Goal: Task Accomplishment & Management: Manage account settings

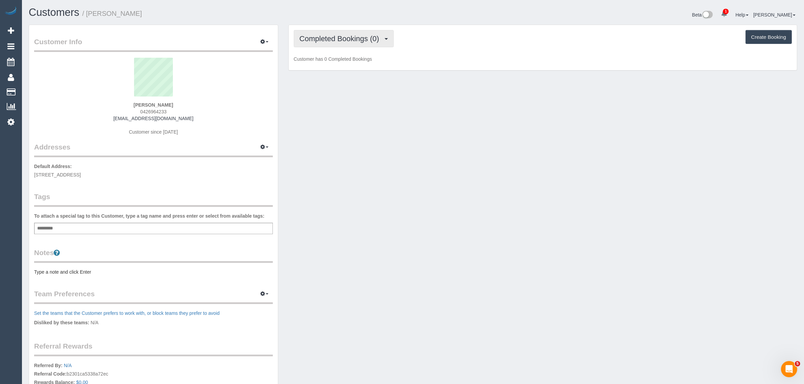
click at [343, 37] on span "Completed Bookings (0)" at bounding box center [341, 38] width 83 height 8
click at [334, 64] on link "Upcoming Bookings (11)" at bounding box center [329, 63] width 71 height 9
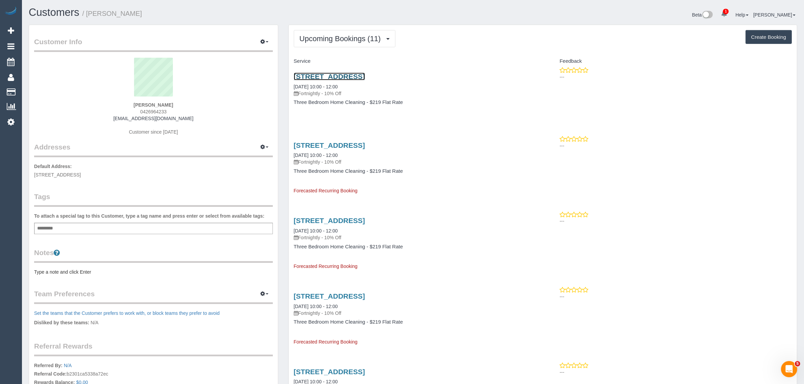
drag, startPoint x: 346, startPoint y: 78, endPoint x: 349, endPoint y: 75, distance: 4.1
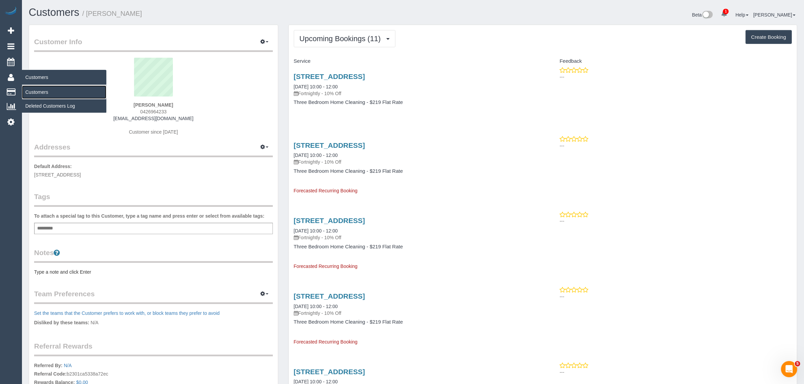
click at [45, 85] on link "Customers" at bounding box center [64, 92] width 84 height 14
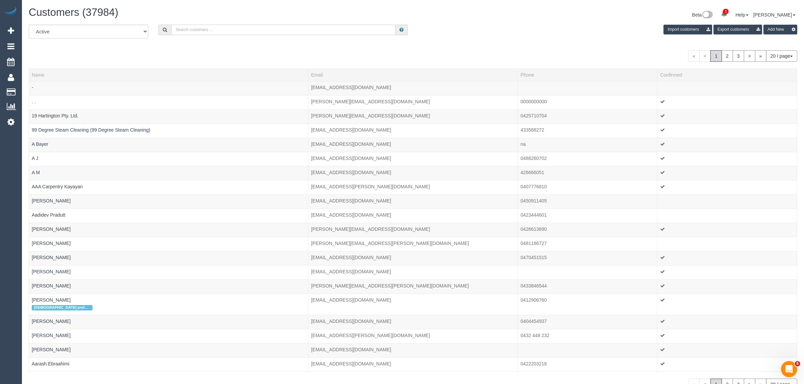
click at [250, 33] on input "text" at bounding box center [283, 30] width 224 height 10
paste input "https://maidtoclean.launch27.com/admin/customers/32740/edit"
click at [290, 26] on input "https://maidtoclean.launch27.com/admin/customers/32740/edit" at bounding box center [283, 30] width 224 height 10
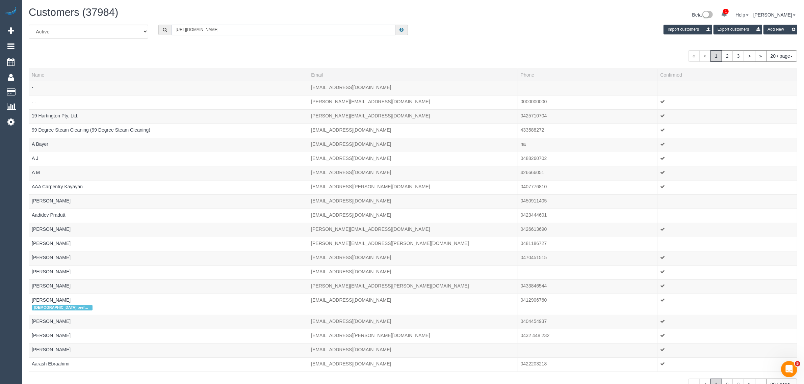
paste input "Carolyn Hope"
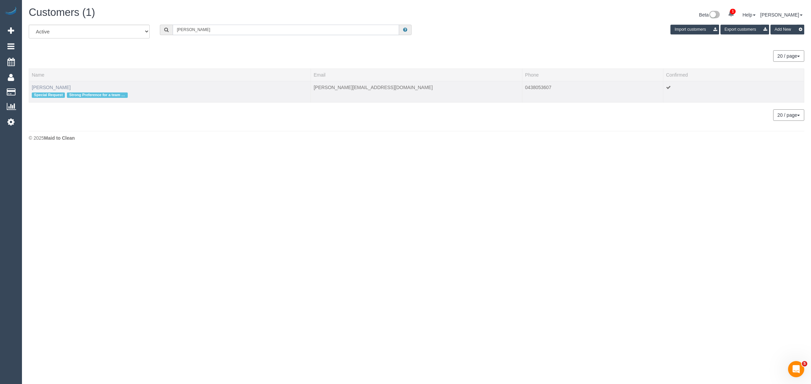
type input "Carolyn Hope"
click at [50, 87] on link "Carolyn Hope" at bounding box center [51, 87] width 39 height 5
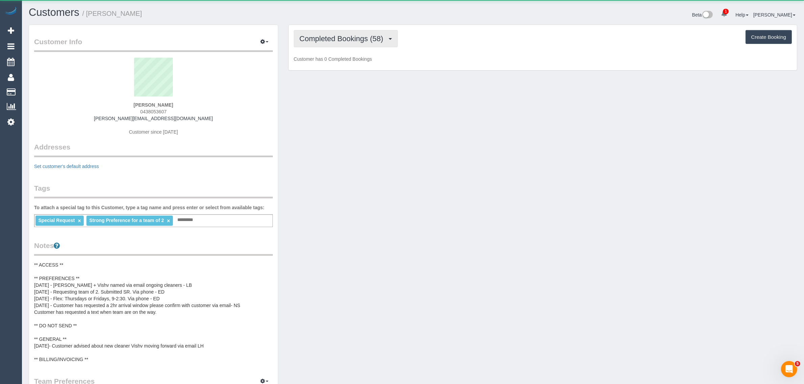
click at [349, 34] on span "Completed Bookings (58)" at bounding box center [343, 38] width 87 height 8
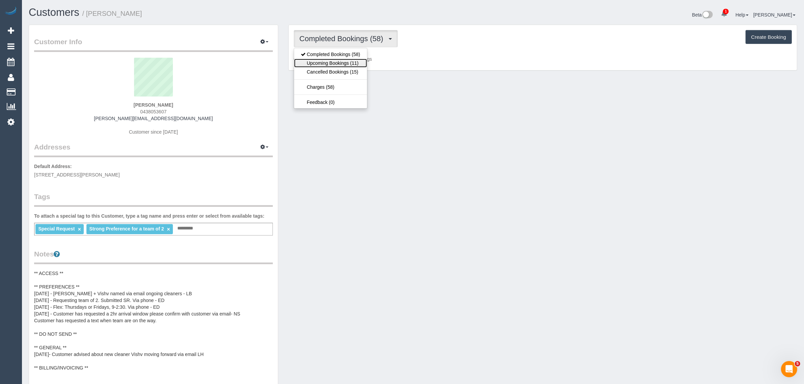
click at [331, 64] on link "Upcoming Bookings (11)" at bounding box center [330, 63] width 73 height 9
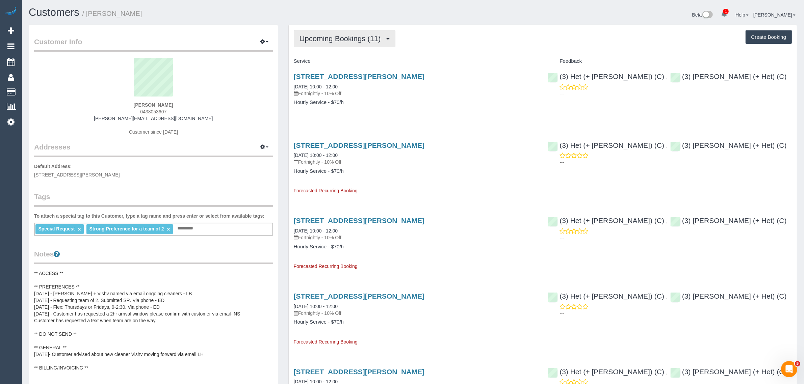
click at [365, 35] on span "Upcoming Bookings (11)" at bounding box center [342, 38] width 85 height 8
click at [347, 56] on link "Completed Bookings (58)" at bounding box center [330, 54] width 73 height 9
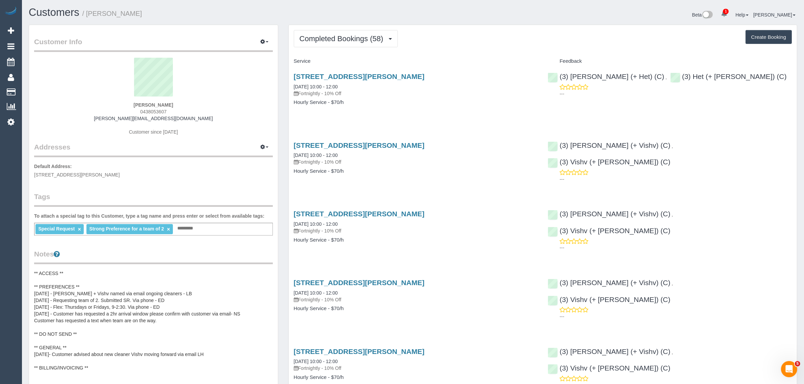
click at [397, 113] on div "29 Manning Road, Malvern East, VIC 3145 25/09/2025 10:00 - 12:00 Fortnightly - …" at bounding box center [416, 93] width 254 height 52
click at [375, 41] on span "Completed Bookings (58)" at bounding box center [343, 38] width 87 height 8
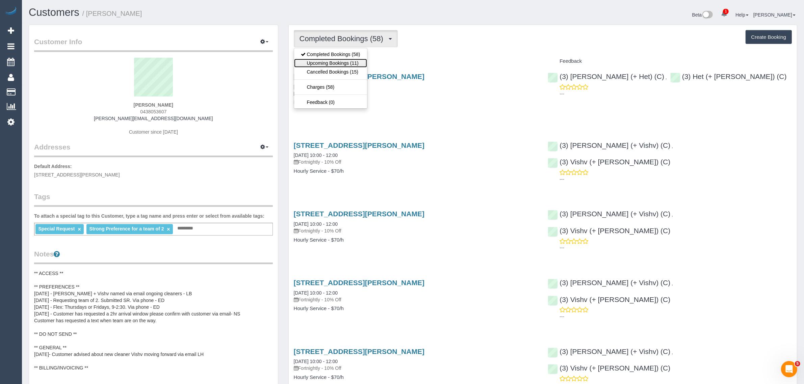
click at [344, 65] on link "Upcoming Bookings (11)" at bounding box center [330, 63] width 73 height 9
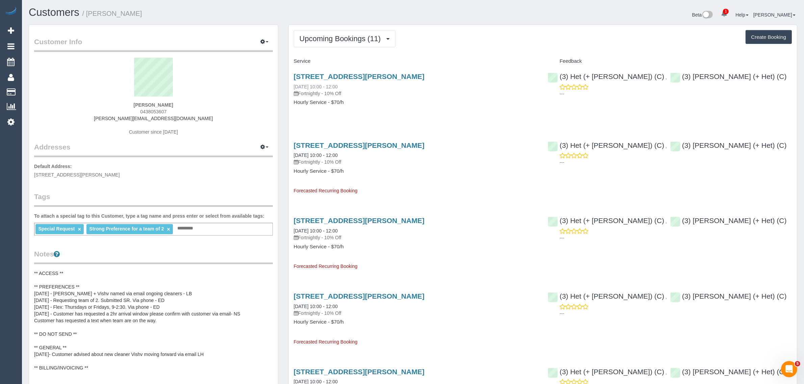
drag, startPoint x: 341, startPoint y: 87, endPoint x: 293, endPoint y: 87, distance: 48.3
click at [294, 87] on div "29 Manning Road, Malvern East, VIC 3145 09/10/2025 10:00 - 12:00 Fortnightly - …" at bounding box center [416, 85] width 244 height 24
copy link "09/10/2025 10:00 - 12:00"
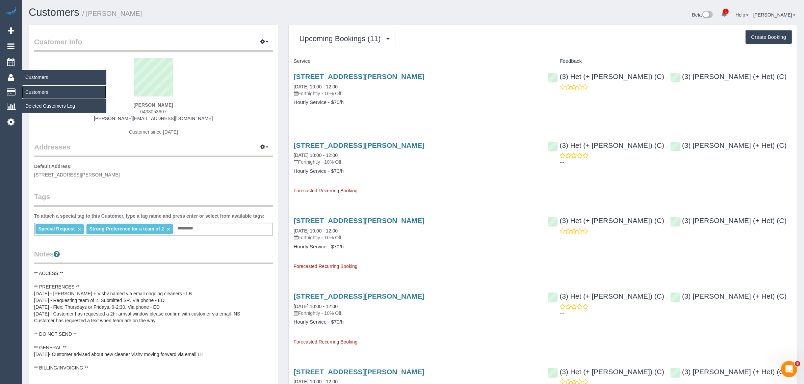
drag, startPoint x: 41, startPoint y: 92, endPoint x: 47, endPoint y: 86, distance: 8.6
click at [41, 92] on link "Customers" at bounding box center [64, 92] width 84 height 14
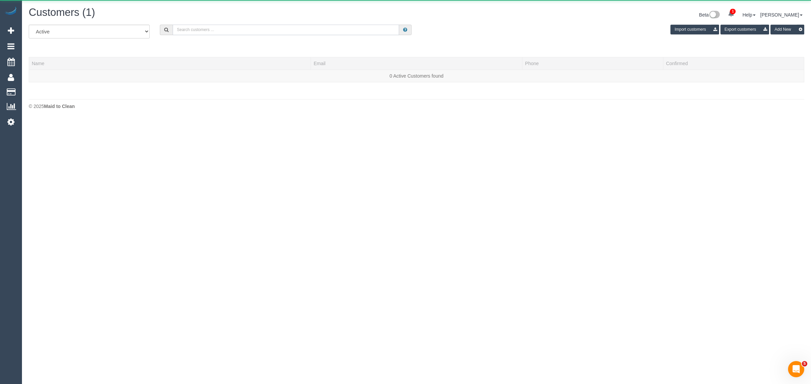
click at [198, 28] on input "text" at bounding box center [286, 30] width 226 height 10
paste input "Andrea Pakis"
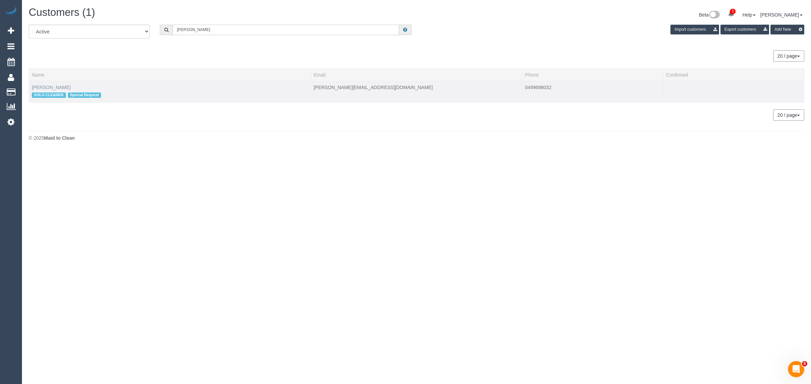
type input "Andrea Pakis"
click at [47, 88] on link "Andrea Pakis" at bounding box center [51, 87] width 39 height 5
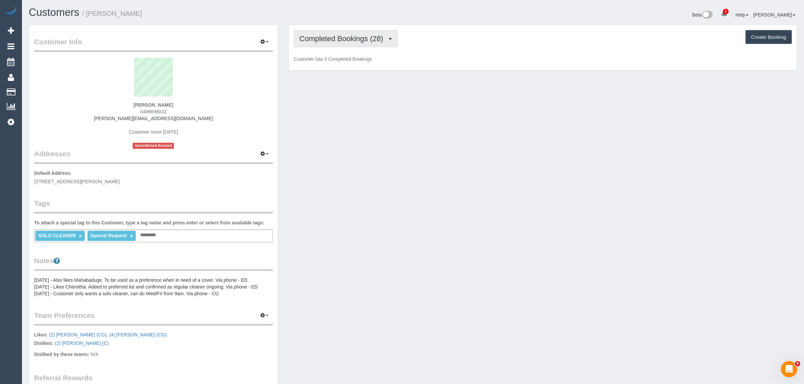
click at [356, 37] on span "Completed Bookings (28)" at bounding box center [343, 38] width 87 height 8
click at [338, 63] on link "Upcoming Bookings (11)" at bounding box center [330, 63] width 73 height 9
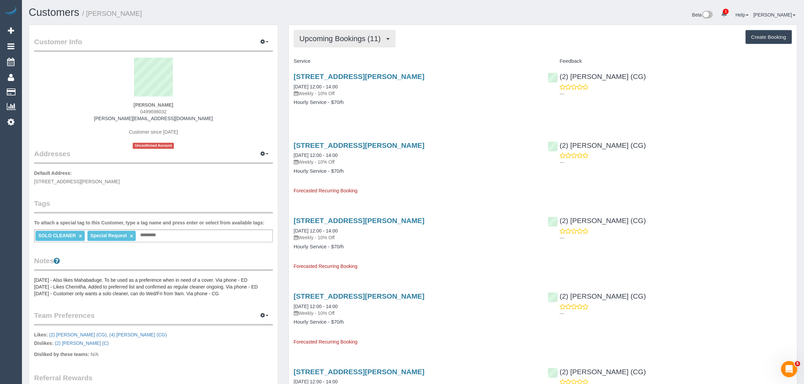
click at [335, 38] on span "Upcoming Bookings (11)" at bounding box center [342, 38] width 85 height 8
click at [335, 53] on link "Completed Bookings (28)" at bounding box center [330, 54] width 73 height 9
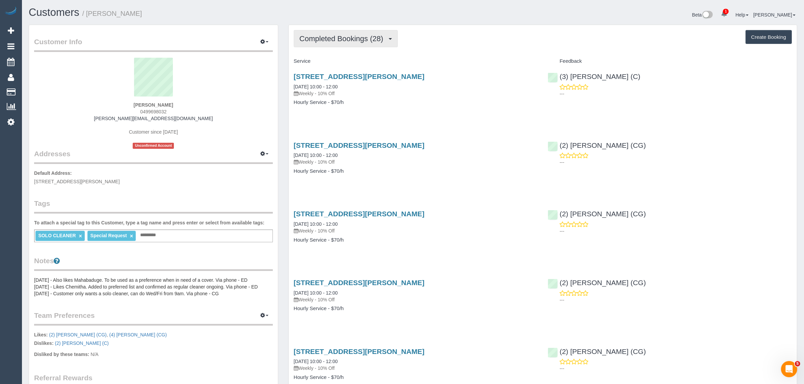
click at [356, 37] on span "Completed Bookings (28)" at bounding box center [343, 38] width 87 height 8
click at [323, 61] on link "Upcoming Bookings (11)" at bounding box center [330, 63] width 73 height 9
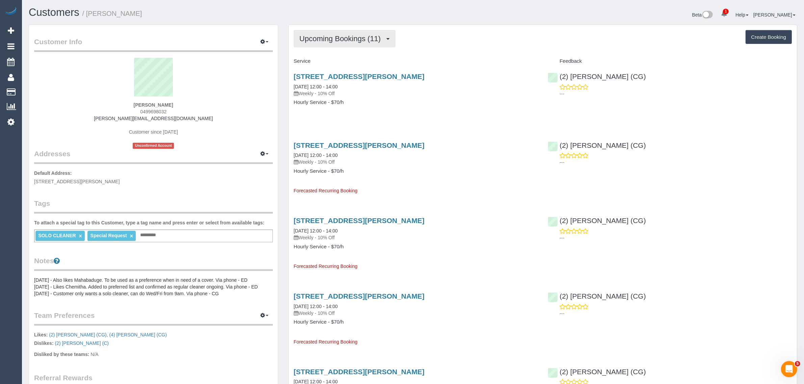
click at [328, 36] on span "Upcoming Bookings (11)" at bounding box center [342, 38] width 85 height 8
click at [334, 53] on link "Completed Bookings (28)" at bounding box center [330, 54] width 73 height 9
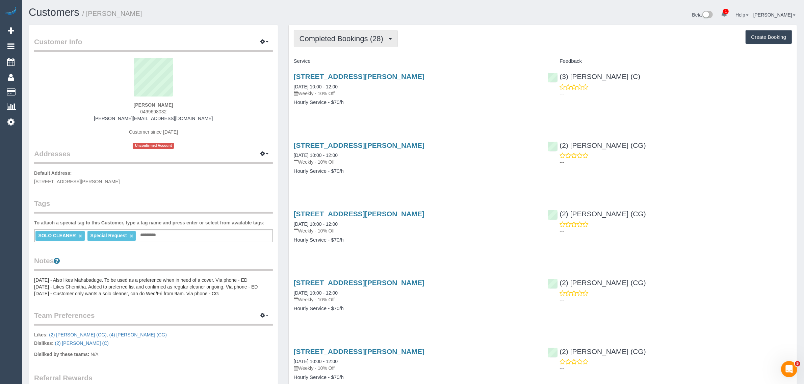
click at [341, 40] on span "Completed Bookings (28)" at bounding box center [343, 38] width 87 height 8
click at [334, 62] on link "Upcoming Bookings (11)" at bounding box center [330, 63] width 73 height 9
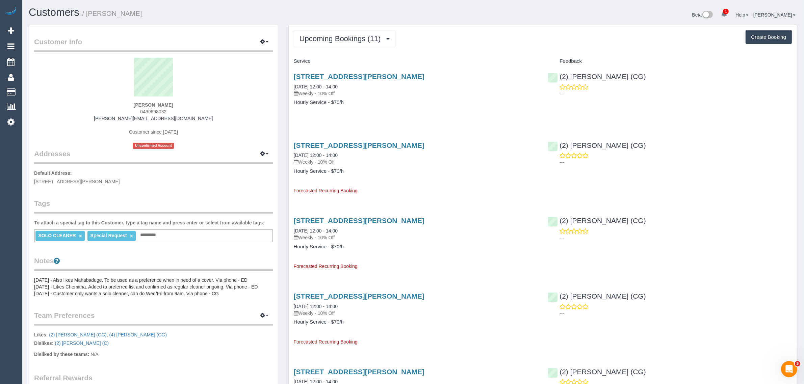
click at [367, 110] on div "50a Lynch Cresent, Brighton, VIC 3186 11/10/2025 12:00 - 14:00 Weekly - 10% Off…" at bounding box center [416, 93] width 254 height 52
drag, startPoint x: 355, startPoint y: 85, endPoint x: 289, endPoint y: 83, distance: 66.6
click at [289, 83] on div "50a Lynch Cresent, Brighton, VIC 3186 11/10/2025 12:00 - 14:00 Weekly - 10% Off…" at bounding box center [416, 93] width 254 height 52
copy link "11/10/2025 12:00 - 14:00"
click at [30, 88] on link "Customers" at bounding box center [64, 92] width 84 height 14
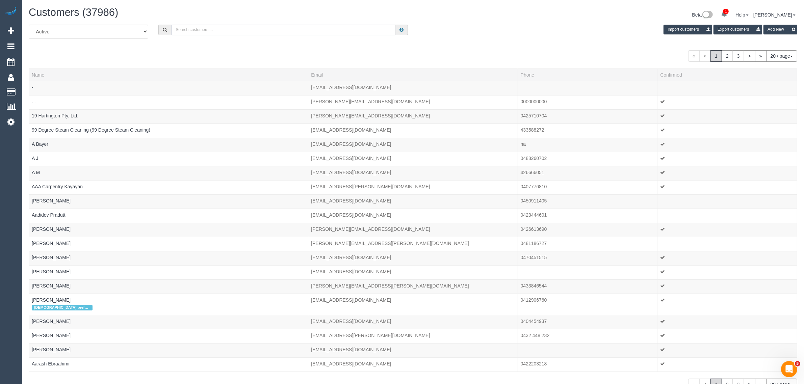
click at [250, 27] on input "text" at bounding box center [283, 30] width 224 height 10
paste input "Kathryn Kemp"
type input "Kathryn Kemp"
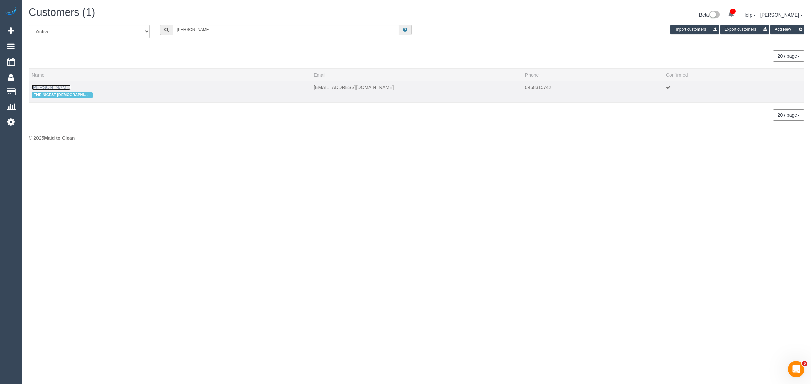
click at [54, 85] on link "Kathryn Kemp" at bounding box center [51, 87] width 39 height 5
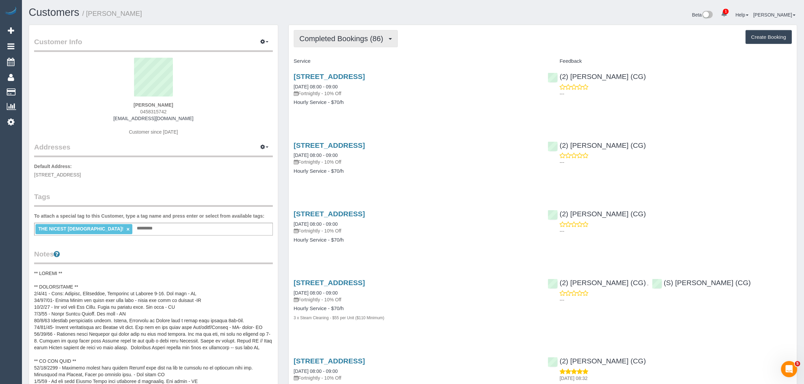
click at [352, 38] on span "Completed Bookings (86)" at bounding box center [343, 38] width 87 height 8
click at [339, 61] on link "Upcoming Bookings (11)" at bounding box center [330, 63] width 73 height 9
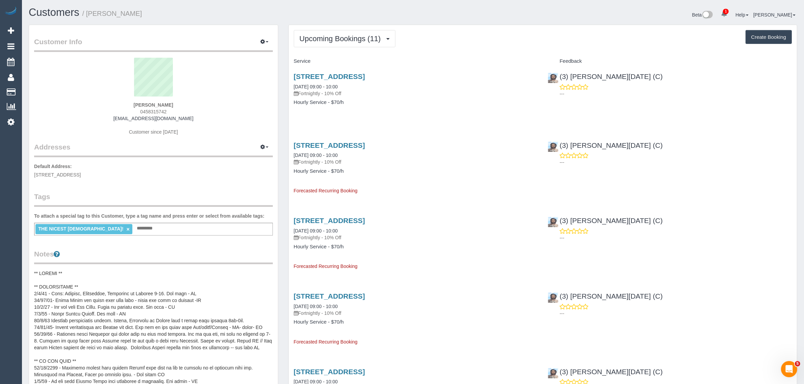
drag, startPoint x: 357, startPoint y: 82, endPoint x: 294, endPoint y: 82, distance: 63.2
click at [294, 82] on div "15 Jubilee St, Newport, VIC 3015 07/10/2025 09:00 - 10:00 Fortnightly - 10% Off" at bounding box center [416, 85] width 244 height 24
copy link "07/10/2025 09:00 - 10:00"
click at [519, 110] on div "15 Jubilee St, Newport, VIC 3015 07/10/2025 09:00 - 10:00 Fortnightly - 10% Off…" at bounding box center [416, 93] width 254 height 52
drag, startPoint x: 644, startPoint y: 74, endPoint x: 560, endPoint y: 78, distance: 84.2
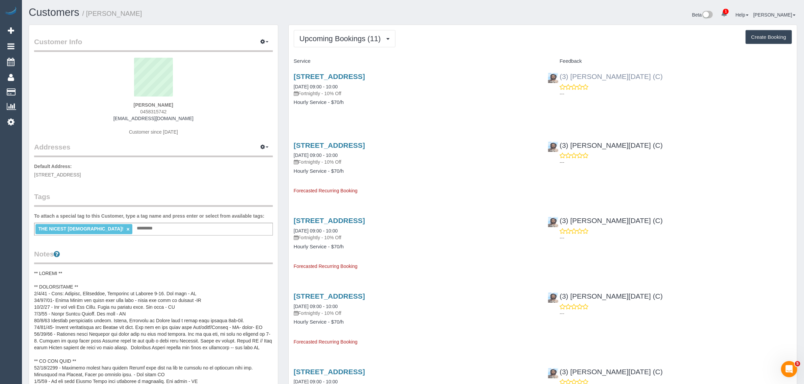
click at [560, 78] on div "(3) Antony Silvester (C) ---" at bounding box center [670, 83] width 254 height 33
copy link "(3) Antony Silvester (C)"
click at [70, 173] on span "15 Jubilee St, Newport, VIC 3015" at bounding box center [57, 174] width 47 height 5
copy span "Newport"
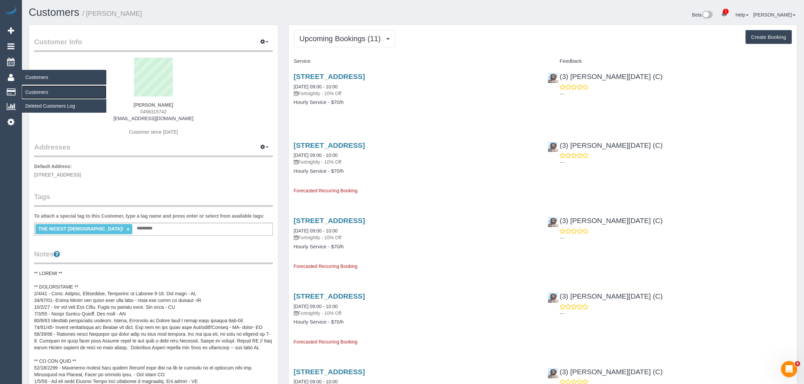
click at [36, 89] on link "Customers" at bounding box center [64, 92] width 84 height 14
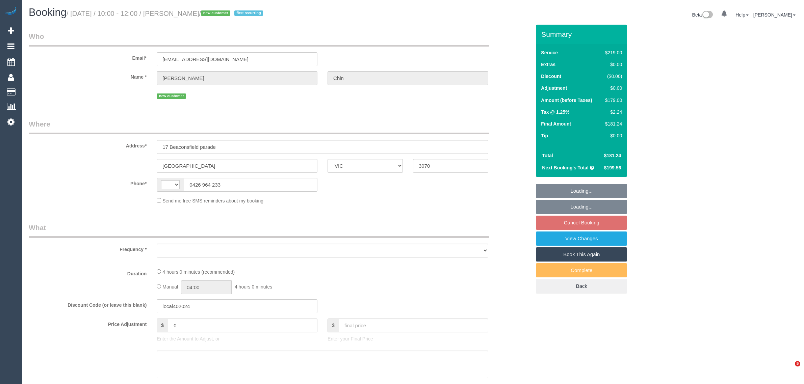
select select "VIC"
select select "object:295"
select select "string:stripe-pm_1SCWE12GScqysDRVxiMX51pW"
select select "string:AU"
select select "number:29"
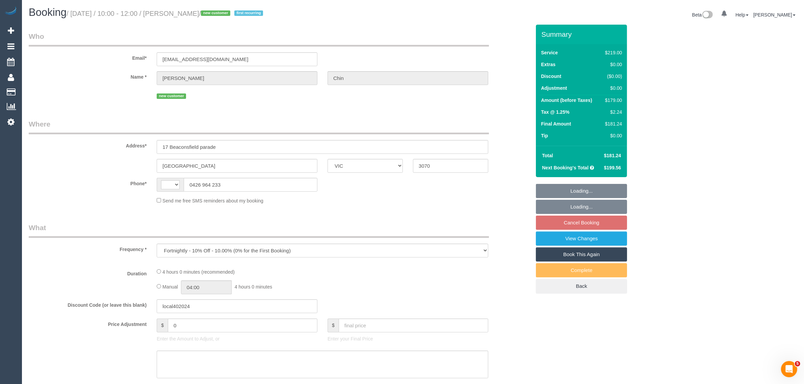
select select "number:15"
select select "number:19"
select select "number:22"
select select "number:34"
select select "number:11"
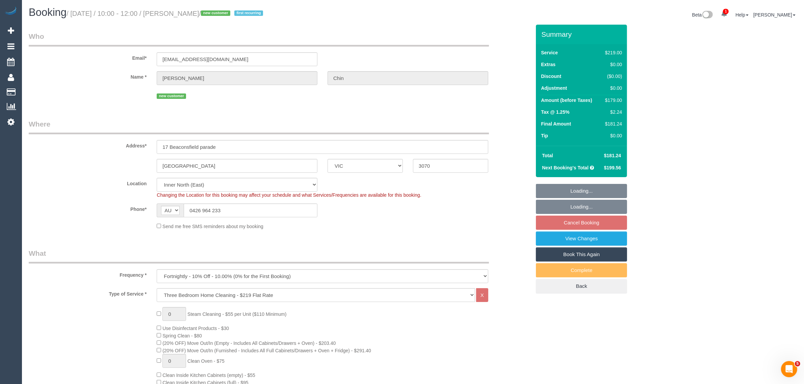
select select "object:1541"
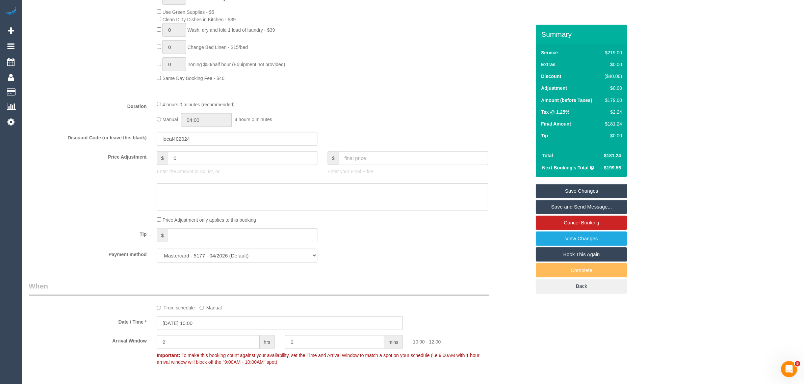
scroll to position [675, 0]
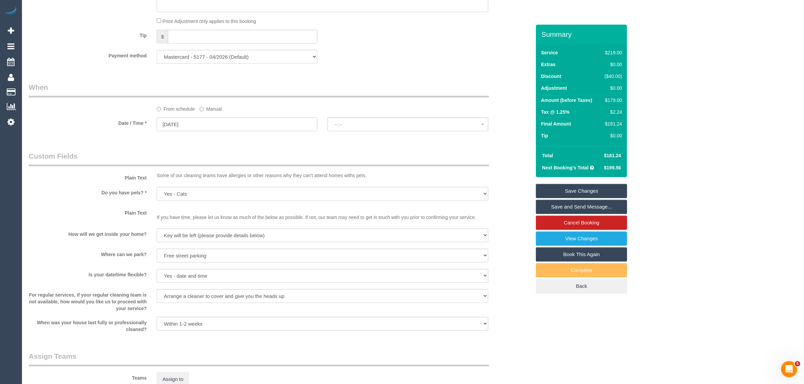
click at [198, 117] on sui-booking-spot "From schedule Manual Date / Time * 09/10/2025 --:-- Thu October 9th No spots av…" at bounding box center [280, 107] width 502 height 50
select select "spot14"
click at [198, 122] on input "09/10/2025" at bounding box center [237, 125] width 161 height 14
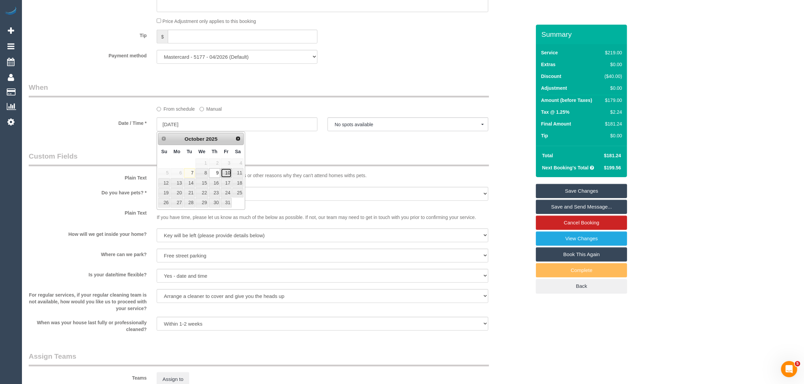
click at [227, 176] on link "10" at bounding box center [226, 173] width 11 height 9
type input "10/10/2025"
select select "spot15"
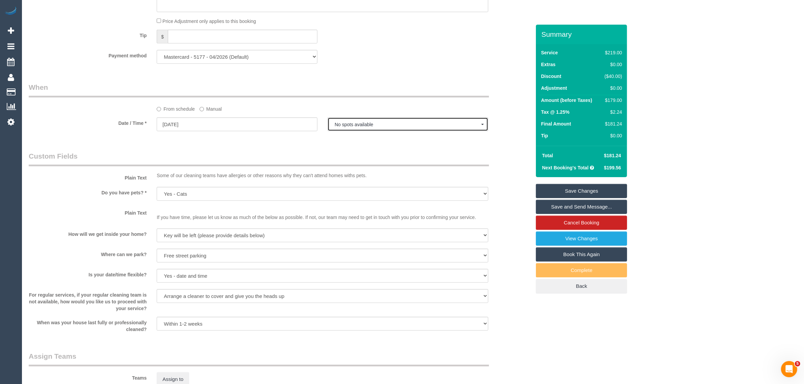
click at [384, 122] on button "No spots available" at bounding box center [408, 125] width 161 height 14
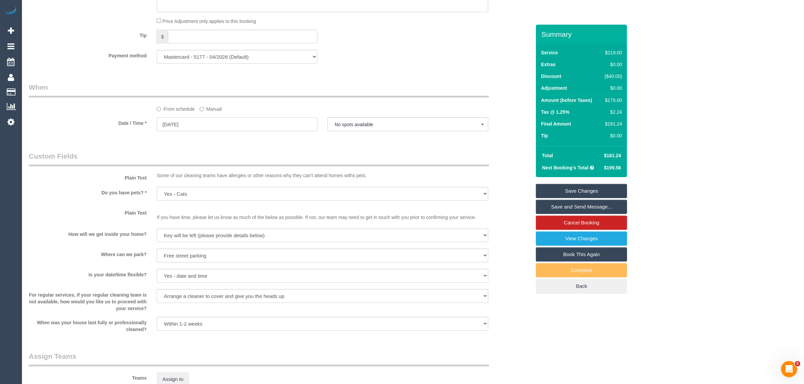
click at [268, 128] on input "10/10/2025" at bounding box center [237, 125] width 161 height 14
click at [349, 126] on span "No spots available" at bounding box center [408, 124] width 147 height 5
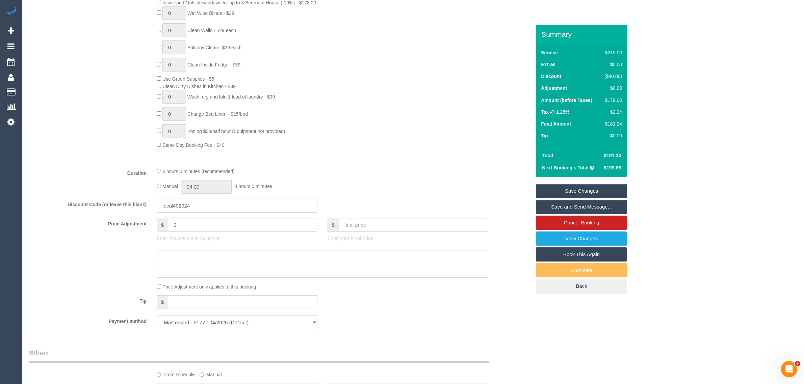
scroll to position [579, 0]
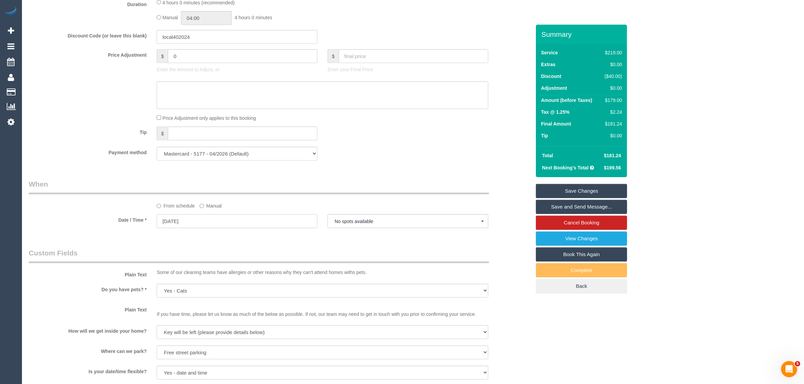
click at [259, 217] on input "10/10/2025" at bounding box center [237, 221] width 161 height 14
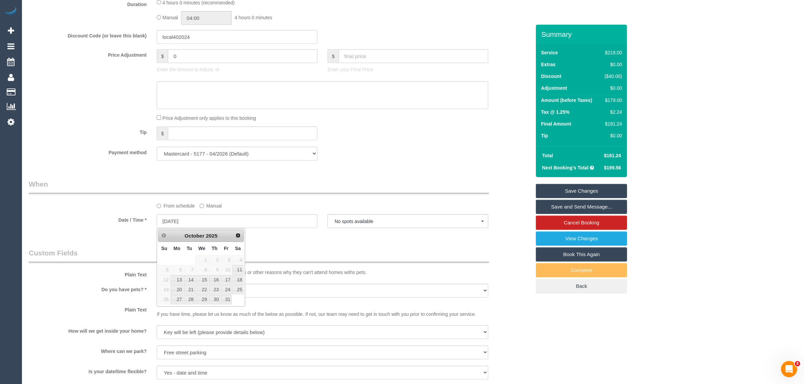
click at [327, 171] on div "Who Email* charlyychin@gmail.com Name * Charlene Chin new customer Where Addres…" at bounding box center [280, 72] width 512 height 1252
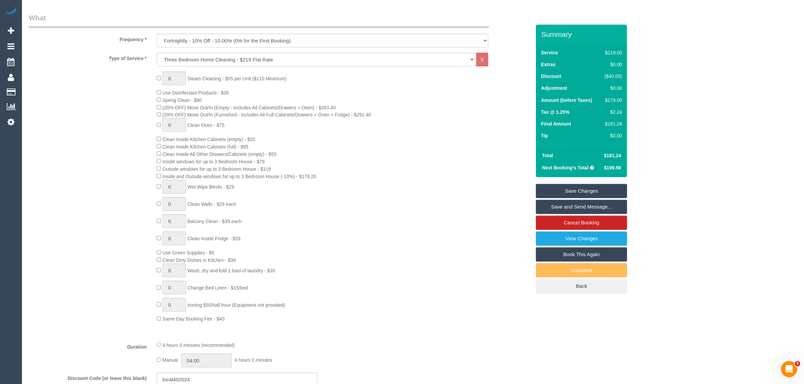
scroll to position [0, 0]
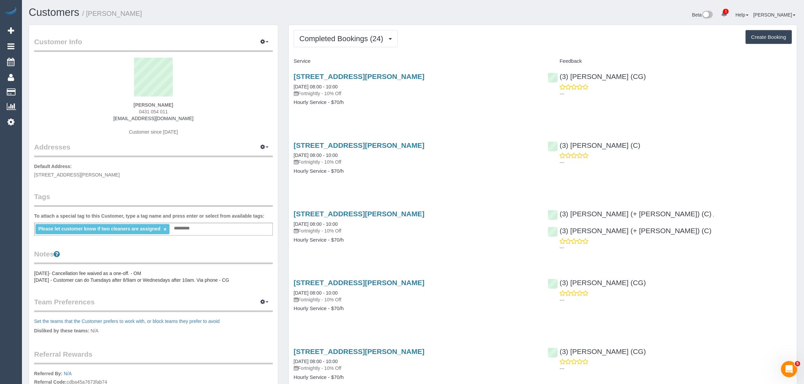
click at [159, 109] on span "0431 054 011" at bounding box center [153, 111] width 29 height 5
copy div "0431 054 011"
click at [335, 39] on span "Completed Bookings (24)" at bounding box center [343, 38] width 87 height 8
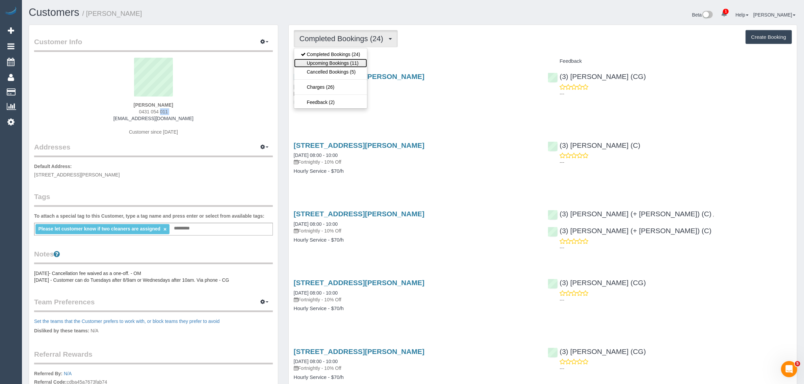
click at [330, 61] on link "Upcoming Bookings (11)" at bounding box center [330, 63] width 73 height 9
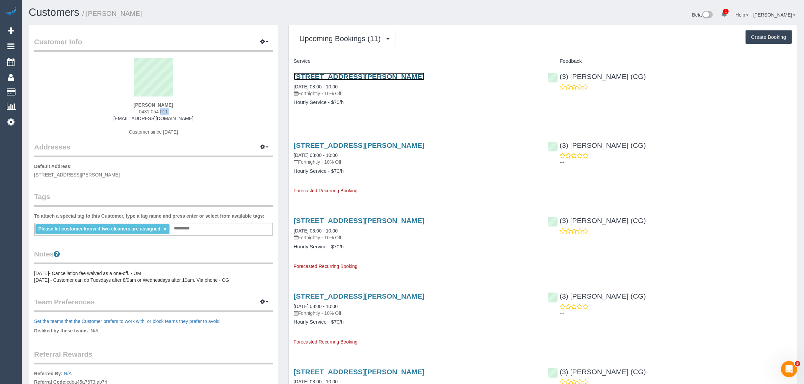
click at [328, 79] on link "3a Nelson St, Balaclava, VIC 3183" at bounding box center [359, 77] width 131 height 8
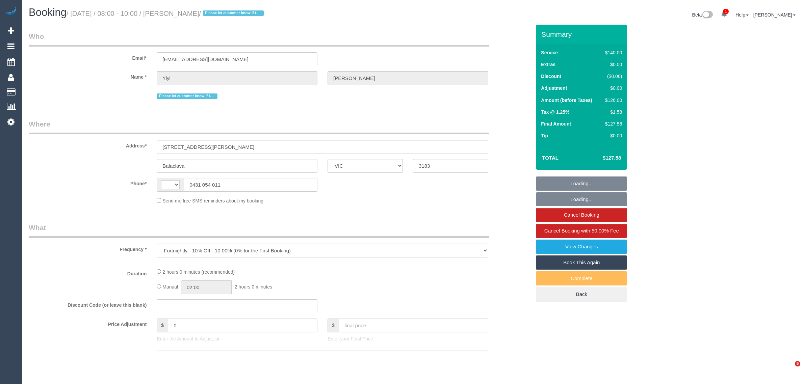
select select "VIC"
select select "string:AU"
select select "string:stripe-pm_1PEKCT2GScqysDRVAccPTCrm"
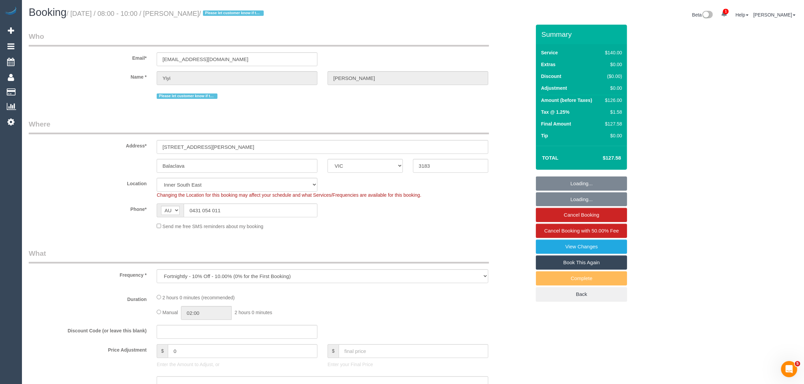
select select "number:29"
select select "number:14"
select select "number:19"
select select "number:36"
select select "number:34"
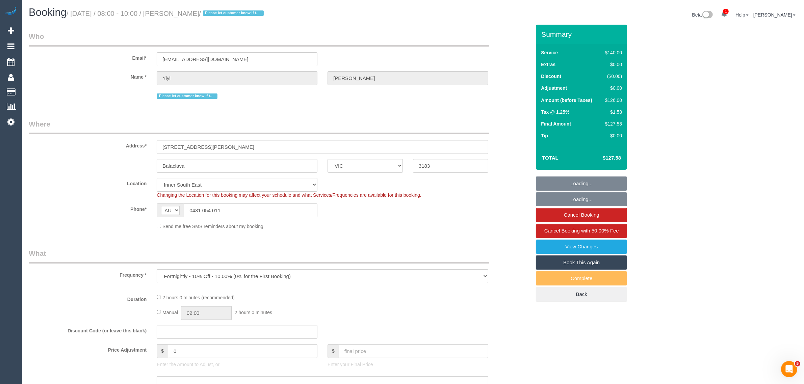
select select "number:13"
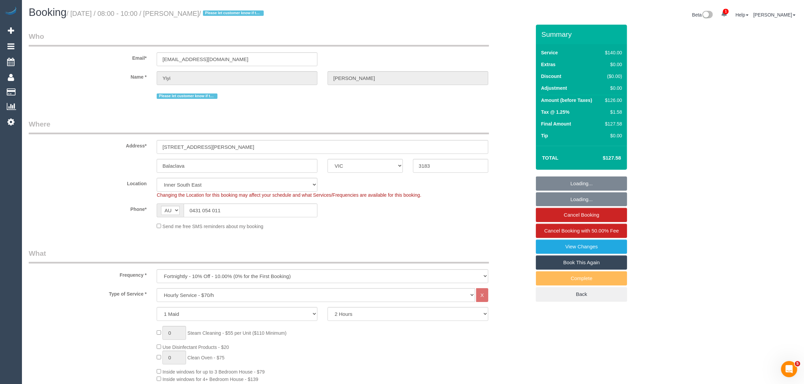
select select "object:879"
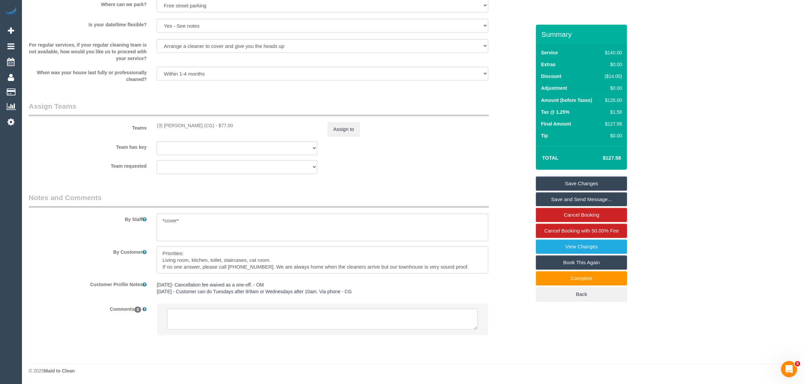
scroll to position [116, 0]
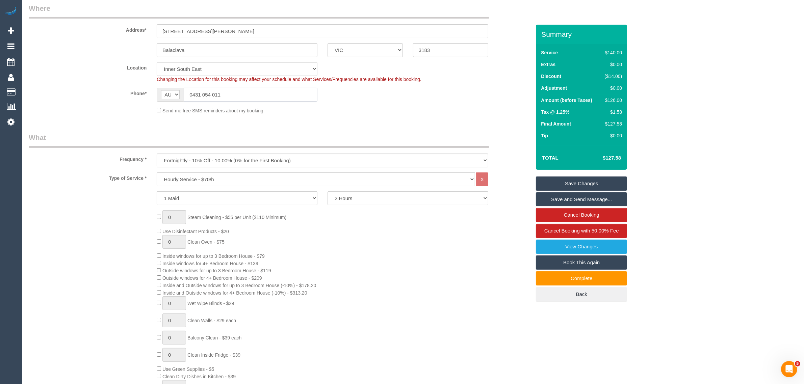
click at [238, 93] on input "0431 054 011" at bounding box center [251, 95] width 134 height 14
click at [216, 136] on legend "What" at bounding box center [259, 140] width 460 height 15
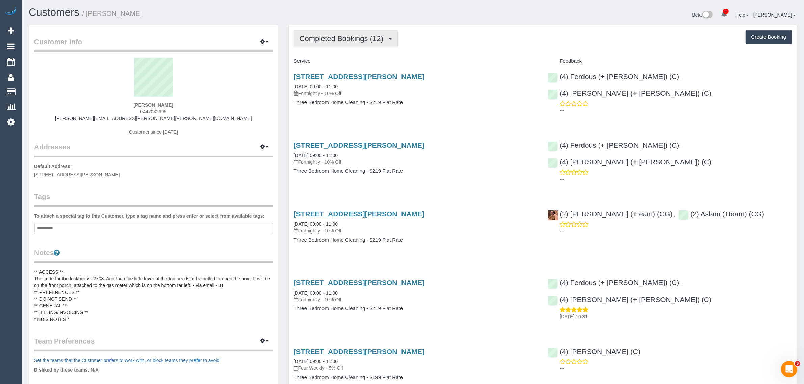
click at [340, 40] on span "Completed Bookings (12)" at bounding box center [343, 38] width 87 height 8
click at [330, 61] on link "Upcoming Bookings (11)" at bounding box center [330, 63] width 73 height 9
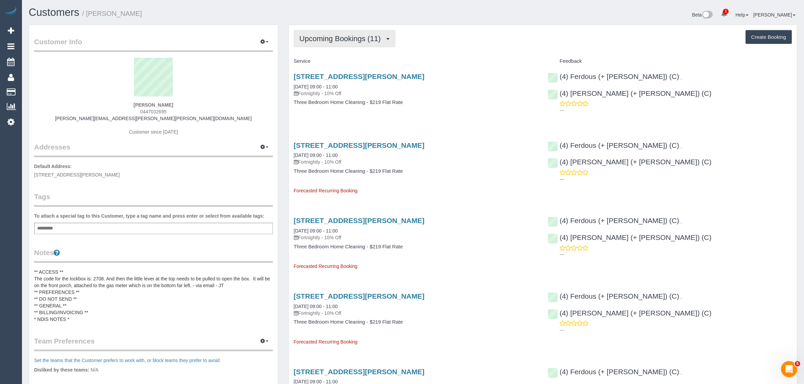
click at [372, 42] on span "Upcoming Bookings (11)" at bounding box center [342, 38] width 85 height 8
click at [341, 75] on link "28 Allan Street, Brunswick, VIC 3056" at bounding box center [359, 77] width 131 height 8
click at [146, 110] on span "0447032695" at bounding box center [153, 111] width 26 height 5
click at [147, 110] on span "0447032695" at bounding box center [153, 111] width 26 height 5
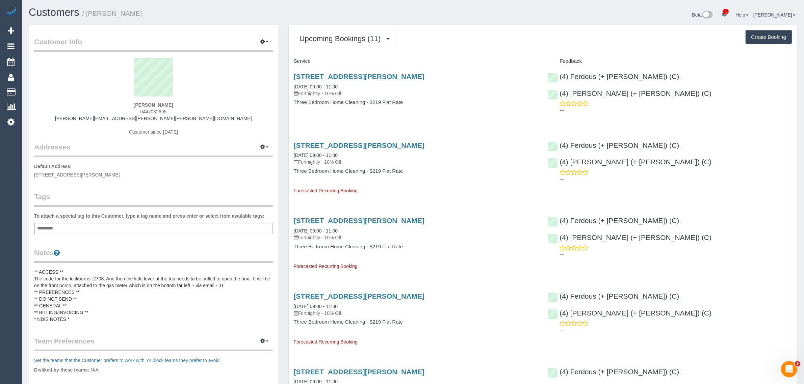
copy span "0447032695"
drag, startPoint x: 349, startPoint y: 34, endPoint x: 344, endPoint y: 43, distance: 10.1
click at [349, 34] on span "Upcoming Bookings (11)" at bounding box center [342, 38] width 85 height 8
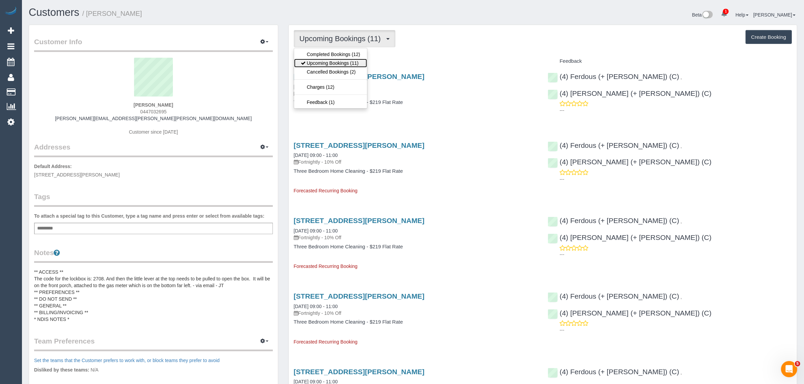
click at [329, 65] on link "Upcoming Bookings (11)" at bounding box center [330, 63] width 73 height 9
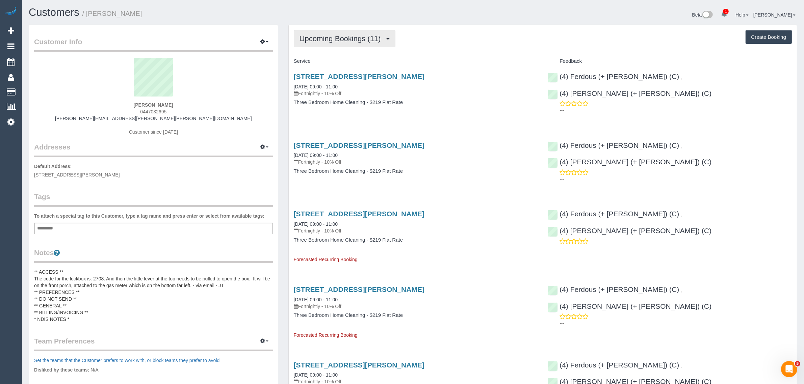
click at [347, 36] on span "Upcoming Bookings (11)" at bounding box center [342, 38] width 85 height 8
click at [332, 61] on link "Upcoming Bookings (11)" at bounding box center [330, 63] width 73 height 9
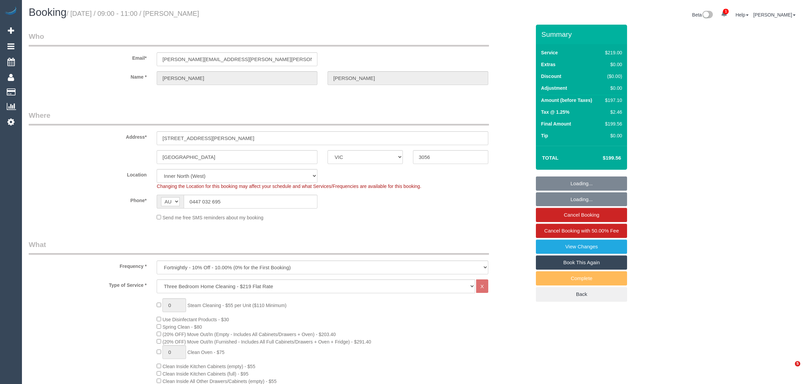
select select "VIC"
select select "string:stripe-pm_1PAi9H2GScqysDRVOtAcocXW"
select select "number:28"
select select "number:16"
select select "number:19"
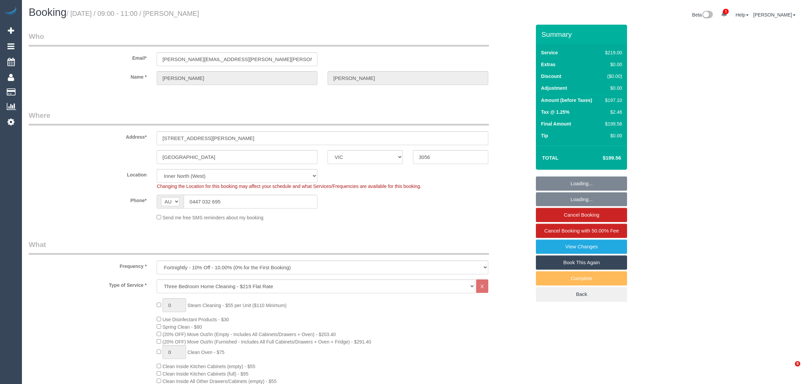
select select "number:22"
select select "number:34"
select select "number:13"
drag, startPoint x: 81, startPoint y: 180, endPoint x: 99, endPoint y: 181, distance: 17.6
click at [81, 180] on div "Location [GEOGRAPHIC_DATA] (North) East (South) [GEOGRAPHIC_DATA] (East) [GEOGR…" at bounding box center [280, 179] width 512 height 21
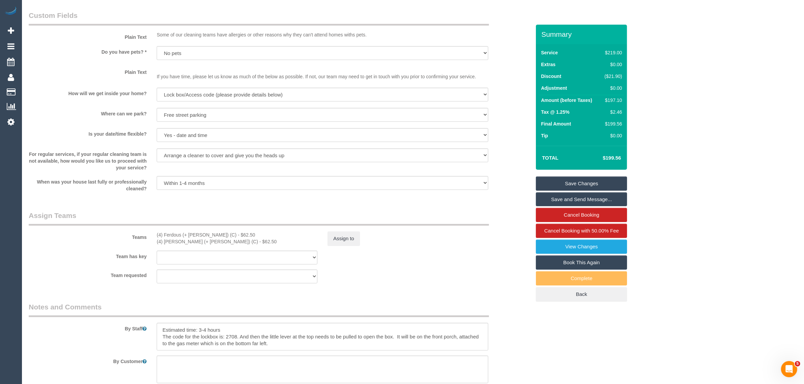
scroll to position [995, 0]
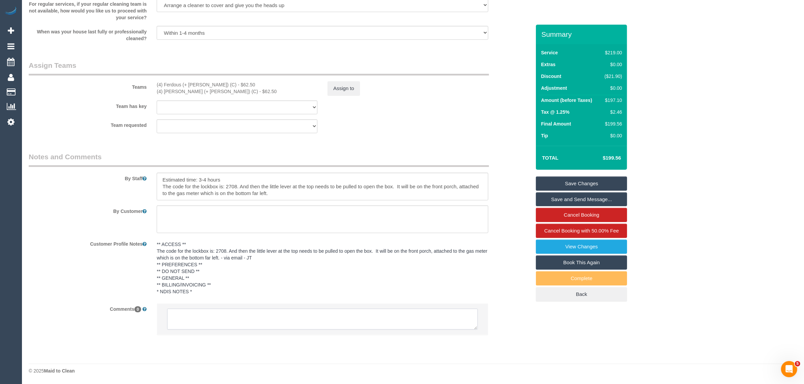
click at [416, 316] on textarea at bounding box center [322, 319] width 311 height 21
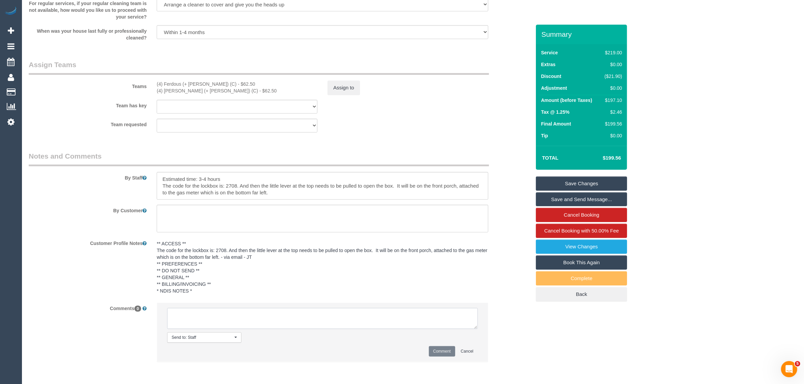
paste textarea "Cleaner(s) Unassigned: Reason Unassigned: Contact via: Which message sent: Addi…"
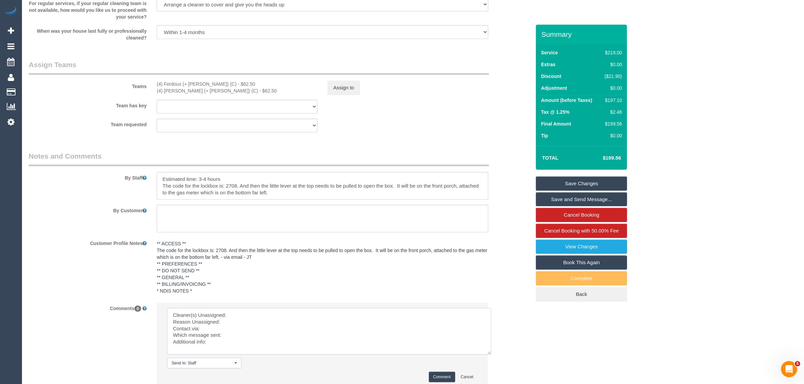
scroll to position [0, 0]
drag, startPoint x: 471, startPoint y: 329, endPoint x: 487, endPoint y: 360, distance: 34.4
click at [487, 360] on textarea at bounding box center [330, 333] width 326 height 51
click at [354, 322] on textarea at bounding box center [330, 334] width 326 height 52
click at [313, 314] on textarea at bounding box center [330, 334] width 326 height 52
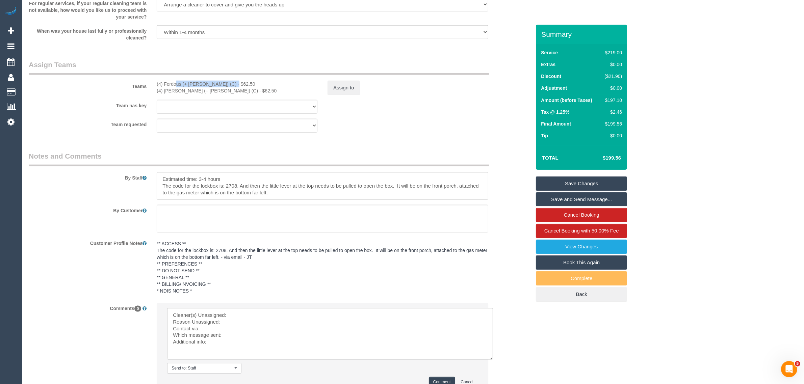
drag, startPoint x: 156, startPoint y: 85, endPoint x: 245, endPoint y: 83, distance: 88.5
click at [212, 84] on div "(4) Ferdous (+ Forkan) (C) - $62.50" at bounding box center [237, 84] width 161 height 7
copy div "(4) Ferdous (+ [PERSON_NAME]) (C)"
click at [400, 315] on textarea at bounding box center [330, 334] width 326 height 52
paste textarea "(4) Ferdous (+ [PERSON_NAME]) (C)"
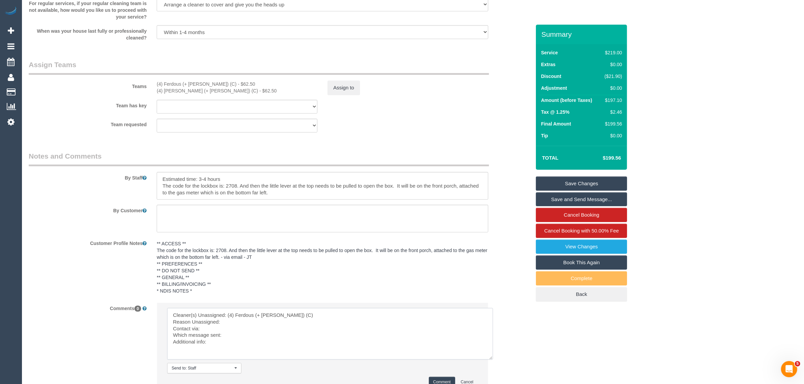
click at [269, 320] on textarea at bounding box center [330, 334] width 326 height 52
click at [514, 305] on div "Comments 0 Send to: Staff Nothing selected Send to: Staff Send to: Customer Sen…" at bounding box center [280, 351] width 512 height 97
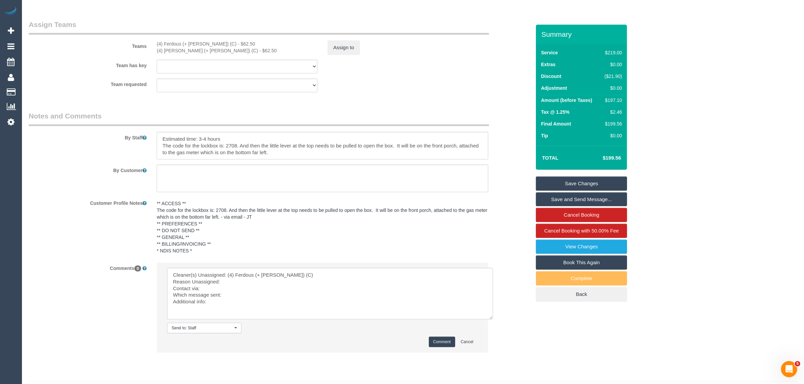
scroll to position [1054, 0]
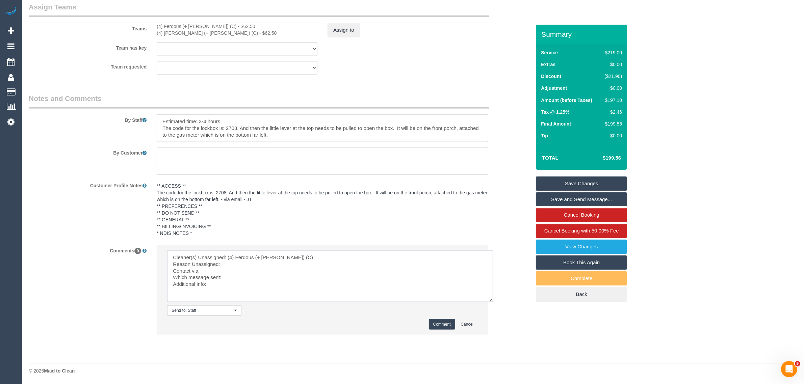
click at [261, 266] on textarea at bounding box center [330, 277] width 326 height 52
click at [295, 268] on textarea at bounding box center [330, 277] width 326 height 52
click at [296, 261] on textarea at bounding box center [330, 277] width 326 height 52
click at [308, 280] on textarea at bounding box center [330, 277] width 326 height 52
type textarea "Cleaner(s) Unassigned: (4) Ferdous (+ Forkan) (C) Reason Unassigned: university…"
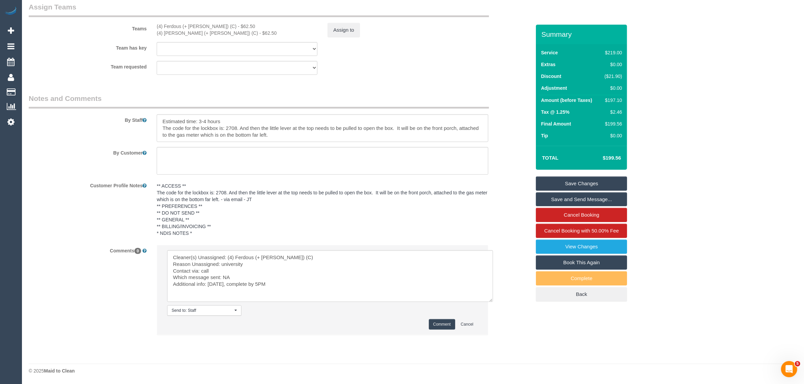
click at [431, 323] on button "Comment" at bounding box center [442, 325] width 26 height 10
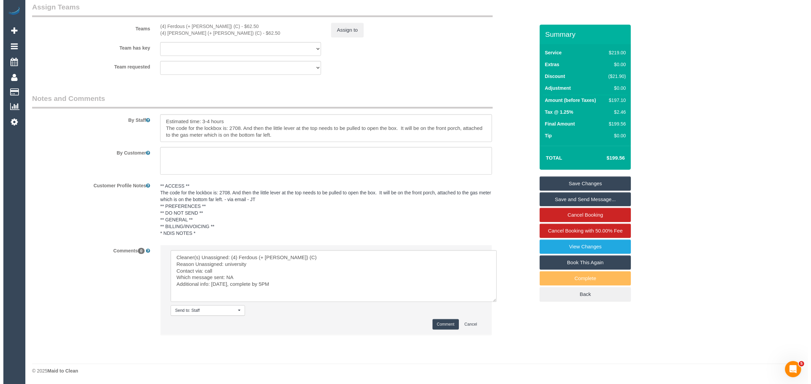
scroll to position [885, 0]
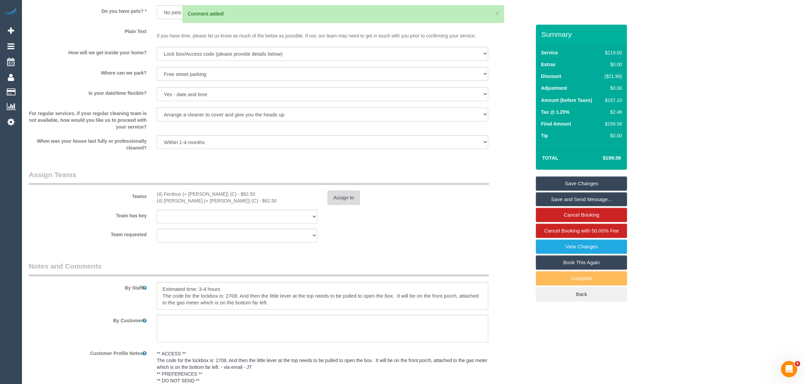
click at [343, 200] on button "Assign to" at bounding box center [344, 198] width 32 height 14
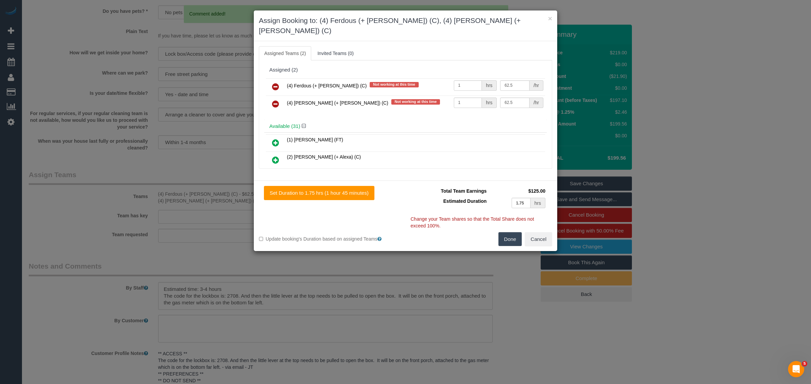
click at [276, 83] on icon at bounding box center [275, 87] width 7 height 8
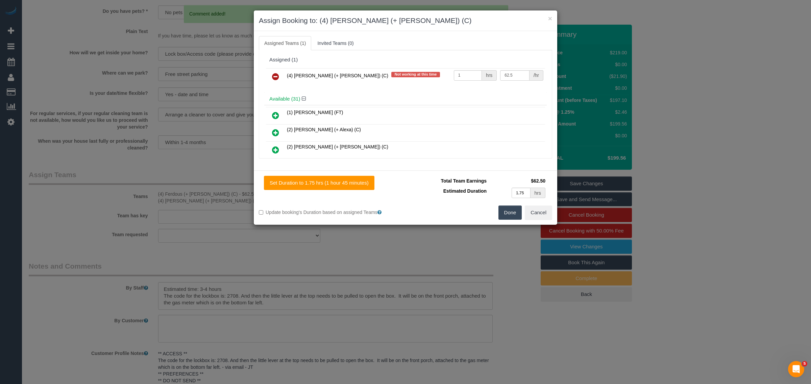
click at [276, 80] on icon at bounding box center [275, 77] width 7 height 8
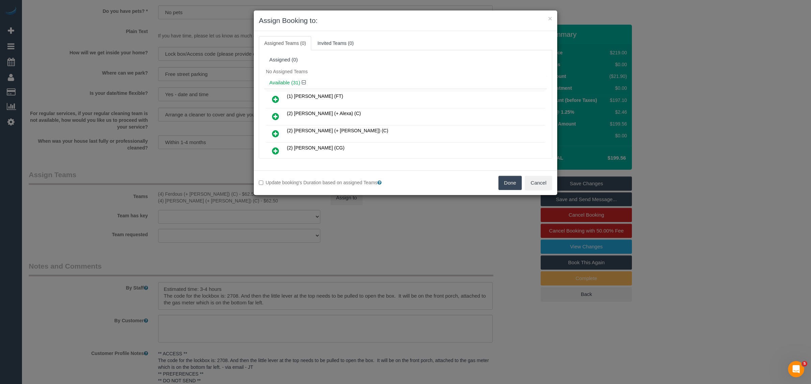
click at [504, 184] on button "Done" at bounding box center [510, 183] width 24 height 14
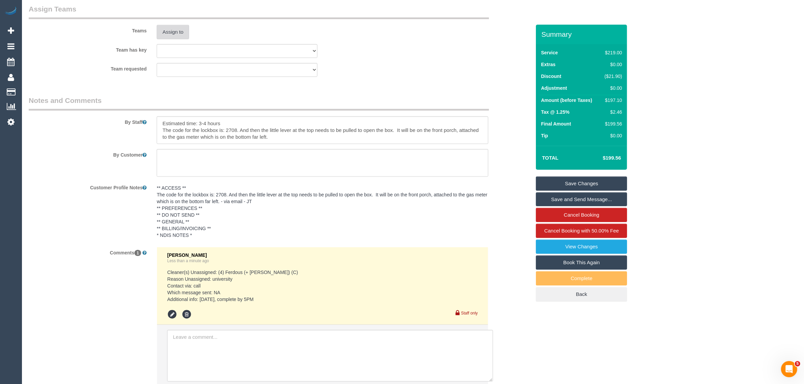
scroll to position [1103, 0]
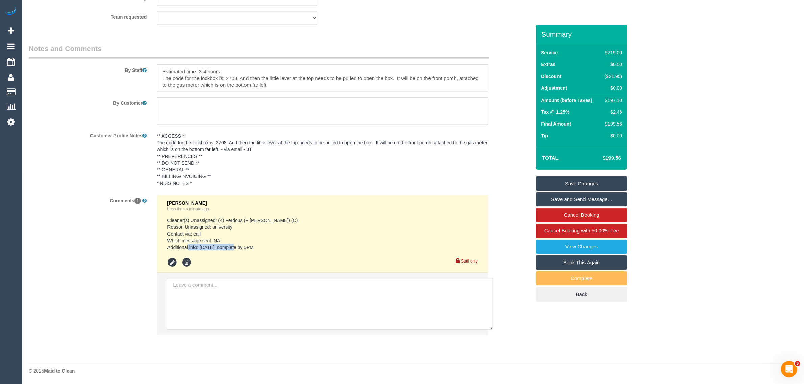
drag, startPoint x: 255, startPoint y: 247, endPoint x: 200, endPoint y: 250, distance: 55.8
click at [200, 250] on pre "Cleaner(s) Unassigned: (4) Ferdous (+ Forkan) (C) Reason Unassigned: university…" at bounding box center [322, 234] width 311 height 34
copy pre "today, complete by 5PM"
click at [512, 313] on div "Comments 1 Kimberly Arjona Less than a minute ago Cleaner(s) Unassigned: (4) Fe…" at bounding box center [280, 268] width 512 height 147
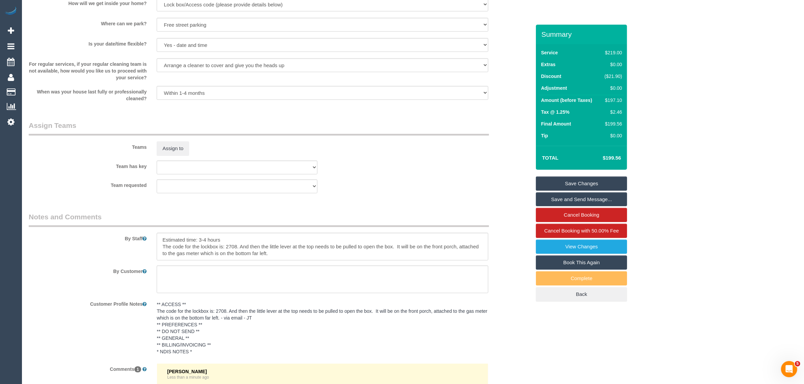
click at [585, 182] on link "Save Changes" at bounding box center [581, 184] width 91 height 14
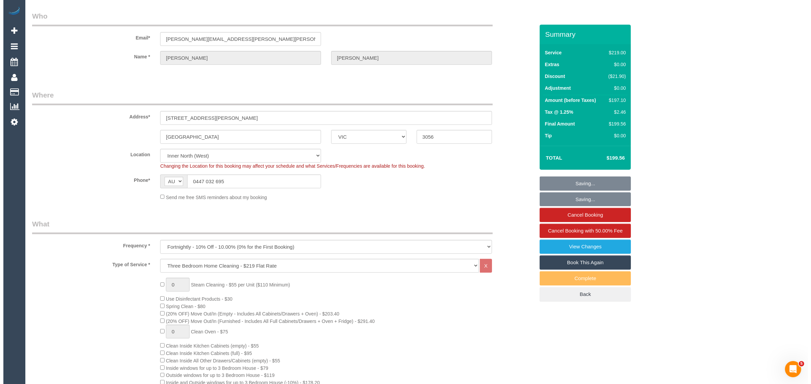
scroll to position [0, 0]
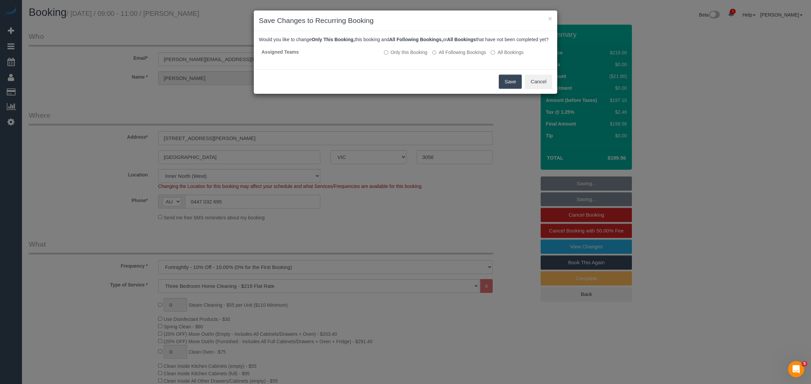
click at [506, 86] on button "Save" at bounding box center [510, 82] width 23 height 14
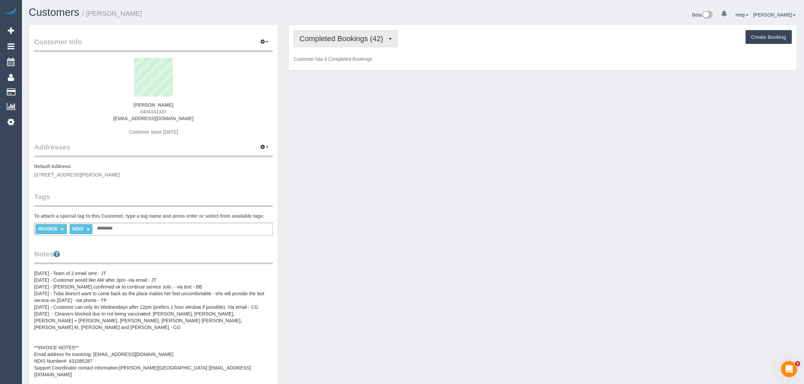
click at [336, 35] on span "Completed Bookings (42)" at bounding box center [343, 38] width 87 height 8
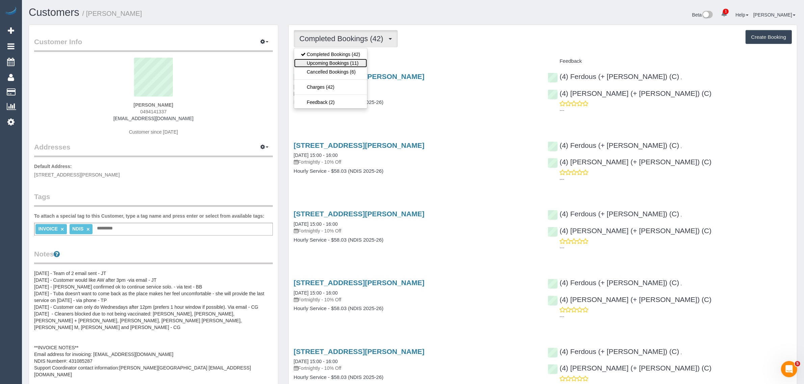
click at [320, 64] on link "Upcoming Bookings (11)" at bounding box center [330, 63] width 73 height 9
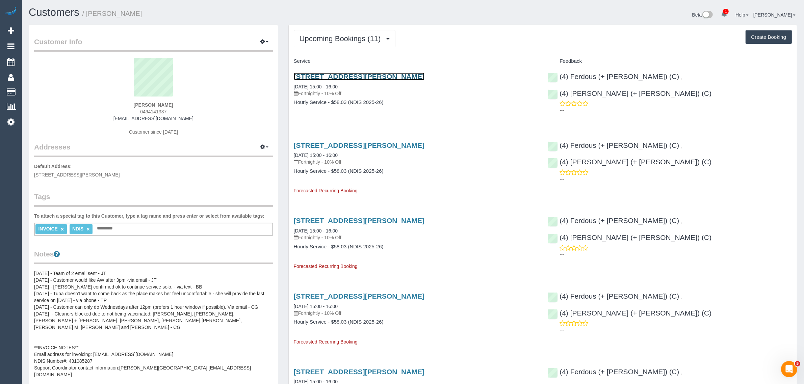
click at [341, 74] on link "108 Edwin Street, Heidelberg Heights, VIC 3081" at bounding box center [359, 77] width 131 height 8
click at [333, 34] on span "Upcoming Bookings (11)" at bounding box center [342, 38] width 85 height 8
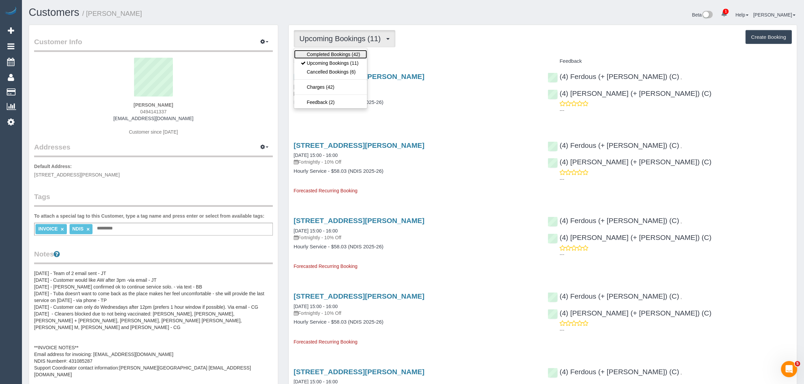
click at [328, 51] on link "Completed Bookings (42)" at bounding box center [330, 54] width 73 height 9
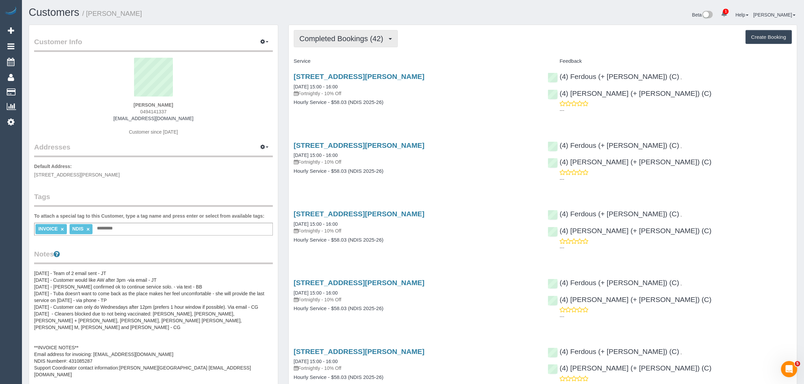
click at [342, 39] on span "Completed Bookings (42)" at bounding box center [343, 38] width 87 height 8
click at [328, 63] on link "Upcoming Bookings (11)" at bounding box center [330, 63] width 73 height 9
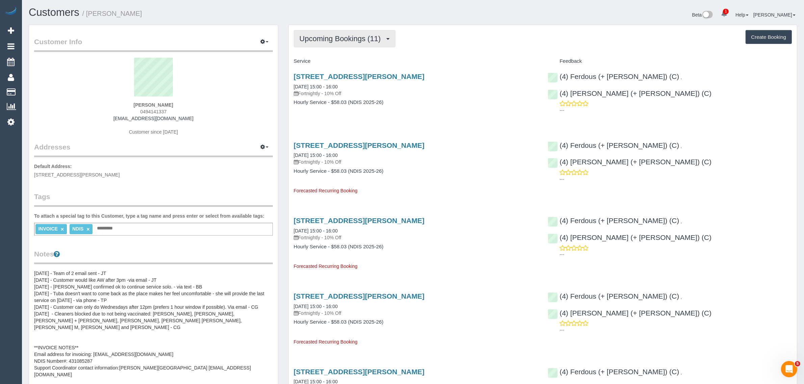
drag, startPoint x: 363, startPoint y: 36, endPoint x: 361, endPoint y: 52, distance: 16.0
click at [362, 36] on span "Upcoming Bookings (11)" at bounding box center [342, 38] width 85 height 8
click at [350, 65] on link "Upcoming Bookings (11)" at bounding box center [330, 63] width 73 height 9
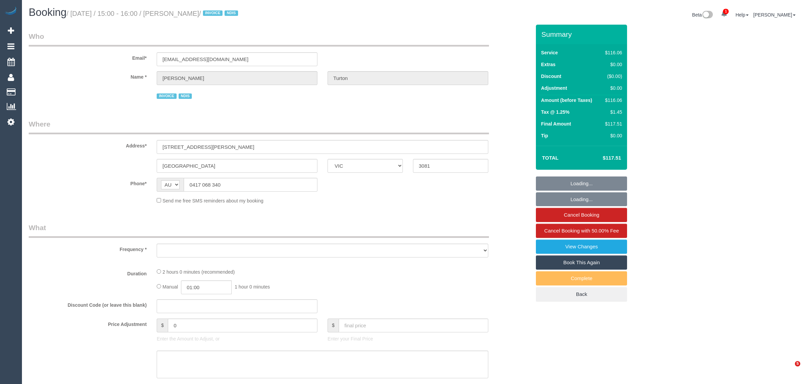
select select "VIC"
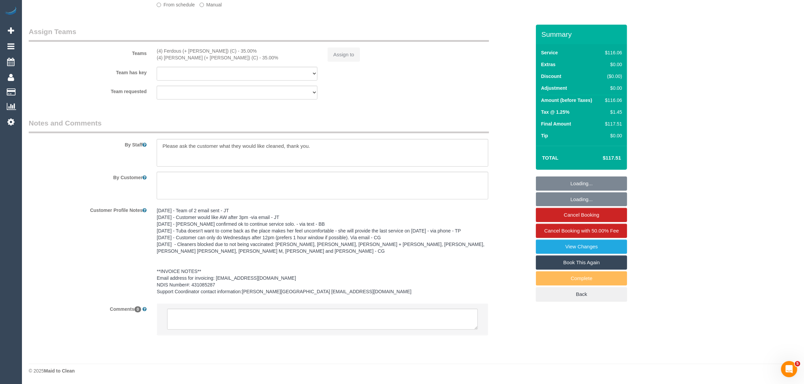
select select "number:30"
select select "number:14"
select select "number:19"
select select "number:25"
select select "number:35"
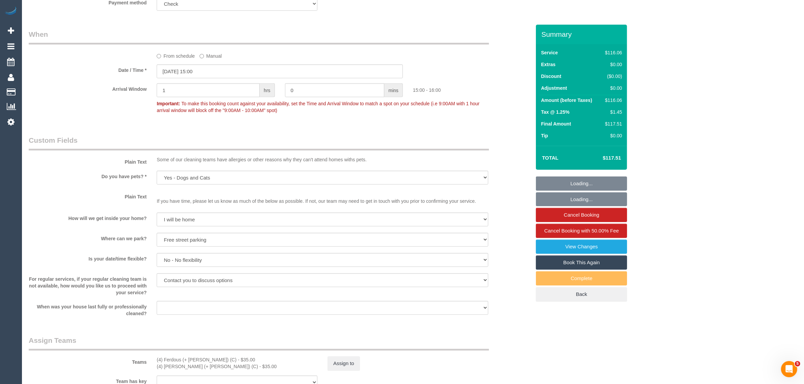
select select "object:1323"
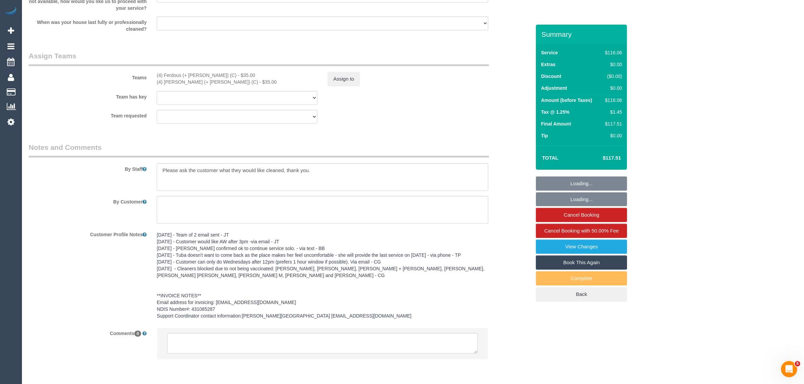
scroll to position [806, 0]
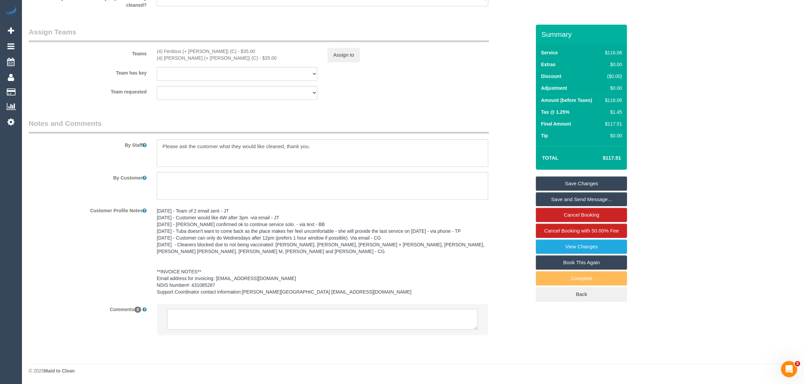
click at [301, 320] on textarea at bounding box center [322, 319] width 311 height 21
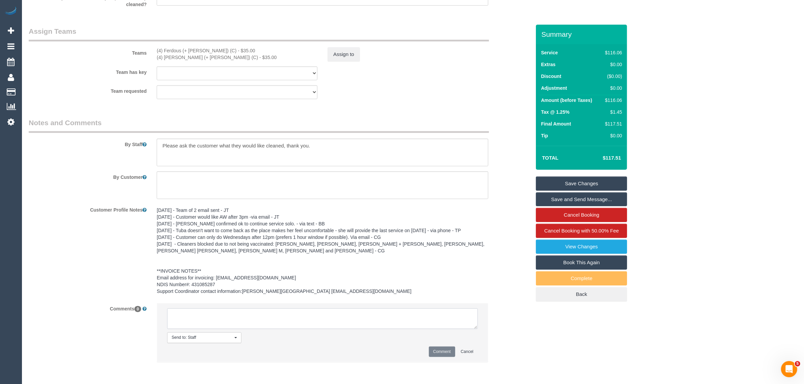
paste textarea "Cleaner(s) Unassigned: Reason Unassigned: Contact via: Which message sent: Addi…"
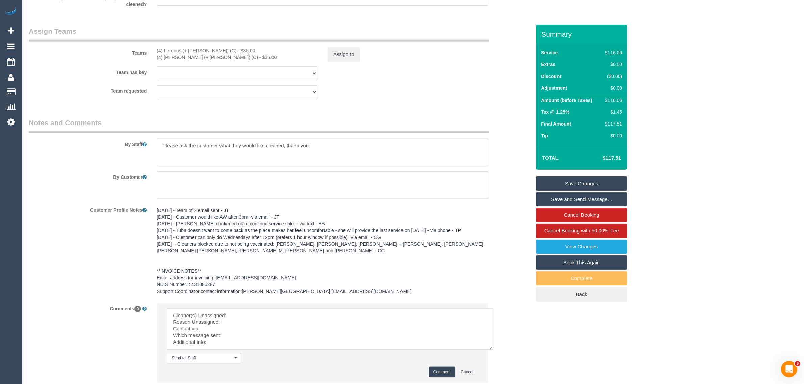
scroll to position [0, 0]
drag, startPoint x: 477, startPoint y: 329, endPoint x: 501, endPoint y: 360, distance: 39.0
click at [501, 360] on textarea at bounding box center [334, 335] width 334 height 52
click at [378, 314] on textarea at bounding box center [334, 335] width 334 height 52
drag, startPoint x: 149, startPoint y: 45, endPoint x: 211, endPoint y: 50, distance: 62.4
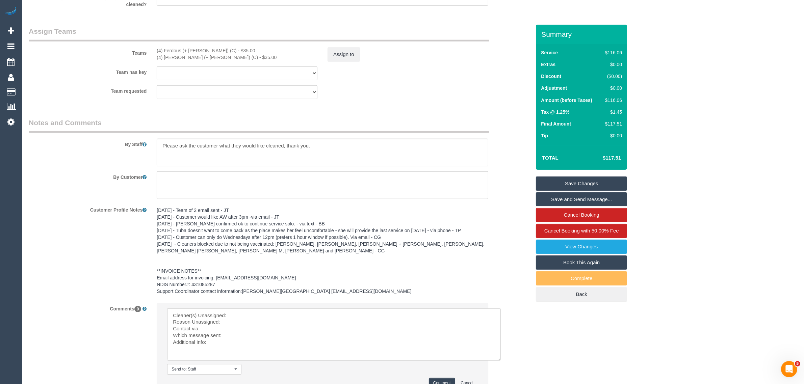
click at [211, 50] on div "Teams (4) Ferdous (+ [PERSON_NAME]) (C) - $35.00 (4) [PERSON_NAME] (+ [PERSON_N…" at bounding box center [280, 43] width 512 height 35
copy div "(4) Ferdous (+ [PERSON_NAME]) (C"
click at [254, 318] on textarea at bounding box center [334, 335] width 334 height 52
paste textarea "(4) Ferdous (+ [PERSON_NAME]) (C"
click at [172, 326] on textarea at bounding box center [334, 335] width 334 height 52
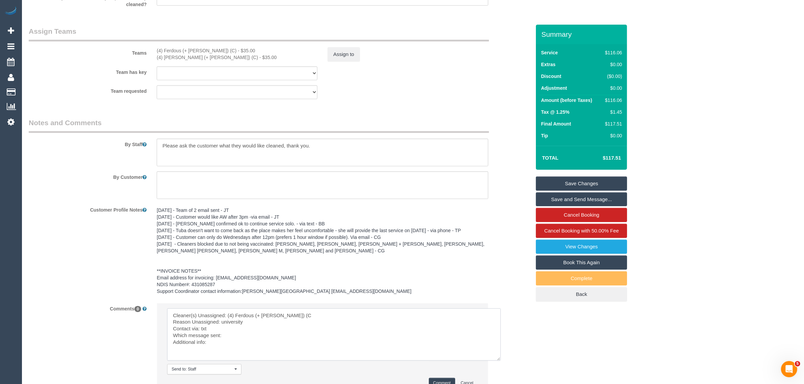
click at [279, 332] on textarea at bounding box center [334, 335] width 334 height 52
click at [273, 336] on textarea at bounding box center [334, 335] width 334 height 52
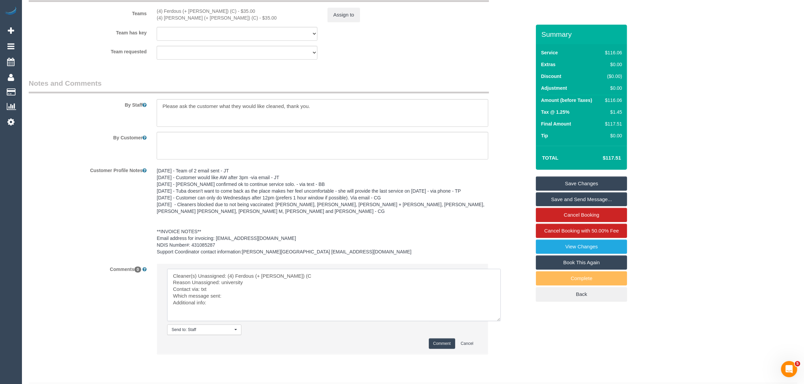
scroll to position [865, 0]
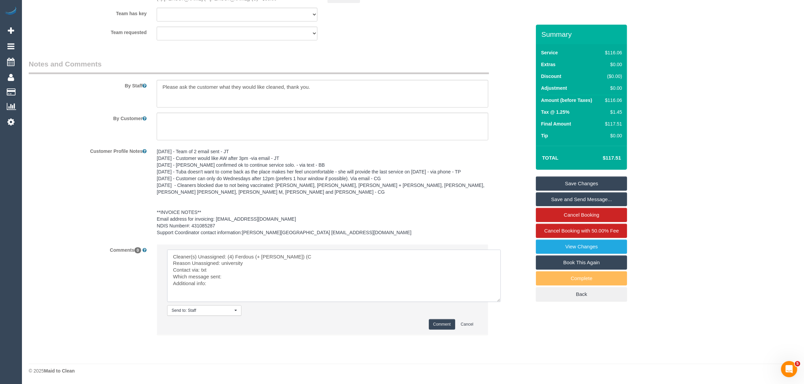
paste textarea "Same Day Options SMS"
click at [264, 290] on textarea at bounding box center [334, 276] width 334 height 52
type textarea "Cleaner(s) Unassigned: (4) Ferdous (+ [PERSON_NAME]) (C Reason Unassigned: univ…"
click at [440, 326] on button "Comment" at bounding box center [442, 325] width 26 height 10
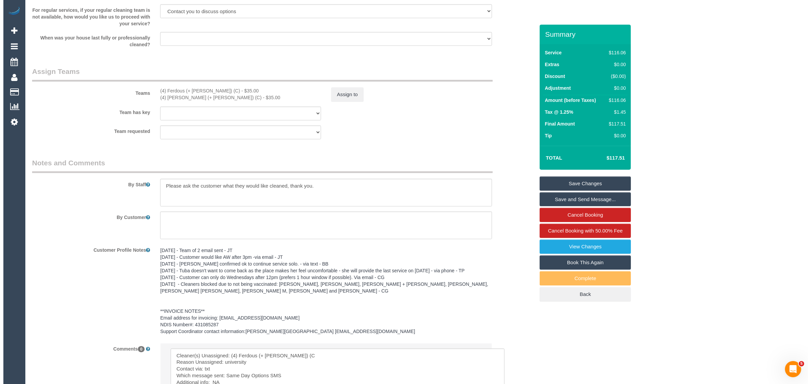
scroll to position [527, 0]
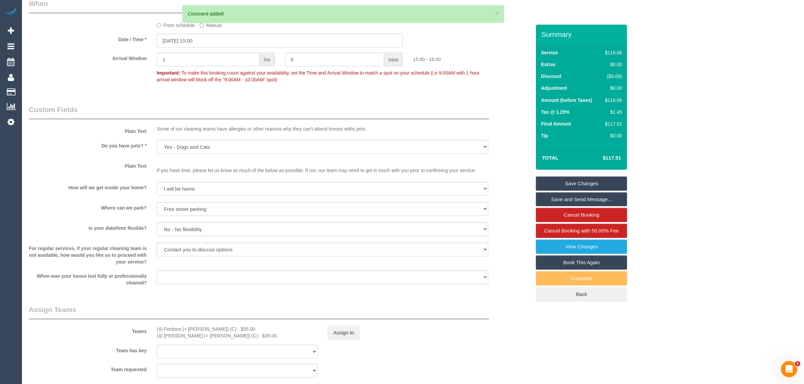
click at [340, 343] on sui-booking-teams "Teams (4) Ferdous (+ [PERSON_NAME]) (C) - $35.00 (4) [PERSON_NAME] (+ [PERSON_N…" at bounding box center [280, 341] width 502 height 73
click at [340, 334] on button "Assign to" at bounding box center [344, 333] width 32 height 14
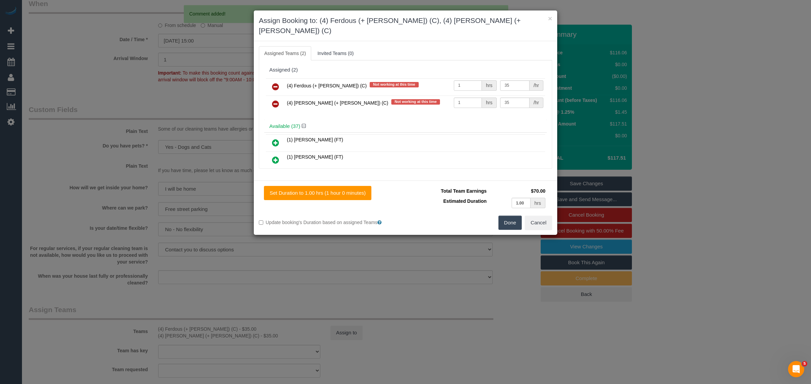
click at [277, 83] on icon at bounding box center [275, 87] width 7 height 8
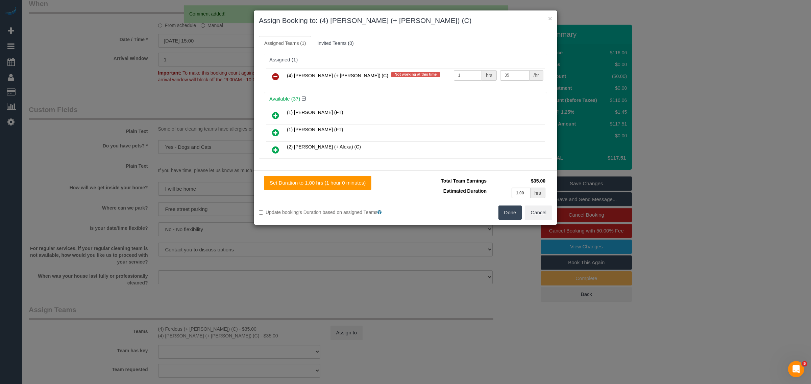
click at [277, 78] on icon at bounding box center [275, 77] width 7 height 8
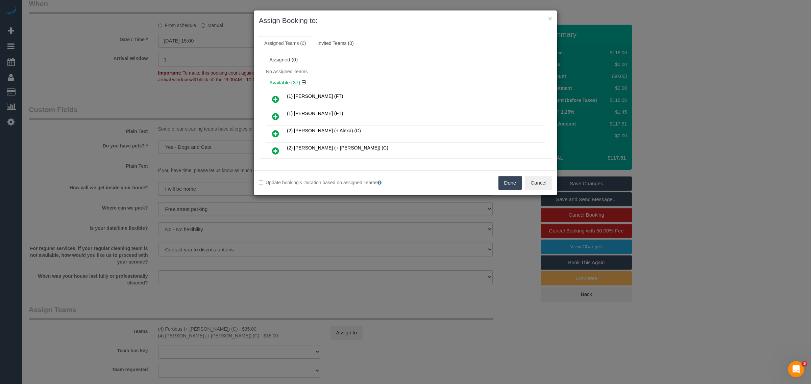
click at [507, 183] on button "Done" at bounding box center [510, 183] width 24 height 14
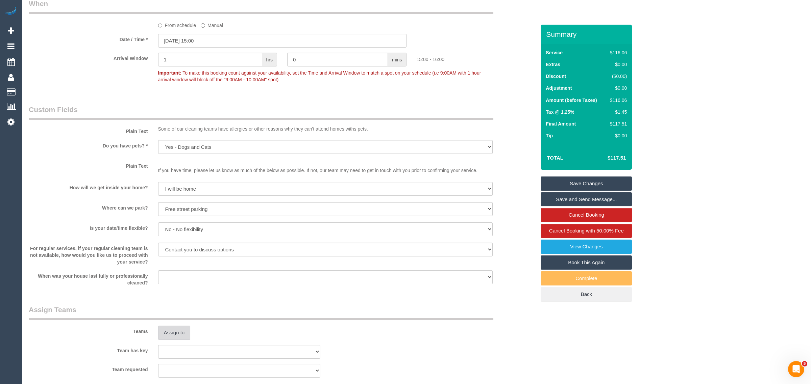
scroll to position [0, 0]
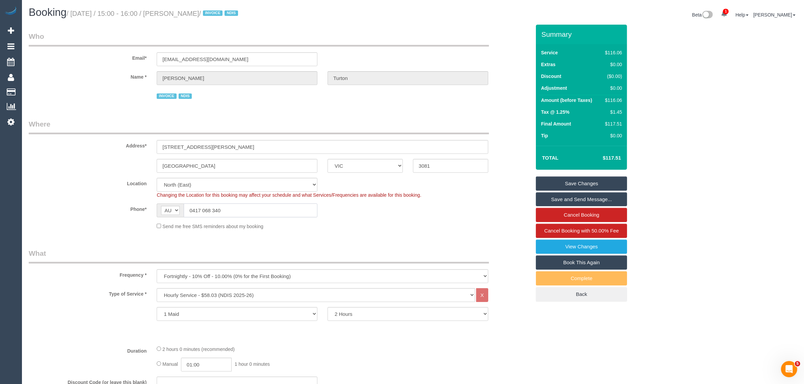
click at [271, 213] on input "0417 068 340" at bounding box center [251, 211] width 134 height 14
click at [401, 219] on sui-booking-location "Location Office City East (North) East (South) Inner East Inner North (East) In…" at bounding box center [280, 204] width 502 height 52
click at [557, 178] on link "Save Changes" at bounding box center [581, 184] width 91 height 14
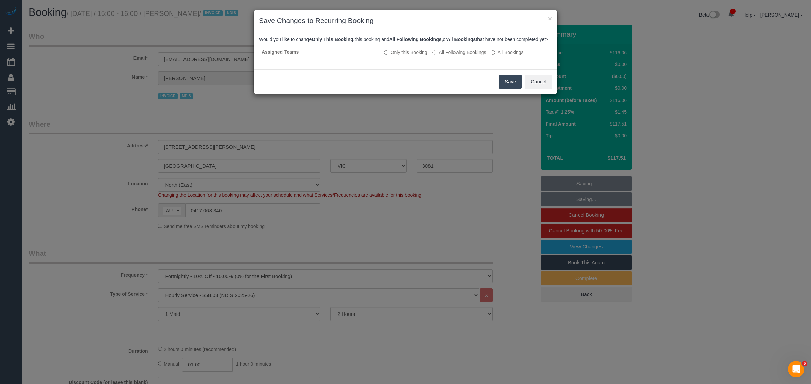
click at [504, 82] on button "Save" at bounding box center [510, 82] width 23 height 14
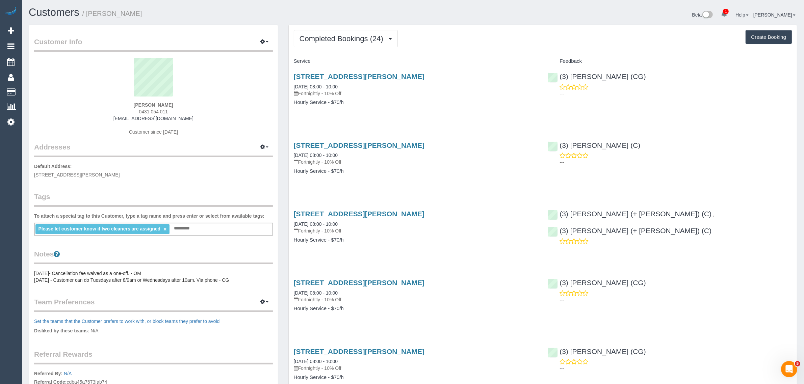
click at [162, 111] on span "0431 054 011" at bounding box center [153, 111] width 29 height 5
click at [162, 112] on span "0431 054 011" at bounding box center [153, 111] width 29 height 5
drag, startPoint x: 162, startPoint y: 112, endPoint x: 162, endPoint y: 117, distance: 4.1
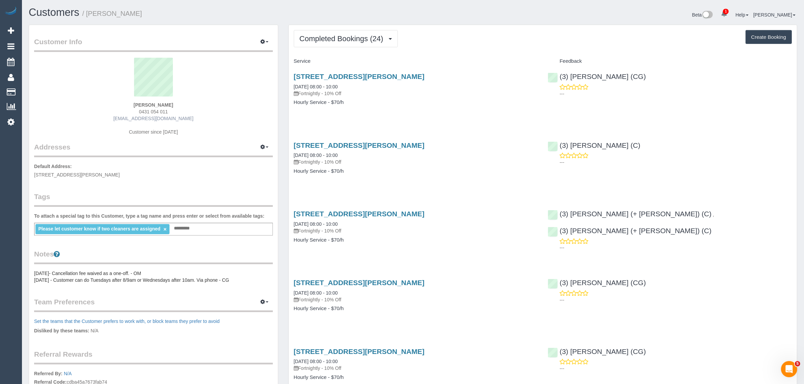
click at [162, 113] on span "0431 054 011" at bounding box center [153, 111] width 29 height 5
click at [158, 107] on strong "Yiyi Gao" at bounding box center [154, 104] width 40 height 5
click at [158, 109] on span "0431 054 011" at bounding box center [153, 111] width 29 height 5
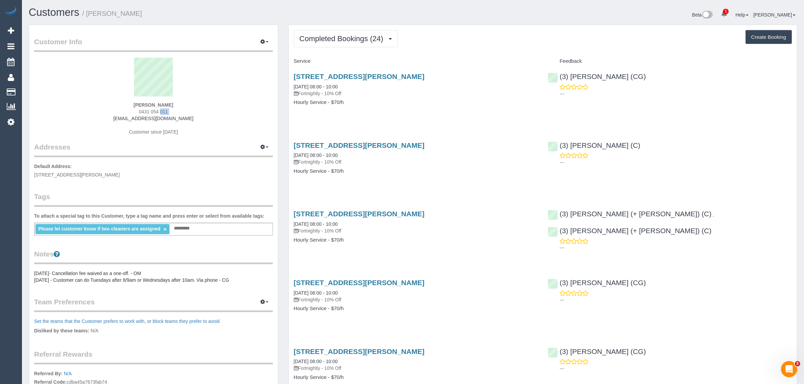
copy div "0431 054 011"
drag, startPoint x: 309, startPoint y: 9, endPoint x: 318, endPoint y: 22, distance: 15.8
click at [309, 9] on h1 "Customers / Yiyi Gao" at bounding box center [218, 12] width 379 height 11
click at [321, 36] on span "Completed Bookings (24)" at bounding box center [343, 38] width 87 height 8
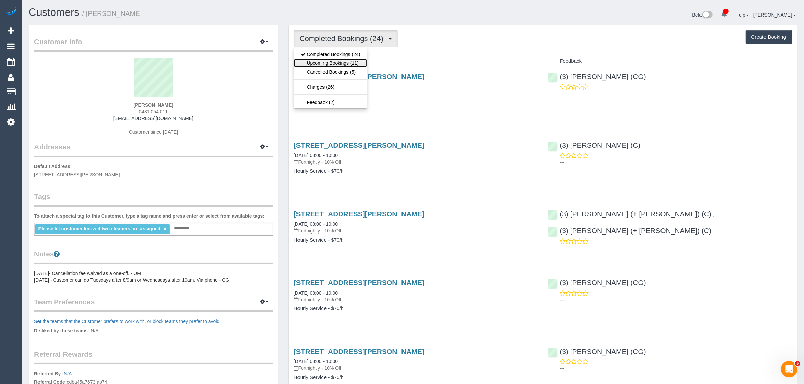
click at [321, 63] on link "Upcoming Bookings (11)" at bounding box center [330, 63] width 73 height 9
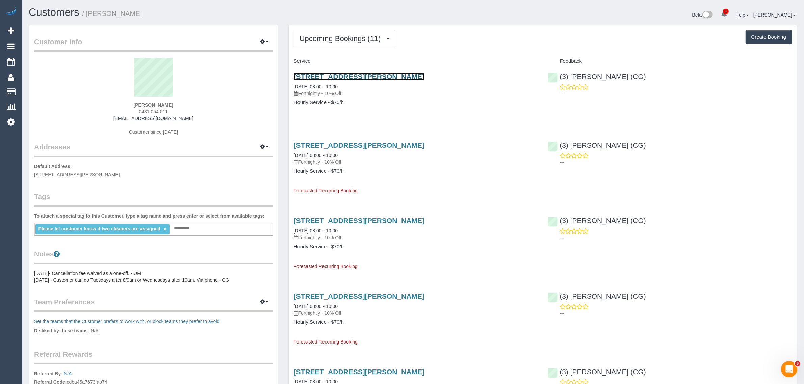
click at [326, 73] on link "3a Nelson St, Balaclava, VIC 3183" at bounding box center [359, 77] width 131 height 8
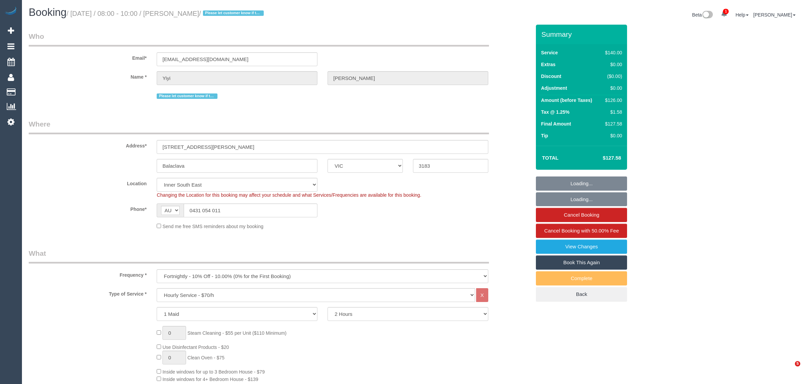
select select "VIC"
select select "number:29"
select select "number:14"
select select "number:19"
select select "number:36"
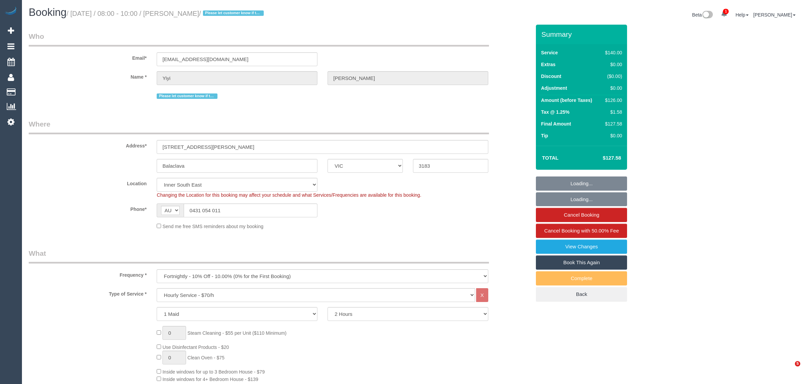
select select "number:34"
select select "number:13"
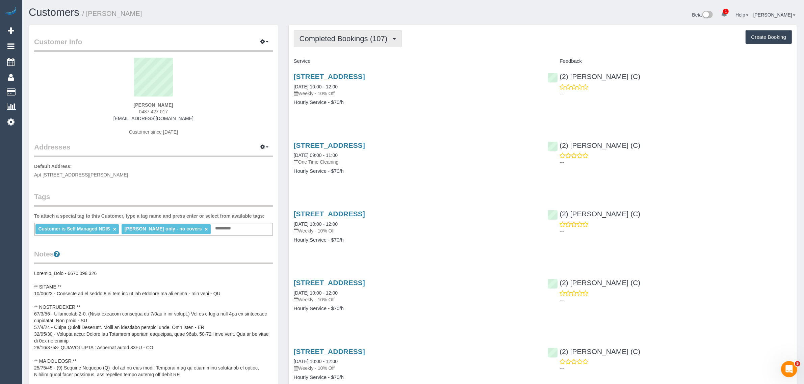
click at [369, 37] on span "Completed Bookings (107)" at bounding box center [345, 38] width 91 height 8
drag, startPoint x: 355, startPoint y: 60, endPoint x: 367, endPoint y: 65, distance: 13.9
click at [355, 60] on link "Upcoming Bookings (11)" at bounding box center [332, 63] width 76 height 9
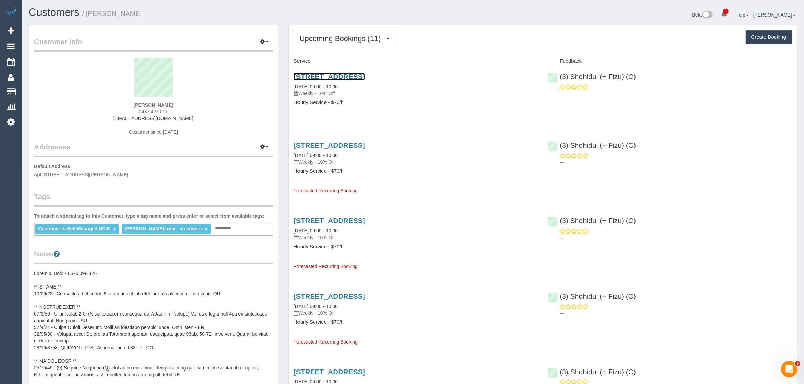
click at [358, 78] on link "33 Piccolo Circuit, Willliamstown, VIC 3016" at bounding box center [329, 77] width 71 height 8
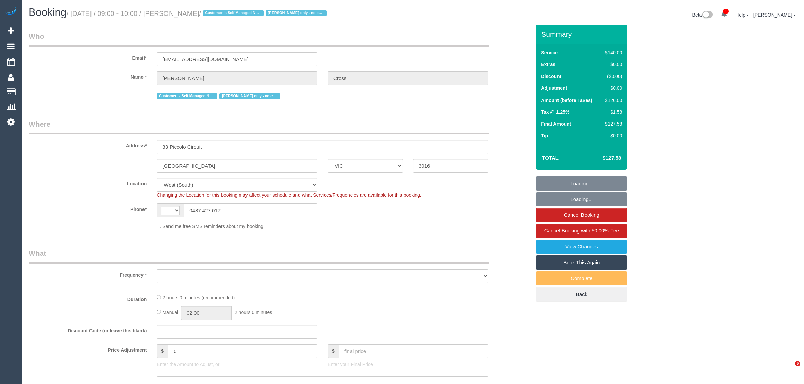
select select "VIC"
select select "string:AU"
select select "object:935"
select select "string:stripe-card_1DJV5e2GScqysDRVNr8YZkTZ"
select select "number:29"
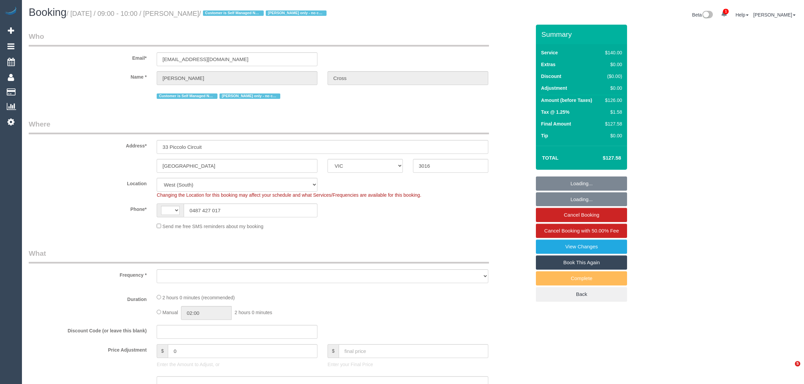
select select "number:14"
select select "number:18"
select select "number:25"
select select "number:33"
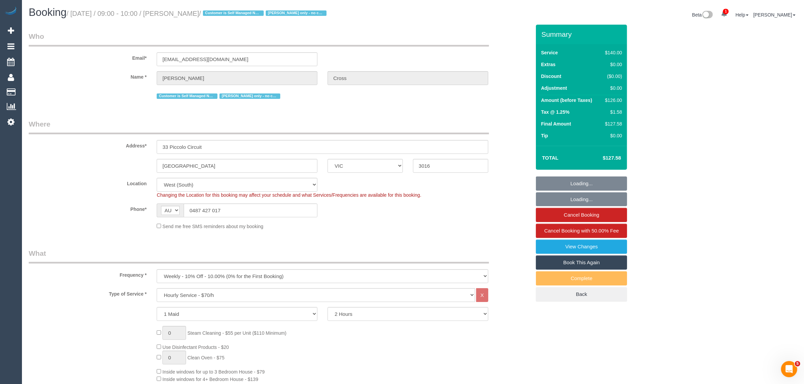
select select "object:1398"
click at [432, 226] on div "Send me free SMS reminders about my booking" at bounding box center [323, 226] width 342 height 7
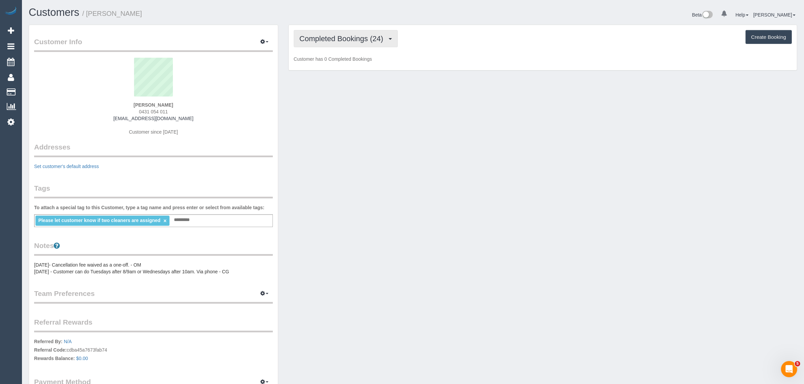
click at [339, 35] on span "Completed Bookings (24)" at bounding box center [343, 38] width 87 height 8
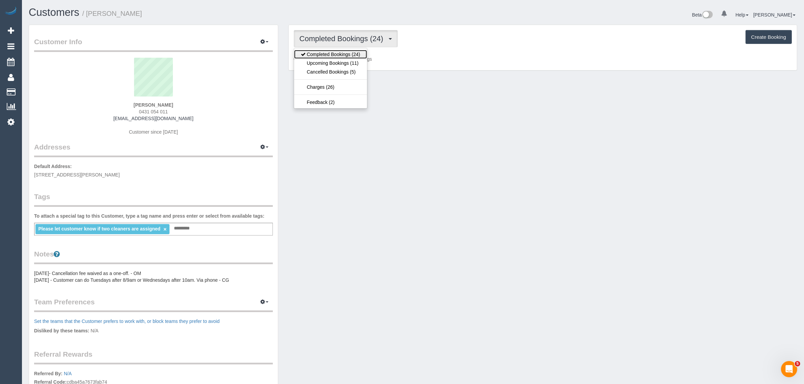
click at [331, 58] on link "Completed Bookings (24)" at bounding box center [330, 54] width 73 height 9
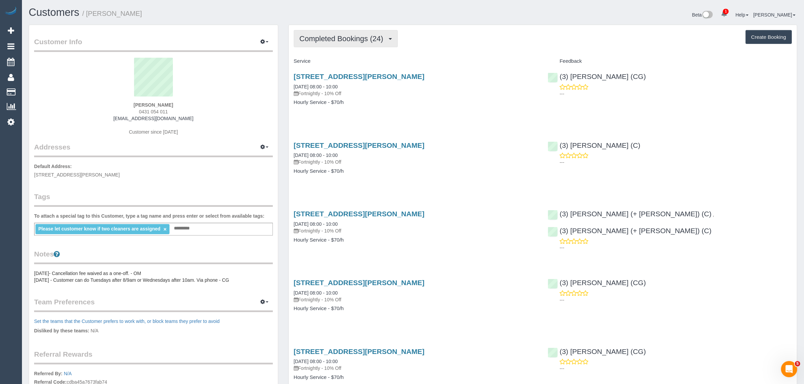
drag, startPoint x: 342, startPoint y: 38, endPoint x: 338, endPoint y: 56, distance: 18.6
click at [342, 38] on span "Completed Bookings (24)" at bounding box center [343, 38] width 87 height 8
click at [333, 65] on link "Upcoming Bookings (11)" at bounding box center [330, 63] width 73 height 9
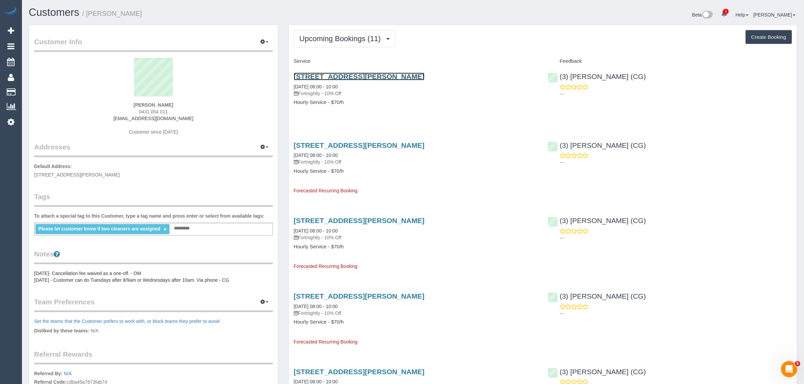
click at [333, 78] on link "3a Nelson St, Balaclava, VIC 3183" at bounding box center [359, 77] width 131 height 8
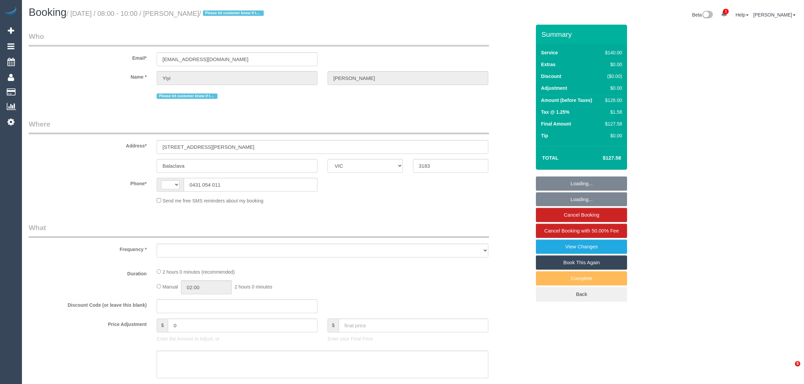
select select "VIC"
select select "string:AU"
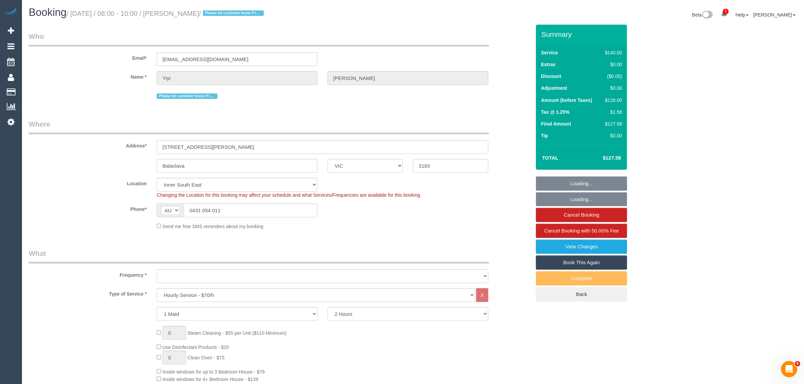
select select "string:stripe-pm_1PEKCT2GScqysDRVAccPTCrm"
select select "object:893"
select select "number:29"
select select "number:14"
select select "number:19"
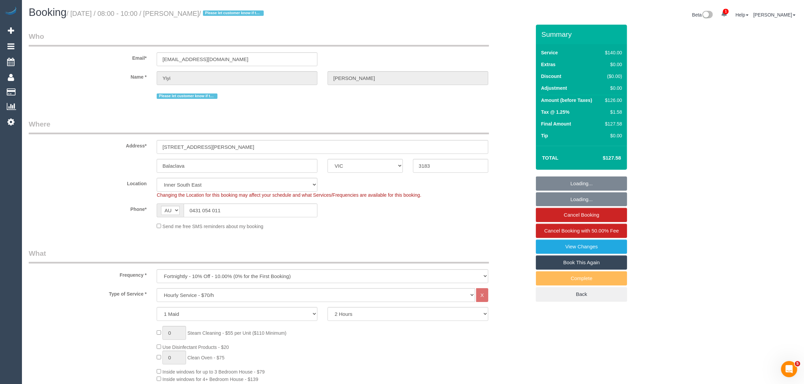
select select "number:36"
select select "number:34"
select select "number:13"
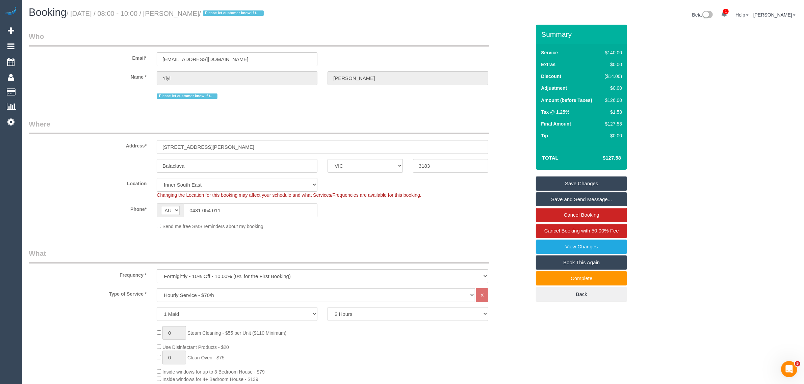
drag, startPoint x: 265, startPoint y: 102, endPoint x: 261, endPoint y: 119, distance: 17.5
click at [265, 102] on fieldset "Who Email* sorasueyiyi@gmail.com Name * Yiyi Gao Please let customer know if tw…" at bounding box center [280, 68] width 502 height 74
click at [244, 213] on input "0431 054 011" at bounding box center [251, 211] width 134 height 14
click at [245, 213] on input "0431 054 011" at bounding box center [251, 211] width 134 height 14
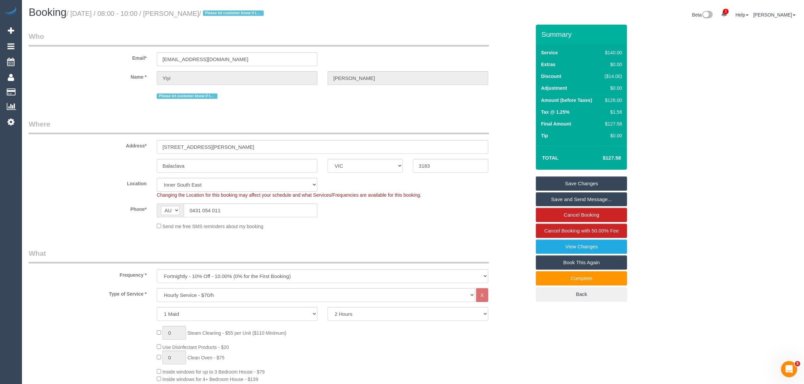
click at [410, 224] on div "Send me free SMS reminders about my booking" at bounding box center [323, 226] width 342 height 7
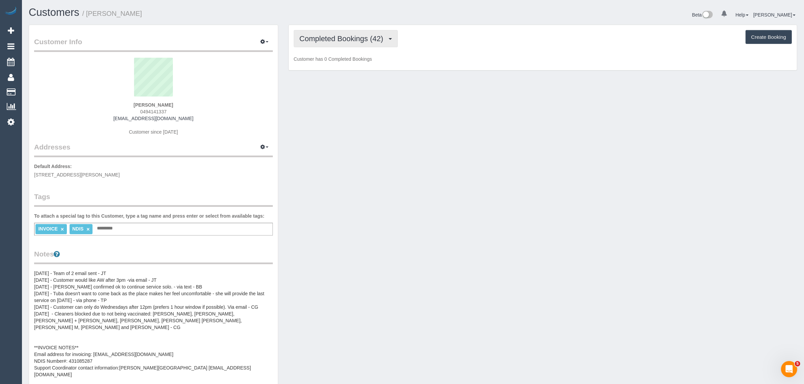
click at [358, 34] on span "Completed Bookings (42)" at bounding box center [343, 38] width 87 height 8
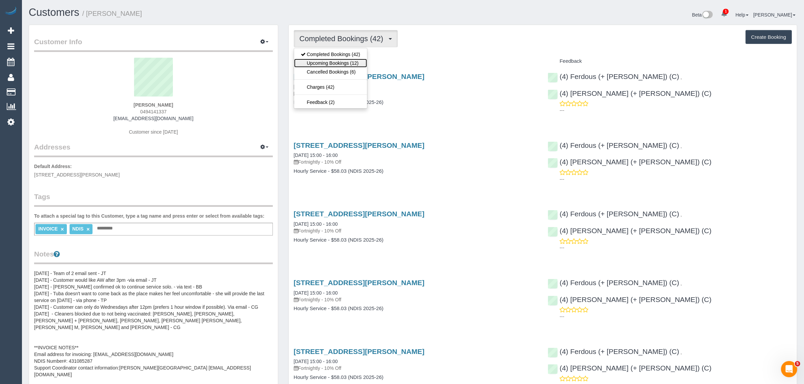
click at [347, 61] on link "Upcoming Bookings (12)" at bounding box center [330, 63] width 73 height 9
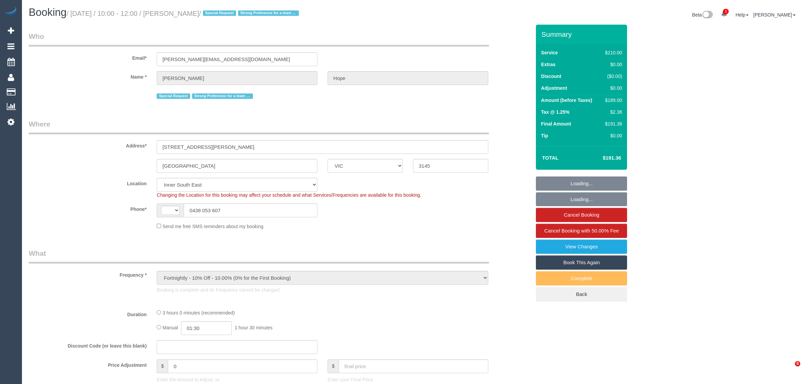
select select "VIC"
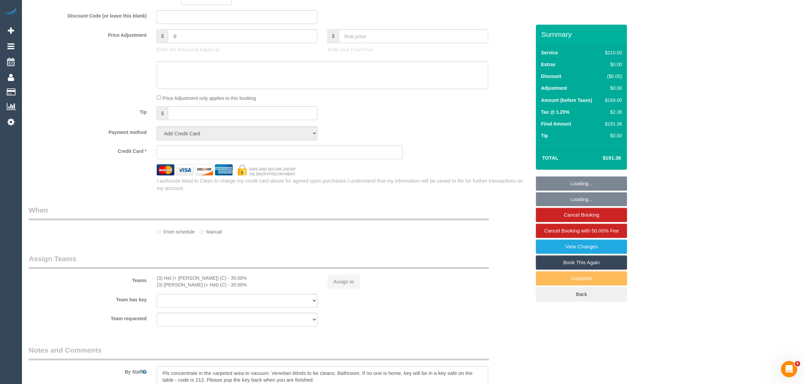
select select "object:737"
select select "string:AU"
select select "number:28"
select select "number:14"
select select "number:19"
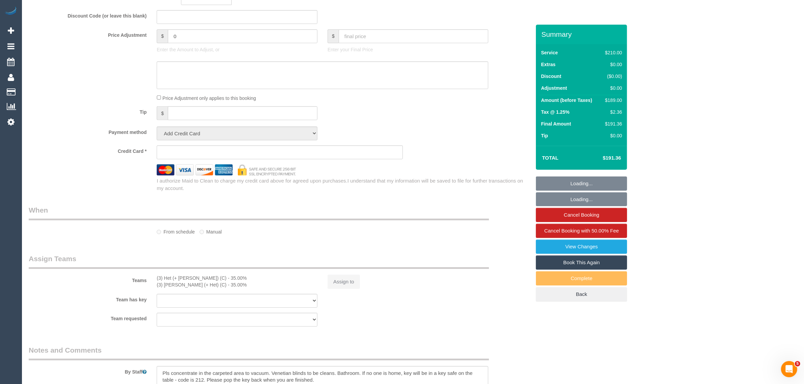
select select "number:22"
select select "number:34"
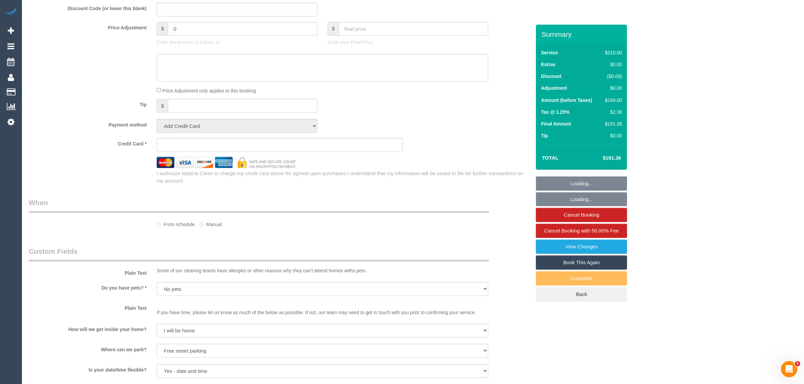
select select "string:stripe-pm_1MBnKj2GScqysDRVFirrsncg"
select select "180"
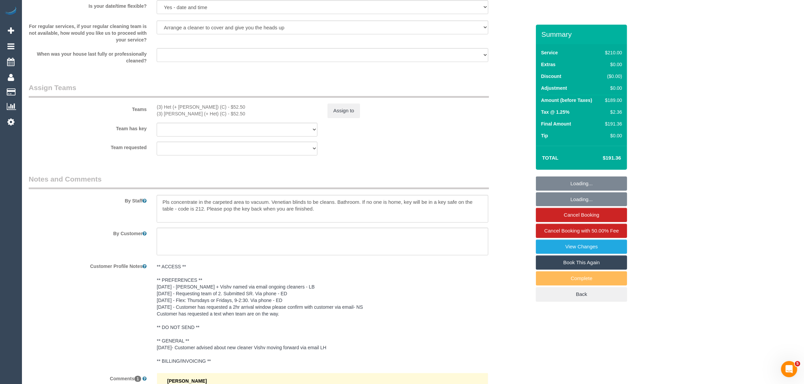
select select "spot1"
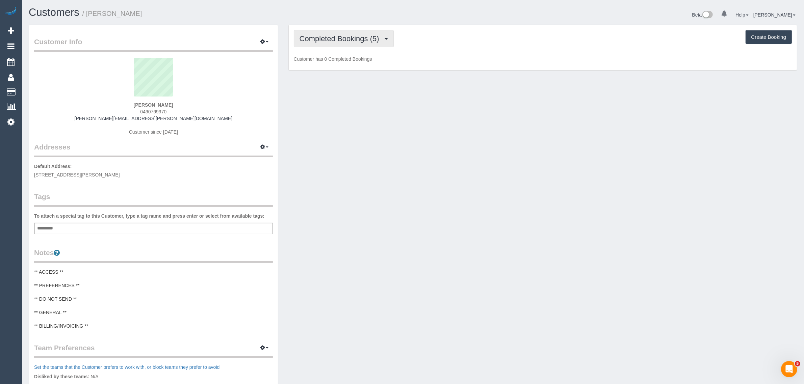
click at [343, 35] on span "Completed Bookings (5)" at bounding box center [341, 38] width 83 height 8
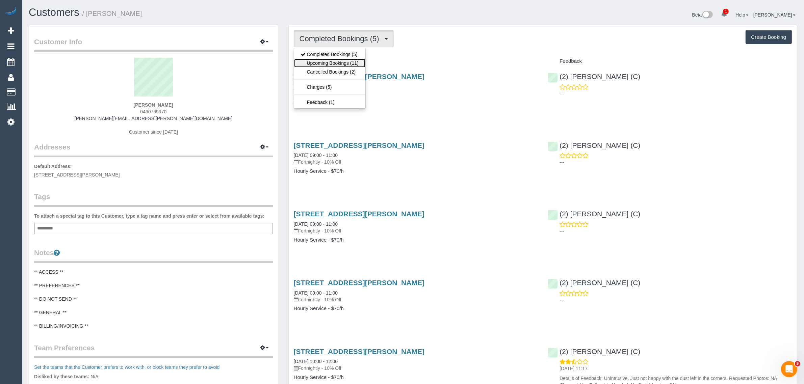
click at [336, 60] on link "Upcoming Bookings (11)" at bounding box center [329, 63] width 71 height 9
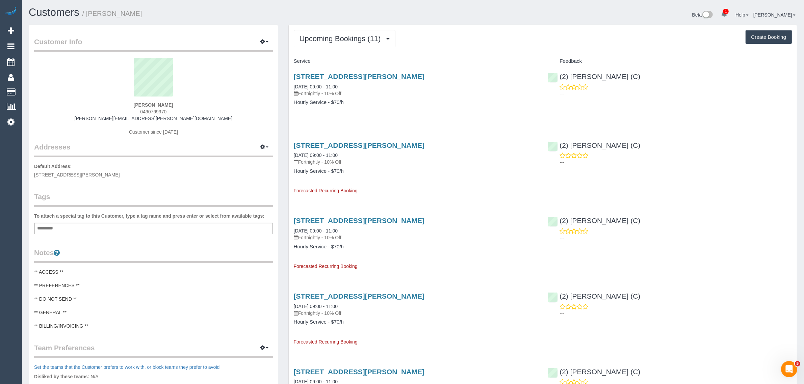
click at [156, 110] on span "0490769970" at bounding box center [153, 111] width 26 height 5
copy span "0490769970"
click at [345, 76] on link "[STREET_ADDRESS][PERSON_NAME]" at bounding box center [359, 77] width 131 height 8
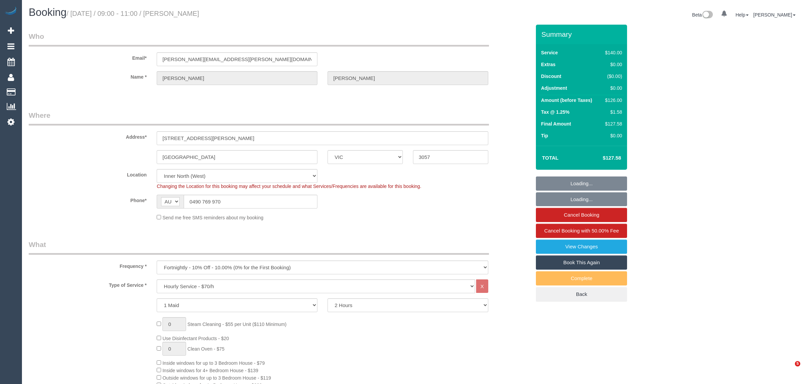
select select "VIC"
select select "number:30"
select select "number:14"
select select "number:19"
select select "number:24"
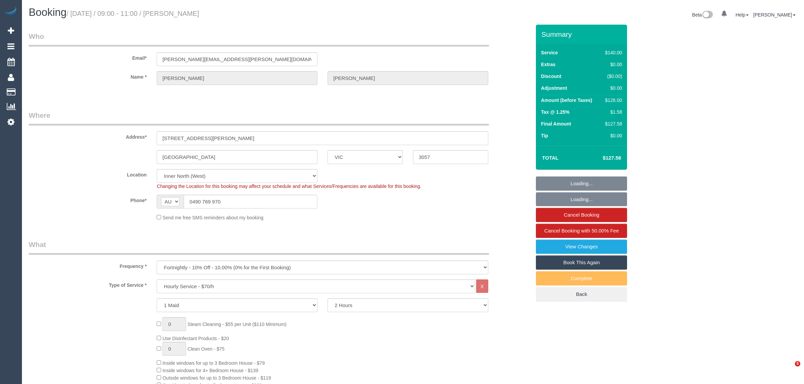
select select "number:34"
select select "number:13"
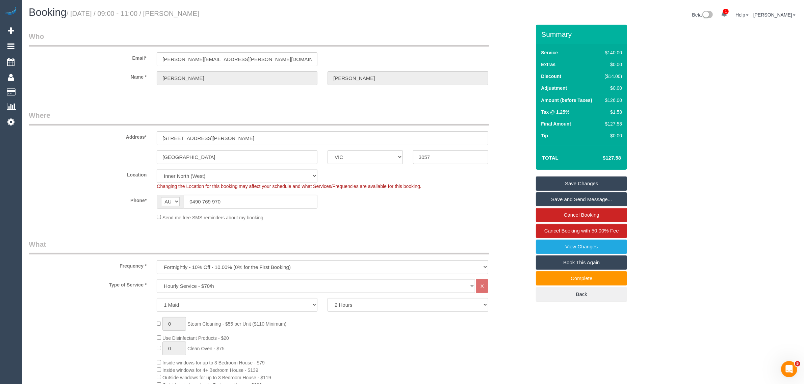
drag, startPoint x: 453, startPoint y: 217, endPoint x: 453, endPoint y: 222, distance: 5.4
click at [453, 220] on div "Send me free SMS reminders about my booking" at bounding box center [323, 217] width 342 height 7
click at [512, 249] on div "Frequency * One Time Cleaning Weekly - 10% Off - 10.00% (0% for the First Booki…" at bounding box center [280, 256] width 512 height 35
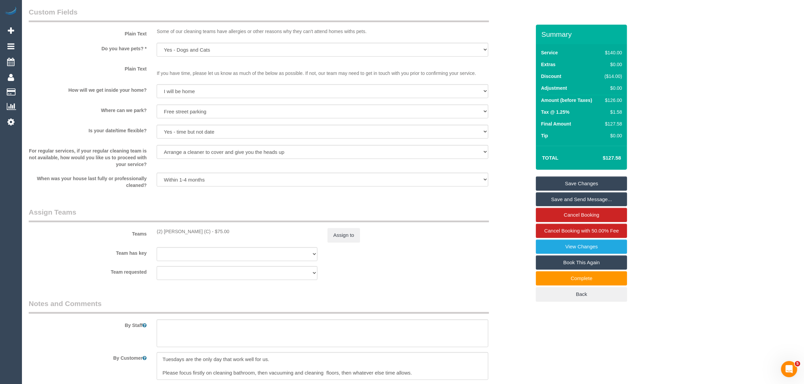
scroll to position [999, 0]
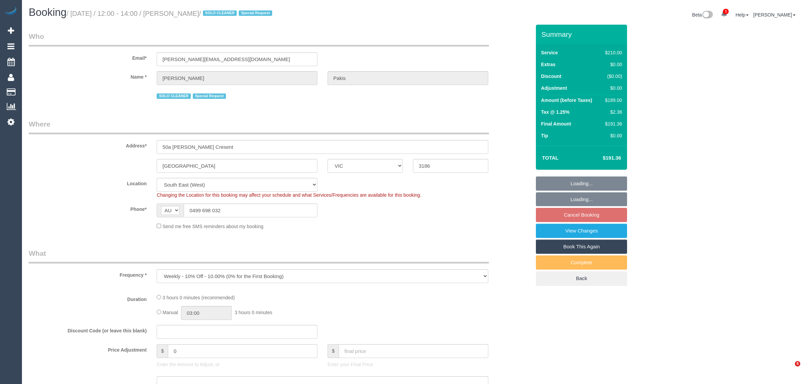
select select "VIC"
select select "number:27"
select select "number:14"
select select "number:19"
select select "number:36"
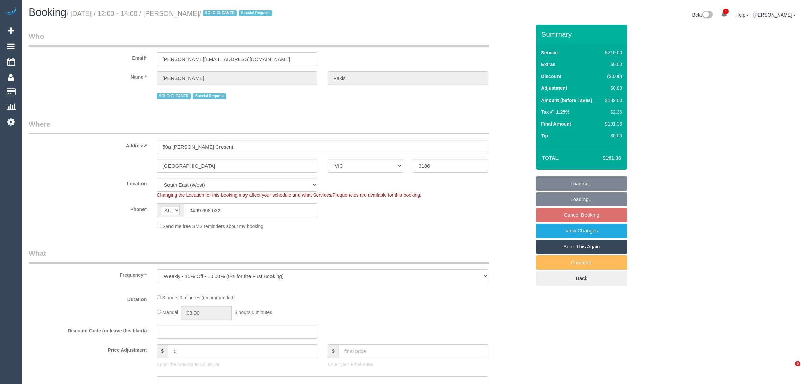
select select "number:35"
select select "180"
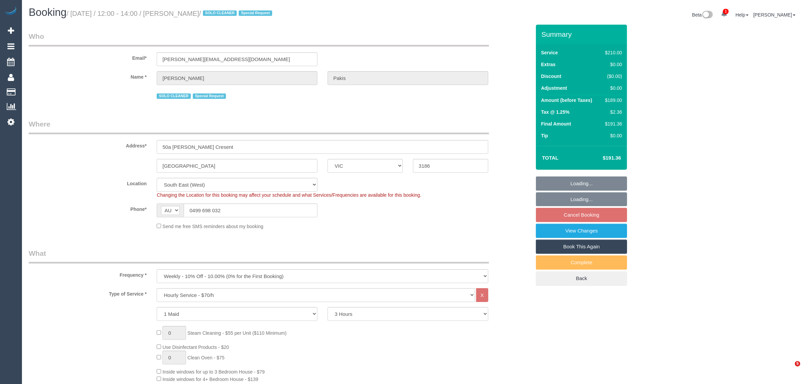
select select "spot4"
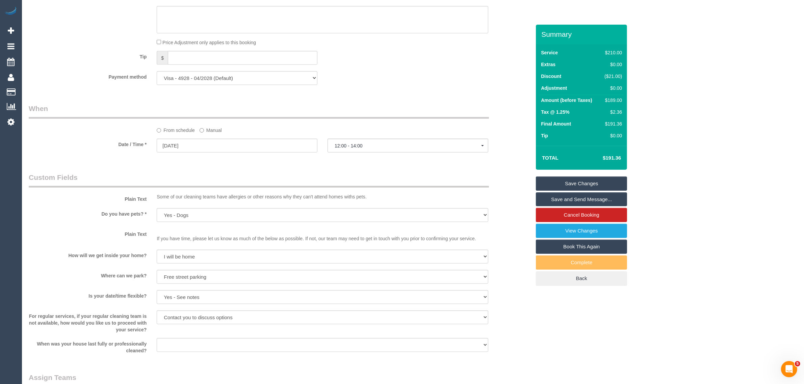
scroll to position [643, 0]
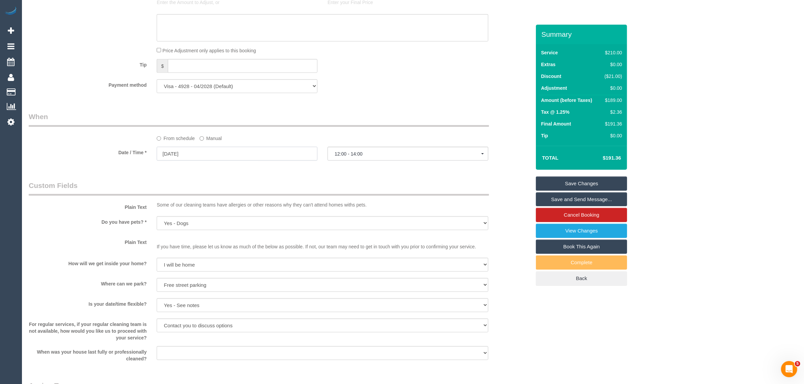
click at [228, 157] on input "11/10/2025" at bounding box center [237, 154] width 161 height 14
click at [321, 184] on legend "Custom Fields" at bounding box center [259, 188] width 460 height 15
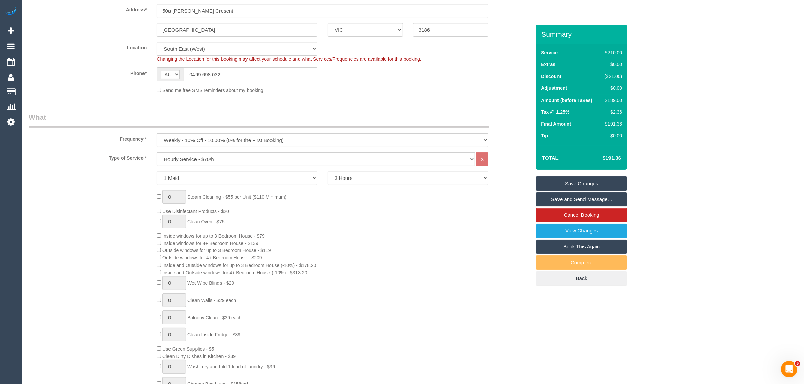
scroll to position [0, 0]
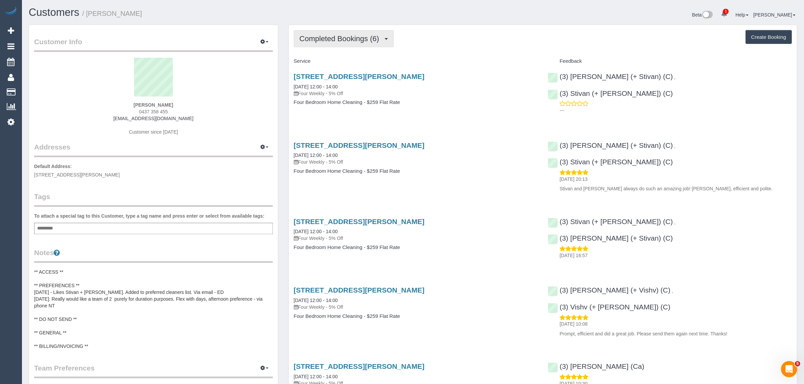
click at [342, 36] on span "Completed Bookings (6)" at bounding box center [341, 38] width 83 height 8
click at [333, 61] on link "Upcoming Bookings (12)" at bounding box center [329, 63] width 71 height 9
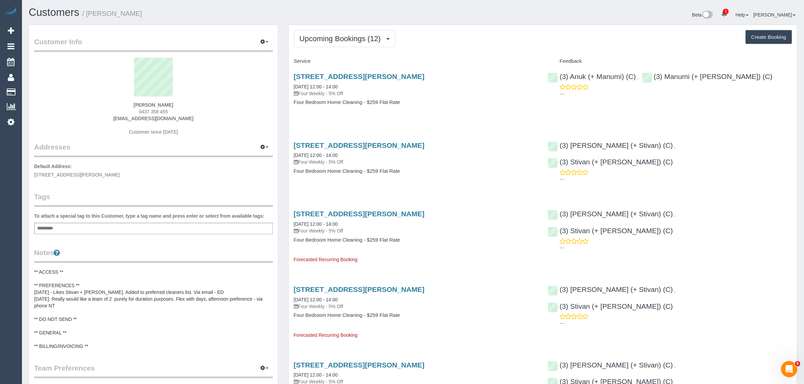
drag, startPoint x: 349, startPoint y: 83, endPoint x: 286, endPoint y: 89, distance: 63.4
copy link "[DATE] 12:00 - 14:00"
click at [148, 110] on span "0437 358 455" at bounding box center [153, 111] width 29 height 5
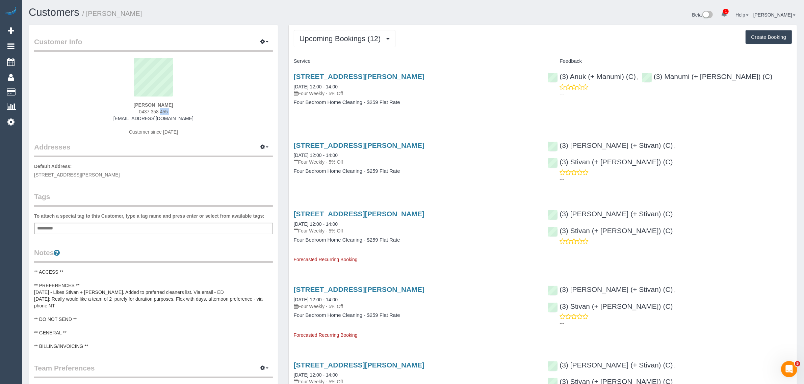
click at [148, 110] on span "0437 358 455" at bounding box center [153, 111] width 29 height 5
copy div "0437 358 455"
click at [330, 85] on link "07/10/2025 12:00 - 14:00" at bounding box center [316, 86] width 44 height 5
click at [350, 33] on button "Upcoming Bookings (12)" at bounding box center [345, 38] width 102 height 17
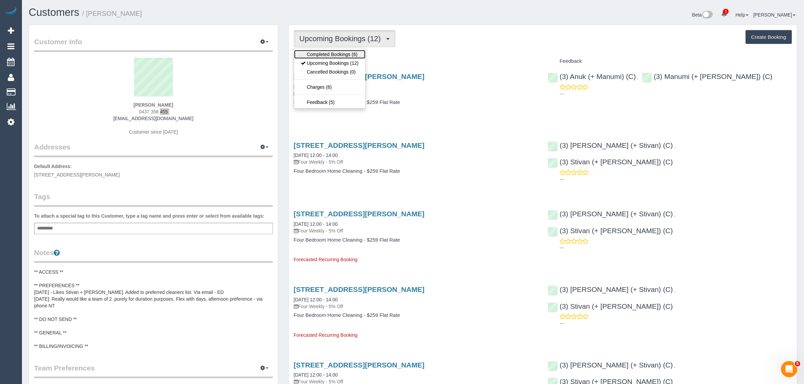
click at [340, 54] on link "Completed Bookings (6)" at bounding box center [329, 54] width 71 height 9
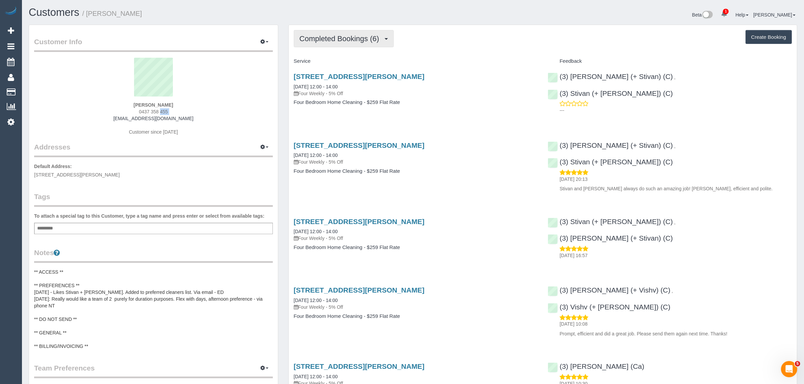
click at [348, 35] on span "Completed Bookings (6)" at bounding box center [341, 38] width 83 height 8
click at [329, 66] on link "Upcoming Bookings (12)" at bounding box center [329, 63] width 71 height 9
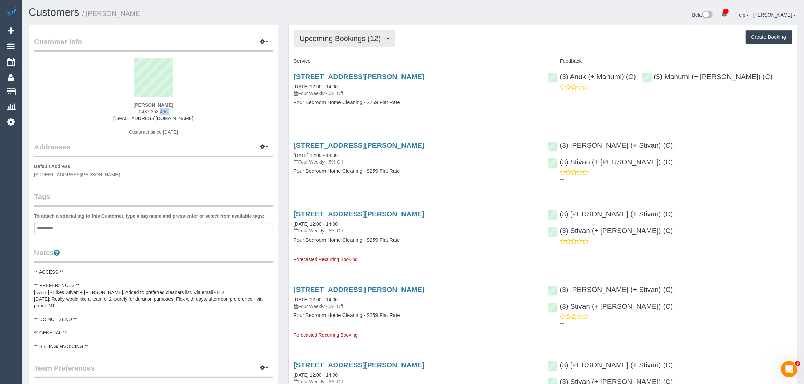
click at [328, 31] on button "Upcoming Bookings (12)" at bounding box center [345, 38] width 102 height 17
click at [322, 64] on link "Upcoming Bookings (12)" at bounding box center [329, 63] width 71 height 9
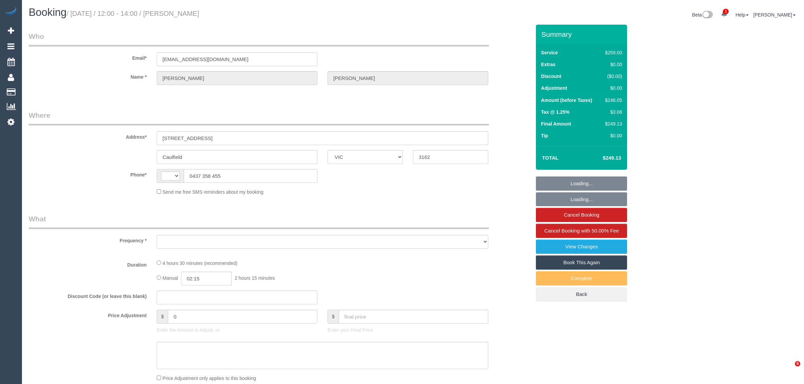
select select "VIC"
select select "string:stripe-pm_1RDI5G2GScqysDRVa0g6mZFW"
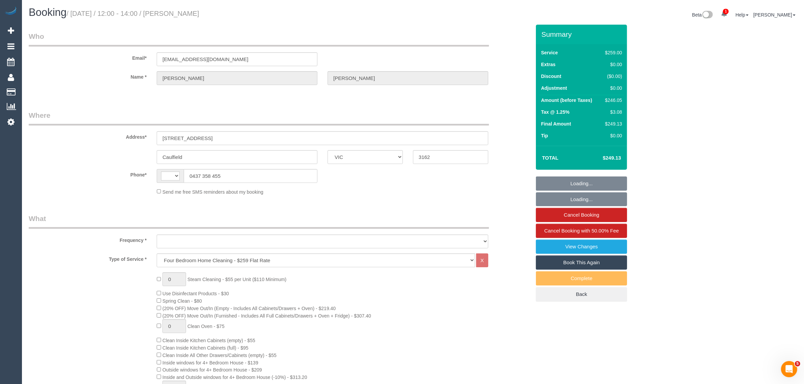
select select "string:AU"
select select "object:686"
select select "number:27"
select select "number:14"
select select "number:19"
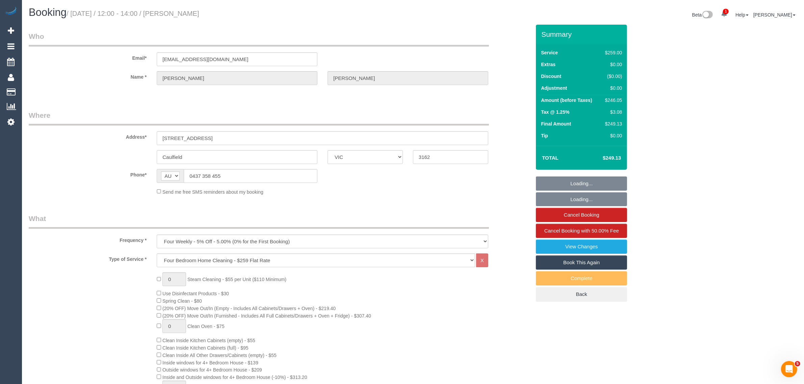
select select "number:22"
select select "number:13"
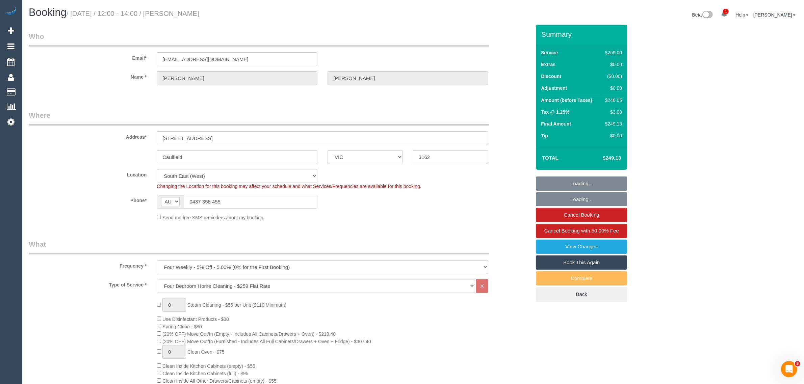
select select "object:843"
click at [518, 115] on div "Address* 33 Booran Road" at bounding box center [280, 127] width 512 height 35
click at [480, 200] on div "Phone* AF AL DZ AD AO AI AQ AG AR AM AW AU AT AZ BS BH BD BB BY BE BZ BJ BM BT …" at bounding box center [280, 202] width 512 height 14
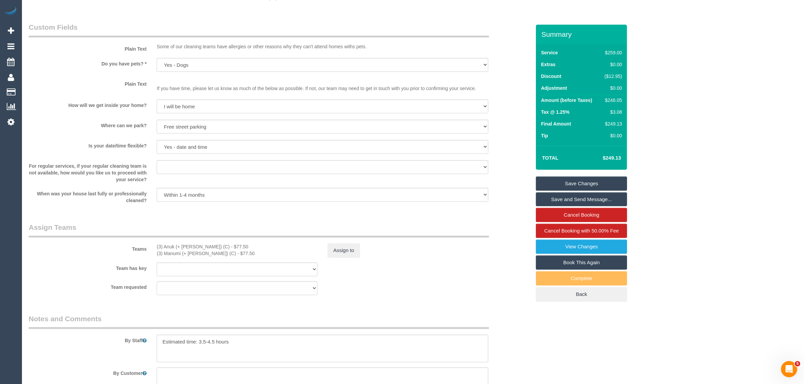
scroll to position [1142, 0]
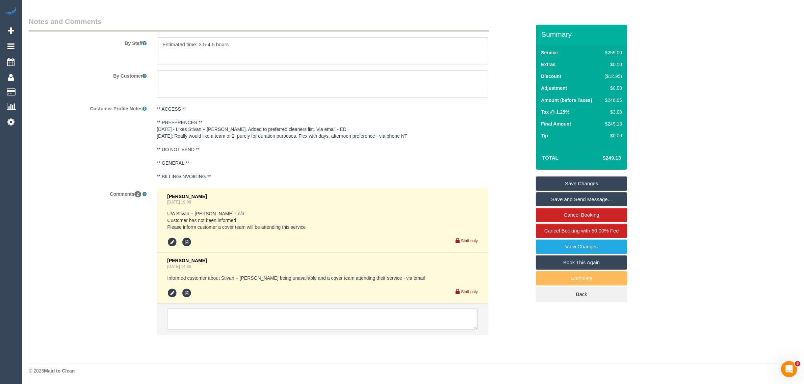
click at [363, 331] on li at bounding box center [322, 319] width 331 height 31
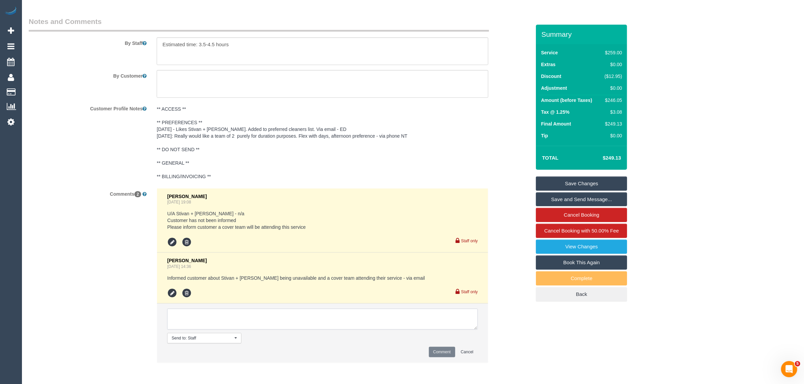
click at [372, 323] on textarea at bounding box center [322, 319] width 311 height 21
paste textarea "Cleaner(s) Unassigned: Reason Unassigned: Contact via: Which message sent: Addi…"
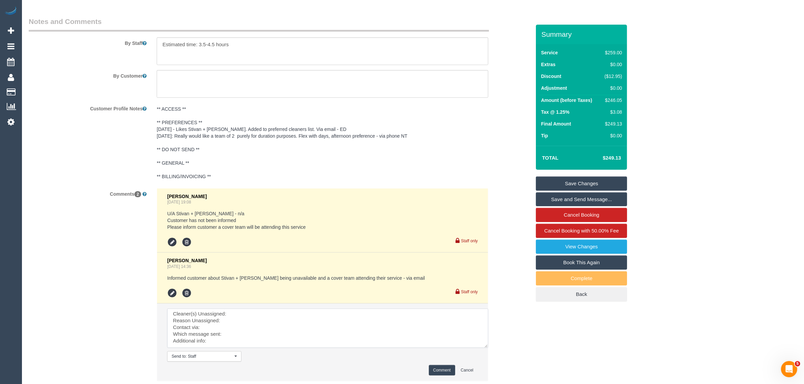
scroll to position [0, 0]
drag, startPoint x: 475, startPoint y: 332, endPoint x: 492, endPoint y: 365, distance: 37.8
click at [492, 365] on textarea at bounding box center [332, 337] width 330 height 56
click at [389, 318] on textarea at bounding box center [332, 338] width 330 height 59
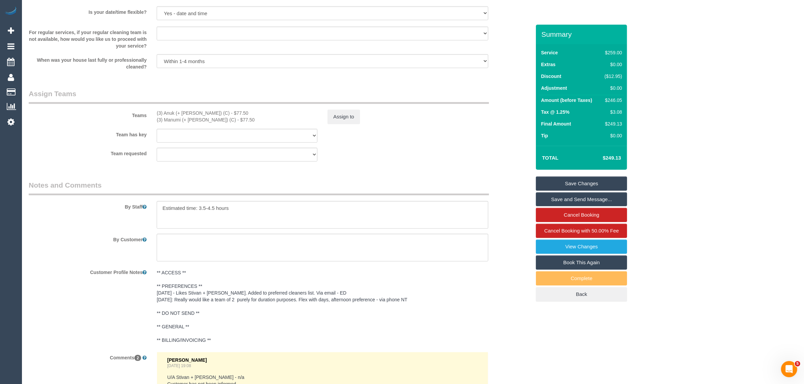
scroll to position [973, 0]
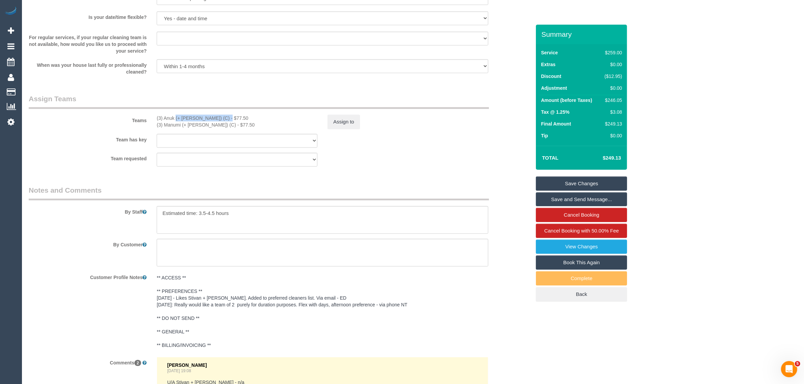
drag, startPoint x: 155, startPoint y: 122, endPoint x: 208, endPoint y: 118, distance: 52.5
click at [208, 118] on div "(3) Anuk (+ Manumi) (C) - $77.50 (3) Manumi (+ Anuk) (C) - $77.50" at bounding box center [237, 122] width 171 height 14
copy div "(3) Anuk (+ Manumi) (C)"
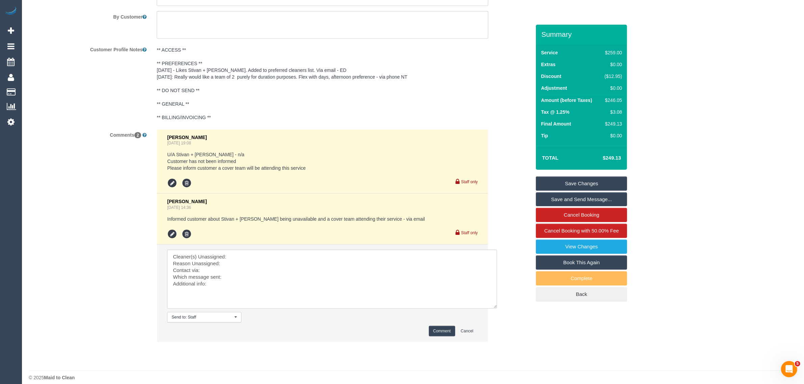
scroll to position [1208, 0]
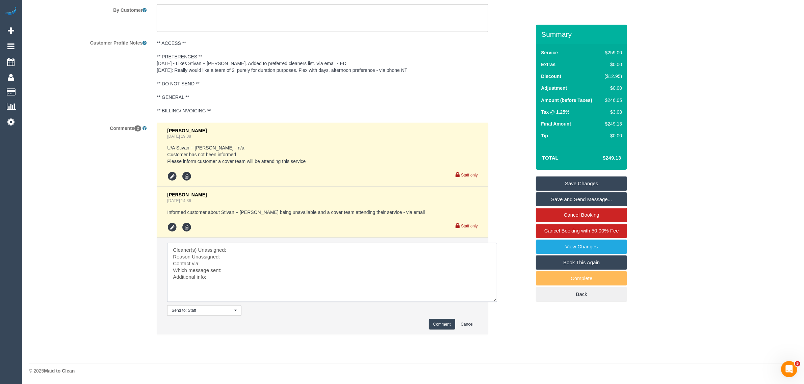
click at [298, 251] on textarea at bounding box center [332, 272] width 330 height 59
paste textarea "(3) Anuk (+ Manumi) (C)"
click at [271, 256] on textarea at bounding box center [332, 272] width 330 height 59
paste textarea "working solo - Manumi is not feeling well"
click at [262, 259] on textarea at bounding box center [332, 272] width 330 height 59
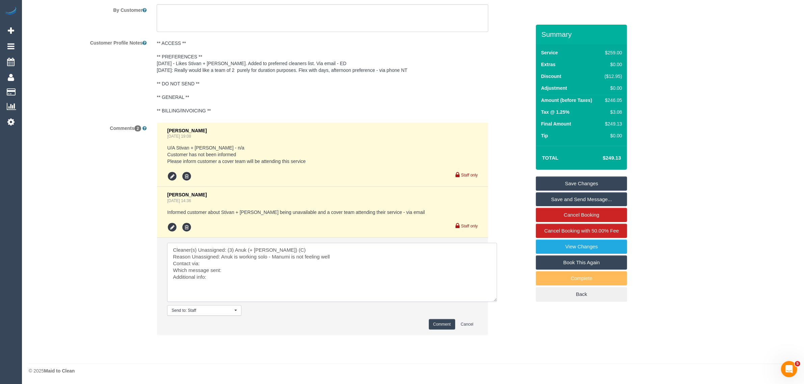
click at [287, 262] on textarea at bounding box center [332, 272] width 330 height 59
click at [240, 274] on textarea at bounding box center [332, 272] width 330 height 59
type textarea "Cleaner(s) Unassigned: (3) Anuk (+ Manumi) (C) Reason Unassigned: Anuk is worki…"
click at [432, 323] on button "Comment" at bounding box center [442, 325] width 26 height 10
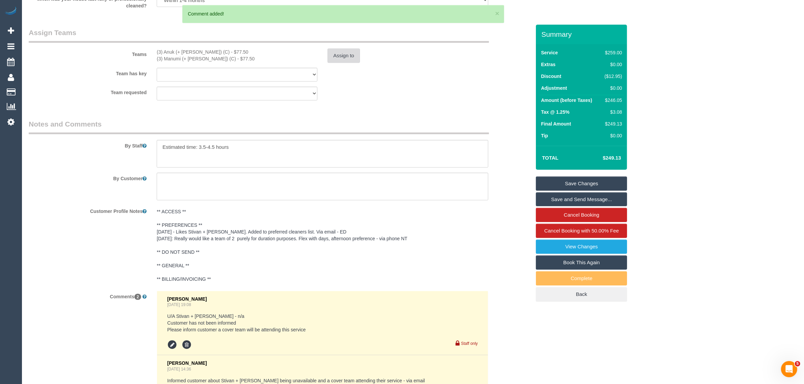
click at [343, 56] on button "Assign to" at bounding box center [344, 56] width 32 height 14
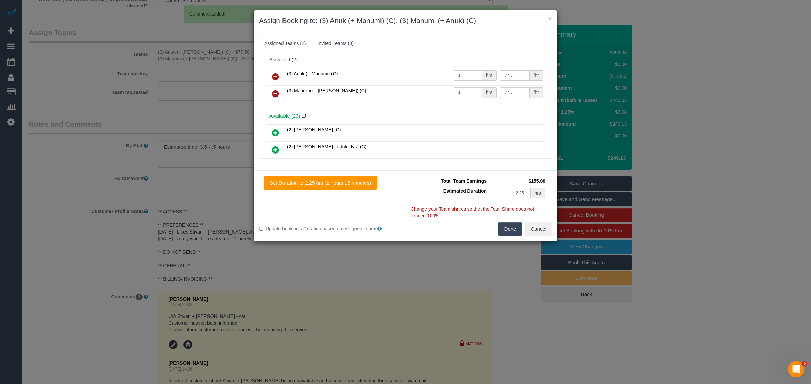
click at [270, 76] on link at bounding box center [275, 77] width 16 height 14
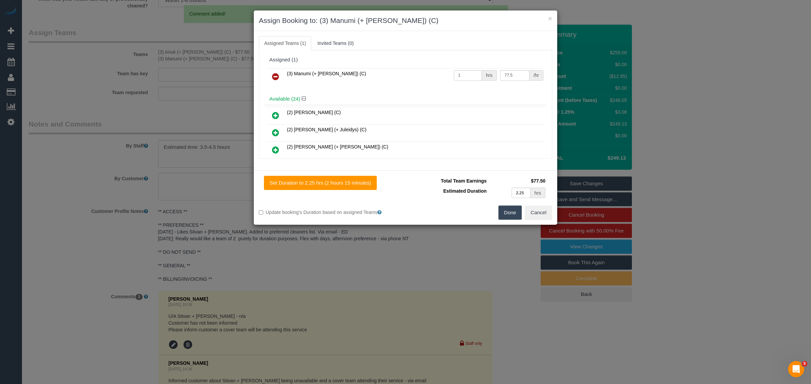
click at [272, 76] on icon at bounding box center [275, 77] width 7 height 8
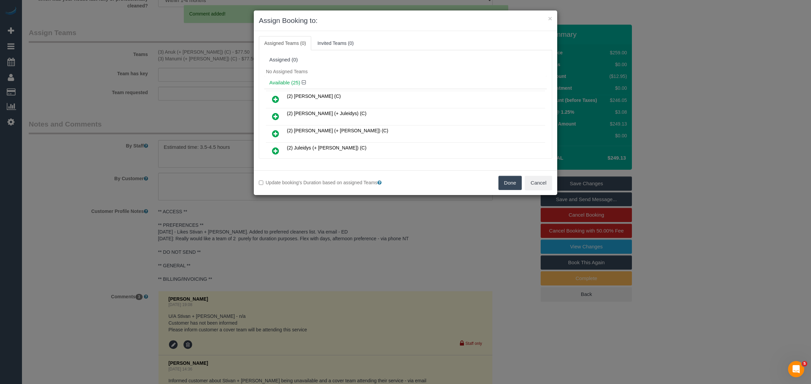
click at [507, 181] on button "Done" at bounding box center [510, 183] width 24 height 14
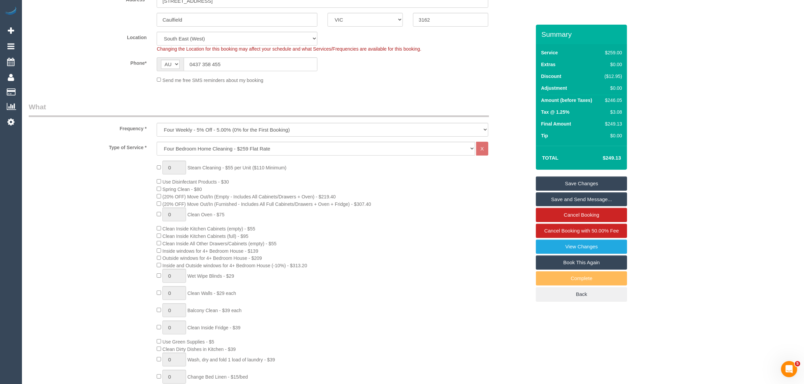
scroll to position [0, 0]
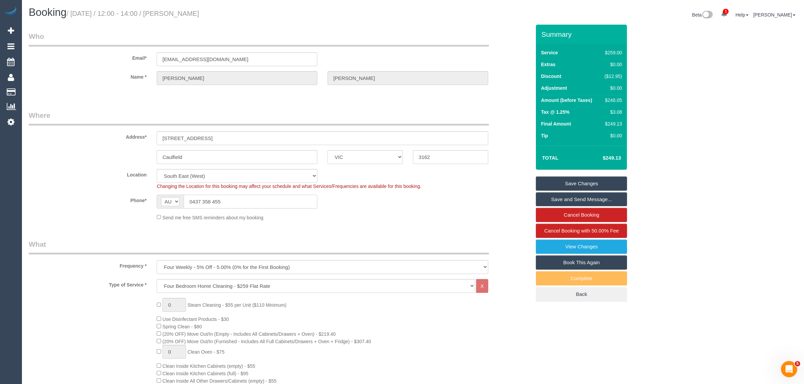
click at [281, 197] on input "0437 358 455" at bounding box center [251, 202] width 134 height 14
click at [399, 215] on div "Send me free SMS reminders about my booking" at bounding box center [323, 217] width 342 height 7
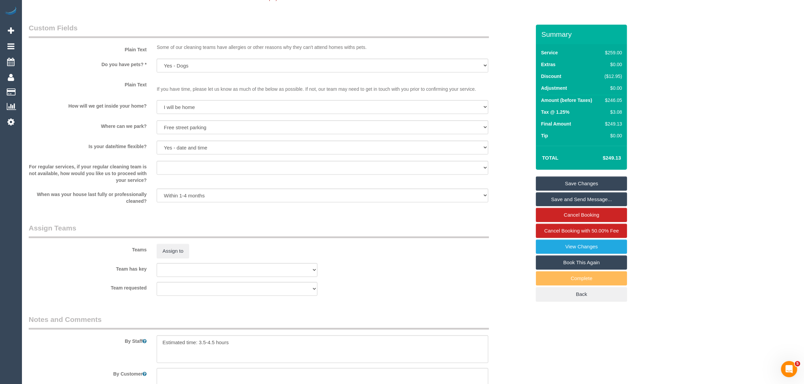
scroll to position [844, 0]
drag, startPoint x: 562, startPoint y: 180, endPoint x: 536, endPoint y: 177, distance: 26.5
click at [562, 180] on link "Save Changes" at bounding box center [581, 184] width 91 height 14
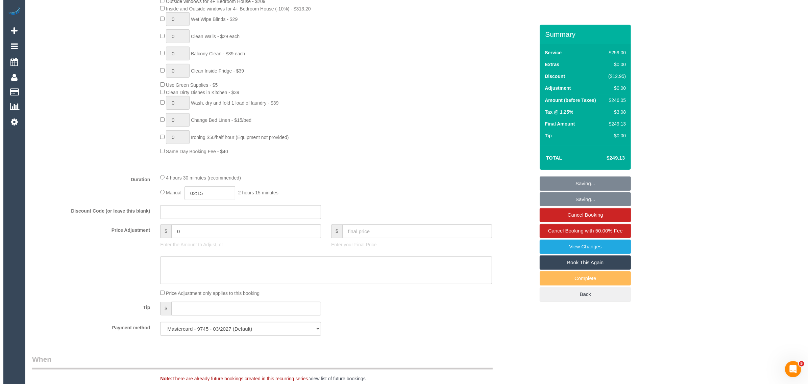
scroll to position [0, 0]
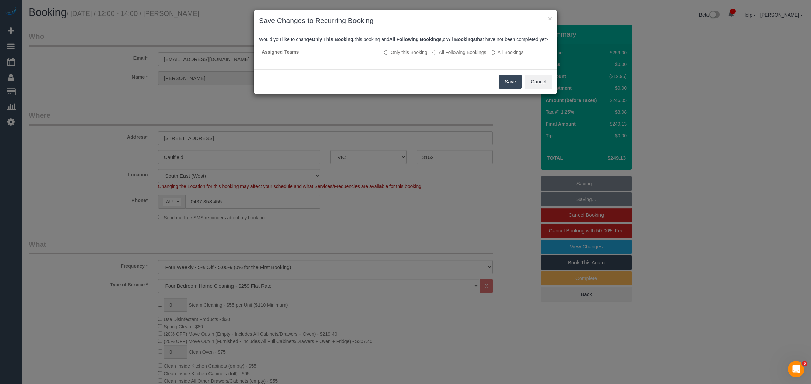
click at [504, 87] on button "Save" at bounding box center [510, 82] width 23 height 14
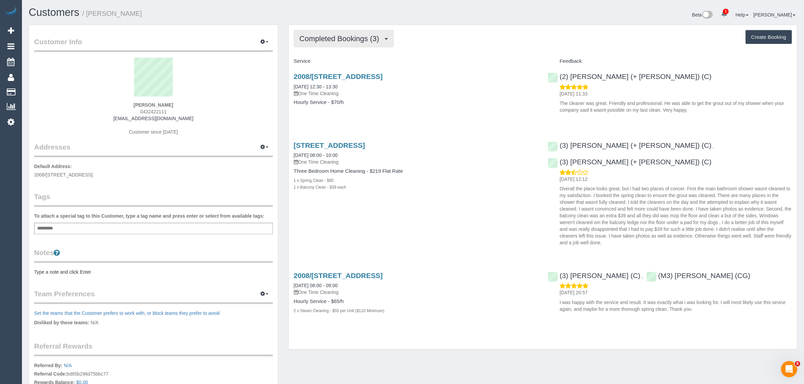
click at [318, 44] on button "Completed Bookings (3)" at bounding box center [344, 38] width 100 height 17
click at [320, 66] on link "Upcoming Bookings (12)" at bounding box center [329, 63] width 71 height 9
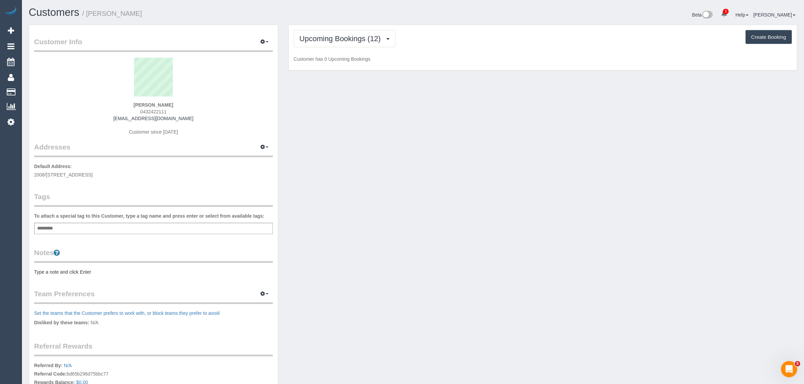
click at [161, 113] on span "0432422111" at bounding box center [153, 111] width 26 height 5
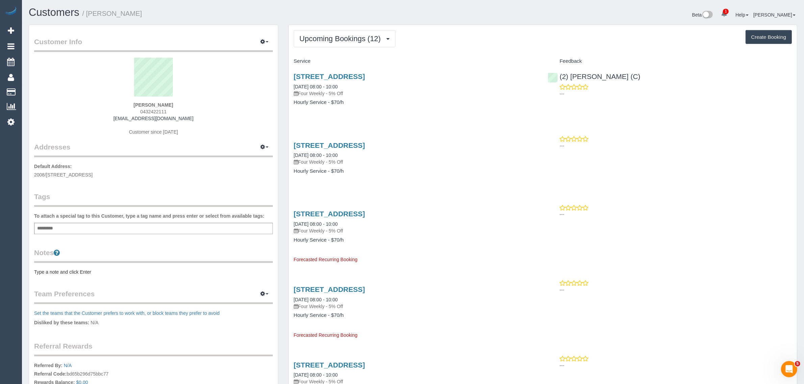
copy span "0432422111"
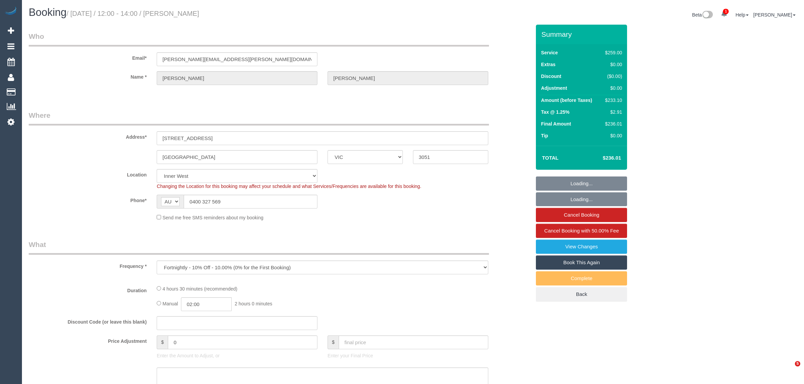
select select "VIC"
select select "string:stripe"
select select "number:29"
select select "number:14"
select select "number:19"
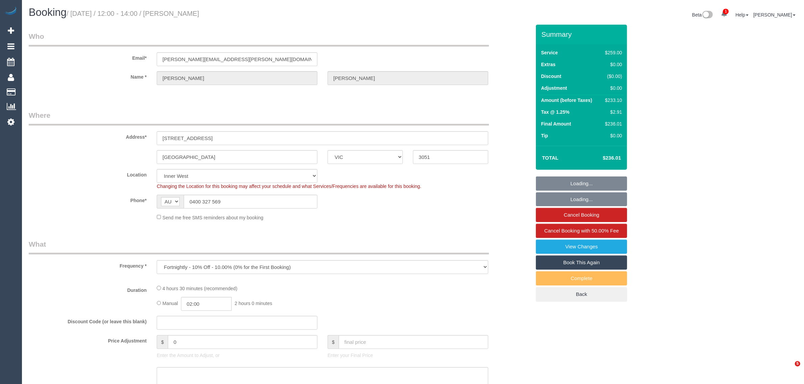
select select "number:22"
select select "number:34"
select select "number:13"
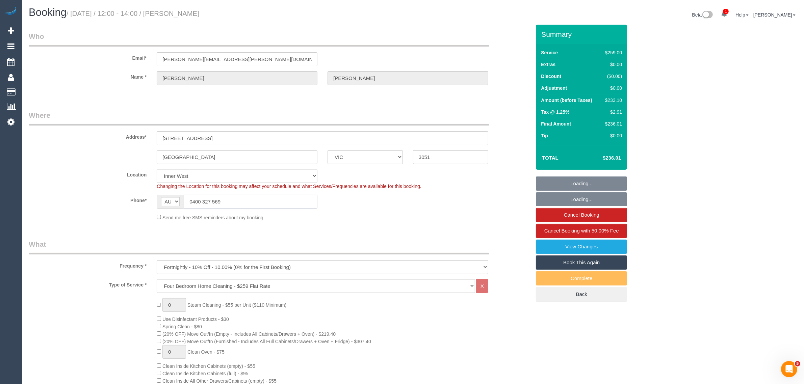
click at [264, 205] on input "0400 327 569" at bounding box center [251, 202] width 134 height 14
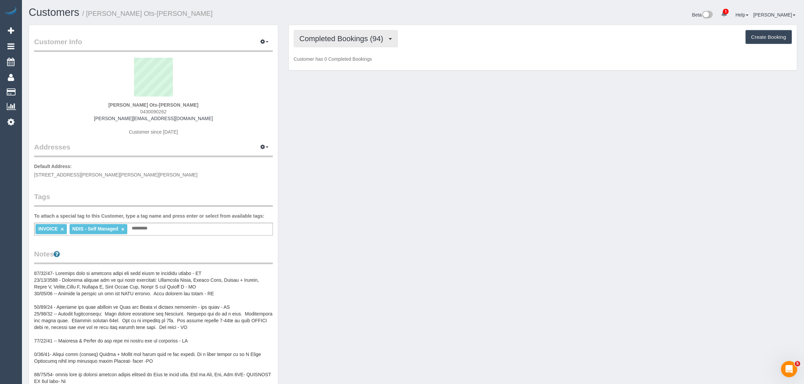
click at [339, 37] on span "Completed Bookings (94)" at bounding box center [343, 38] width 87 height 8
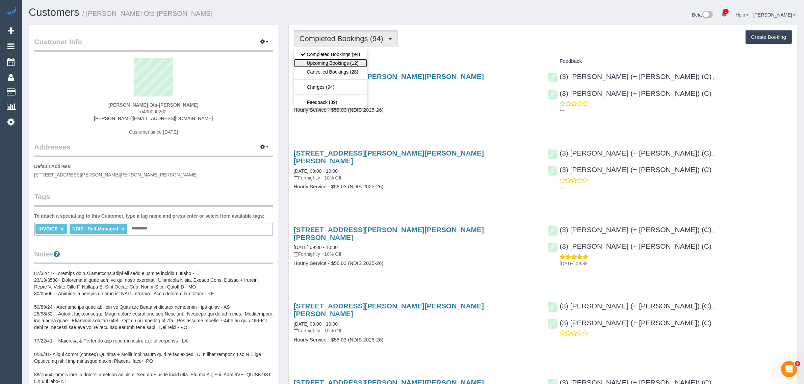
click at [333, 59] on link "Upcoming Bookings (12)" at bounding box center [330, 63] width 73 height 9
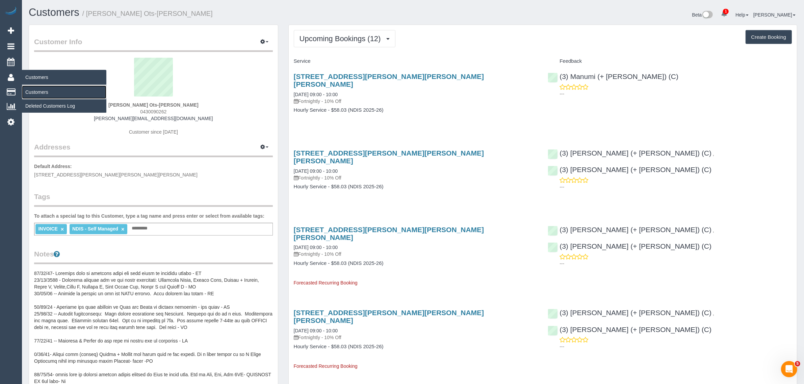
click at [52, 92] on link "Customers" at bounding box center [64, 92] width 84 height 14
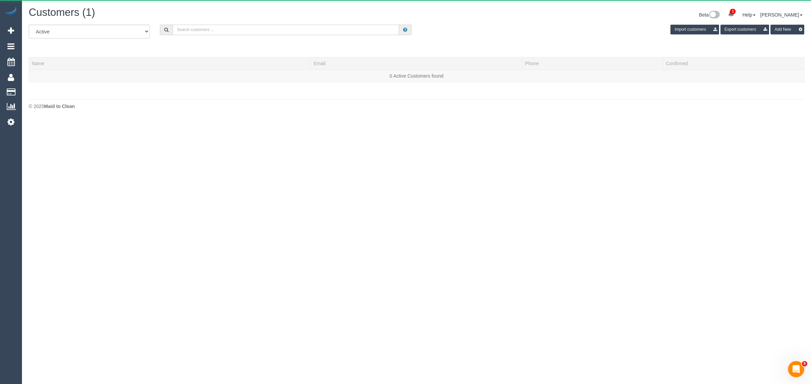
click at [259, 25] on input "text" at bounding box center [286, 30] width 226 height 10
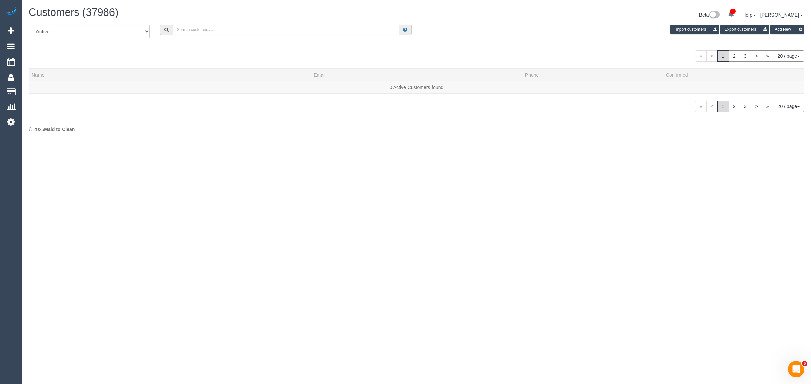
paste input "+61466889271"
type input "466 889 271"
click at [51, 86] on link "Sammy Lo" at bounding box center [51, 87] width 39 height 5
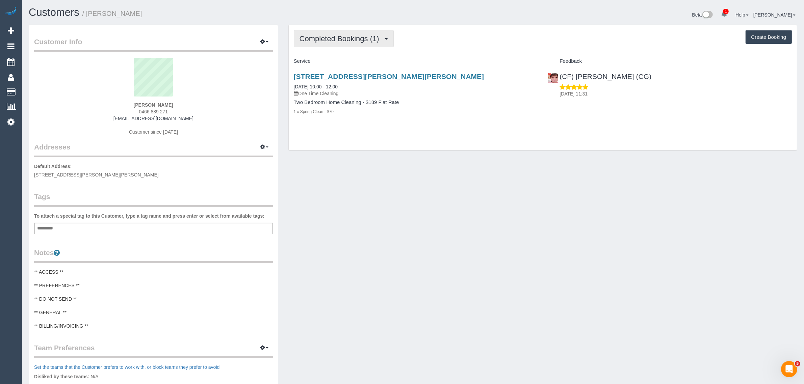
drag, startPoint x: 375, startPoint y: 39, endPoint x: 367, endPoint y: 48, distance: 11.5
click at [374, 39] on span "Completed Bookings (1)" at bounding box center [341, 38] width 83 height 8
drag, startPoint x: 347, startPoint y: 61, endPoint x: 357, endPoint y: 67, distance: 11.8
click at [347, 61] on link "Upcoming Bookings (1)" at bounding box center [329, 63] width 70 height 9
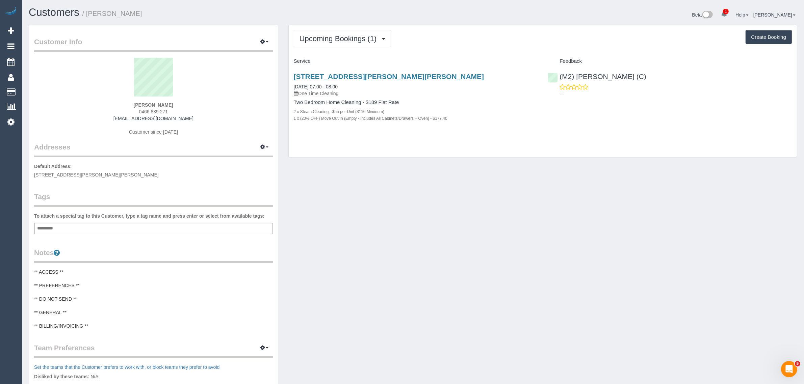
click at [479, 174] on div "Customer Info Edit Contact Info Send Message Email Preferences Special Sales Ta…" at bounding box center [413, 268] width 779 height 486
drag, startPoint x: 357, startPoint y: 86, endPoint x: 294, endPoint y: 83, distance: 63.6
click at [294, 83] on div "107 Gower Street, 2, Preston, VIC 3072 07/10/2025 07:00 - 08:00 One Time Cleani…" at bounding box center [416, 85] width 244 height 24
copy link "07/10/2025 07:00 - 08:00"
click at [563, 122] on div "107 Gower Street, 2, Preston, VIC 3072 07/10/2025 07:00 - 08:00 One Time Cleani…" at bounding box center [543, 101] width 508 height 68
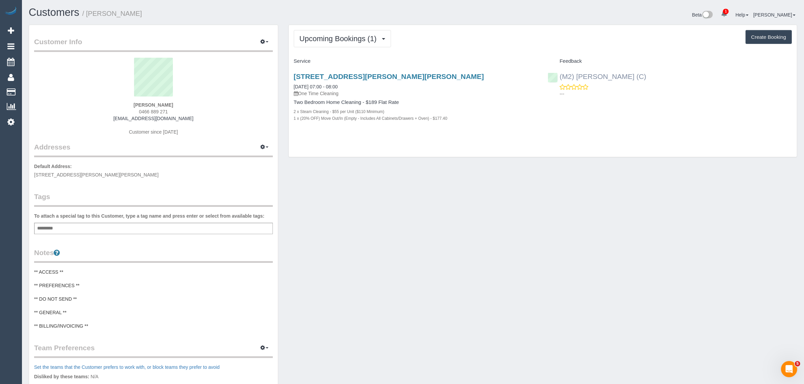
click at [557, 75] on div "(M2) Darshan Gevariya (C) ---" at bounding box center [670, 83] width 254 height 33
copy link "(M2) Darshan Gevariya (C)"
drag, startPoint x: 173, startPoint y: 107, endPoint x: 143, endPoint y: 102, distance: 30.8
click at [139, 102] on div "Sammy Lo 0466 889 271 lowanman@gmail.com Customer since 2024" at bounding box center [153, 100] width 239 height 84
drag, startPoint x: 173, startPoint y: 110, endPoint x: 137, endPoint y: 105, distance: 35.9
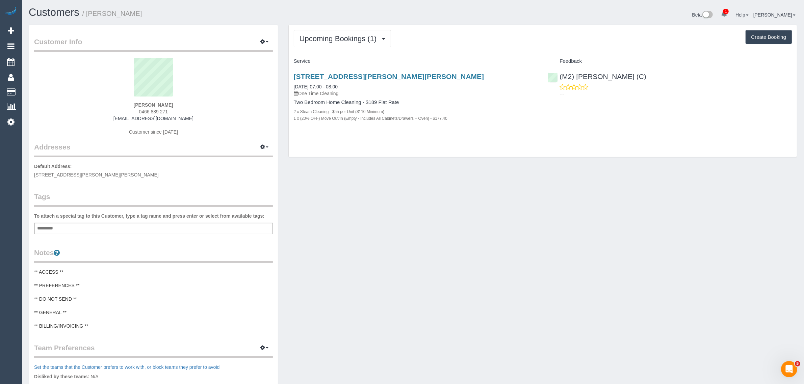
click at [137, 105] on div "Sammy Lo 0466 889 271 lowanman@gmail.com Customer since 2024" at bounding box center [153, 100] width 239 height 84
copy div "Sammy Lo 0466 889 271"
click at [231, 116] on div "Sammy Lo 0466 889 271 lowanman@gmail.com Customer since 2024" at bounding box center [153, 100] width 239 height 84
click at [87, 172] on span "107 gower street, 2, Preston, VIC 3072" at bounding box center [96, 174] width 125 height 5
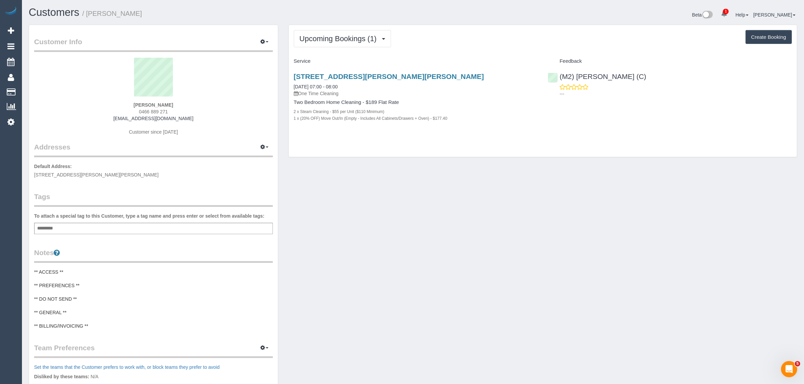
click at [87, 172] on span "107 gower street, 2, Preston, VIC 3072" at bounding box center [96, 174] width 125 height 5
copy span "Preston"
click at [368, 98] on div "107 Gower Street, 2, Preston, VIC 3072 07/10/2025 07:00 - 08:00 One Time Cleani…" at bounding box center [416, 101] width 254 height 68
click at [352, 183] on div "Customer Info Edit Contact Info Send Message Email Preferences Special Sales Ta…" at bounding box center [413, 268] width 779 height 486
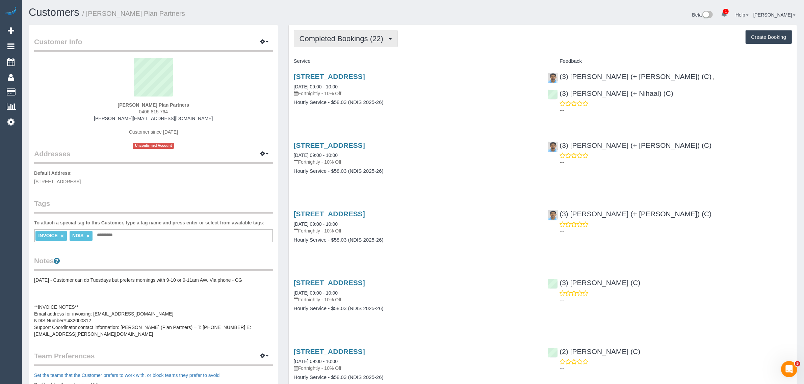
click at [331, 36] on span "Completed Bookings (22)" at bounding box center [343, 38] width 87 height 8
click at [336, 65] on link "Upcoming Bookings (11)" at bounding box center [330, 63] width 73 height 9
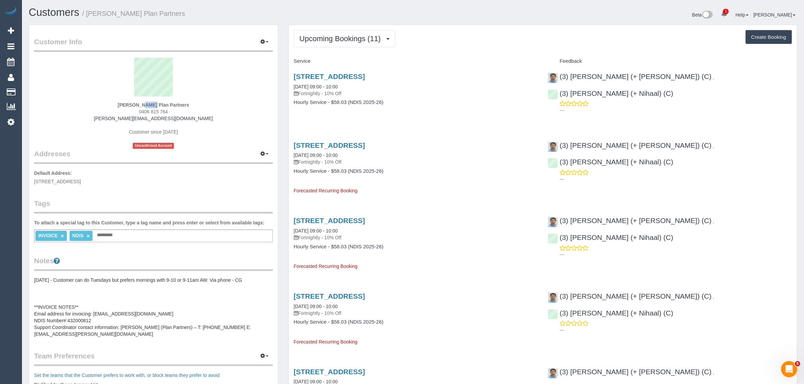
drag, startPoint x: 118, startPoint y: 105, endPoint x: 134, endPoint y: 101, distance: 16.0
click at [134, 101] on div "Mary Allwell Plan Partners 0406 815 764 mary.planpartners@fake.com Customer sin…" at bounding box center [153, 103] width 239 height 91
copy strong "Mary"
click at [81, 182] on span "Unit 10, 1 Portal Street, Ascot Vale, VIC 3032" at bounding box center [57, 181] width 47 height 5
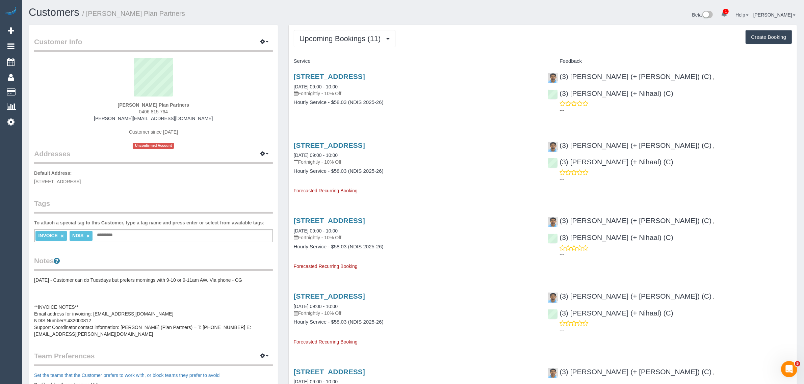
copy span "Ascot Vale"
click at [32, 90] on link "Customers" at bounding box center [64, 92] width 84 height 14
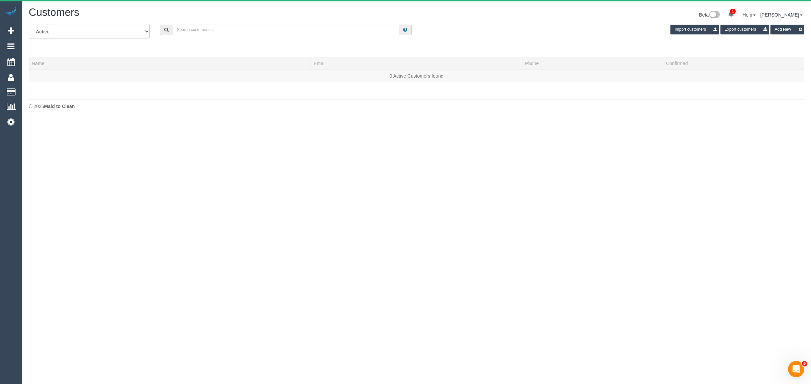
click at [225, 20] on div "Customers" at bounding box center [220, 14] width 393 height 15
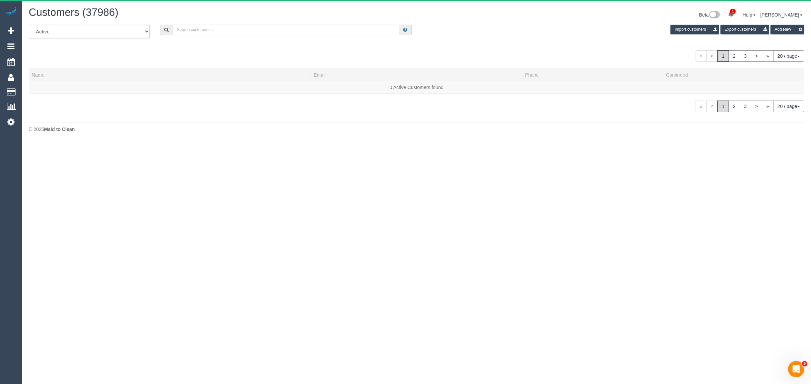
click at [225, 28] on input "text" at bounding box center [286, 30] width 226 height 10
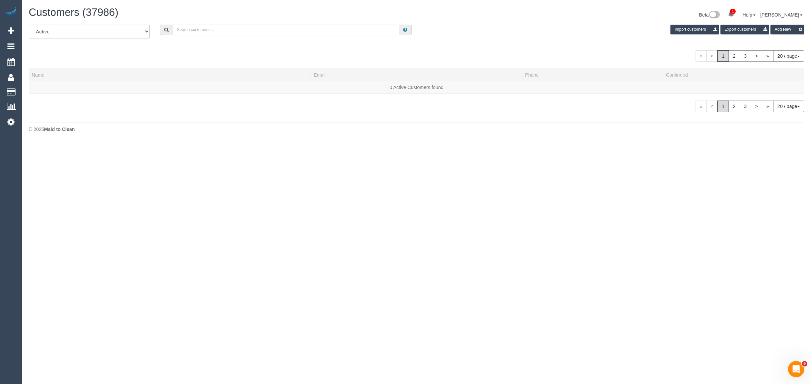
paste input "[PERSON_NAME]"
type input "[PERSON_NAME]"
click at [43, 88] on link "[PERSON_NAME]" at bounding box center [51, 87] width 39 height 5
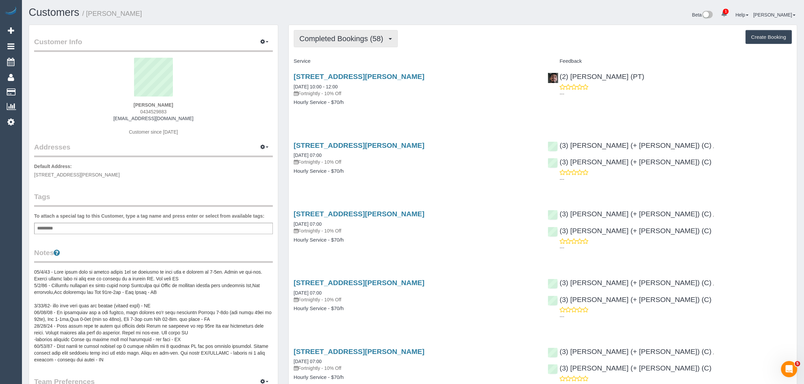
click at [324, 36] on span "Completed Bookings (58)" at bounding box center [343, 38] width 87 height 8
click at [314, 63] on link "Upcoming Bookings (11)" at bounding box center [330, 63] width 73 height 9
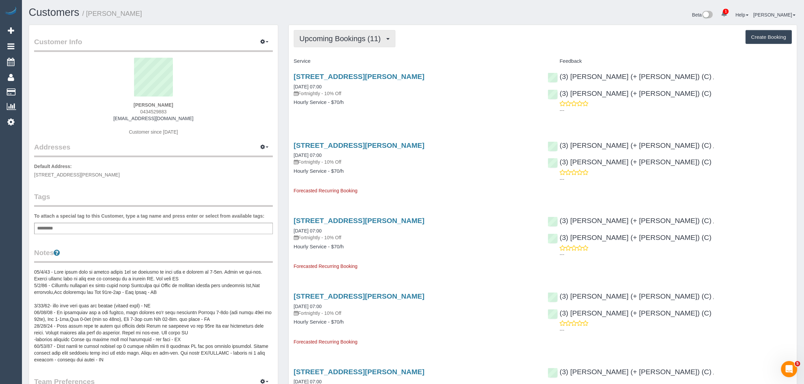
click at [366, 35] on span "Upcoming Bookings (11)" at bounding box center [342, 38] width 85 height 8
click at [345, 54] on link "Completed Bookings (58)" at bounding box center [330, 54] width 73 height 9
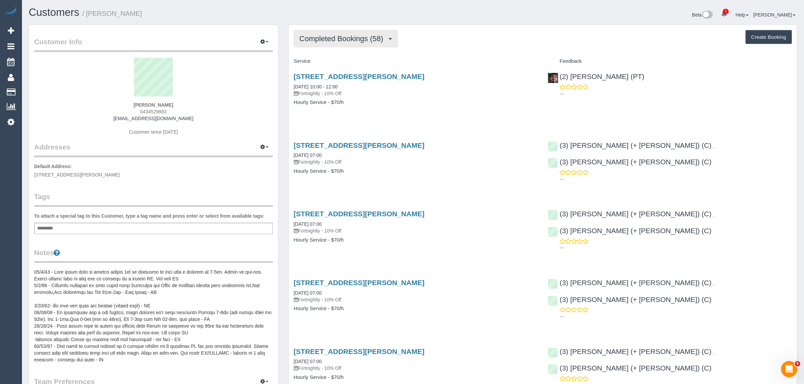
click at [353, 37] on span "Completed Bookings (58)" at bounding box center [343, 38] width 87 height 8
click at [344, 61] on link "Upcoming Bookings (11)" at bounding box center [330, 63] width 73 height 9
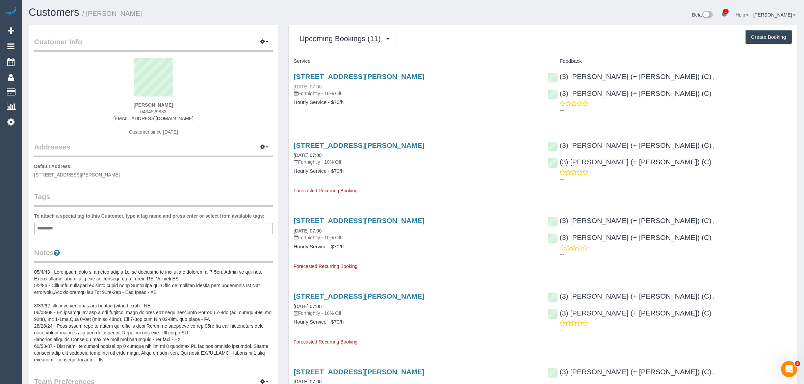
drag, startPoint x: 330, startPoint y: 84, endPoint x: 294, endPoint y: 88, distance: 36.3
click at [294, 88] on div "63, Dorcas St, 85, Southbank, VIC 3205 14/10/2025 07:00 Fortnightly - 10% Off" at bounding box center [416, 85] width 244 height 24
copy link "14/10/2025 07:00"
click at [487, 116] on div "63, Dorcas St, 85, Southbank, VIC 3205 14/10/2025 07:00 Fortnightly - 10% Off H…" at bounding box center [416, 93] width 254 height 52
drag, startPoint x: 746, startPoint y: 75, endPoint x: 666, endPoint y: 71, distance: 80.5
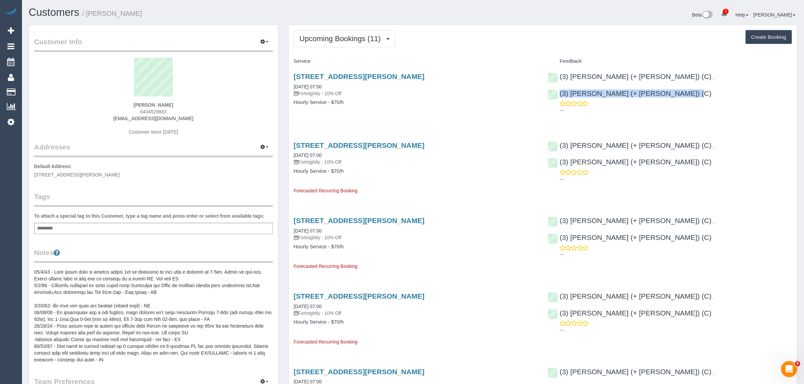
click at [666, 71] on div "(3) Cristian (+ Tania) (C) , (3) Tania (+ Cristian) (C) ---" at bounding box center [670, 92] width 254 height 50
copy div "(3) [PERSON_NAME] (+ [PERSON_NAME]) (C)"
click at [342, 144] on link "63, Dorcas St, 85, Southbank, VIC 3205" at bounding box center [359, 146] width 131 height 8
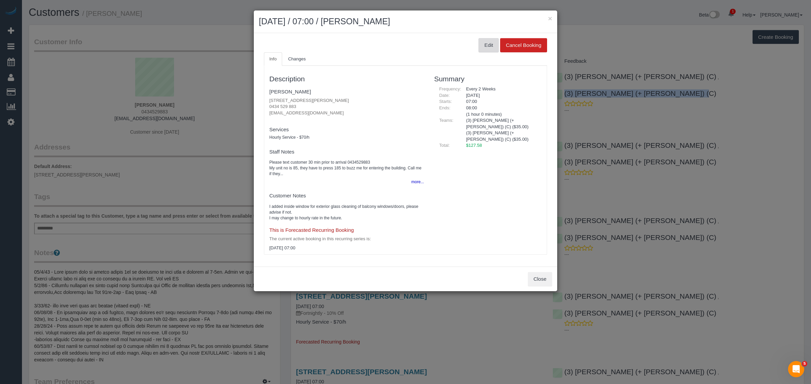
click at [489, 47] on button "Edit" at bounding box center [488, 45] width 20 height 14
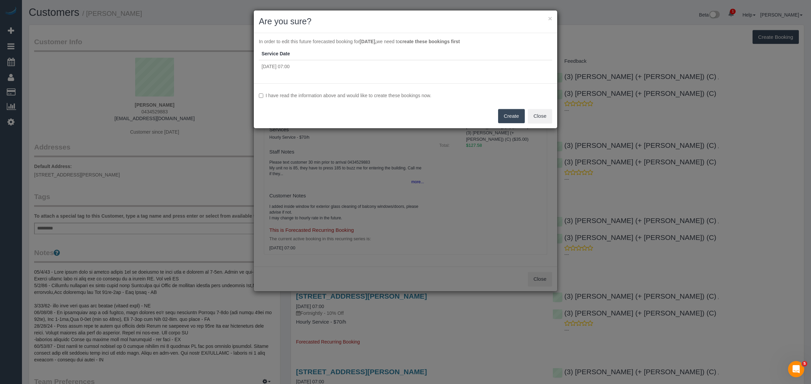
click at [263, 97] on label "I have read the information above and would like to create these bookings now." at bounding box center [405, 95] width 293 height 7
click at [505, 113] on button "Create" at bounding box center [511, 116] width 27 height 14
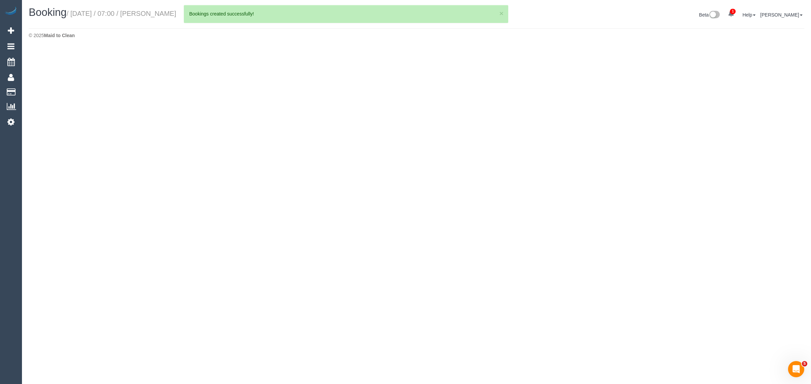
select select "VIC"
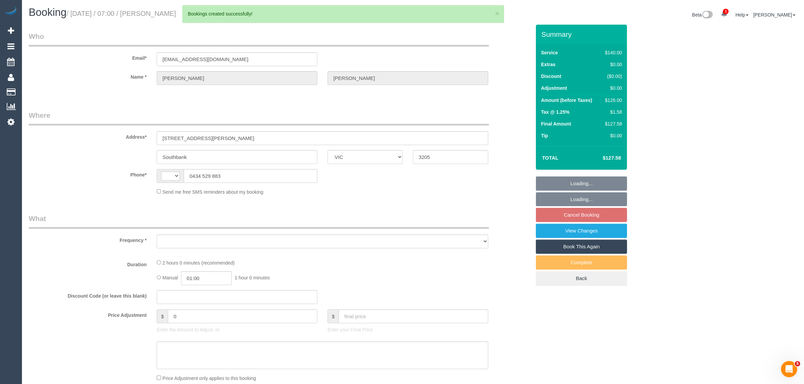
select select "string:AU"
select select "object:6188"
select select "string:stripe-pm_1Ledih2GScqysDRVSYQmfykY"
select select "number:28"
select select "number:14"
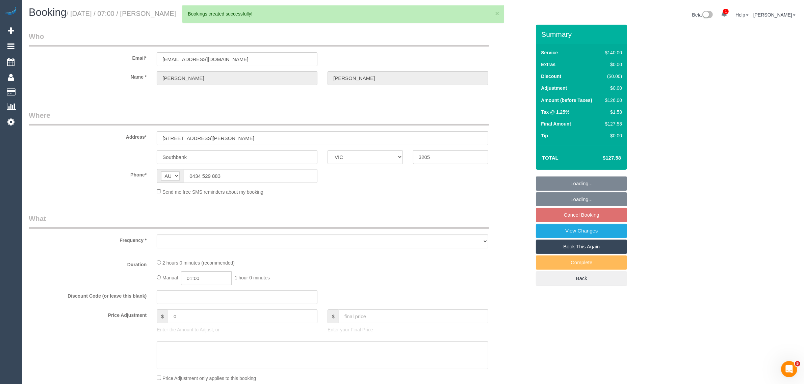
select select "number:18"
select select "number:22"
select select "number:34"
select select "number:26"
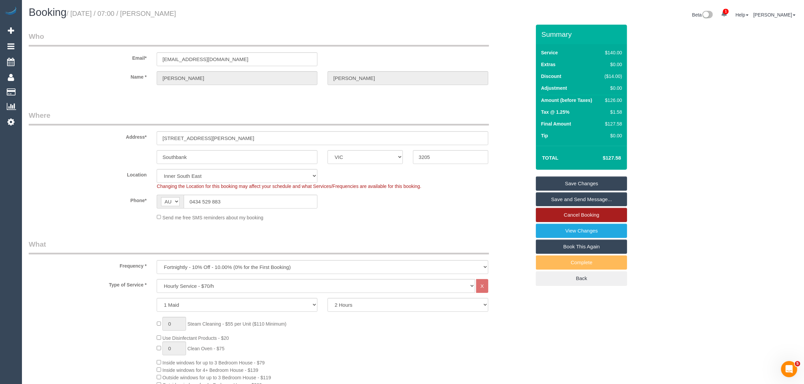
click at [551, 213] on link "Cancel Booking" at bounding box center [581, 215] width 91 height 14
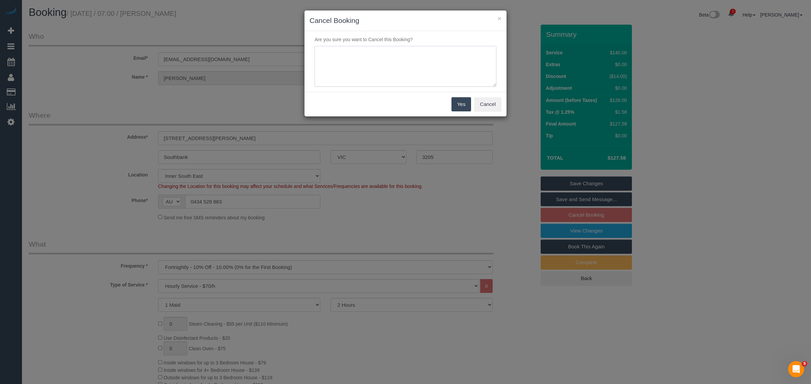
click at [363, 83] on textarea at bounding box center [405, 66] width 182 height 41
paste textarea "away from 20/10 - 16/11 - cancel booking within"
type textarea "away from 20/10 - 16/11 - cancel booking within via txt AA"
click at [453, 102] on button "Yes" at bounding box center [461, 104] width 20 height 14
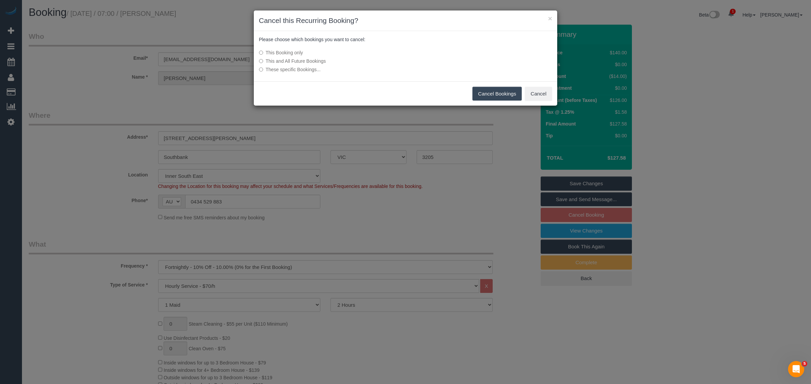
click at [286, 71] on label "These specific Bookings..." at bounding box center [355, 69] width 192 height 7
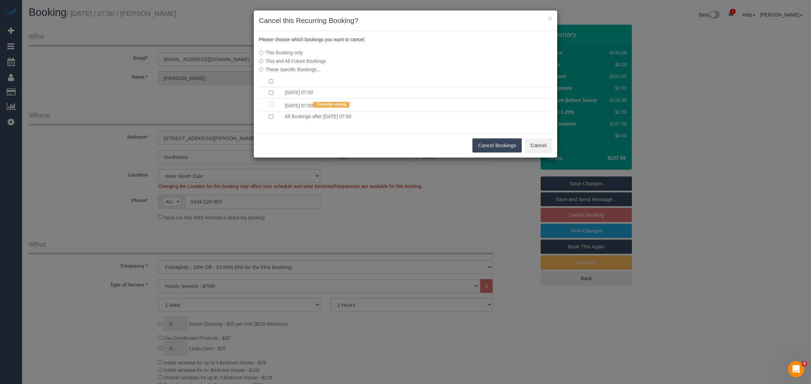
click at [262, 53] on div "This Booking only This and All Future Bookings These specific Bookings..." at bounding box center [355, 61] width 202 height 30
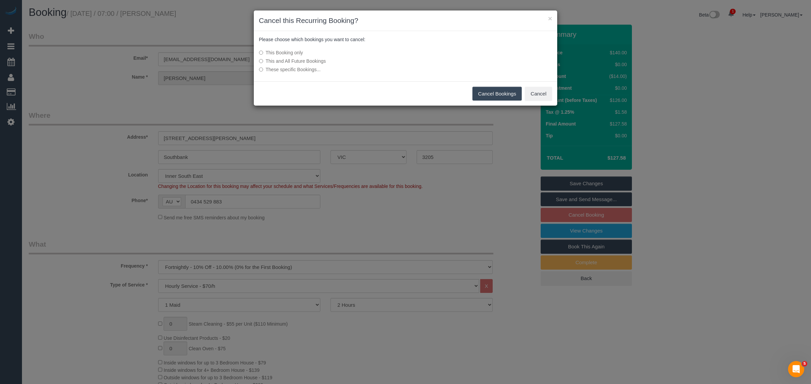
click at [491, 88] on button "Cancel Bookings" at bounding box center [497, 94] width 50 height 14
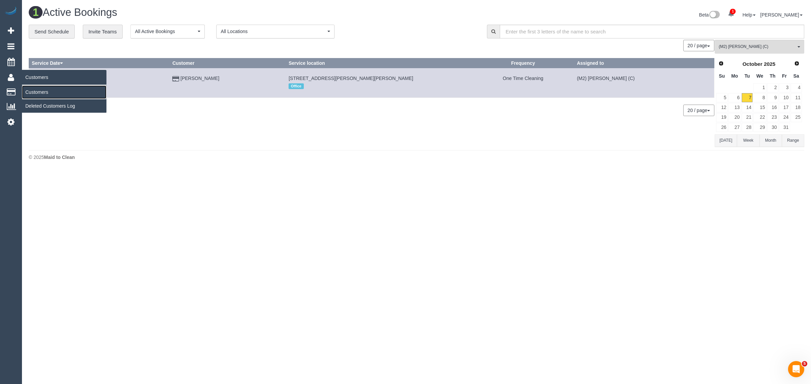
click at [37, 93] on link "Customers" at bounding box center [64, 92] width 84 height 14
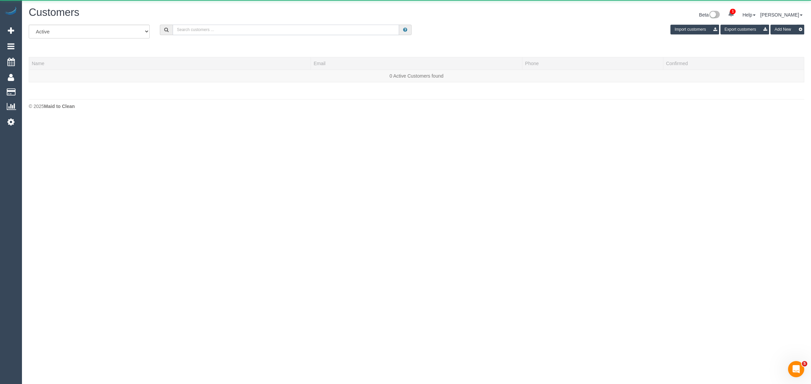
click at [261, 29] on input "text" at bounding box center [286, 30] width 226 height 10
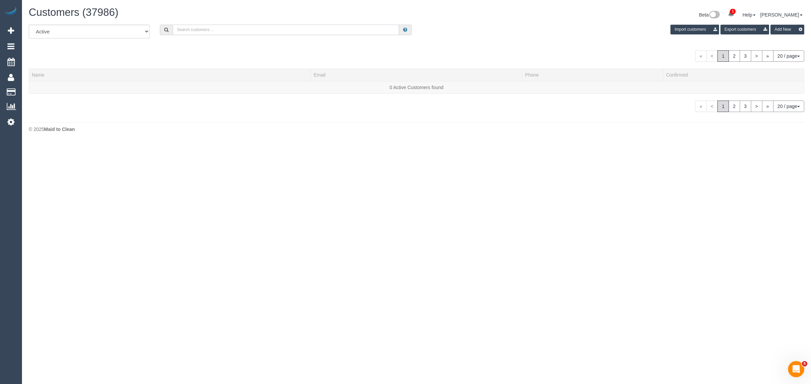
paste input "Wayne Ng"
type input "Wayne Ng"
click at [46, 86] on link "Wayne Ng" at bounding box center [51, 87] width 39 height 5
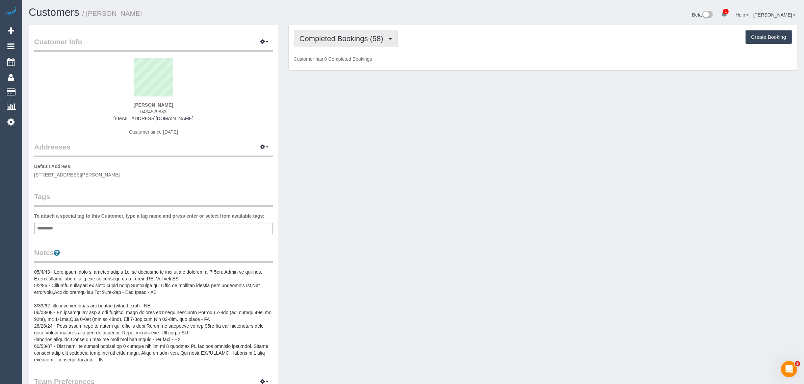
click at [345, 43] on button "Completed Bookings (58)" at bounding box center [346, 38] width 104 height 17
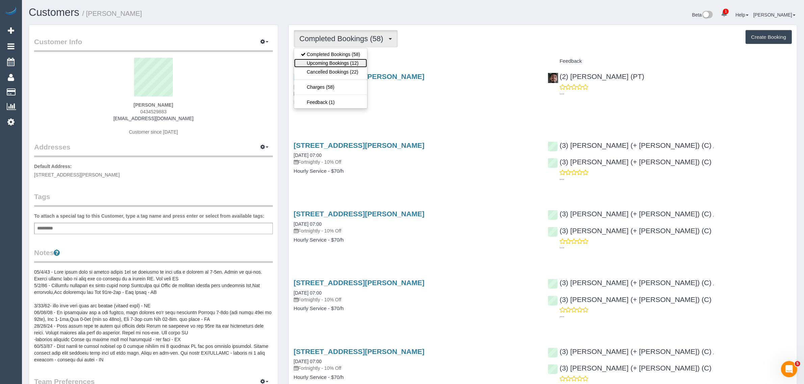
click at [335, 59] on link "Upcoming Bookings (12)" at bounding box center [330, 63] width 73 height 9
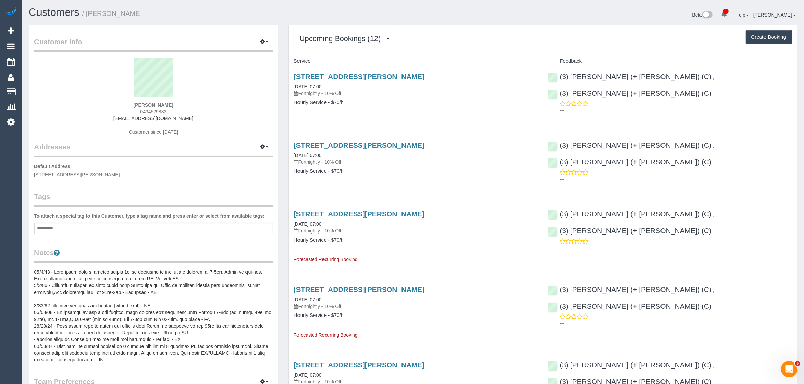
click at [347, 139] on div "63, Dorcas St, 85, Southbank, VIC 3205 11/11/2025 07:00 Fortnightly - 10% Off H…" at bounding box center [416, 162] width 254 height 52
click at [345, 145] on link "63, Dorcas St, 85, Southbank, VIC 3205" at bounding box center [359, 146] width 131 height 8
click at [342, 37] on span "Upcoming Bookings (12)" at bounding box center [342, 38] width 85 height 8
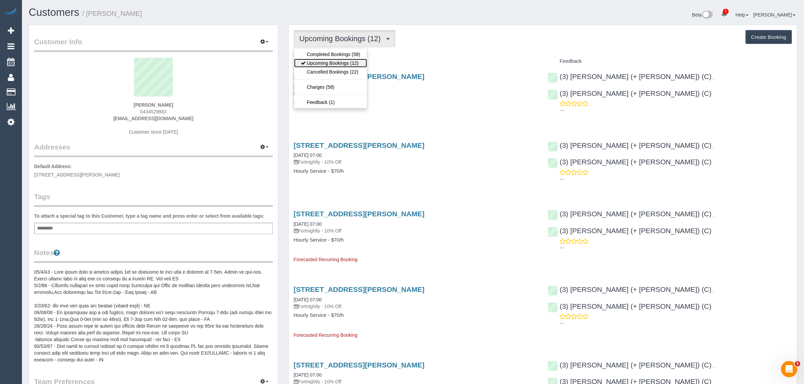
click at [336, 62] on link "Upcoming Bookings (12)" at bounding box center [330, 63] width 73 height 9
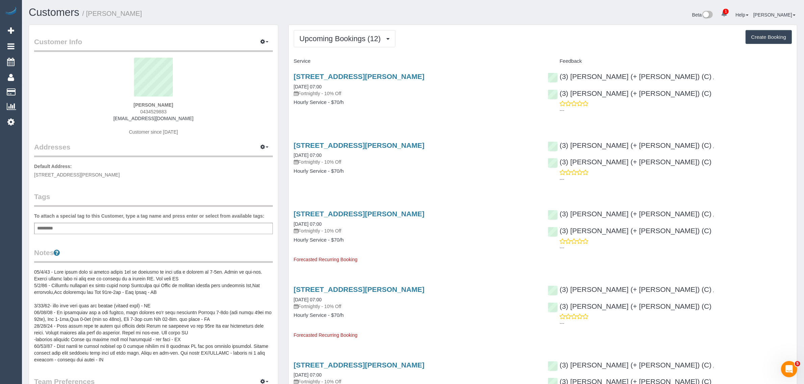
click at [396, 117] on div "63, Dorcas St, 85, Southbank, VIC 3205 14/10/2025 07:00 Fortnightly - 10% Off H…" at bounding box center [416, 93] width 254 height 52
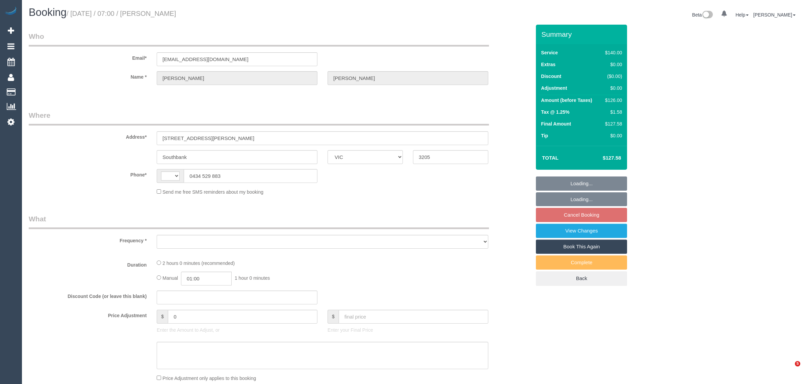
select select "VIC"
select select "object:294"
select select "string:AU"
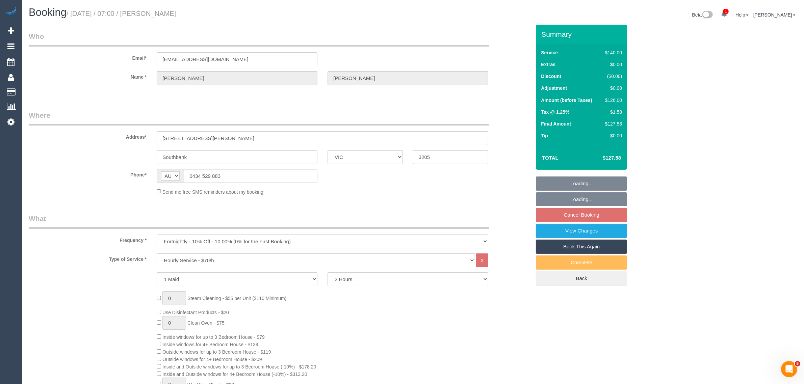
select select "string:stripe-pm_1Ledih2GScqysDRVSYQmfykY"
select select "number:28"
select select "number:14"
select select "number:18"
select select "number:22"
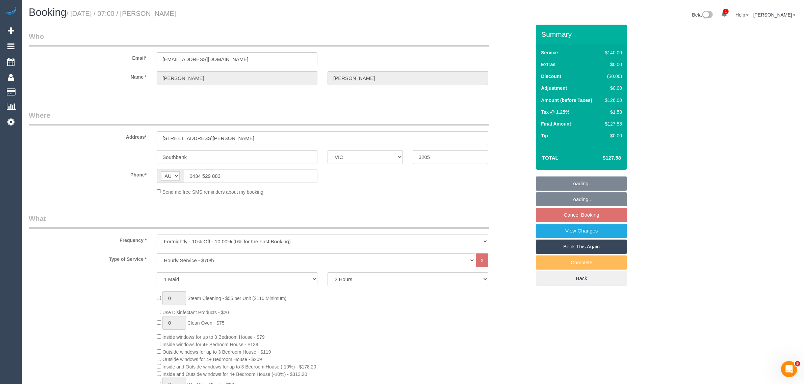
select select "number:34"
select select "number:26"
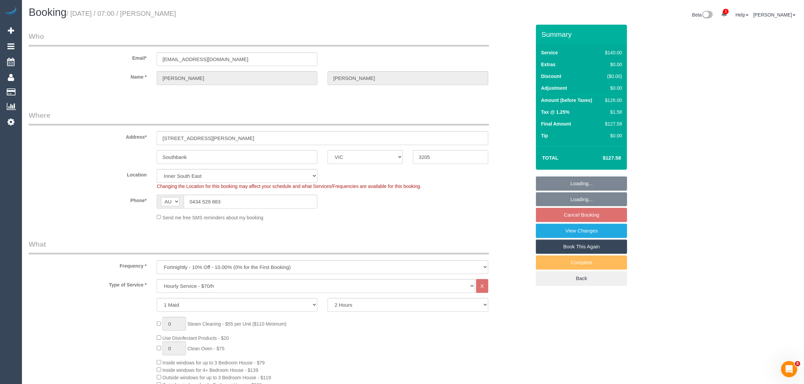
select select "object:1494"
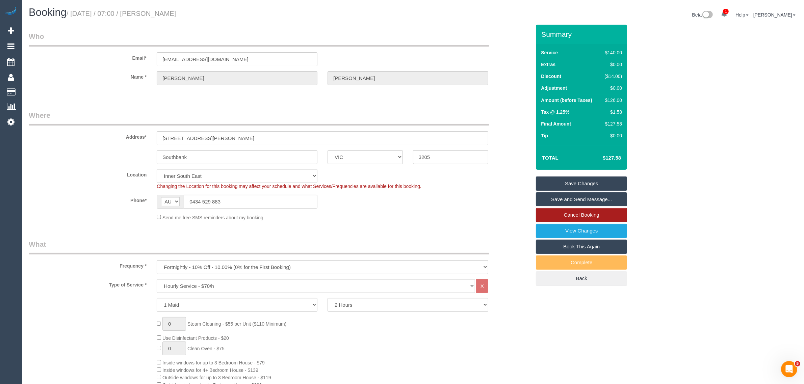
click at [580, 215] on link "Cancel Booking" at bounding box center [581, 215] width 91 height 14
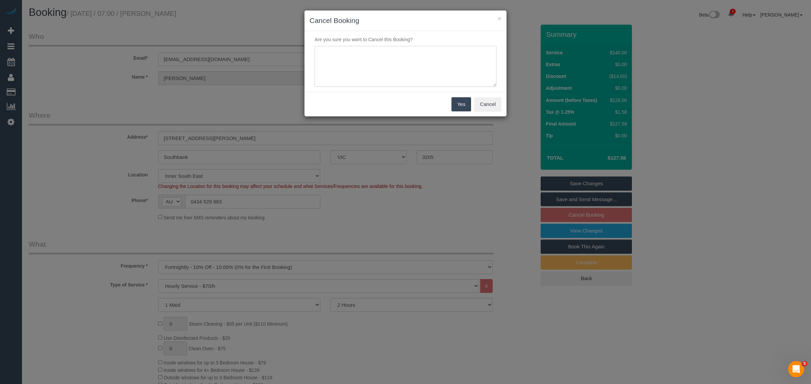
click at [396, 63] on textarea at bounding box center [405, 66] width 182 height 41
paste textarea "[PERSON_NAME]"
type textarea "[PERSON_NAME]"
paste textarea "away from 20/10 - 16/11 - cancel booking within"
type textarea "away from 20/10 - 16/11 - cancel booking within via txt AA"
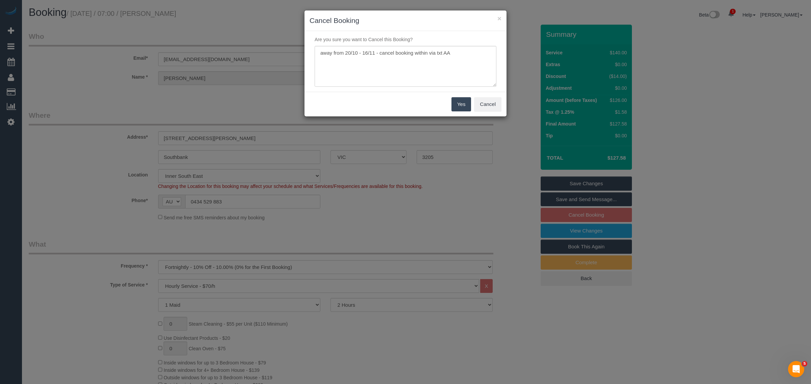
click at [461, 102] on button "Yes" at bounding box center [461, 104] width 20 height 14
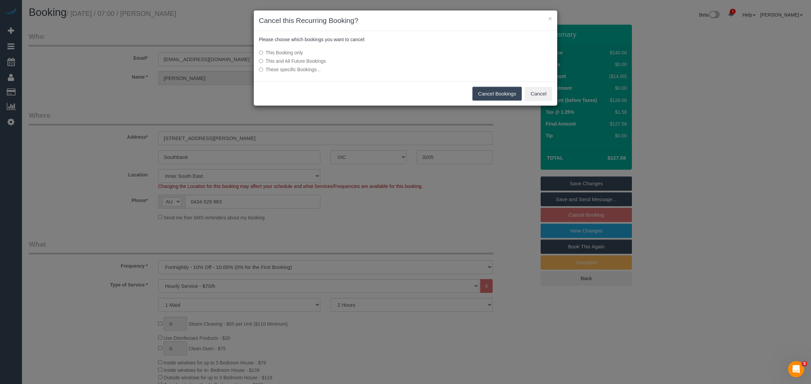
click at [479, 95] on button "Cancel Bookings" at bounding box center [497, 94] width 50 height 14
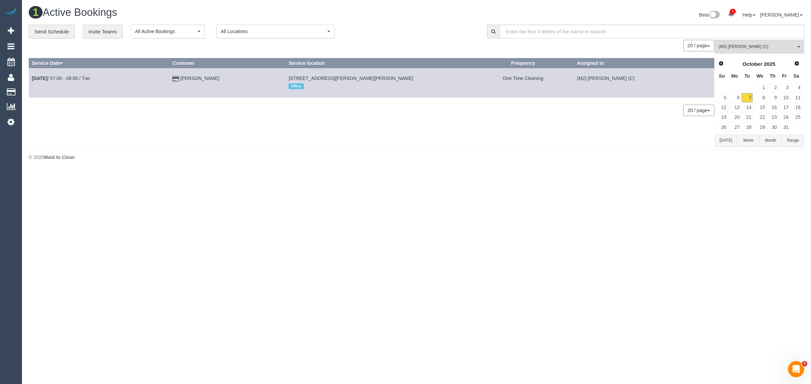
click at [470, 156] on div "© 2025 Maid to Clean" at bounding box center [416, 157] width 775 height 7
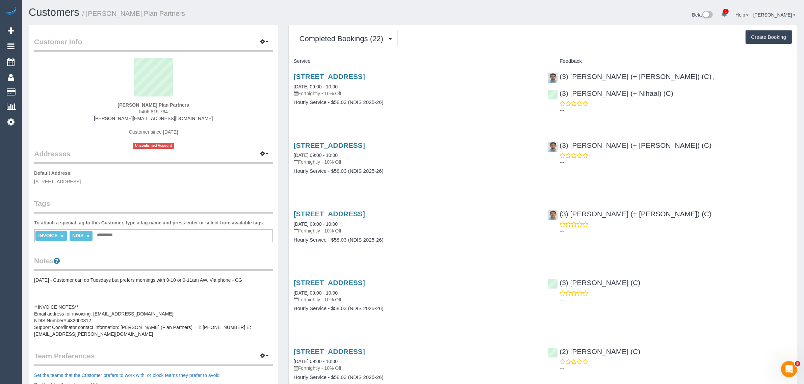
click at [162, 111] on span "0406 815 764" at bounding box center [153, 111] width 29 height 5
click at [161, 112] on span "0406 815 764" at bounding box center [153, 111] width 29 height 5
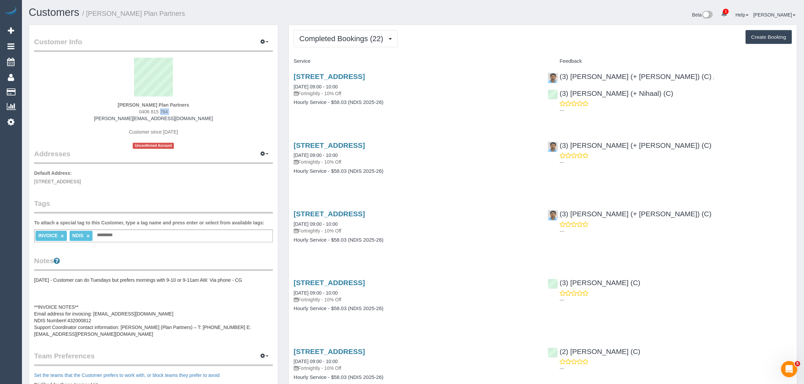
copy div "0406 815 764"
click at [325, 43] on button "Completed Bookings (22)" at bounding box center [346, 38] width 104 height 17
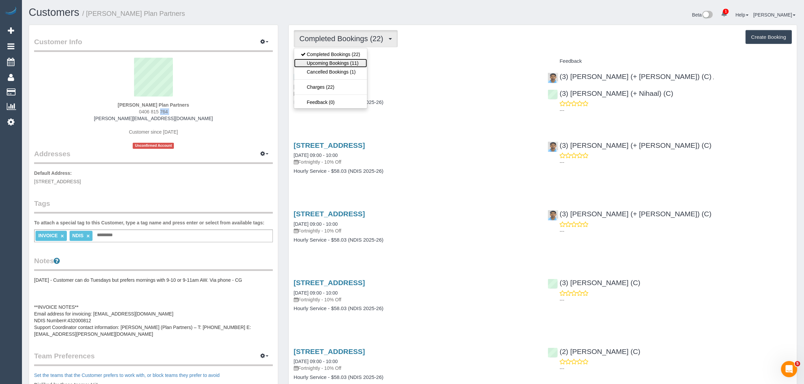
click at [318, 61] on link "Upcoming Bookings (11)" at bounding box center [330, 63] width 73 height 9
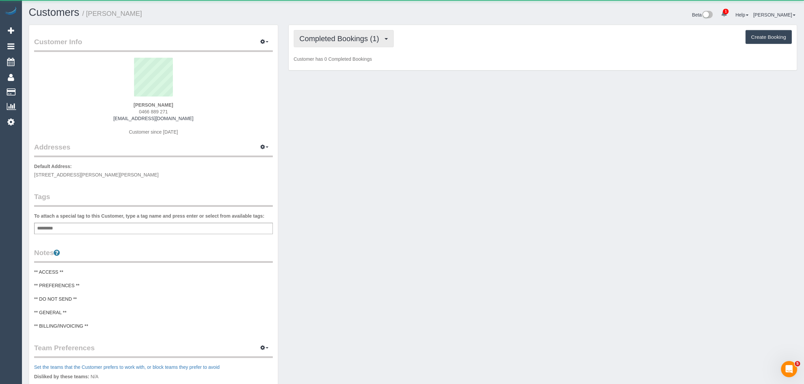
scroll to position [532, 804]
click at [325, 39] on span "Completed Bookings (1)" at bounding box center [341, 38] width 83 height 8
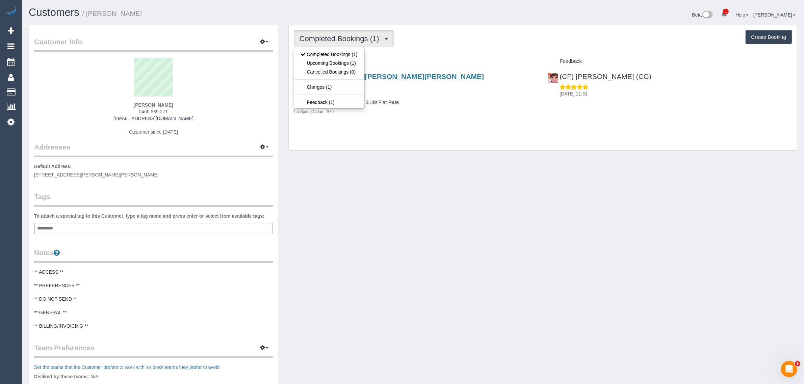
scroll to position [534, 804]
click at [325, 61] on link "Upcoming Bookings (1)" at bounding box center [329, 63] width 70 height 9
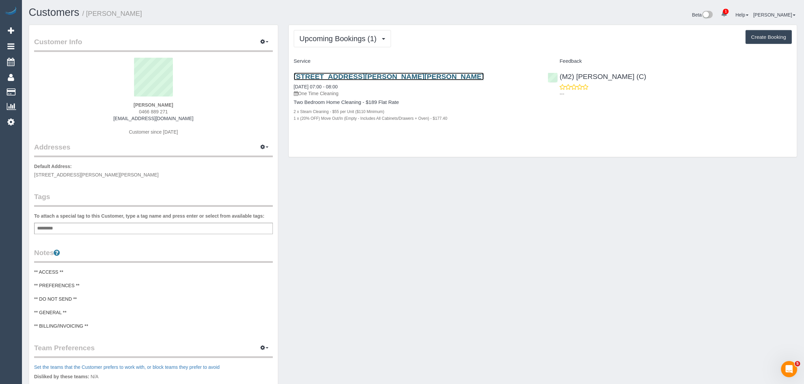
click at [335, 73] on link "[STREET_ADDRESS][PERSON_NAME][PERSON_NAME]" at bounding box center [389, 77] width 190 height 8
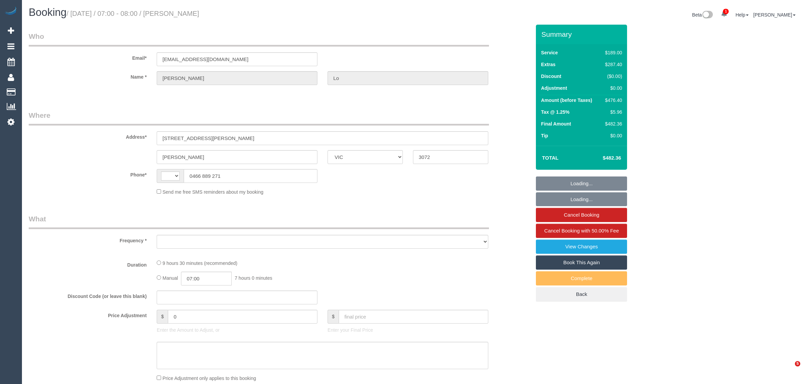
select select "VIC"
select select "string:stripe-pm_1QPZSr2GScqysDRV4etGKQMM"
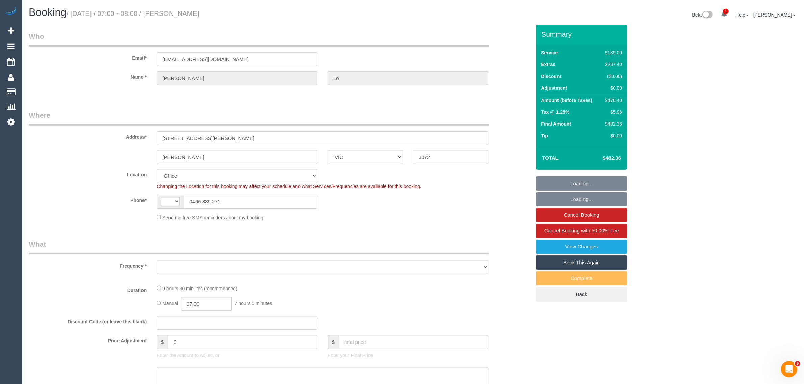
select select "string:AU"
select select "object:754"
select select "number:30"
select select "number:16"
select select "number:19"
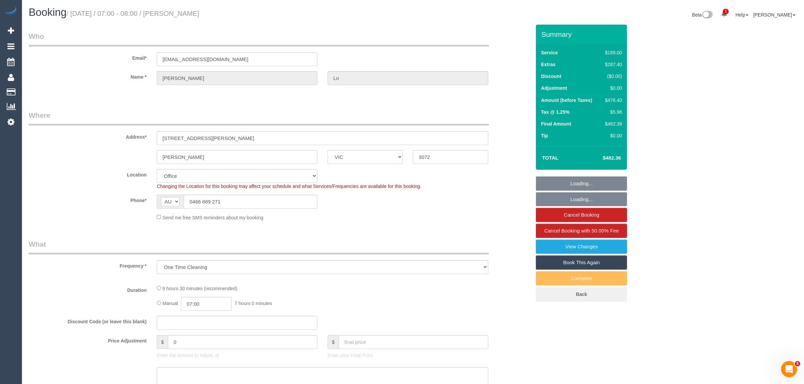
select select "number:25"
select select "number:34"
select select "number:26"
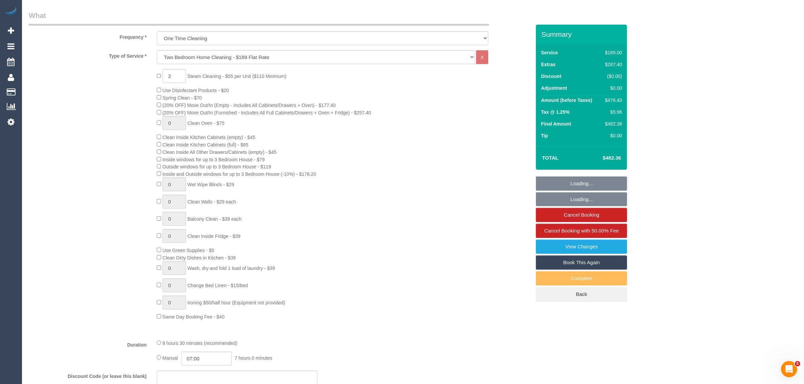
scroll to position [338, 0]
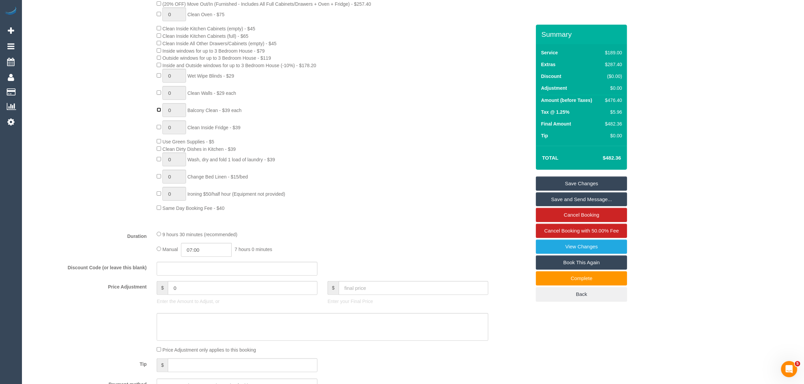
type input "1"
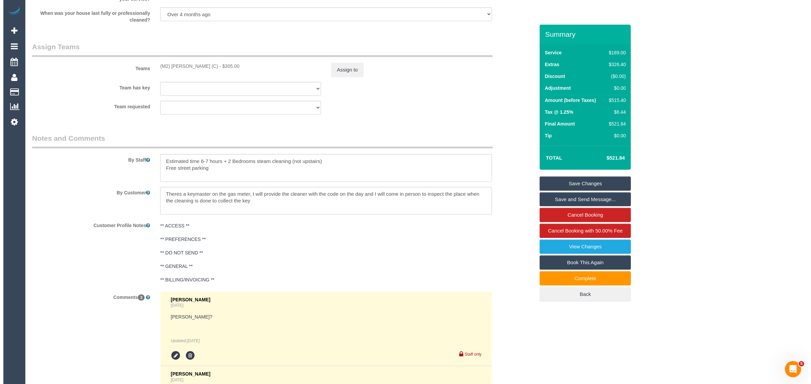
scroll to position [844, 0]
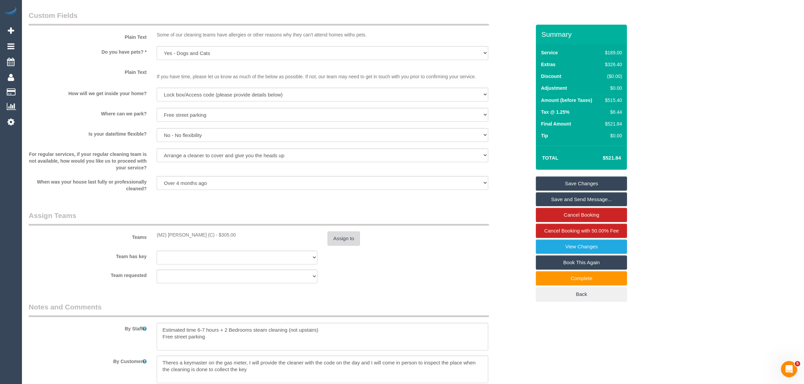
click at [346, 237] on button "Assign to" at bounding box center [344, 239] width 32 height 14
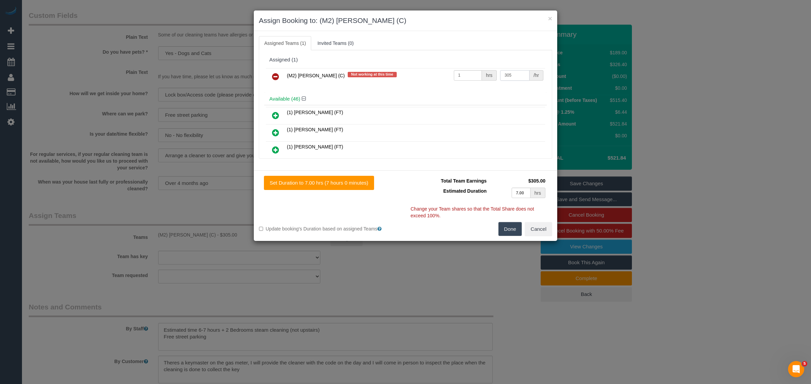
click at [511, 77] on input "305" at bounding box center [514, 75] width 29 height 10
type input "330"
click at [505, 227] on button "Done" at bounding box center [510, 229] width 24 height 14
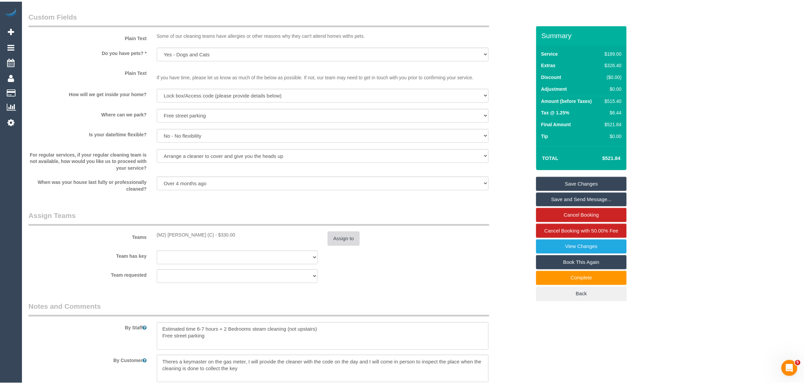
scroll to position [1177, 0]
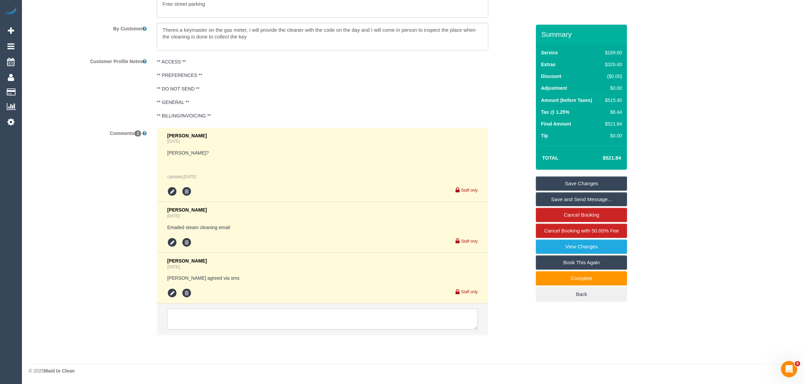
click at [371, 321] on textarea at bounding box center [322, 319] width 311 height 21
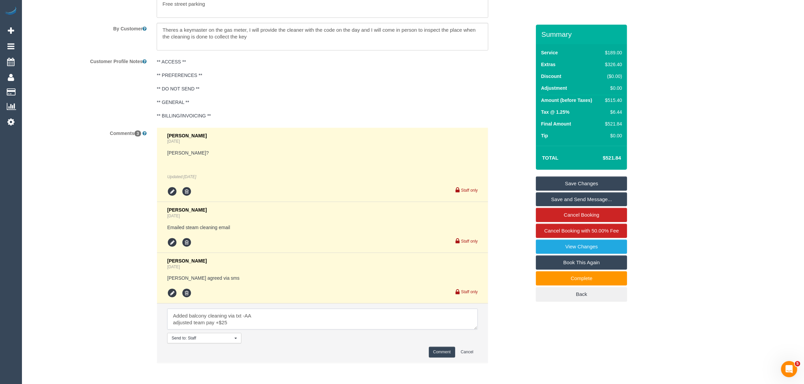
type textarea "Added balcony cleaning via txt -AA adjusted team pay +$25"
click at [445, 355] on button "Comment" at bounding box center [442, 352] width 26 height 10
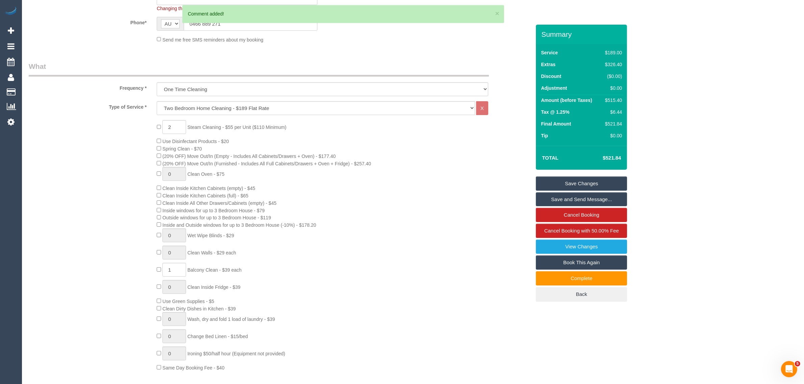
scroll to position [164, 0]
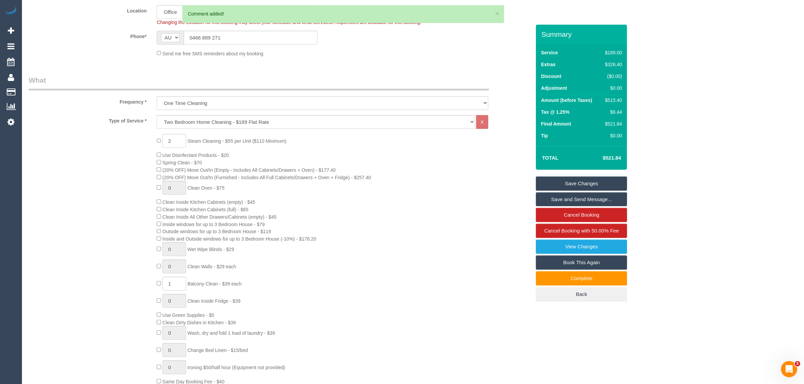
drag, startPoint x: 561, startPoint y: 179, endPoint x: 555, endPoint y: 179, distance: 5.8
click at [561, 179] on link "Save Changes" at bounding box center [581, 184] width 91 height 14
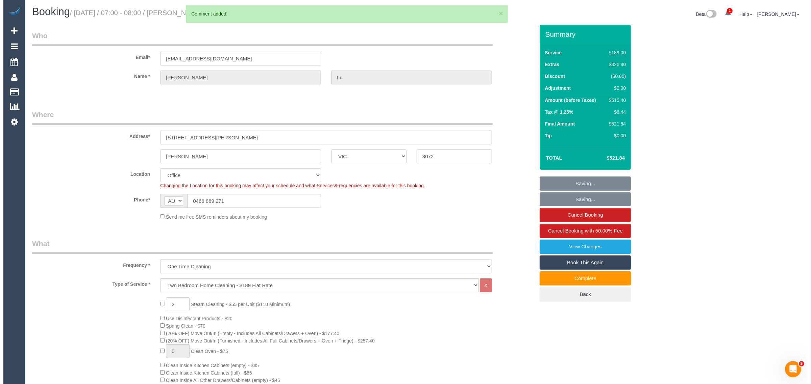
scroll to position [0, 0]
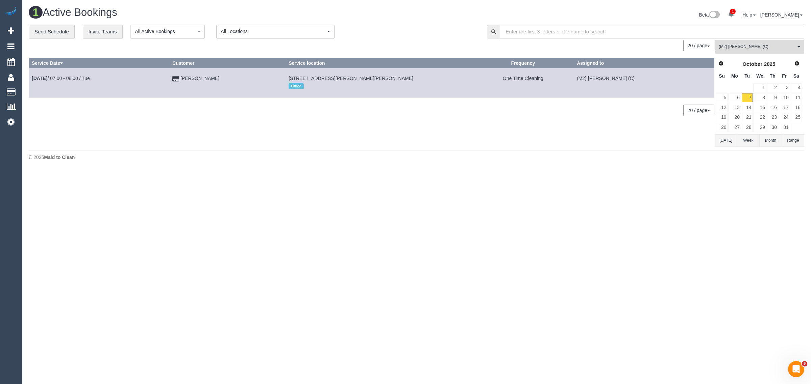
click at [196, 111] on div "20 / page 10 / page 20 / page 30 / page 40 / page 50 / page 100 / page" at bounding box center [371, 110] width 685 height 11
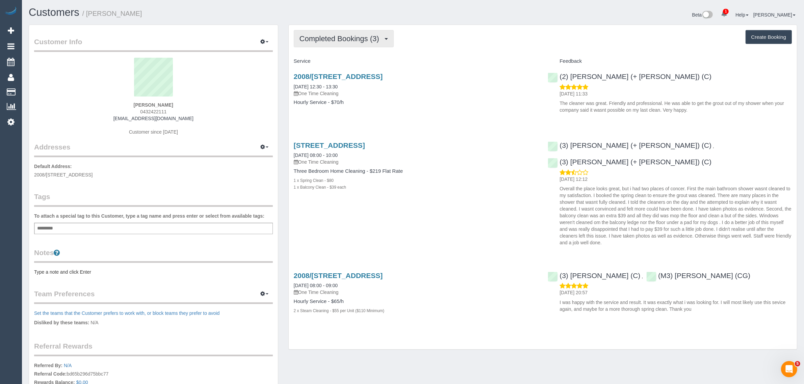
click at [368, 38] on span "Completed Bookings (3)" at bounding box center [341, 38] width 83 height 8
click at [337, 62] on link "Upcoming Bookings (12)" at bounding box center [329, 63] width 71 height 9
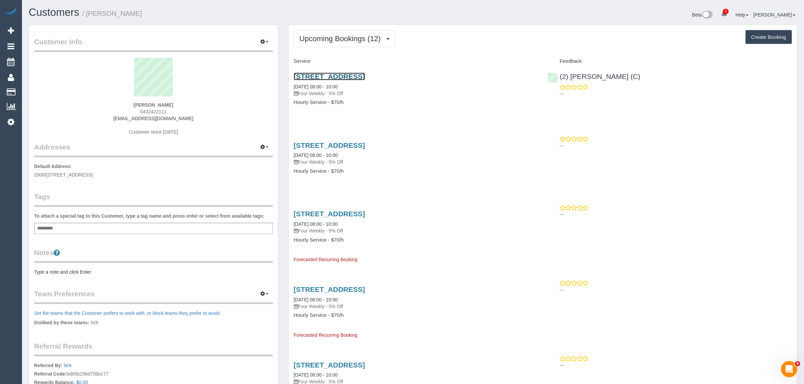
click at [365, 75] on link "[STREET_ADDRESS]" at bounding box center [329, 77] width 71 height 8
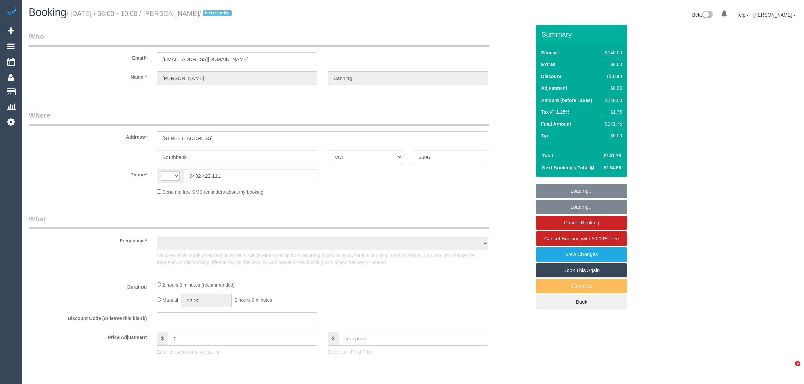
select select "VIC"
select select "string:AU"
select select "string:stripe-pm_1SBsah2GScqysDRVt2OELqX1"
select select "number:27"
select select "number:14"
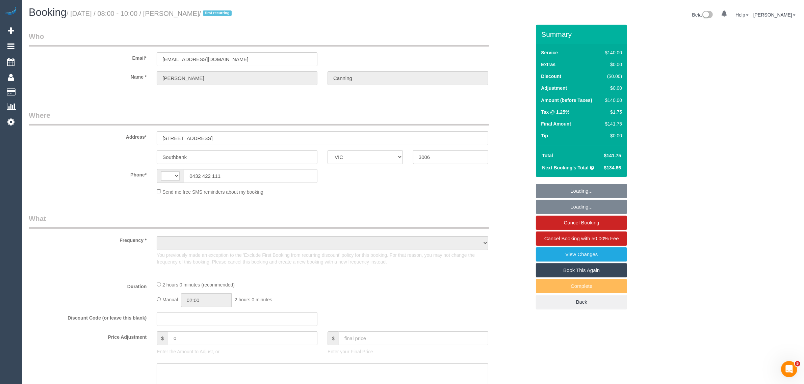
select select "number:18"
select select "number:23"
select select "number:34"
select select "number:13"
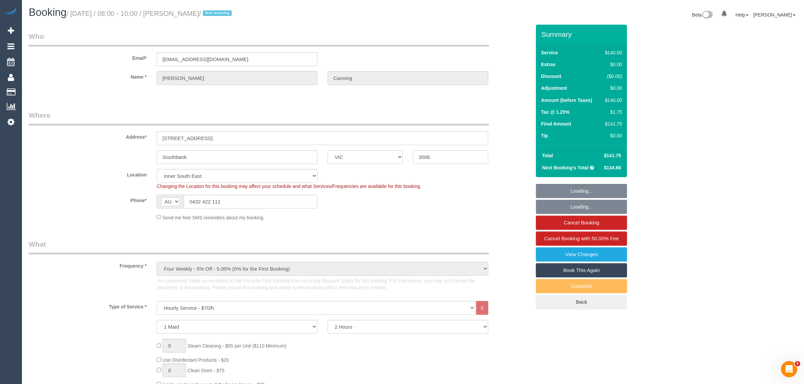
select select "object:1494"
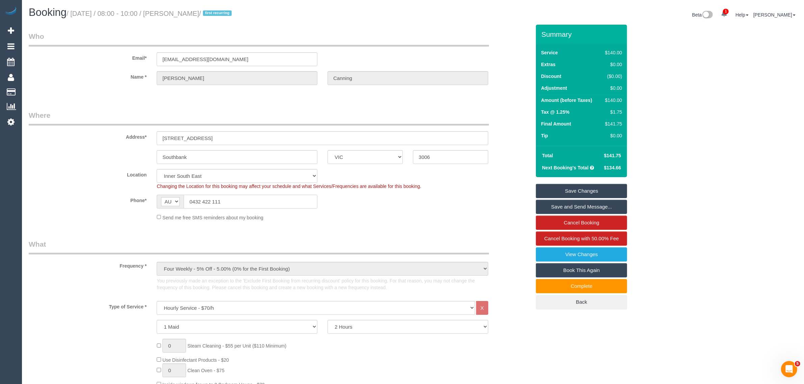
click at [264, 197] on input "0432 422 111" at bounding box center [251, 202] width 134 height 14
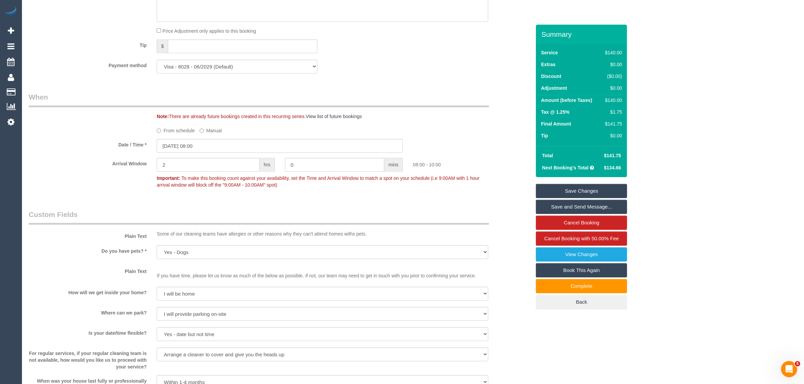
scroll to position [844, 0]
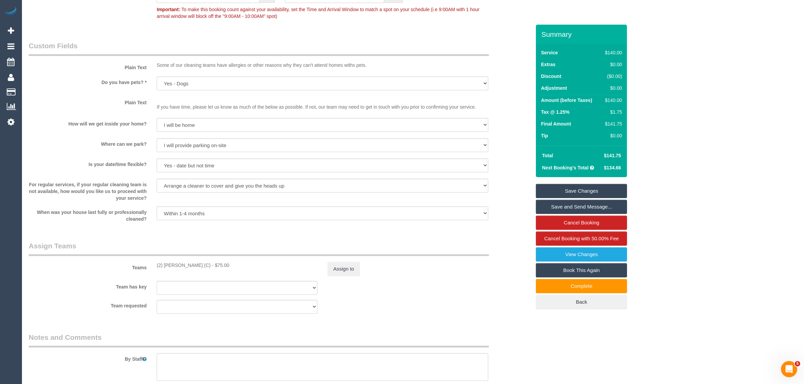
click at [431, 267] on div "Assign to" at bounding box center [408, 269] width 171 height 14
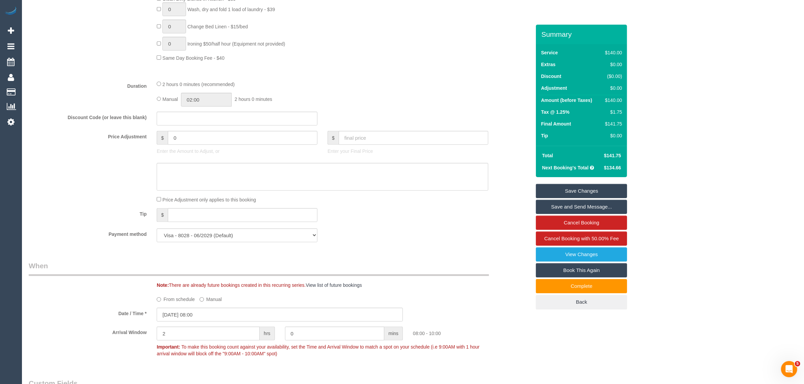
scroll to position [0, 0]
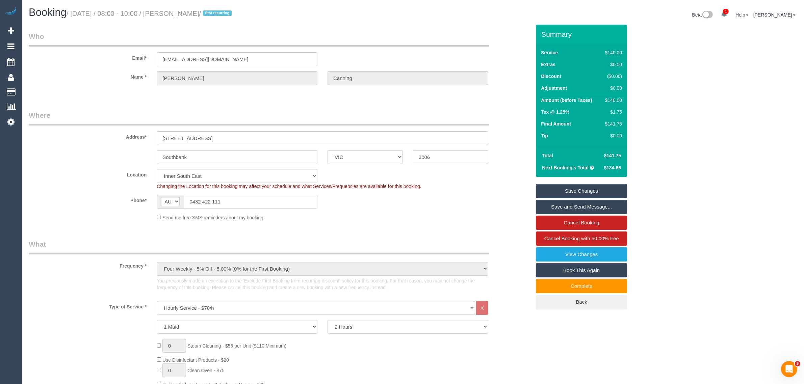
click at [507, 241] on div "Frequency * One Time Cleaning Weekly - 10% Off - 10.00% (0% for the First Booki…" at bounding box center [280, 267] width 512 height 57
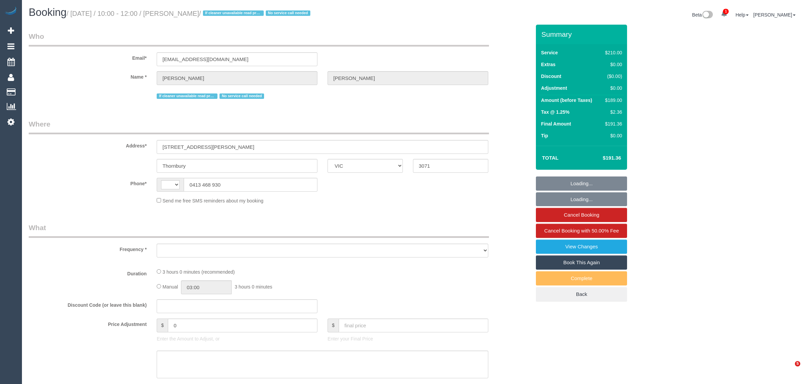
select select "VIC"
select select "string:AU"
select select "object:554"
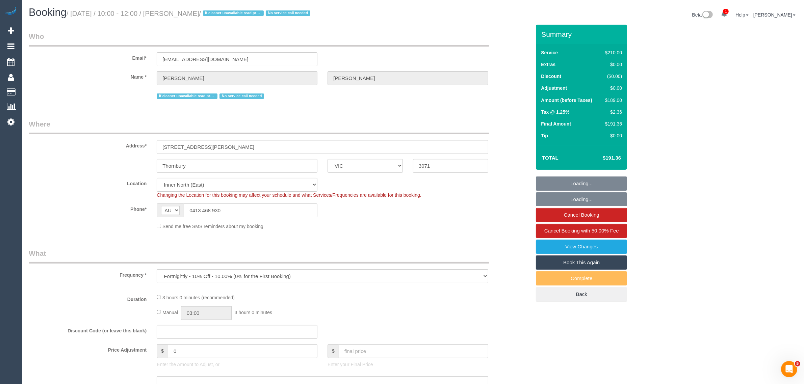
select select "string:stripe-pm_1QyjM52GScqysDRVRSdm4fnv"
select select "180"
select select "number:28"
select select "number:14"
select select "number:19"
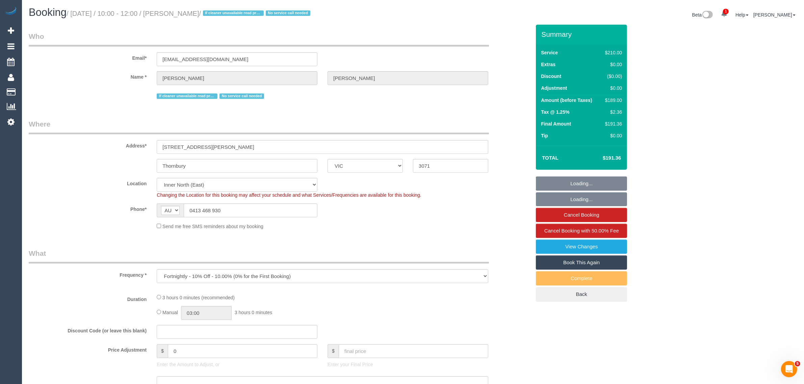
select select "number:23"
select select "number:34"
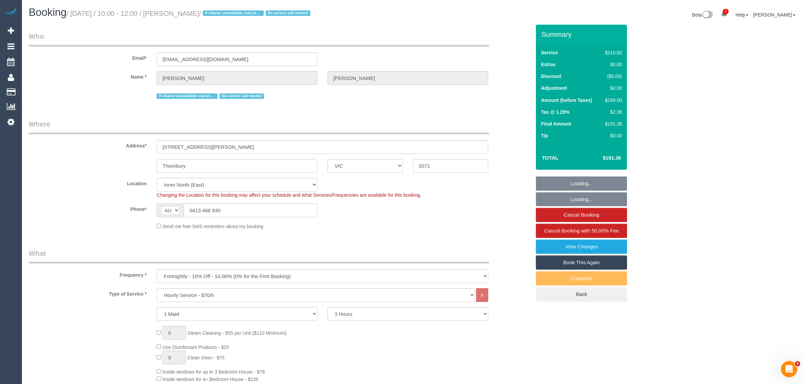
select select "object:1645"
click at [254, 209] on input "0413 468 930" at bounding box center [251, 211] width 134 height 14
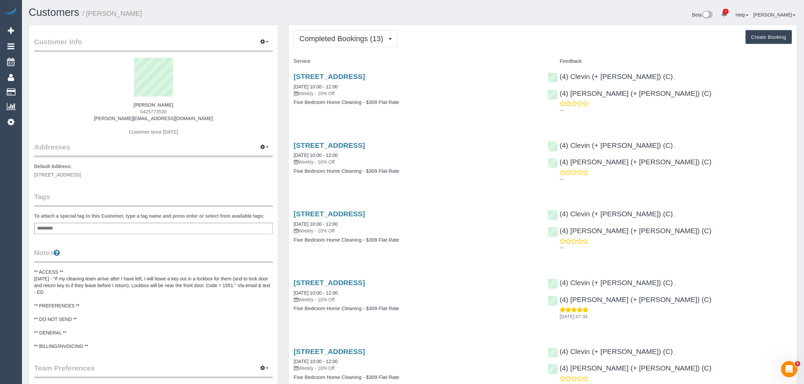
click at [157, 110] on span "0425773530" at bounding box center [153, 111] width 26 height 5
click at [159, 110] on span "0425773530" at bounding box center [153, 111] width 26 height 5
click at [160, 107] on div "[PERSON_NAME] 0425773530 [PERSON_NAME][EMAIL_ADDRESS][DOMAIN_NAME] Customer sin…" at bounding box center [153, 100] width 239 height 84
click at [160, 107] on div "Ilona Wilson 0425773530 ilona@pack-tainers.com.au Customer since 2025" at bounding box center [153, 100] width 239 height 84
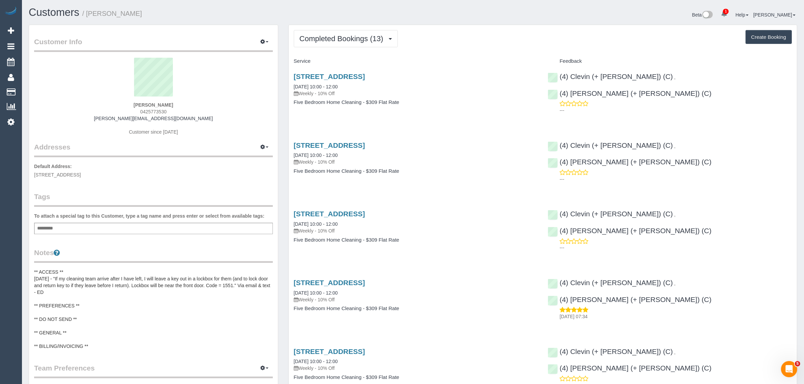
click at [150, 109] on span "0425773530" at bounding box center [153, 111] width 26 height 5
copy span "0425773530"
click at [349, 34] on span "Completed Bookings (13)" at bounding box center [343, 38] width 87 height 8
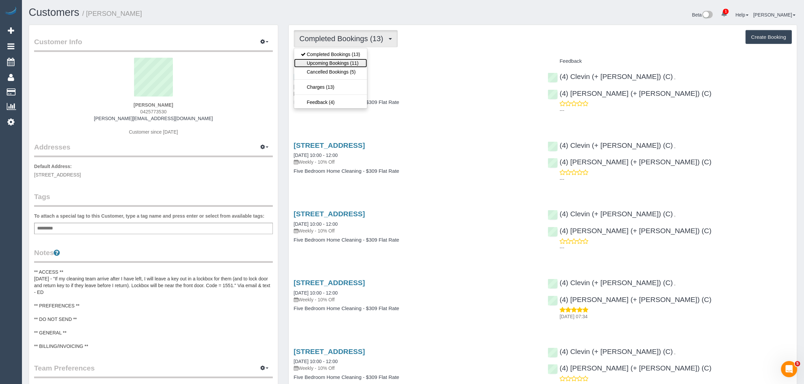
click at [335, 63] on link "Upcoming Bookings (11)" at bounding box center [330, 63] width 73 height 9
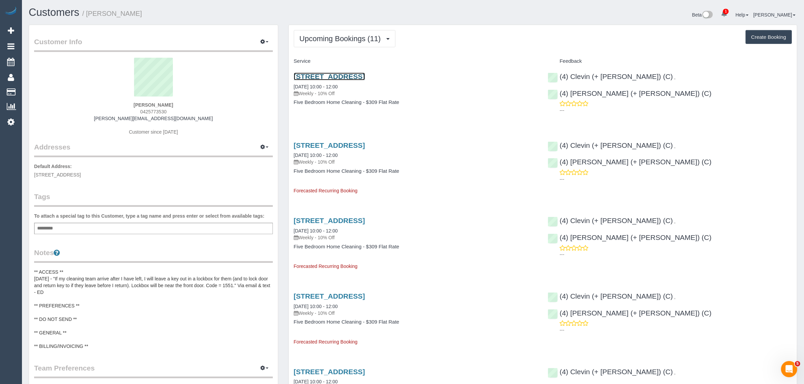
click at [340, 76] on link "15 Frater Street, Kew East, VIC 3102" at bounding box center [329, 77] width 71 height 8
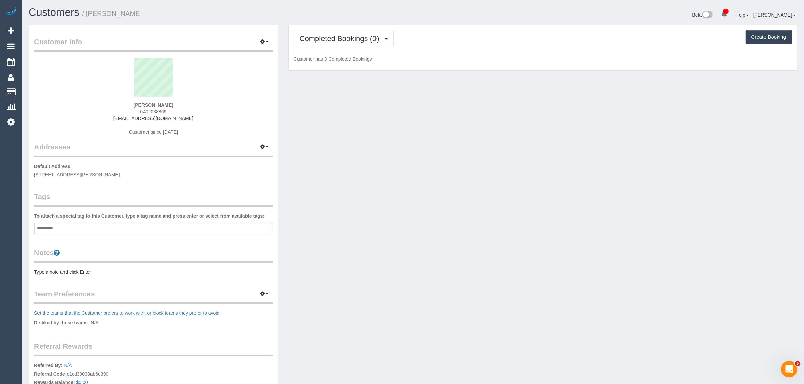
click at [153, 112] on span "0402038869" at bounding box center [153, 111] width 26 height 5
click at [154, 111] on span "0402038869" at bounding box center [153, 111] width 26 height 5
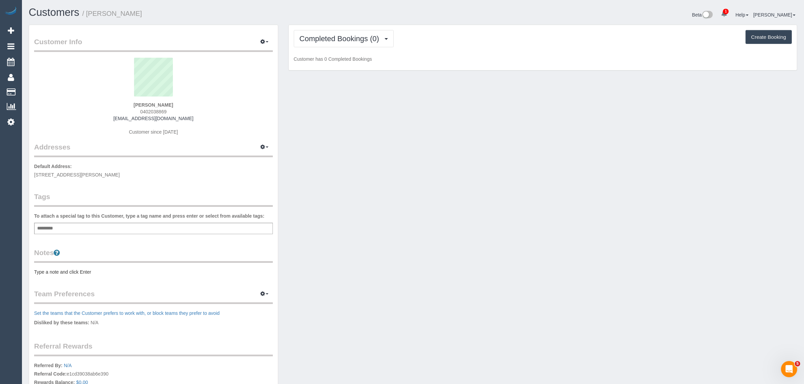
copy span "0402038869"
click at [347, 35] on span "Completed Bookings (0)" at bounding box center [341, 38] width 83 height 8
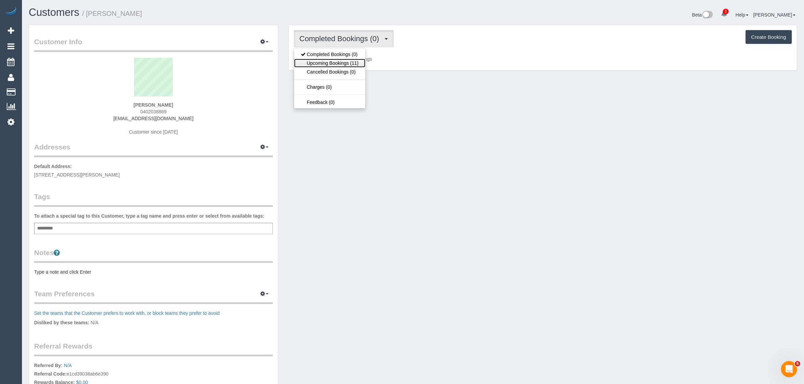
click at [329, 63] on link "Upcoming Bookings (11)" at bounding box center [329, 63] width 71 height 9
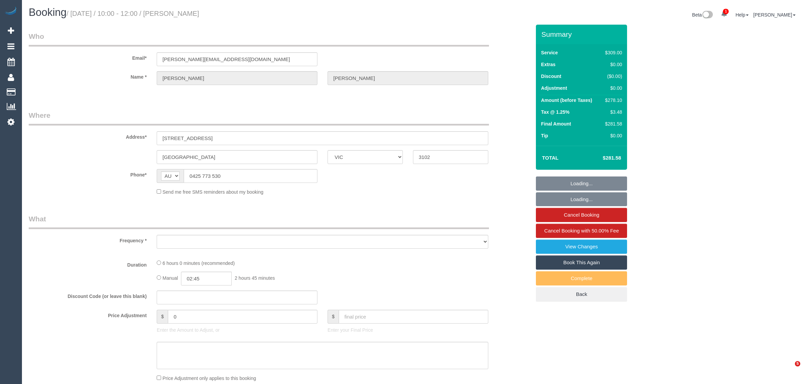
select select "VIC"
select select "string:stripe-pm_1RTa5x2GScqysDRVX2Np95wZ"
select select "number:28"
select select "number:14"
select select "number:19"
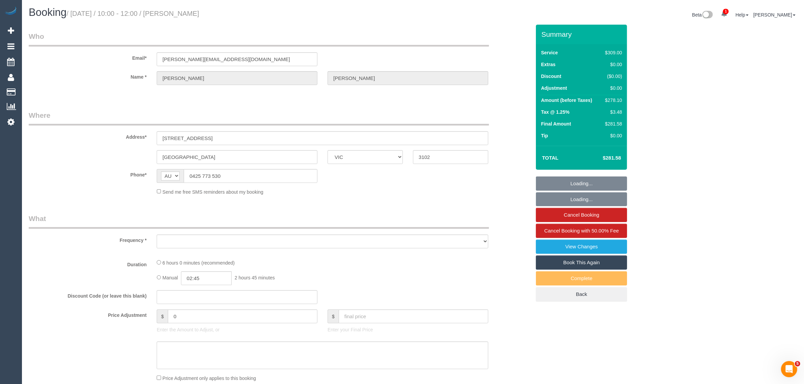
select select "number:22"
select select "number:34"
select select "number:12"
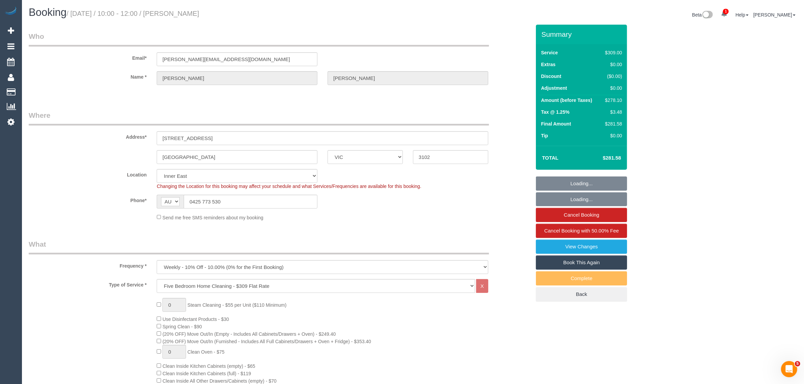
select select "object:1430"
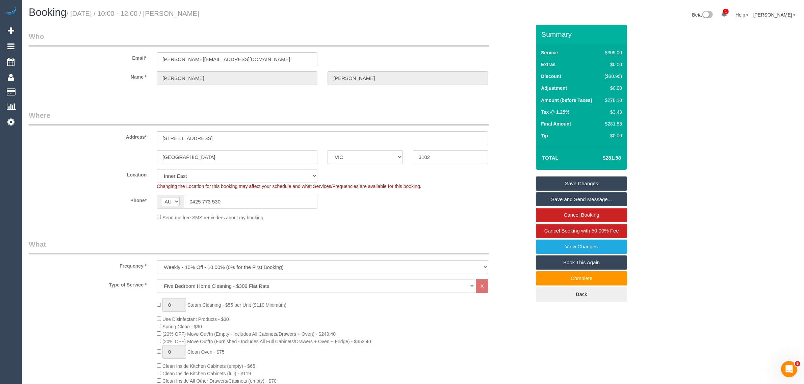
click at [262, 200] on input "0425 773 530" at bounding box center [251, 202] width 134 height 14
click at [388, 207] on div "Phone* AF AL DZ AD AO AI AQ AG AR AM AW AU AT AZ BS BH BD BB BY BE BZ BJ BM BT …" at bounding box center [280, 202] width 512 height 14
click at [285, 201] on input "0425 773 530" at bounding box center [251, 202] width 134 height 14
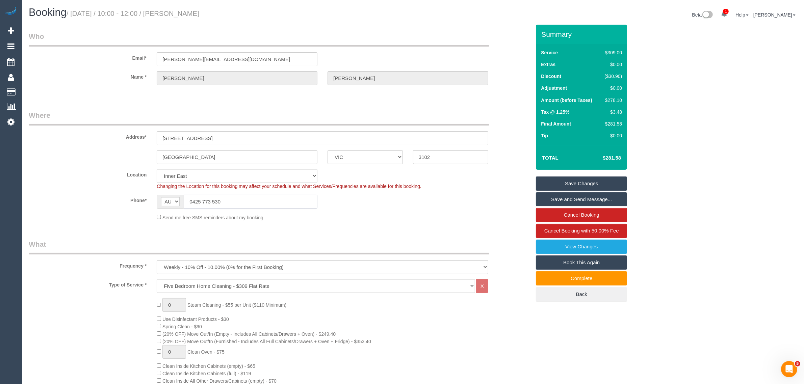
click at [285, 201] on input "0425 773 530" at bounding box center [251, 202] width 134 height 14
click at [362, 213] on sui-booking-location "Location Office City East (North) East (South) Inner East Inner North (East) In…" at bounding box center [280, 195] width 502 height 52
click at [247, 201] on input "0425 773 530" at bounding box center [251, 202] width 134 height 14
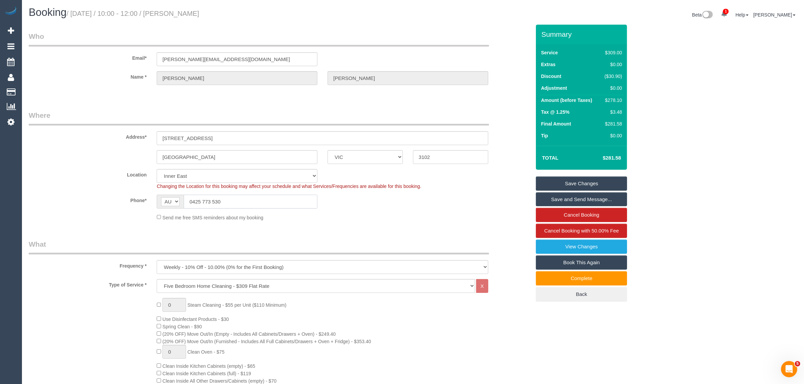
click at [247, 201] on input "0425 773 530" at bounding box center [251, 202] width 134 height 14
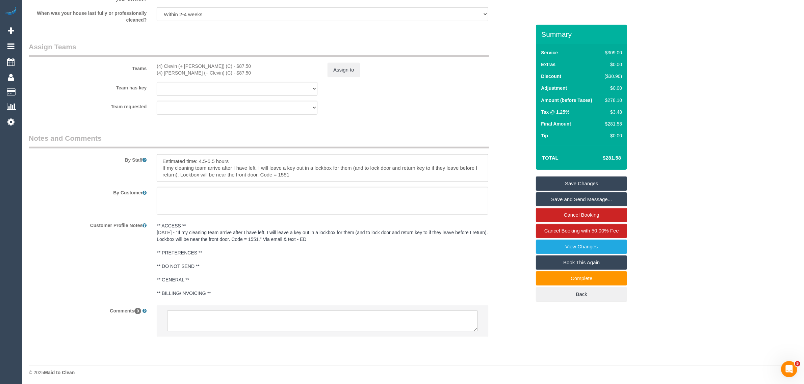
scroll to position [1016, 0]
click at [421, 315] on textarea at bounding box center [322, 319] width 311 height 21
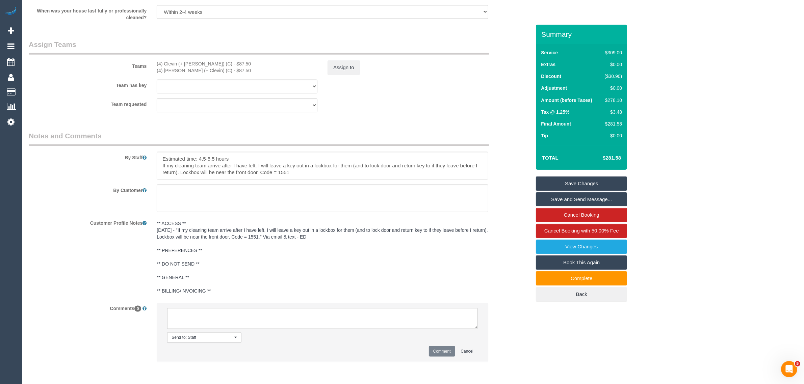
click at [421, 253] on pre "** ACCESS ** [DATE] - "If my cleaning team arrive after I have left, I will lea…" at bounding box center [323, 257] width 332 height 74
click at [368, 323] on textarea at bounding box center [322, 313] width 311 height 21
paste textarea "Cleaner(s) Unassigned: Reason Unassigned: Contact via: Which message sent: Addi…"
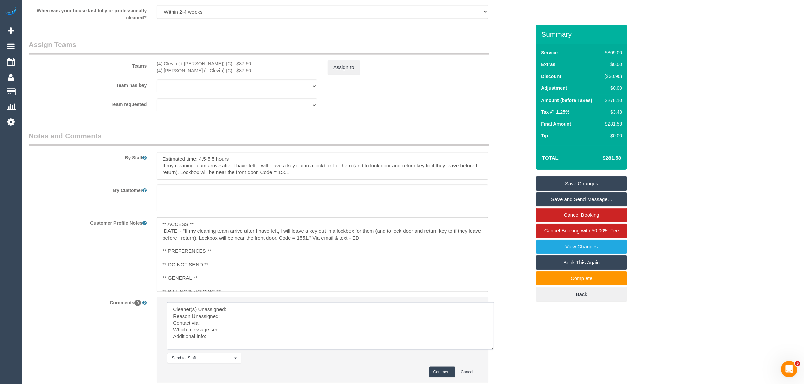
scroll to position [0, 0]
drag, startPoint x: 476, startPoint y: 322, endPoint x: 496, endPoint y: 355, distance: 39.1
click at [496, 354] on textarea at bounding box center [332, 328] width 330 height 51
click at [366, 308] on textarea at bounding box center [332, 330] width 330 height 54
drag, startPoint x: 154, startPoint y: 63, endPoint x: 203, endPoint y: 62, distance: 49.0
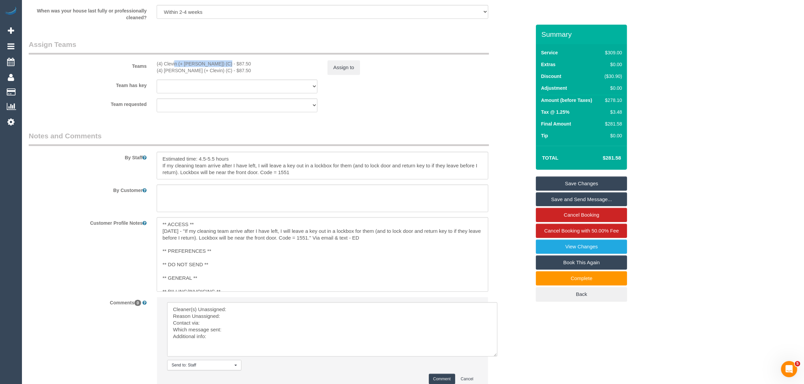
click at [203, 62] on div "(4) Clevin (+ Noel) (C) - $87.50 (4) Noel (+ Clevin) (C) - $87.50" at bounding box center [237, 67] width 171 height 14
copy div "(4) Clevin (+ [PERSON_NAME]) (C)"
click at [291, 307] on textarea at bounding box center [332, 330] width 330 height 54
paste textarea "(4) Clevin (+ [PERSON_NAME]) (C)"
click at [262, 318] on textarea at bounding box center [332, 330] width 330 height 54
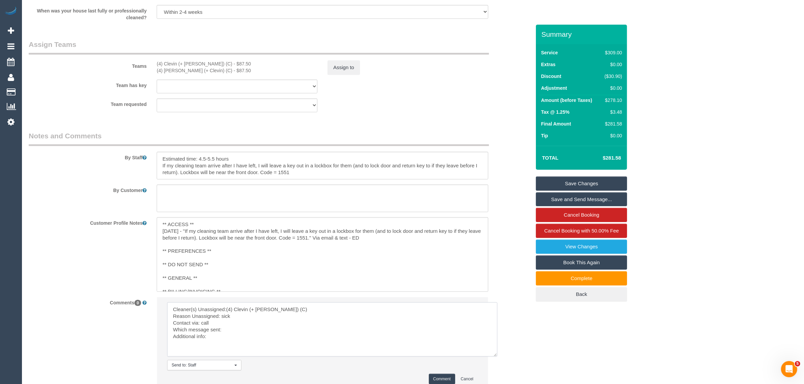
click at [267, 331] on textarea at bounding box center [332, 330] width 330 height 54
drag, startPoint x: 282, startPoint y: 336, endPoint x: 206, endPoint y: 337, distance: 76.0
click at [206, 337] on textarea at bounding box center [332, 330] width 330 height 54
type textarea "Cleaner(s) Unassigned:(4) Clevin (+ Noel) (C) Reason Unassigned: sick Contact v…"
click at [534, 320] on div "Comments 0 Send to: Staff Nothing selected Send to: Staff Send to: Customer Sen…" at bounding box center [280, 347] width 512 height 100
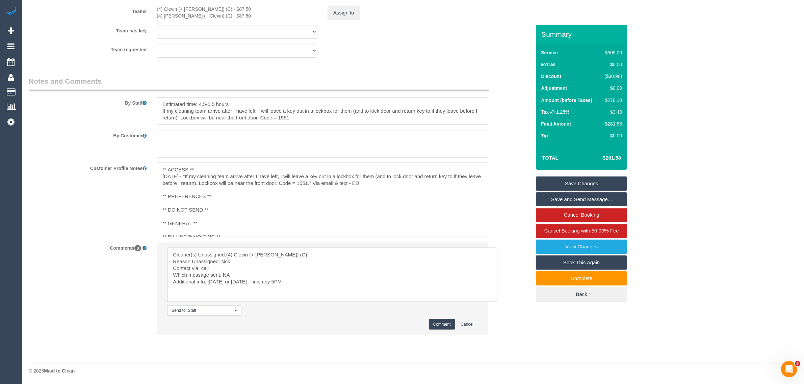
click at [434, 323] on button "Comment" at bounding box center [442, 325] width 26 height 10
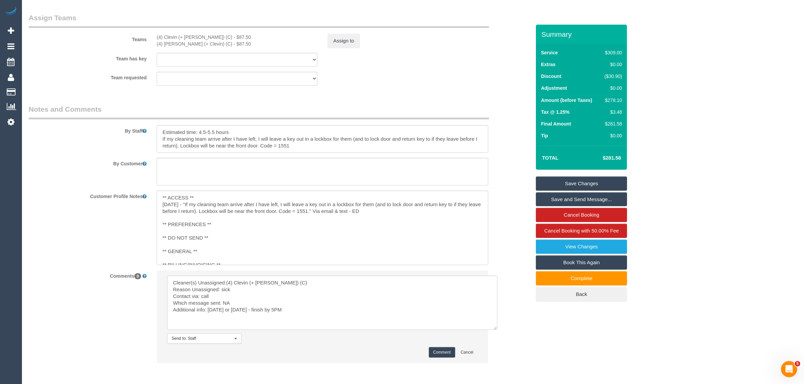
scroll to position [902, 0]
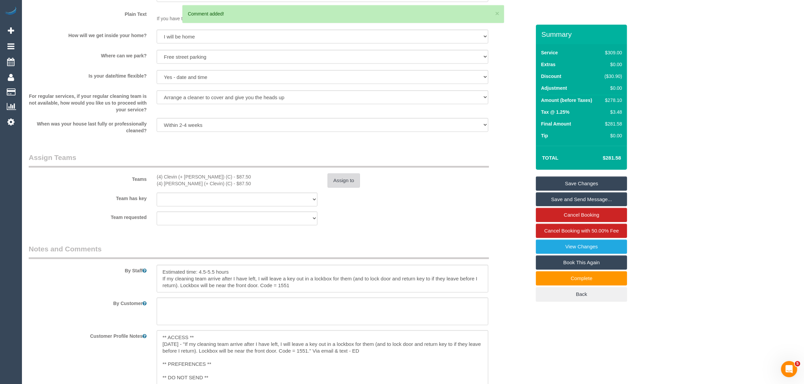
click at [347, 180] on button "Assign to" at bounding box center [344, 181] width 32 height 14
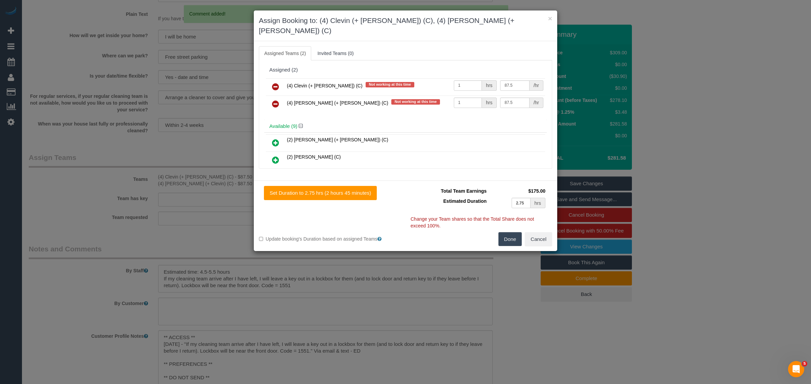
click at [274, 83] on icon at bounding box center [275, 87] width 7 height 8
drag, startPoint x: 274, startPoint y: 75, endPoint x: 286, endPoint y: 82, distance: 14.4
click at [274, 100] on icon at bounding box center [275, 104] width 7 height 8
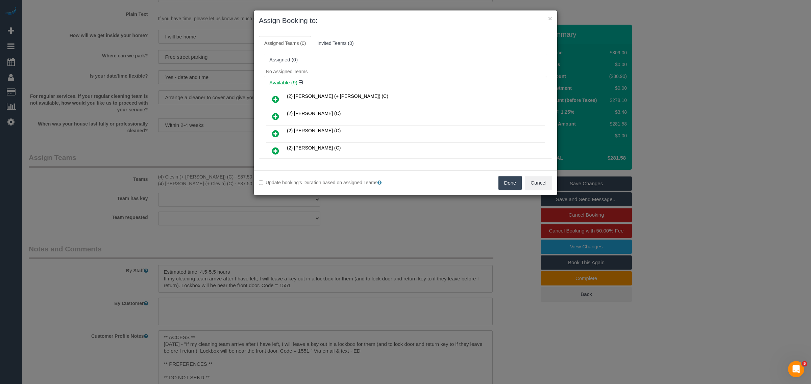
click at [500, 182] on button "Done" at bounding box center [510, 183] width 24 height 14
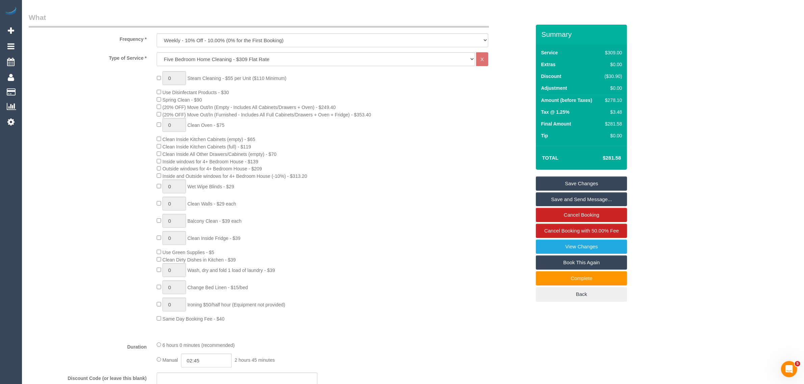
click at [584, 178] on link "Save Changes" at bounding box center [581, 184] width 91 height 14
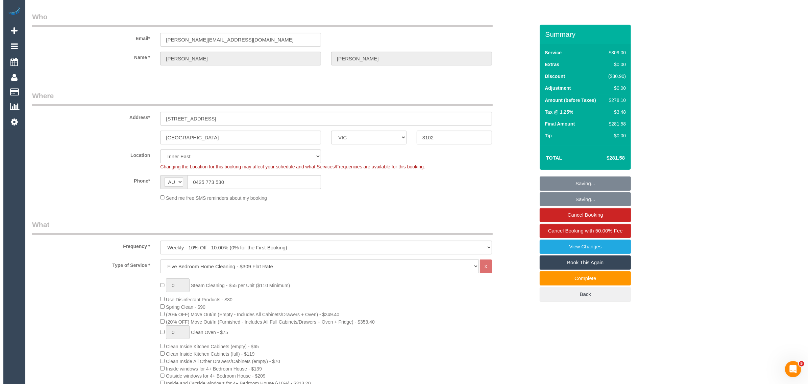
scroll to position [0, 0]
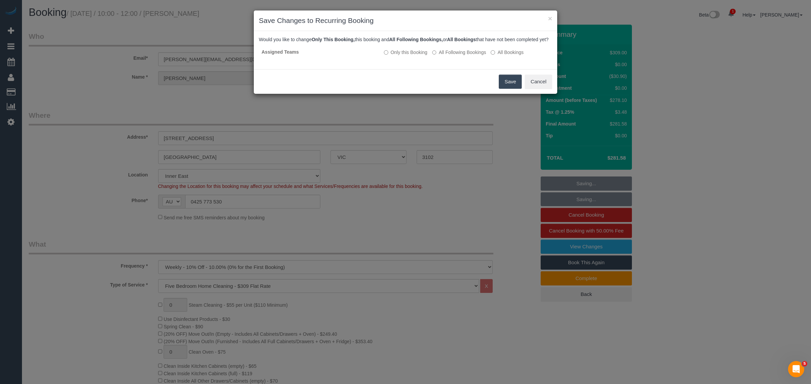
click at [505, 88] on button "Save" at bounding box center [510, 82] width 23 height 14
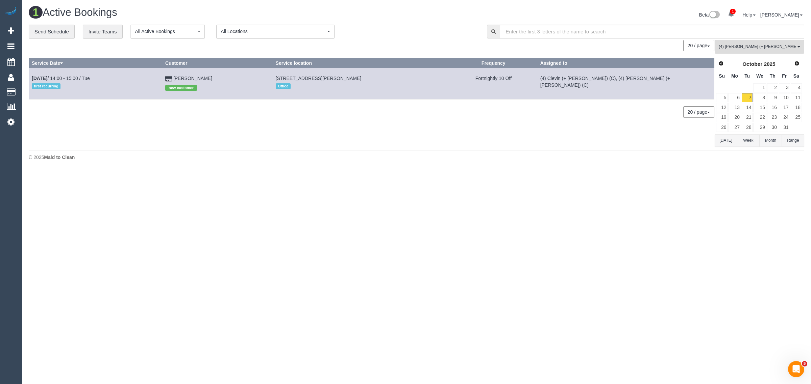
click at [389, 146] on div "0 Bookings found. We couldn't find any bookings that matched your search. Creat…" at bounding box center [372, 93] width 686 height 107
click at [407, 214] on body "1 Beta Your Notifications You have 0 alerts × You have 3 to charge for 07/10/20…" at bounding box center [405, 192] width 811 height 384
click at [461, 150] on footer "© 2025 Maid to Clean" at bounding box center [416, 157] width 775 height 14
click at [759, 95] on link "8" at bounding box center [759, 97] width 13 height 9
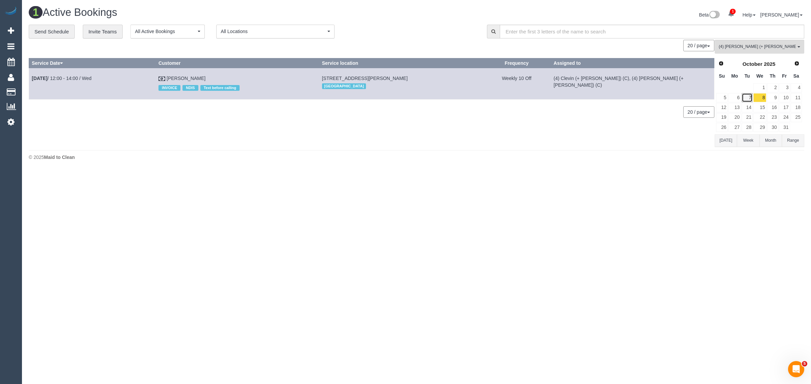
click at [747, 96] on link "7" at bounding box center [746, 97] width 11 height 9
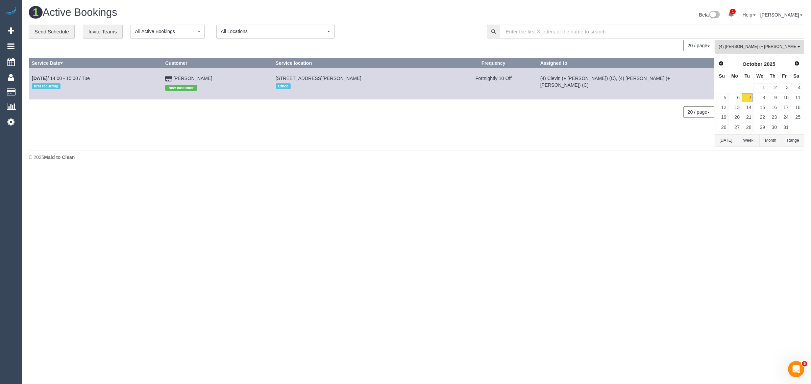
click at [621, 126] on div "0 Bookings found. We couldn't find any bookings that matched your search. Creat…" at bounding box center [372, 93] width 686 height 107
click at [763, 101] on link "8" at bounding box center [759, 97] width 13 height 9
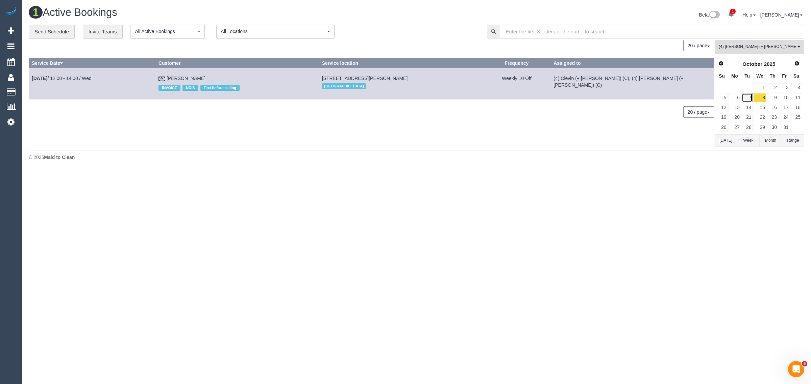
click at [748, 97] on link "7" at bounding box center [746, 97] width 11 height 9
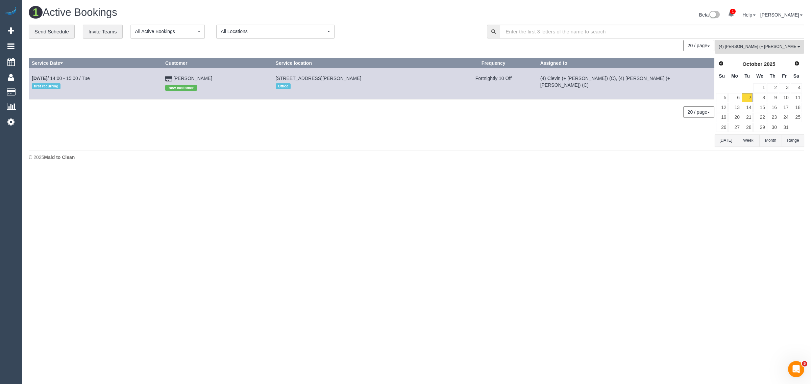
drag, startPoint x: 361, startPoint y: 144, endPoint x: 350, endPoint y: 133, distance: 15.5
click at [361, 144] on div "0 Bookings found. We couldn't find any bookings that matched your search. Creat…" at bounding box center [372, 93] width 686 height 107
click at [398, 16] on h1 "1 Active Bookings" at bounding box center [220, 12] width 383 height 11
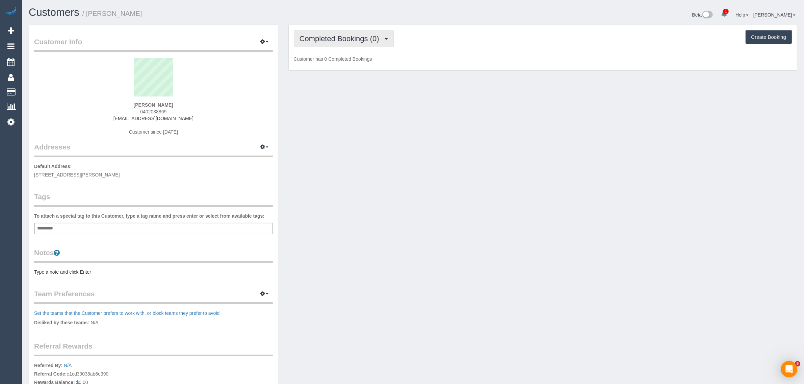
click at [353, 38] on span "Completed Bookings (0)" at bounding box center [341, 38] width 83 height 8
click at [335, 61] on link "Upcoming Bookings (11)" at bounding box center [329, 63] width 71 height 9
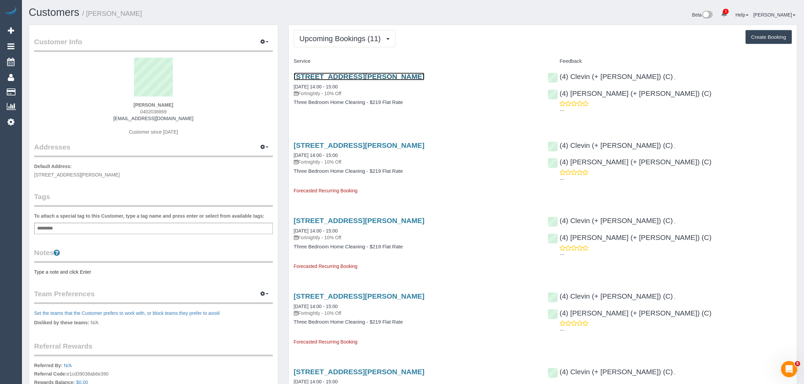
click at [337, 76] on link "4 Linton St, Ivanhoe, VIC 3079" at bounding box center [359, 77] width 131 height 8
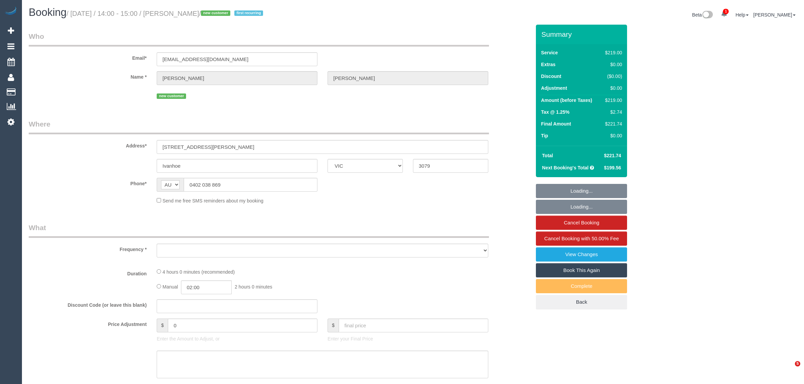
select select "VIC"
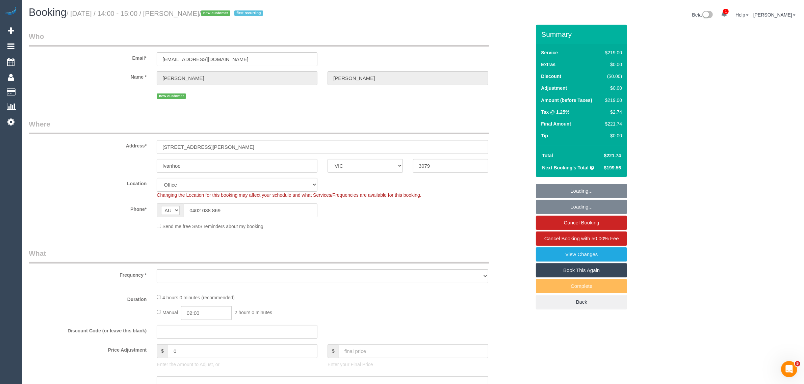
select select "object:708"
select select "string:stripe-pm_1SAiiJ2GScqysDRVEhSP6TFT"
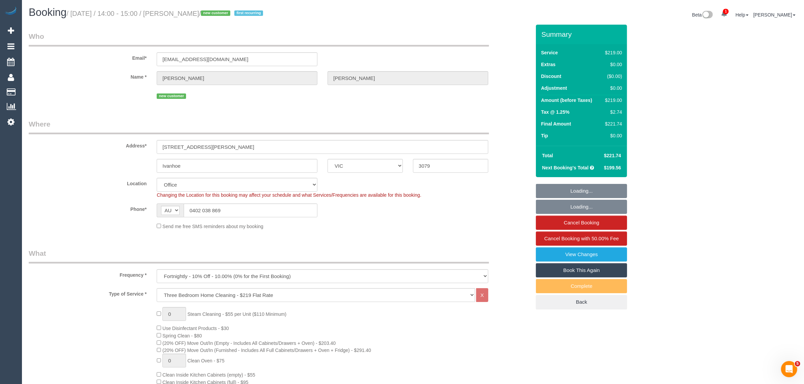
select select "number:27"
select select "number:16"
select select "number:18"
select select "number:36"
select select "number:33"
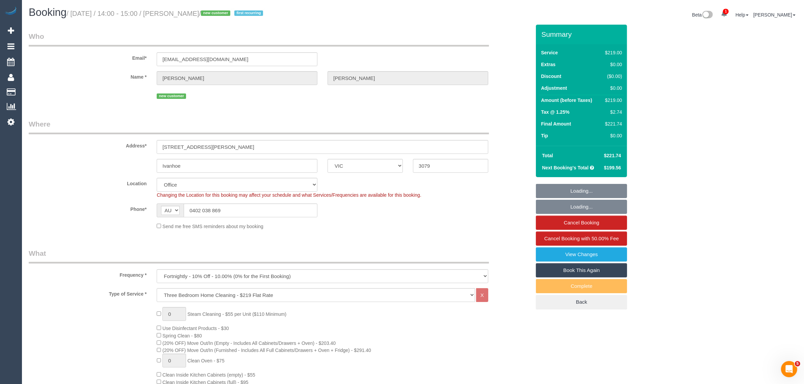
select select "number:26"
select select "object:859"
drag, startPoint x: 486, startPoint y: 224, endPoint x: 487, endPoint y: 230, distance: 6.5
click at [486, 224] on div "Send me free SMS reminders about my booking" at bounding box center [323, 226] width 342 height 7
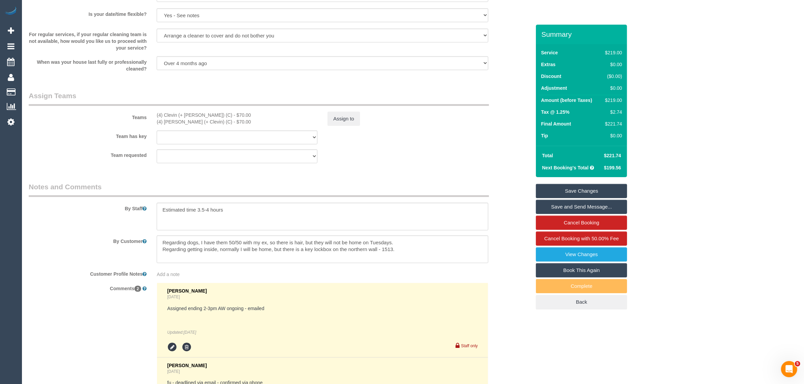
scroll to position [1102, 0]
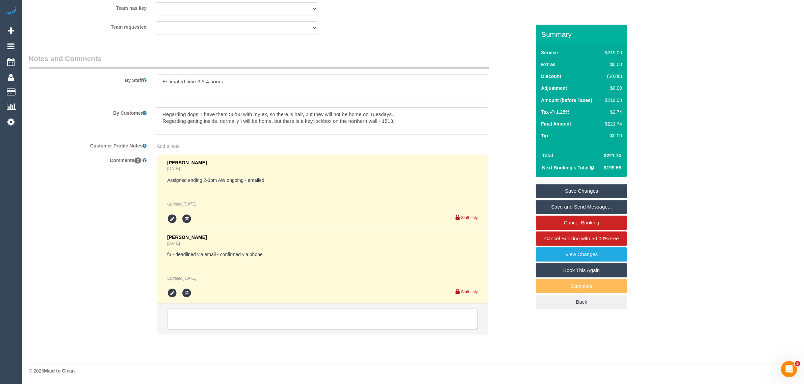
click at [389, 323] on textarea at bounding box center [322, 319] width 311 height 21
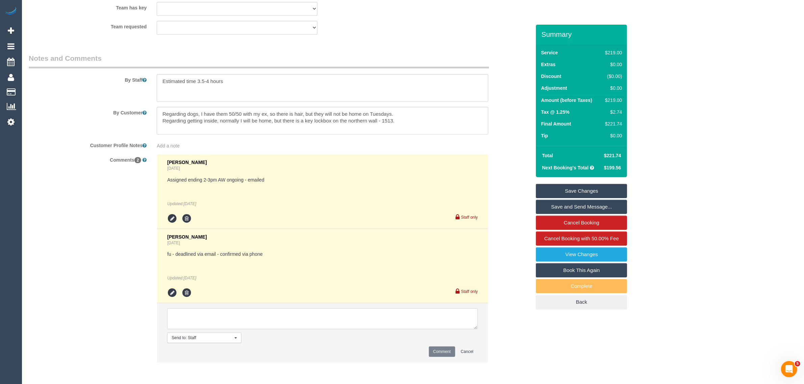
paste textarea "Cleaner(s) Unassigned: Reason Unassigned: Contact via: Which message sent: Addi…"
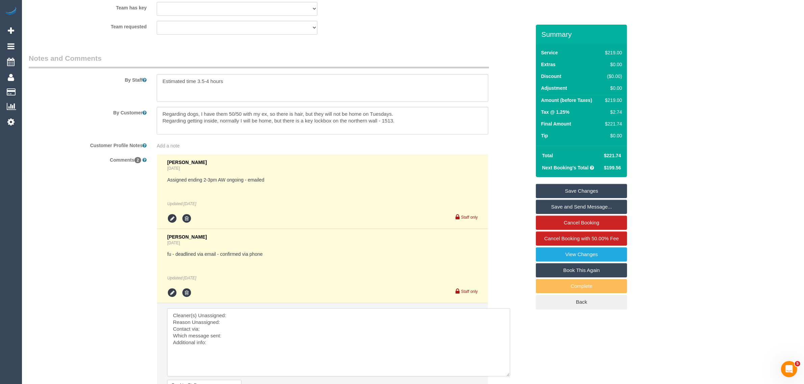
drag, startPoint x: 473, startPoint y: 325, endPoint x: 506, endPoint y: 372, distance: 57.5
click at [506, 372] on textarea at bounding box center [338, 343] width 343 height 68
click at [384, 315] on textarea at bounding box center [338, 343] width 343 height 68
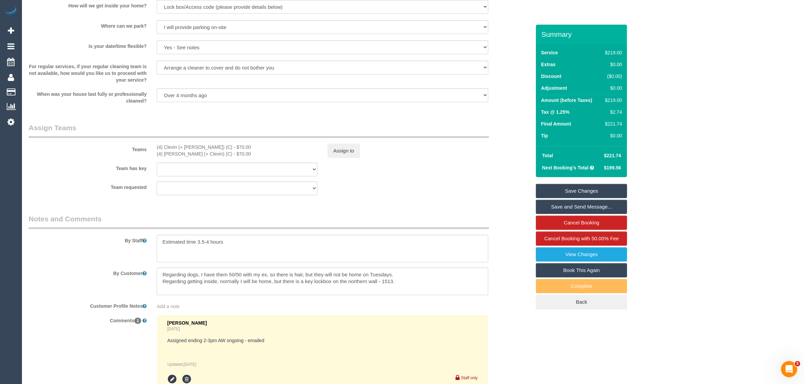
scroll to position [764, 0]
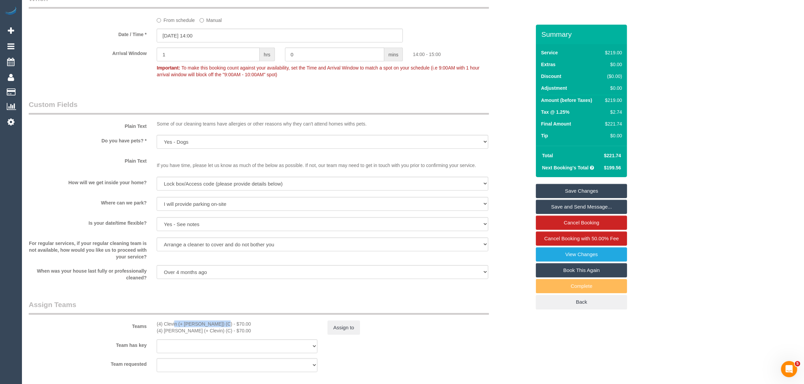
drag, startPoint x: 156, startPoint y: 325, endPoint x: 202, endPoint y: 317, distance: 46.6
click at [202, 317] on div "Teams (4) Clevin (+ Noel) (C) - $70.00 (4) Noel (+ Clevin) (C) - $70.00 Assign …" at bounding box center [280, 317] width 512 height 35
copy div "(4) Clevin (+ Noel) (C"
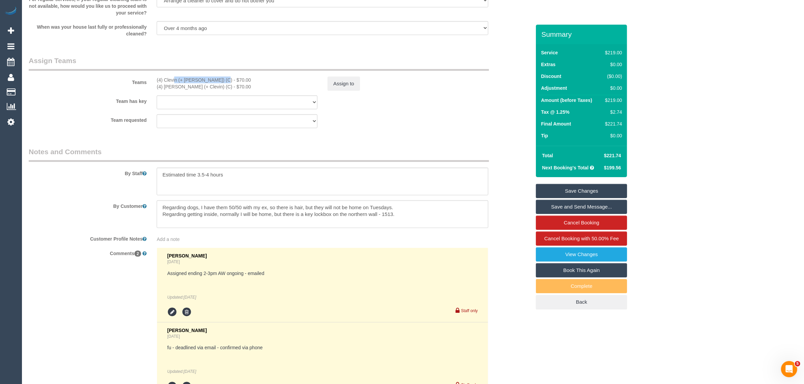
scroll to position [1177, 0]
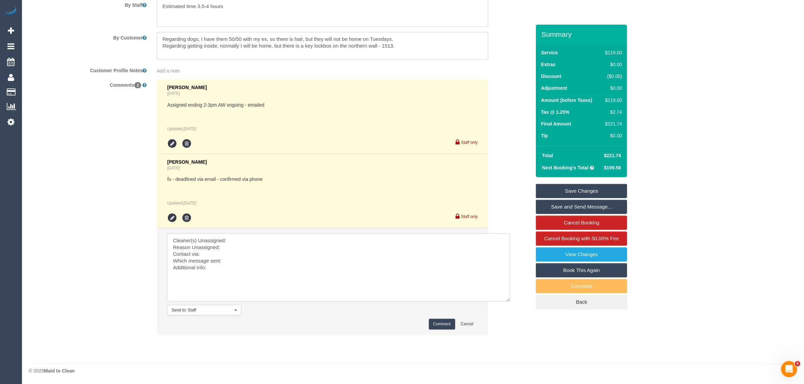
click at [274, 244] on textarea at bounding box center [338, 268] width 343 height 68
paste textarea "(4) Clevin (+ Noel) (C"
click at [254, 247] on textarea at bounding box center [338, 268] width 343 height 68
click at [233, 255] on textarea at bounding box center [338, 268] width 343 height 68
click at [225, 265] on textarea at bounding box center [338, 268] width 343 height 68
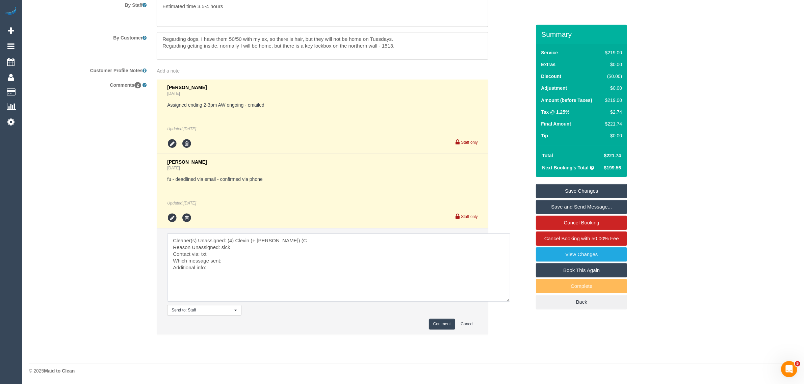
click at [233, 258] on textarea at bounding box center [338, 268] width 343 height 68
type textarea "Cleaner(s) Unassigned: (4) Clevin (+ Noel) (C Reason Unassigned: sick Contact v…"
drag, startPoint x: 443, startPoint y: 321, endPoint x: 415, endPoint y: 286, distance: 45.2
click at [443, 322] on button "Comment" at bounding box center [442, 324] width 26 height 10
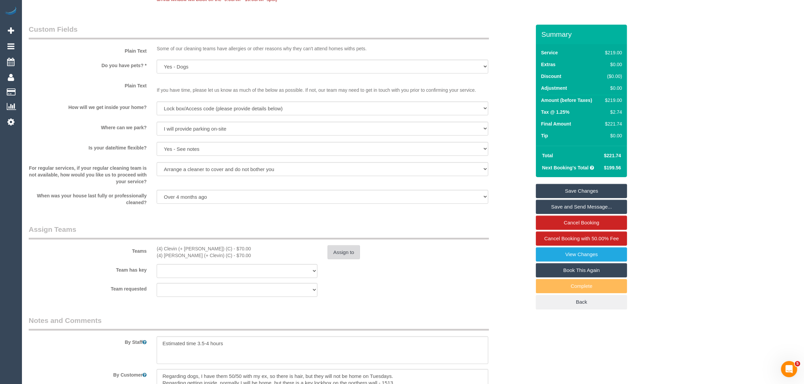
click at [351, 252] on button "Assign to" at bounding box center [344, 253] width 32 height 14
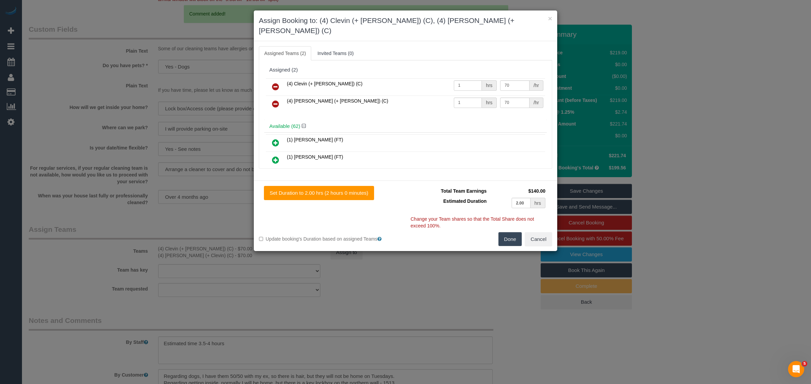
click at [276, 83] on icon at bounding box center [275, 87] width 7 height 8
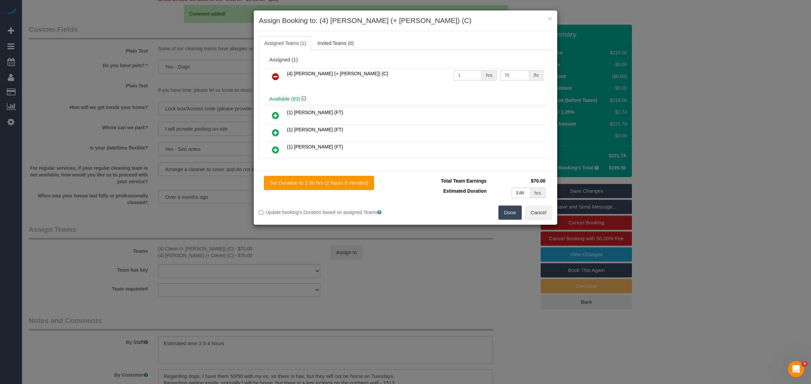
click at [276, 79] on icon at bounding box center [275, 77] width 7 height 8
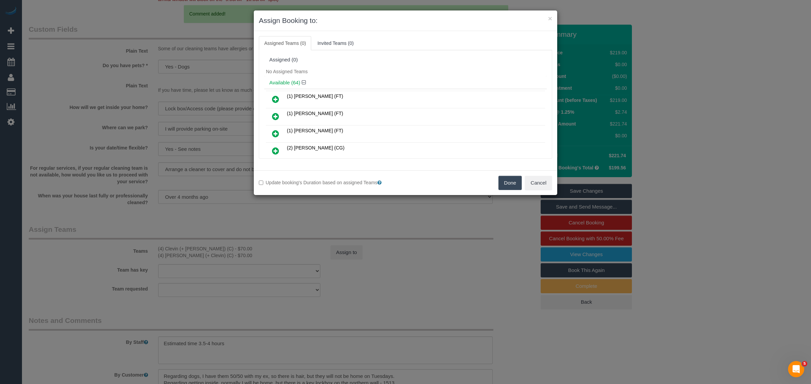
click at [503, 183] on button "Done" at bounding box center [510, 183] width 24 height 14
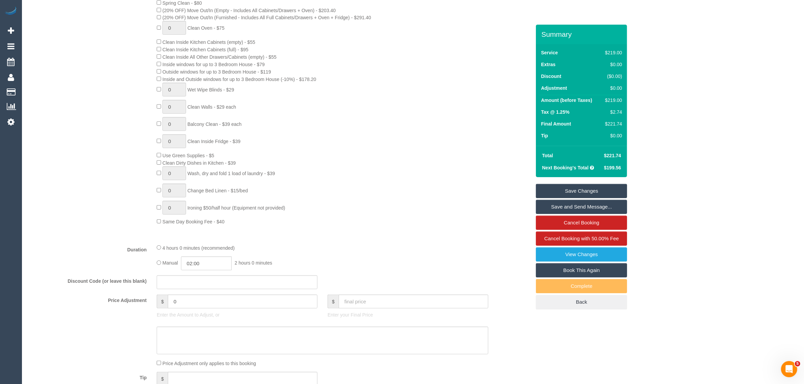
scroll to position [0, 0]
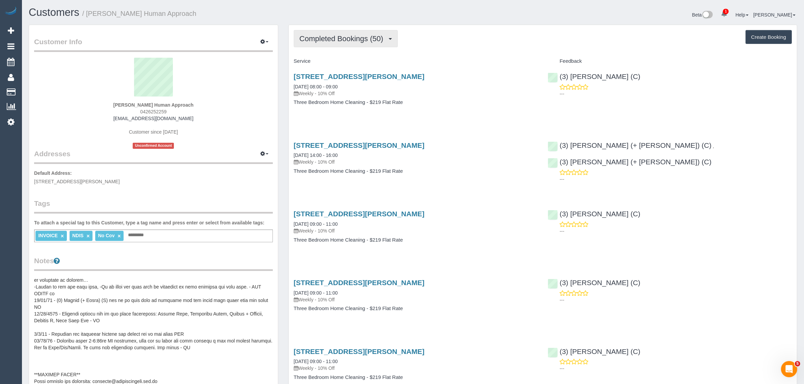
click at [356, 42] on span "Completed Bookings (50)" at bounding box center [343, 38] width 87 height 8
click at [341, 62] on link "Upcoming Bookings (11)" at bounding box center [330, 63] width 73 height 9
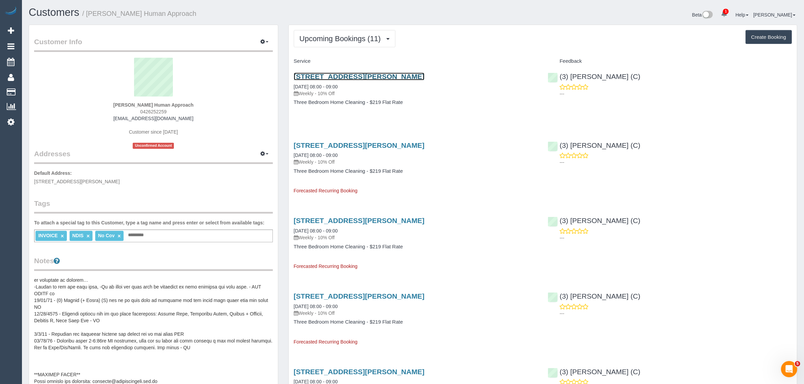
click at [343, 75] on link "12/15a Wattle Grove, Mc Kinnon, VIC 3204" at bounding box center [359, 77] width 131 height 8
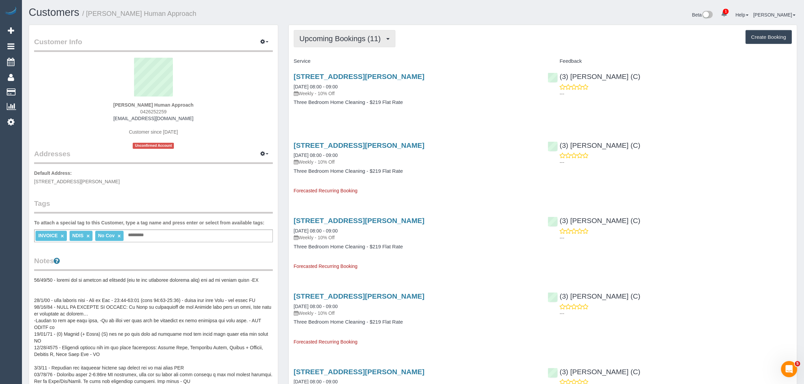
click at [374, 34] on span "Upcoming Bookings (11)" at bounding box center [342, 38] width 85 height 8
click at [347, 53] on link "Completed Bookings (50)" at bounding box center [330, 54] width 73 height 9
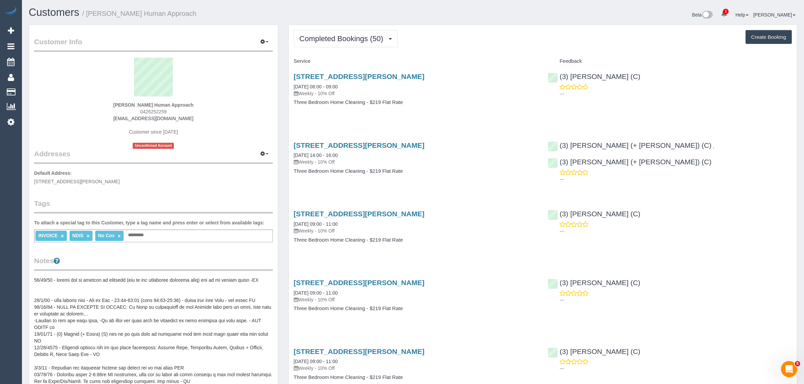
click at [217, 234] on div "INVOICE × NDIS × No Cov × Add a tag" at bounding box center [153, 236] width 239 height 13
drag, startPoint x: 168, startPoint y: 110, endPoint x: 136, endPoint y: 112, distance: 32.1
click at [136, 112] on div "Isabella Butcher Human Approach 0426252259 issy.humanapproach@fake.com Customer…" at bounding box center [153, 103] width 239 height 91
click at [360, 41] on span "Completed Bookings (50)" at bounding box center [343, 38] width 87 height 8
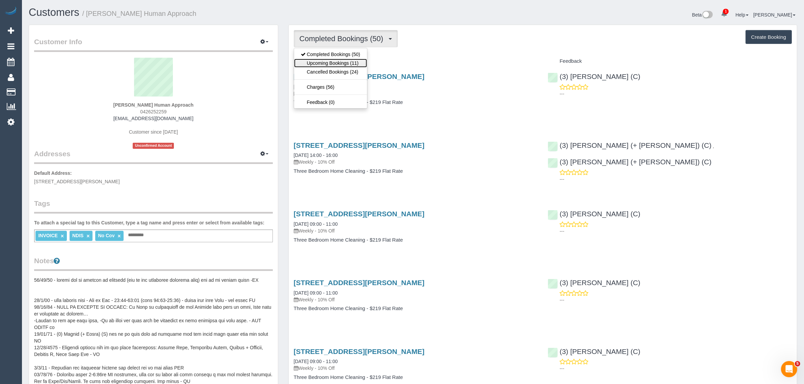
click at [335, 61] on link "Upcoming Bookings (11)" at bounding box center [330, 63] width 73 height 9
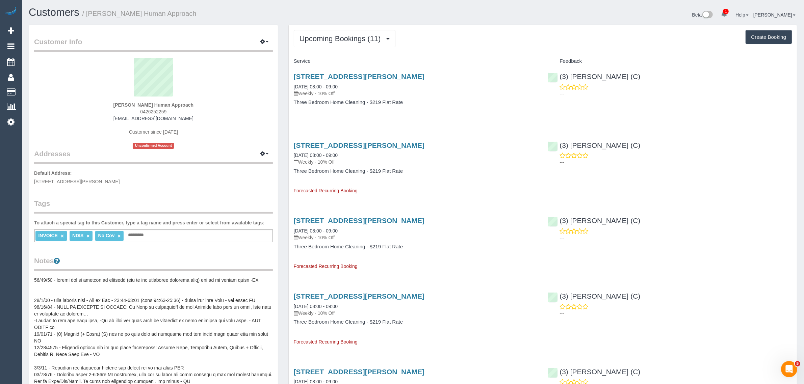
click at [158, 110] on span "0426252259" at bounding box center [153, 111] width 26 height 5
click at [171, 236] on div "INVOICE × NDIS × No Cov × Add a tag" at bounding box center [153, 236] width 239 height 13
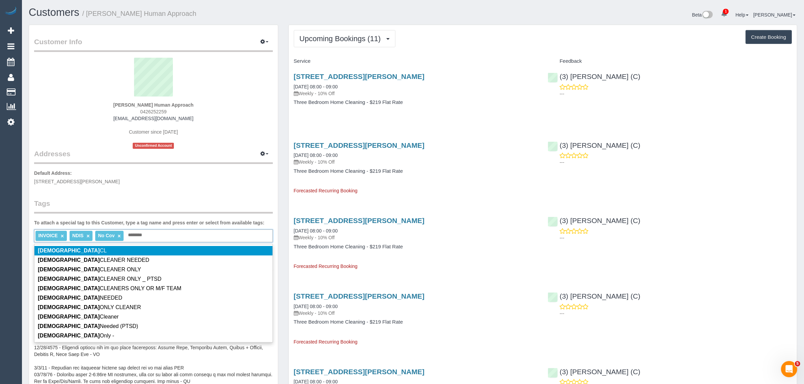
type input "*********"
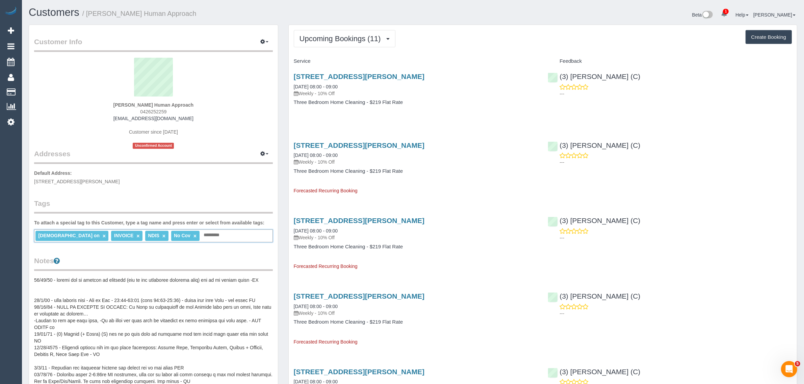
scroll to position [169, 0]
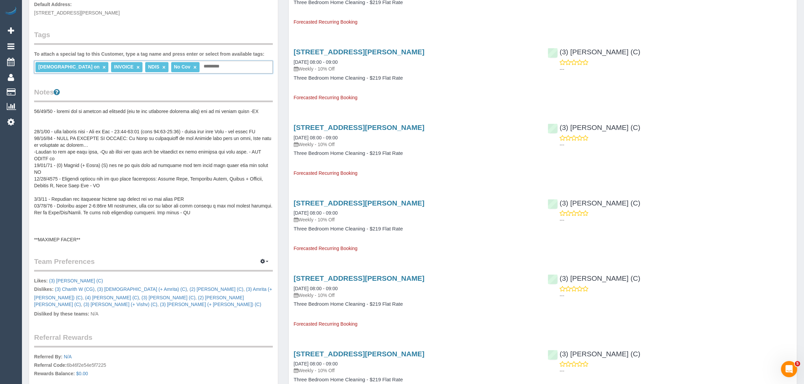
click at [149, 149] on pre at bounding box center [153, 175] width 239 height 135
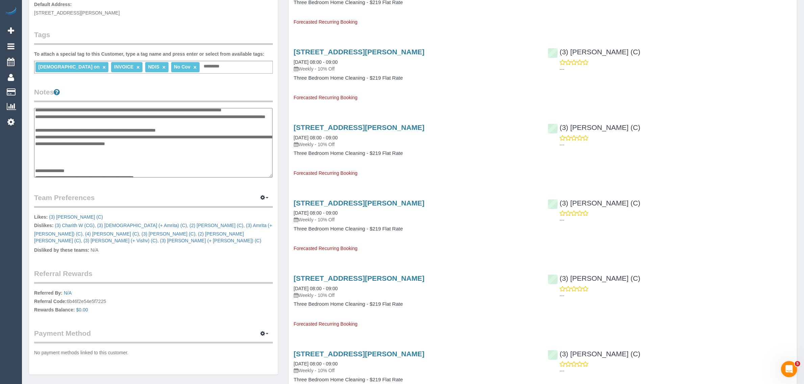
scroll to position [0, 0]
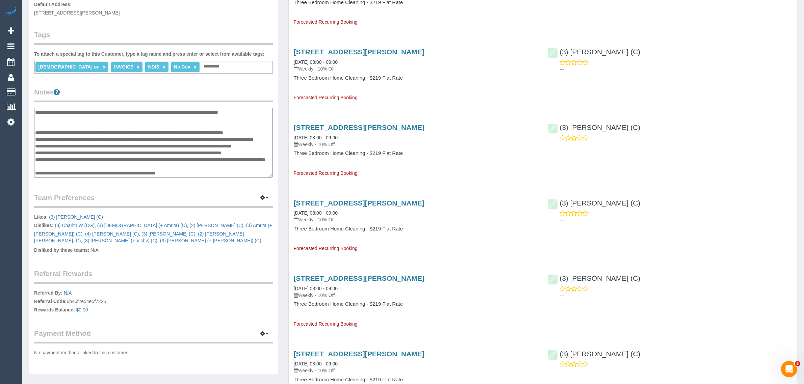
click at [34, 112] on textarea at bounding box center [153, 143] width 238 height 70
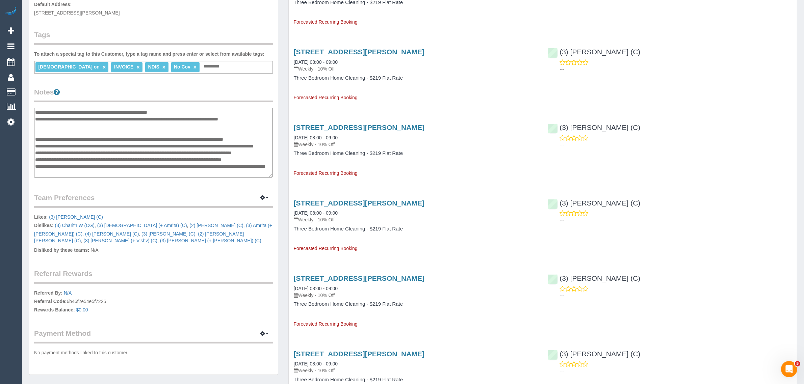
type textarea "**********"
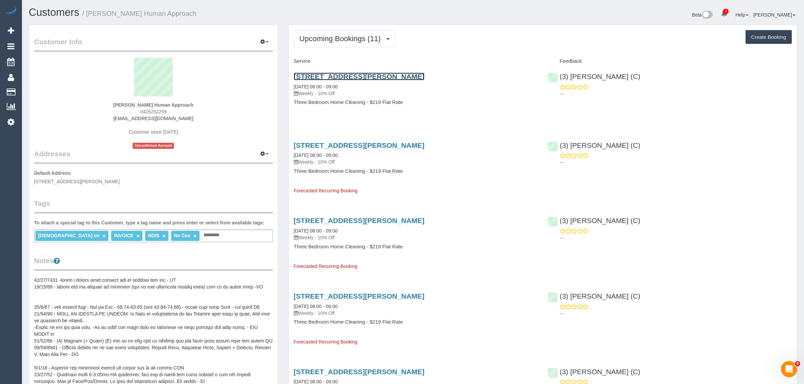
click at [325, 75] on link "12/15a Wattle Grove, Mc Kinnon, VIC 3204" at bounding box center [359, 77] width 131 height 8
click at [326, 35] on span "Upcoming Bookings (11)" at bounding box center [342, 38] width 85 height 8
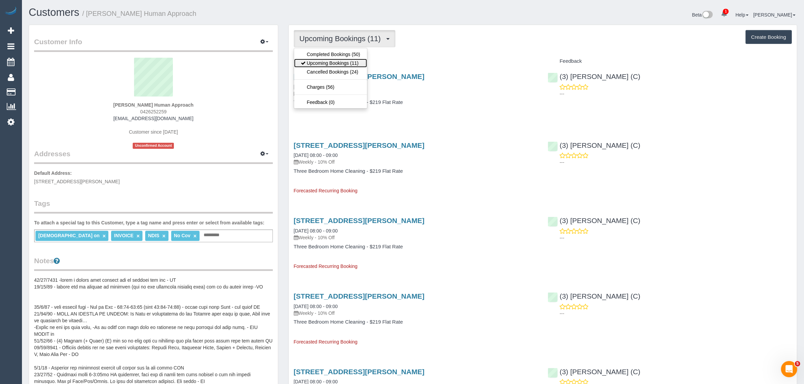
click at [329, 61] on link "Upcoming Bookings (11)" at bounding box center [330, 63] width 73 height 9
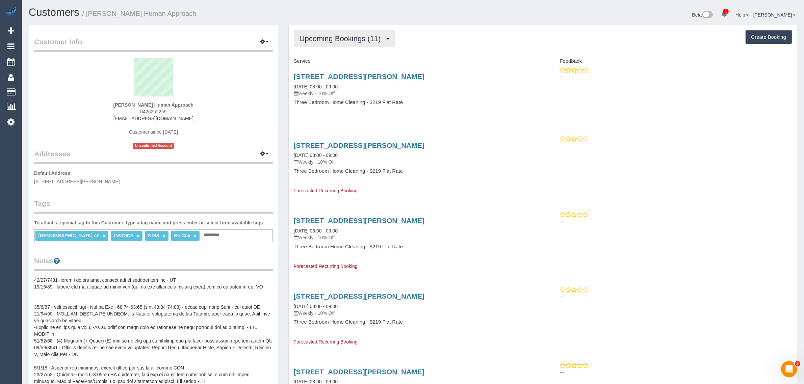
click at [351, 41] on span "Upcoming Bookings (11)" at bounding box center [342, 38] width 85 height 8
click at [341, 63] on link "Upcoming Bookings (11)" at bounding box center [330, 63] width 73 height 9
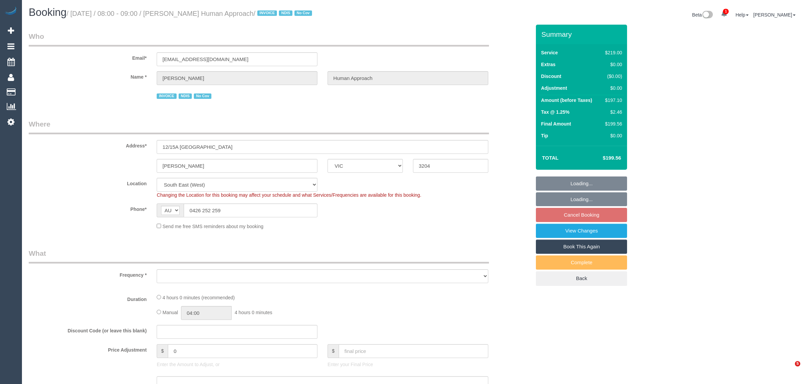
select select "VIC"
select select "object:793"
select select "number:27"
select select "number:14"
select select "number:18"
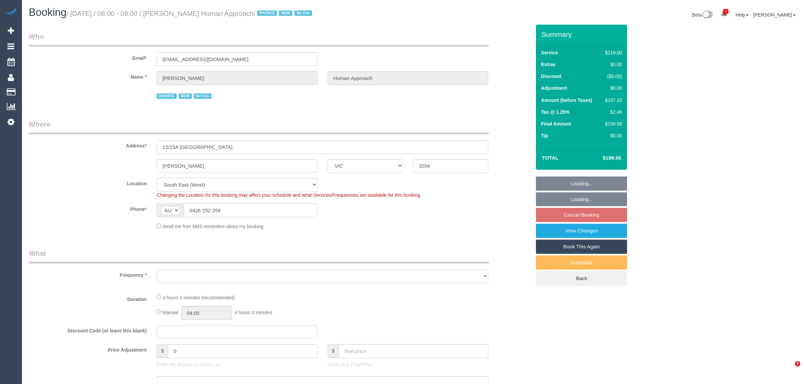
select select "number:36"
select select "number:35"
select select "number:13"
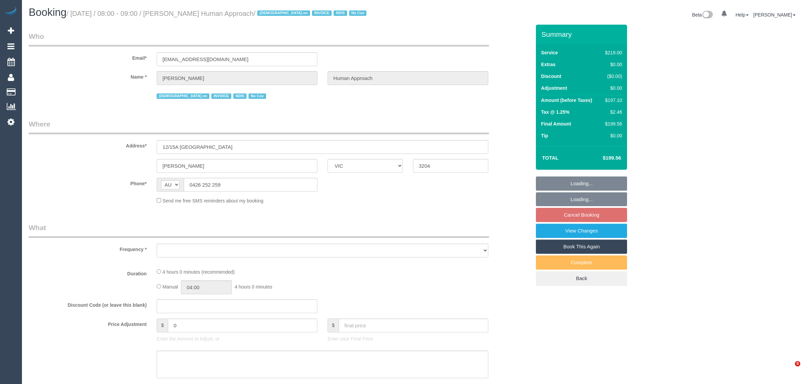
select select "VIC"
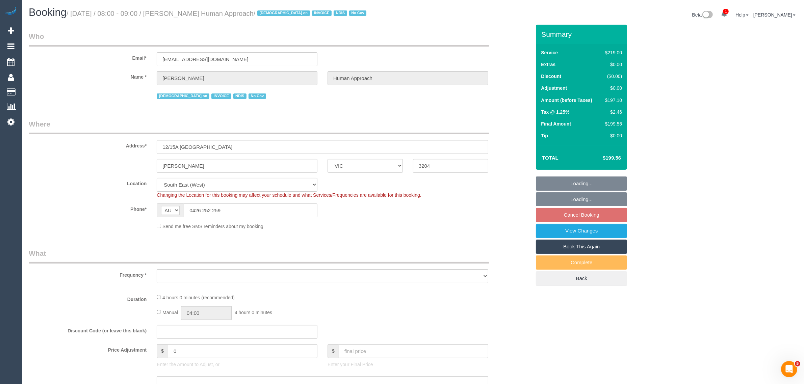
select select "object:792"
select select "number:27"
select select "number:14"
select select "number:18"
select select "number:36"
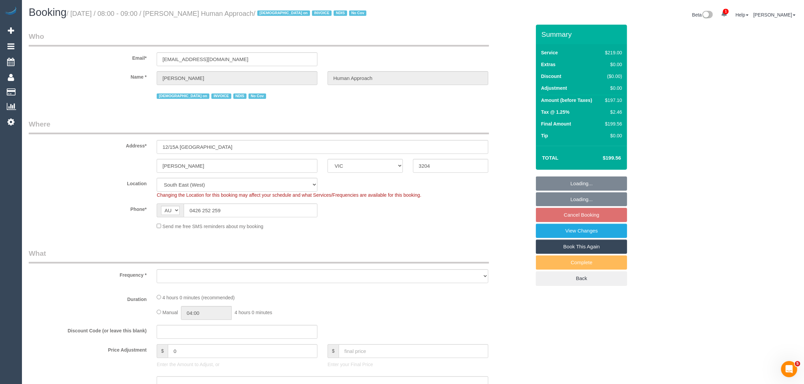
select select "number:35"
select select "number:13"
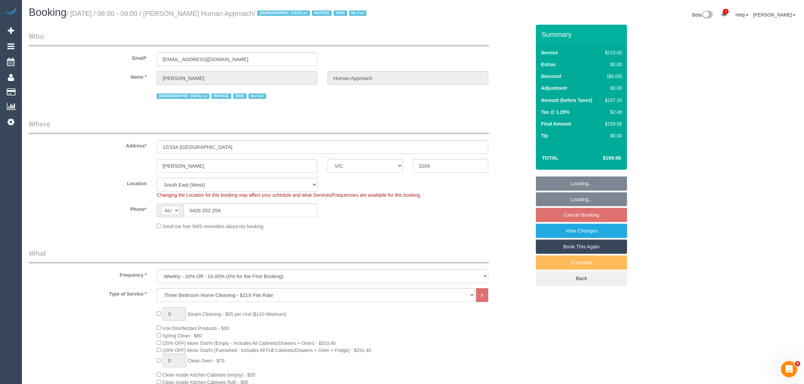
select select "object:797"
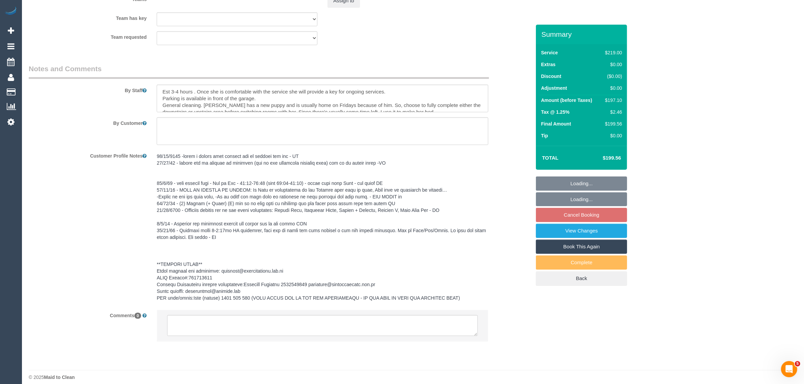
scroll to position [1099, 0]
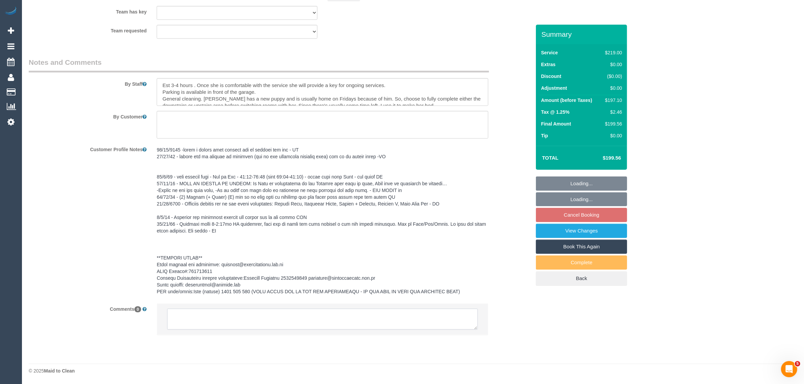
click at [401, 318] on textarea at bounding box center [322, 319] width 311 height 21
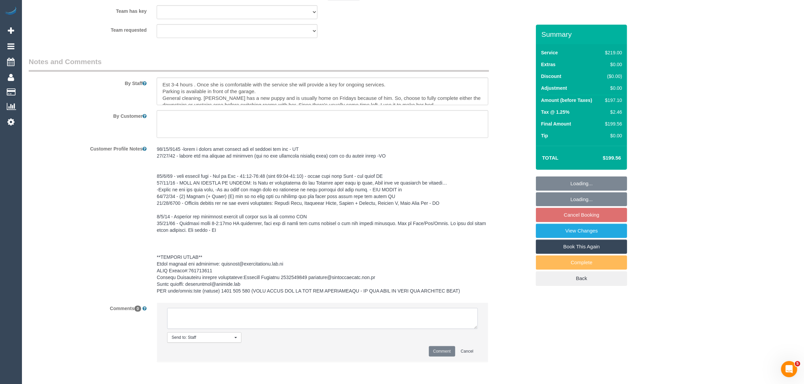
paste textarea "Cleaner(s) Unassigned: Reason Unassigned: Contact via: Which message sent: Addi…"
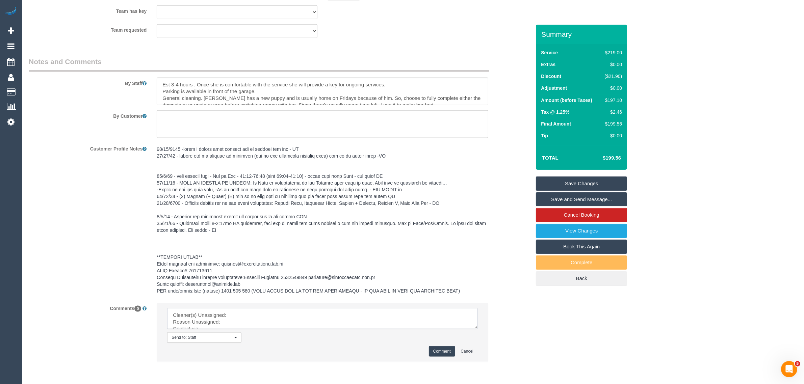
scroll to position [23, 0]
type textarea "Cleaner(s) Unassigned: Reason Unassigned: Contact via: Which message sent: Addi…"
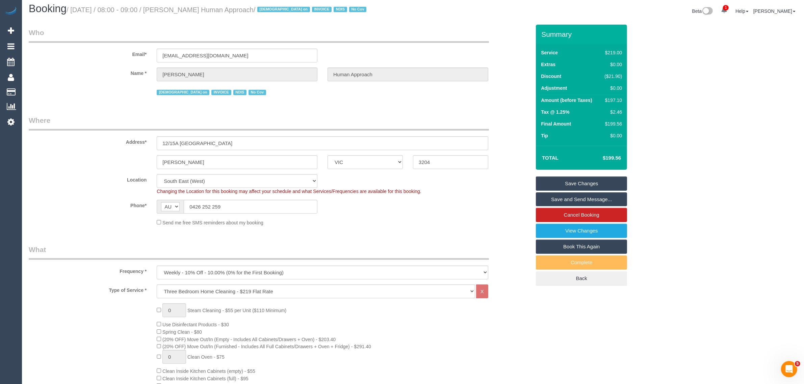
scroll to position [0, 0]
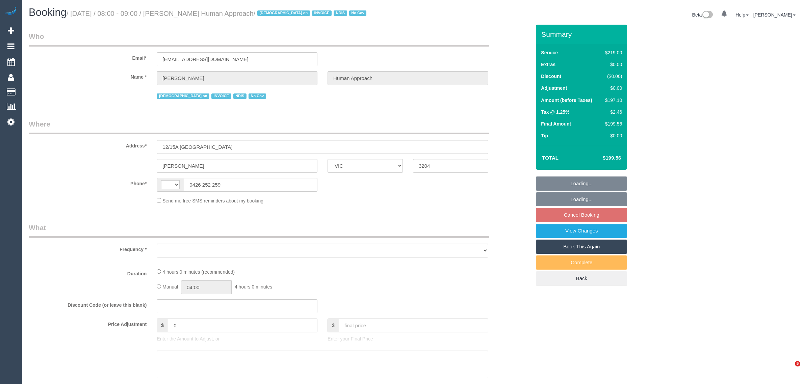
select select "VIC"
select select "string:AU"
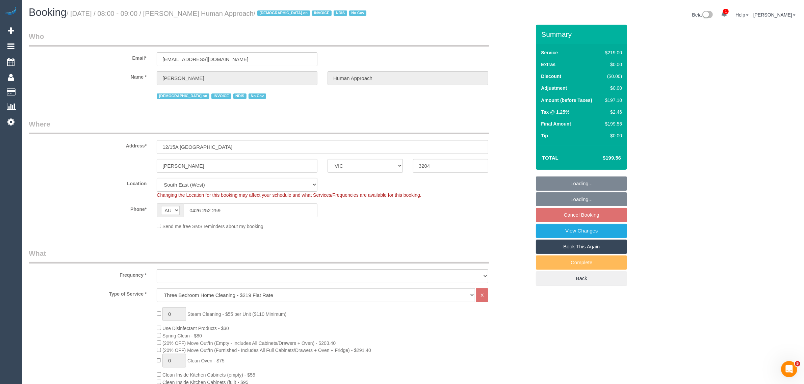
select select "object:646"
select select "number:27"
select select "number:14"
select select "number:18"
select select "number:36"
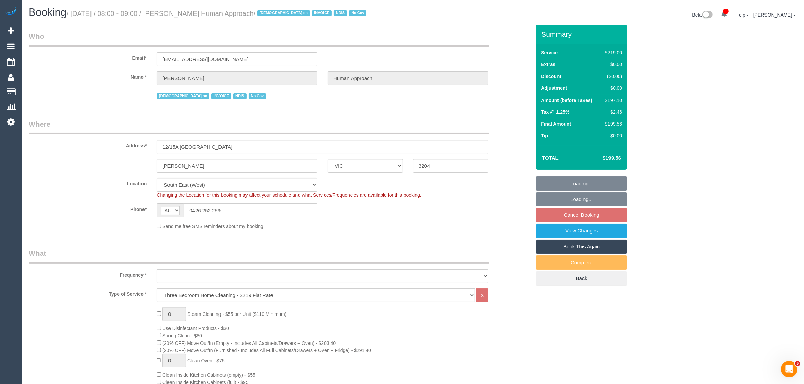
select select "number:35"
select select "number:13"
select select "object:797"
click at [462, 213] on div "Phone* AF AL DZ AD AO AI AQ AG AR AM AW AU AT AZ BS BH BD BB BY BE BZ BJ BM BT …" at bounding box center [280, 211] width 512 height 14
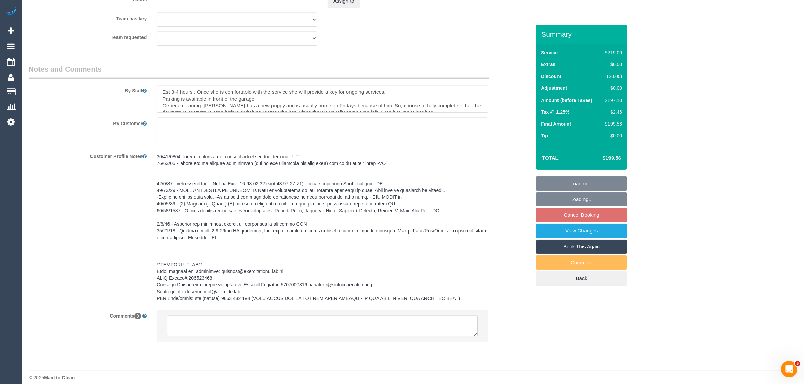
scroll to position [1099, 0]
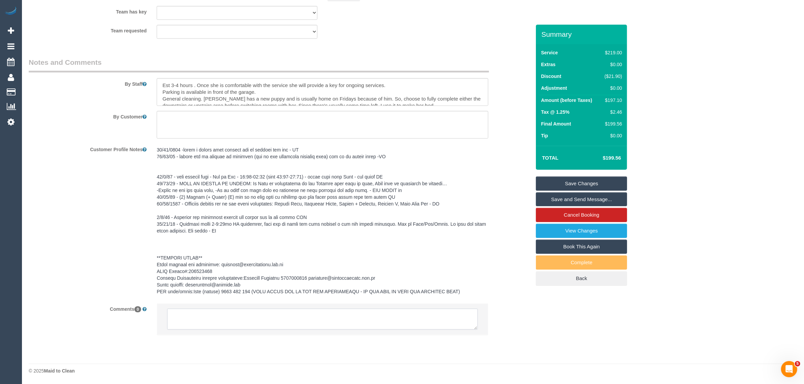
click at [316, 315] on textarea at bounding box center [322, 319] width 311 height 21
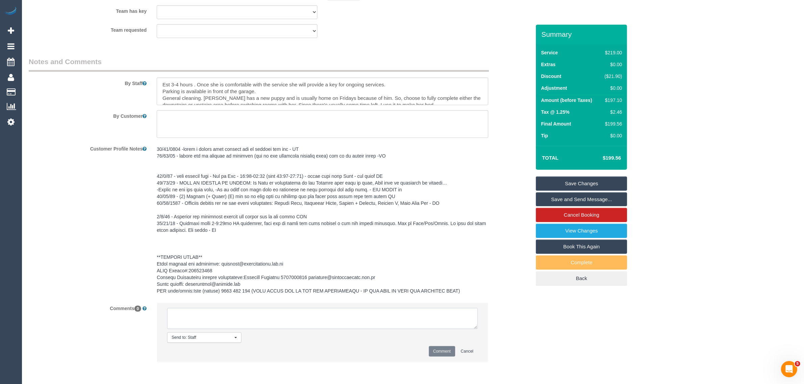
paste textarea "Cleaner(s) Unassigned: Reason Unassigned: One Off/Ongoing: Flexibility: Close a…"
drag, startPoint x: 470, startPoint y: 324, endPoint x: 478, endPoint y: 330, distance: 9.2
click at [478, 330] on li "Send to: Staff Nothing selected Send to: Staff Send to: Customer Send to: Team …" at bounding box center [322, 332] width 331 height 59
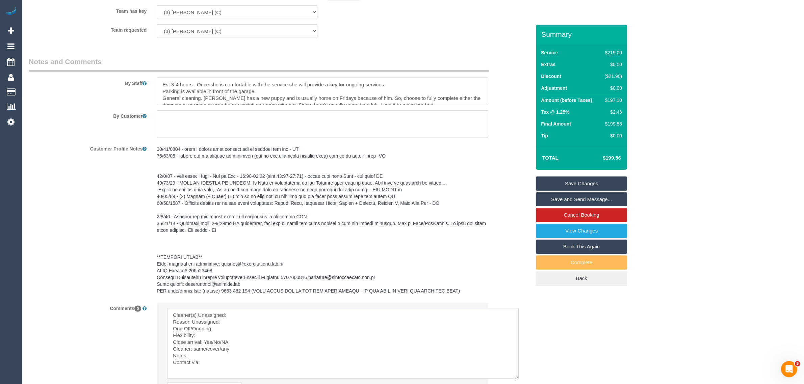
scroll to position [0, 0]
drag, startPoint x: 475, startPoint y: 329, endPoint x: 519, endPoint y: 382, distance: 69.6
click at [519, 382] on textarea at bounding box center [344, 345] width 355 height 75
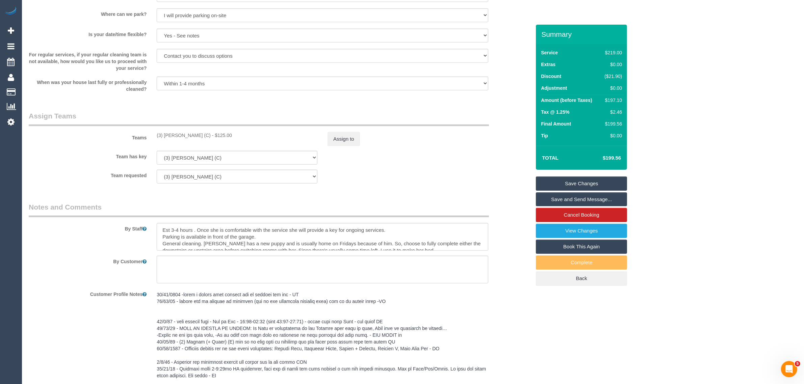
scroll to position [930, 0]
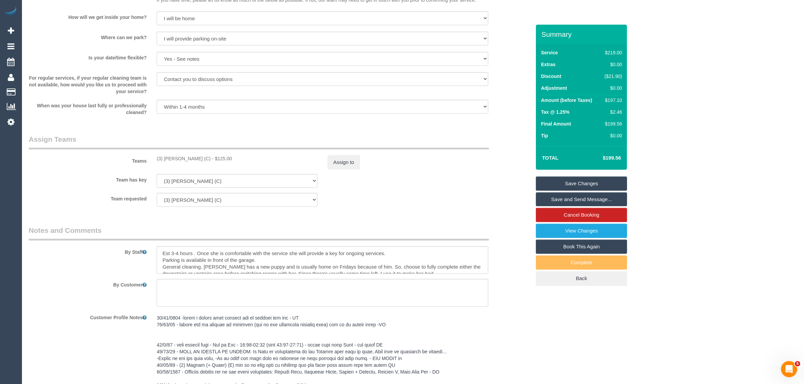
drag, startPoint x: 156, startPoint y: 159, endPoint x: 208, endPoint y: 156, distance: 52.4
click at [208, 156] on div "(3) Lakitha Wathsara (C) - $125.00" at bounding box center [237, 158] width 171 height 7
copy div "(3) Lakitha Wathsara (C)"
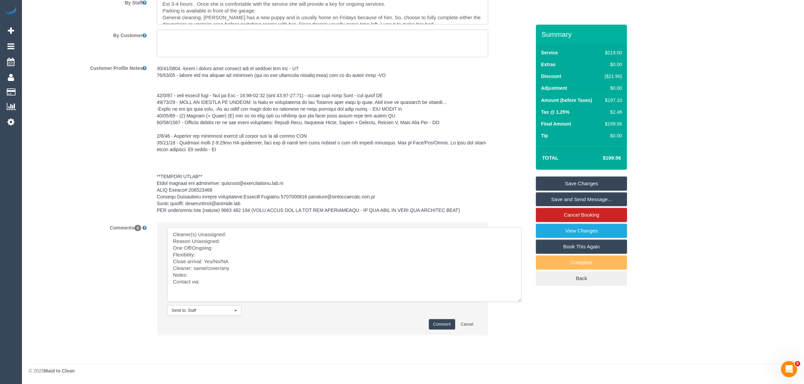
click at [269, 233] on textarea at bounding box center [344, 265] width 355 height 75
paste textarea "(3) Lakitha Wathsara (C)"
click at [246, 239] on textarea at bounding box center [344, 265] width 355 height 75
paste textarea "wants a female cleaner due to history"
click at [242, 246] on textarea at bounding box center [344, 265] width 355 height 75
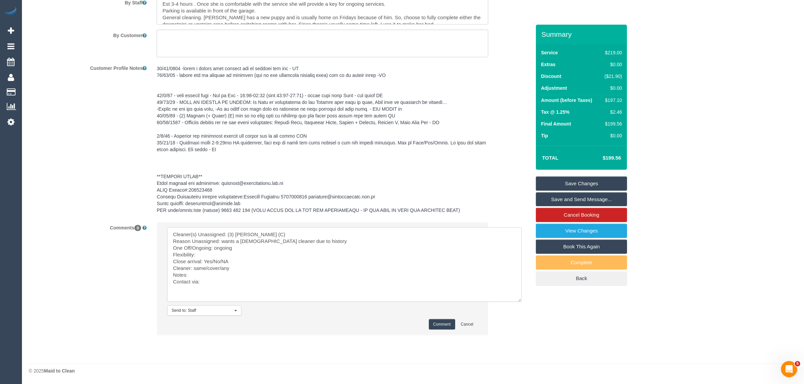
paste textarea "flex is Monday and Thursday or Friday before 10AM"
click at [259, 264] on textarea at bounding box center [344, 265] width 355 height 75
click at [264, 262] on textarea at bounding box center [344, 265] width 355 height 75
drag, startPoint x: 212, startPoint y: 263, endPoint x: 239, endPoint y: 259, distance: 26.9
click at [239, 259] on textarea at bounding box center [344, 265] width 355 height 75
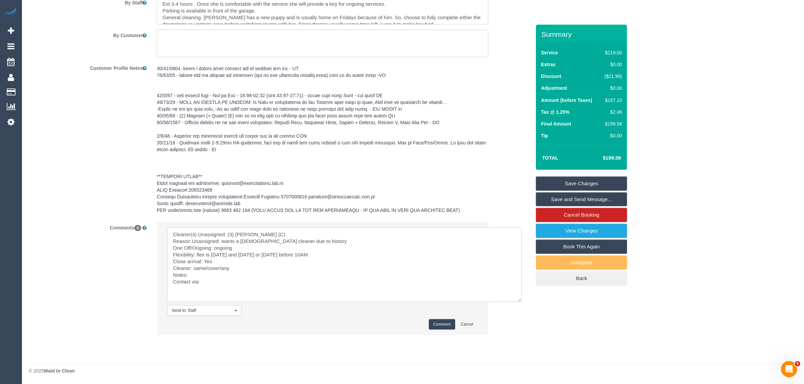
drag, startPoint x: 193, startPoint y: 267, endPoint x: 222, endPoint y: 266, distance: 29.1
click at [222, 266] on textarea at bounding box center [344, 265] width 355 height 75
click at [238, 288] on textarea at bounding box center [344, 265] width 355 height 75
type textarea "Cleaner(s) Unassigned: (3) Lakitha Wathsara (C) Reason Unassigned: wants a fema…"
click at [438, 320] on button "Comment" at bounding box center [442, 325] width 26 height 10
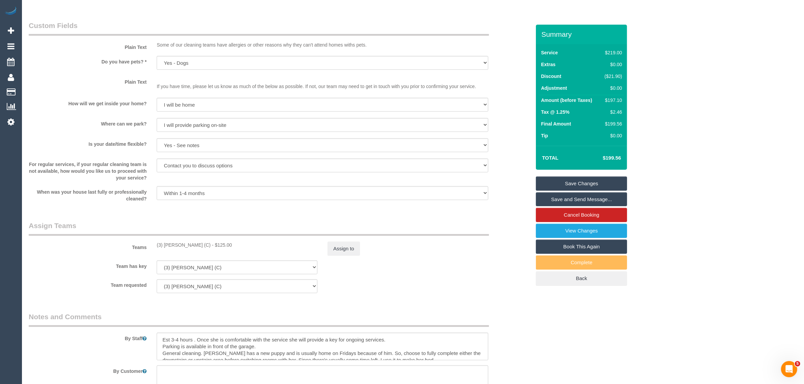
scroll to position [843, 0]
click at [335, 248] on button "Assign to" at bounding box center [344, 250] width 32 height 14
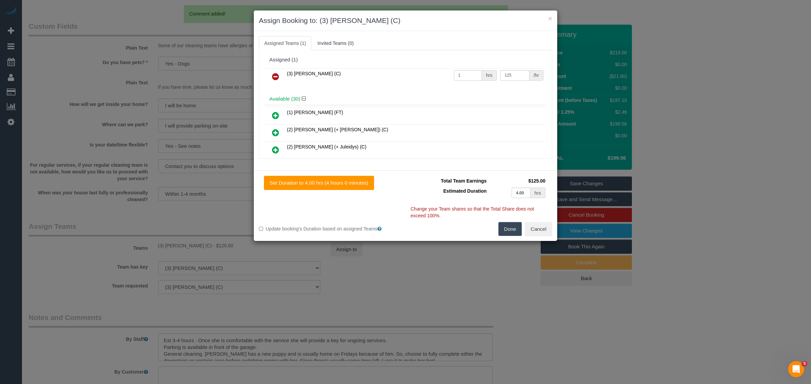
click at [280, 78] on link at bounding box center [275, 77] width 16 height 14
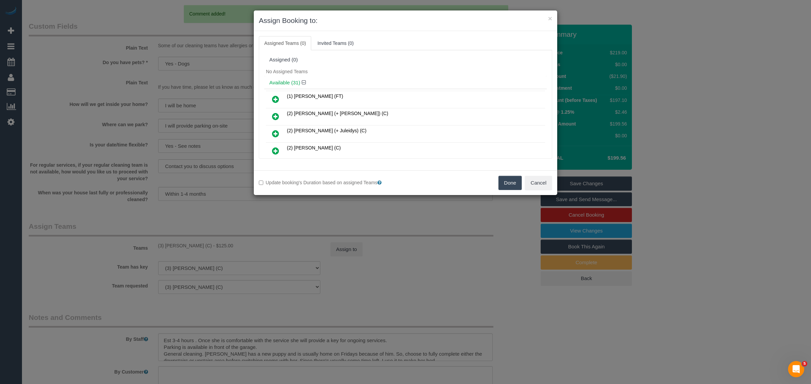
click at [502, 181] on button "Done" at bounding box center [510, 183] width 24 height 14
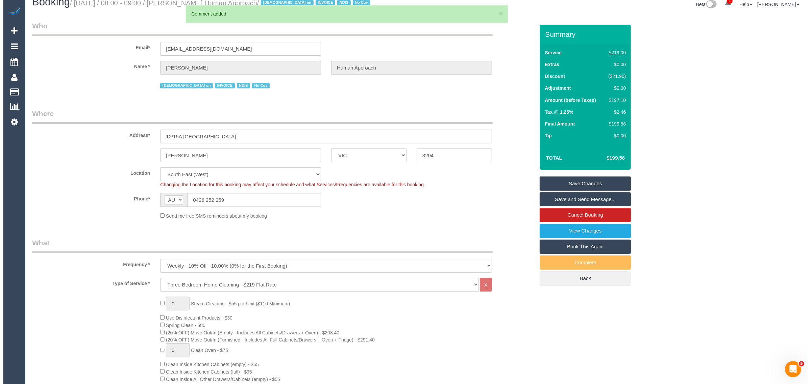
scroll to position [0, 0]
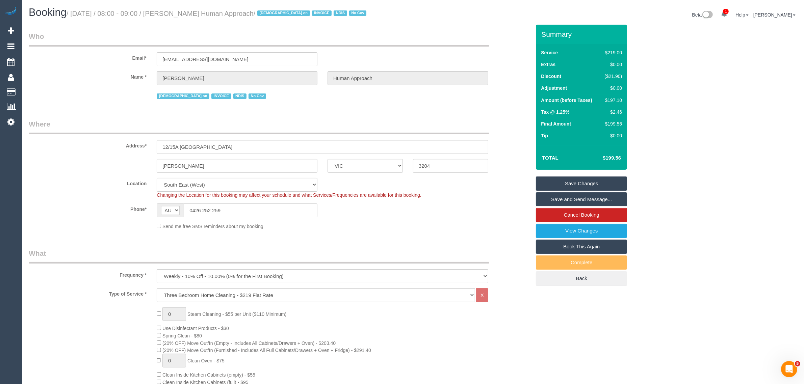
click at [548, 184] on link "Save Changes" at bounding box center [581, 184] width 91 height 14
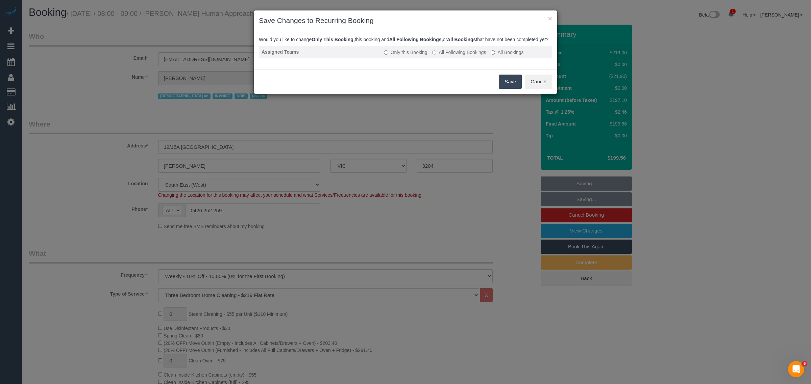
click at [463, 56] on label "All Following Bookings" at bounding box center [459, 52] width 54 height 7
click at [510, 89] on button "Save" at bounding box center [510, 82] width 23 height 14
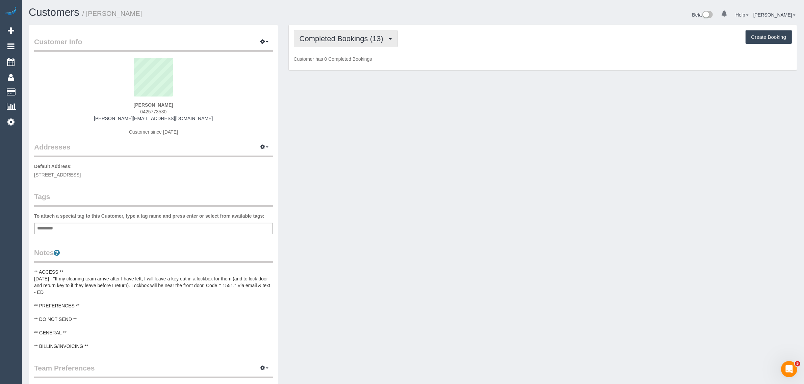
click at [336, 41] on span "Completed Bookings (13)" at bounding box center [343, 38] width 87 height 8
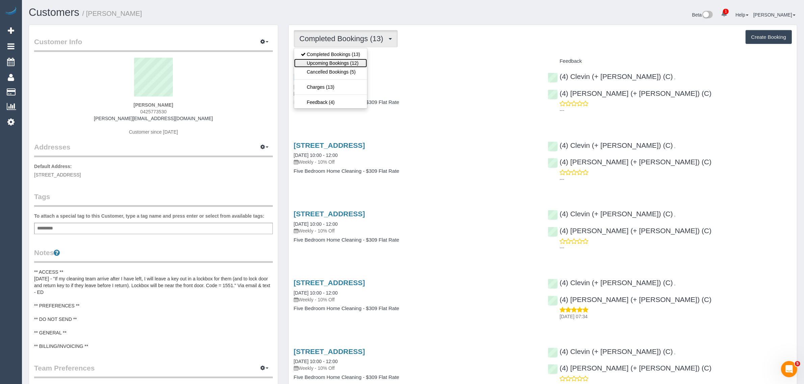
click at [331, 60] on link "Upcoming Bookings (12)" at bounding box center [330, 63] width 73 height 9
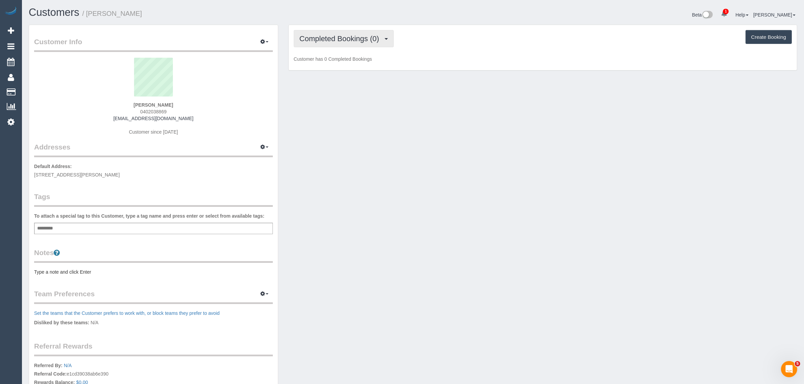
click at [354, 43] on button "Completed Bookings (0)" at bounding box center [344, 38] width 100 height 17
click at [338, 65] on link "Upcoming Bookings (11)" at bounding box center [329, 63] width 71 height 9
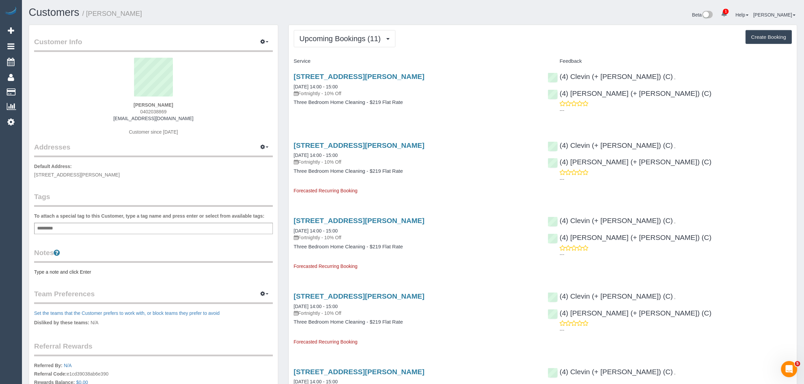
click at [157, 112] on span "0402038869" at bounding box center [153, 111] width 26 height 5
copy span "0402038869"
click at [357, 37] on span "Upcoming Bookings (11)" at bounding box center [342, 38] width 85 height 8
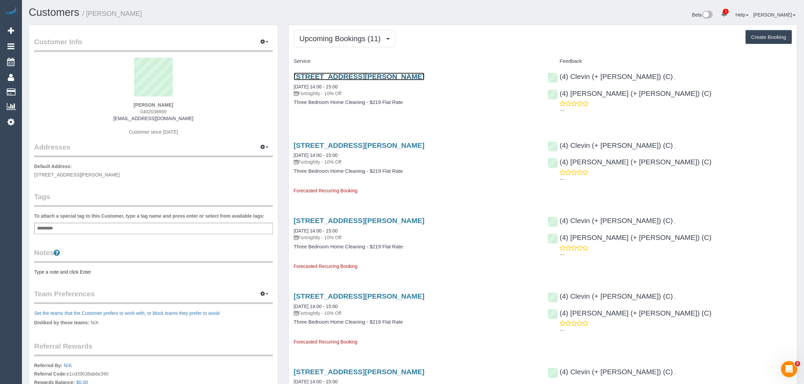
click at [364, 73] on link "[STREET_ADDRESS][PERSON_NAME]" at bounding box center [359, 77] width 131 height 8
click at [307, 38] on span "Upcoming Bookings (11)" at bounding box center [342, 38] width 85 height 8
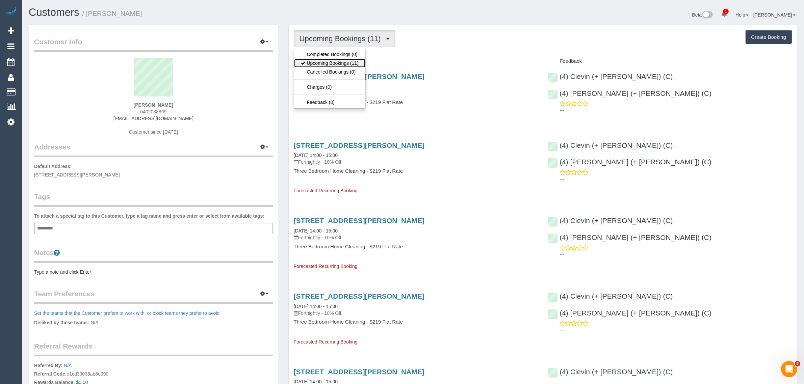
click at [306, 61] on span at bounding box center [304, 62] width 6 height 5
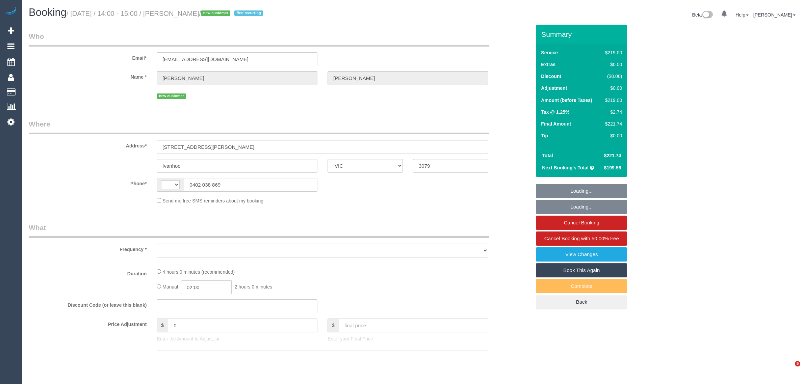
select select "VIC"
select select "string:stripe-pm_1SAiiJ2GScqysDRVEhSP6TFT"
select select "number:27"
select select "number:16"
select select "number:18"
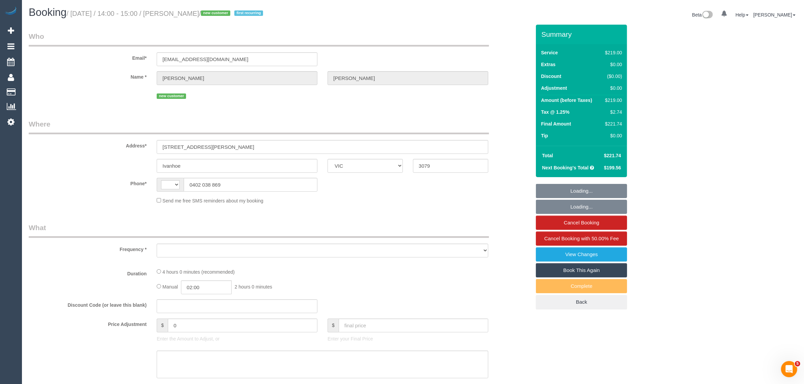
select select "number:36"
select select "number:33"
select select "number:26"
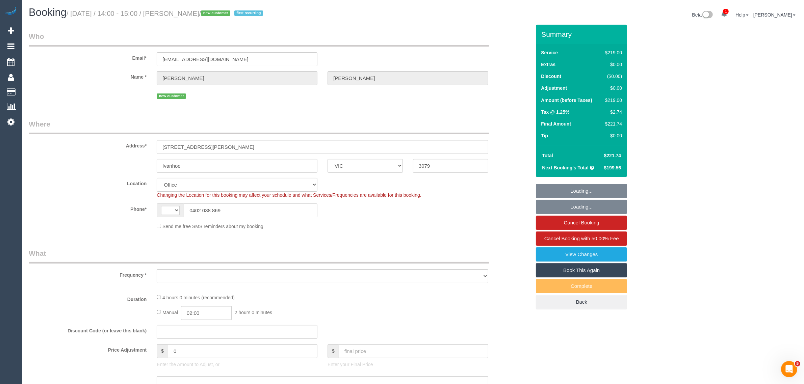
select select "string:AU"
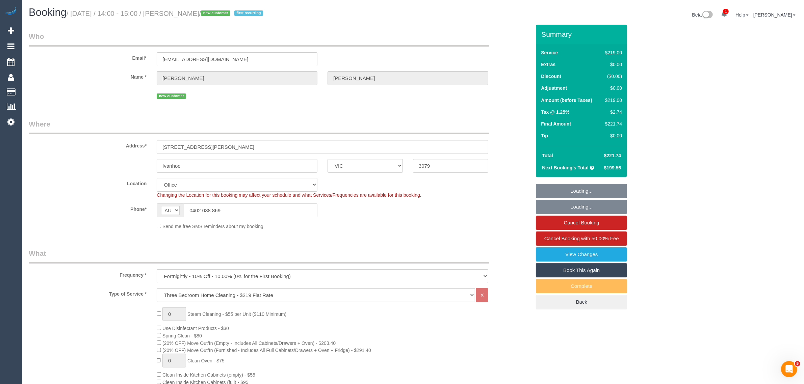
select select "object:2152"
drag, startPoint x: 450, startPoint y: 203, endPoint x: 459, endPoint y: 206, distance: 9.9
click at [450, 204] on div "Phone* AF AL DZ AD AO AI AQ AG AR AM AW AU AT AZ BS BH BD BB BY BE BZ BJ BM BT …" at bounding box center [280, 211] width 512 height 14
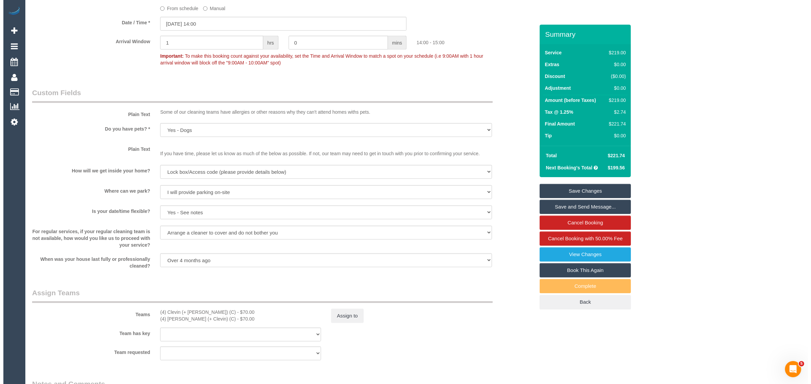
scroll to position [842, 0]
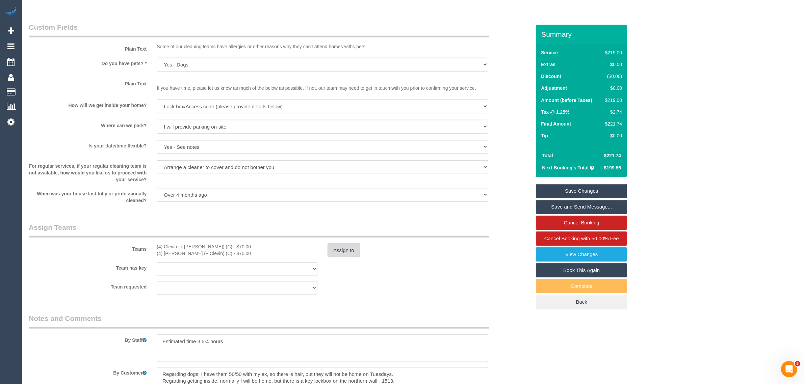
click at [347, 255] on button "Assign to" at bounding box center [344, 251] width 32 height 14
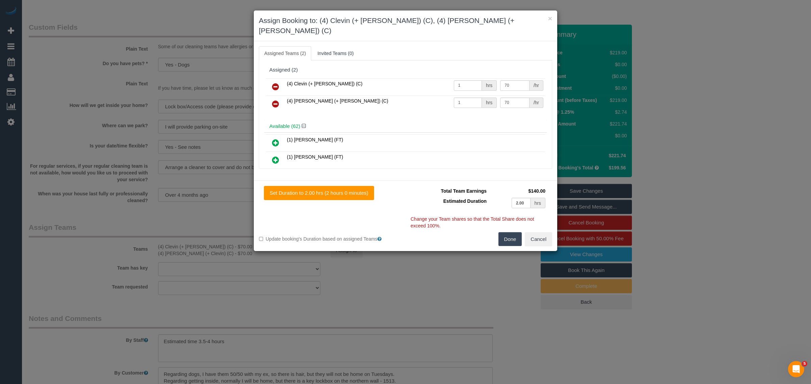
click at [272, 83] on icon at bounding box center [275, 87] width 7 height 8
click at [272, 100] on icon at bounding box center [275, 104] width 7 height 8
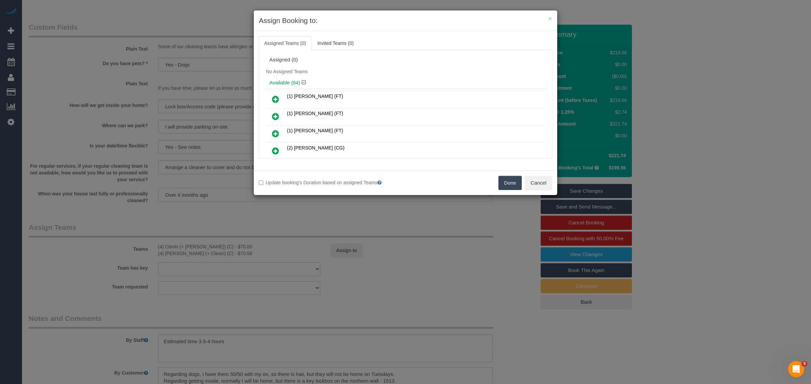
click at [502, 183] on button "Done" at bounding box center [510, 183] width 24 height 14
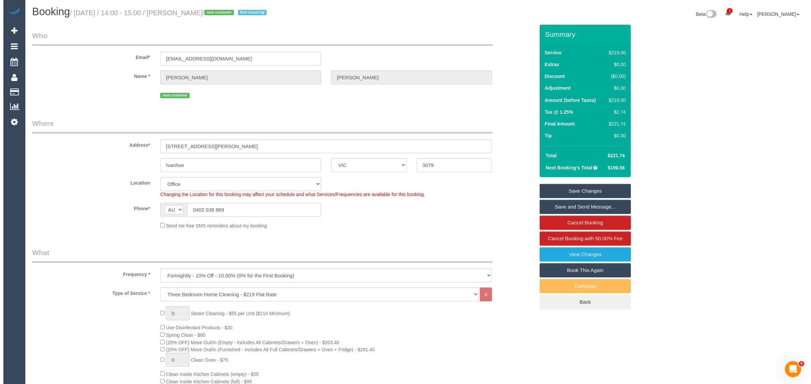
scroll to position [0, 0]
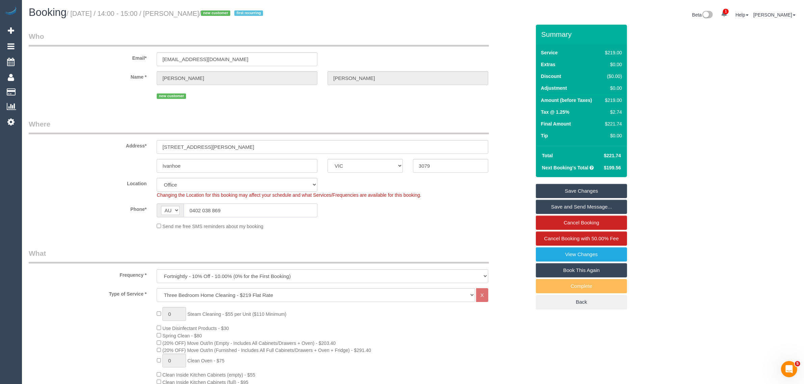
click at [250, 204] on input "0402 038 869" at bounding box center [251, 211] width 134 height 14
click at [254, 208] on input "0402 038 869" at bounding box center [251, 211] width 134 height 14
click at [368, 220] on sui-booking-location "Location Office City East (North) East (South) Inner East Inner North (East) In…" at bounding box center [280, 204] width 502 height 52
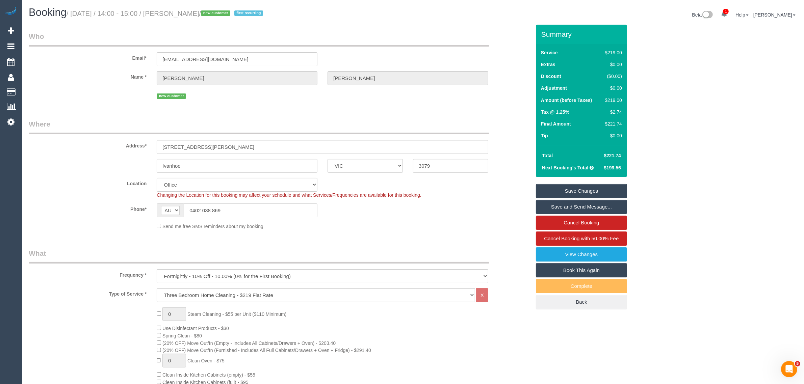
click at [577, 190] on link "Save Changes" at bounding box center [581, 191] width 91 height 14
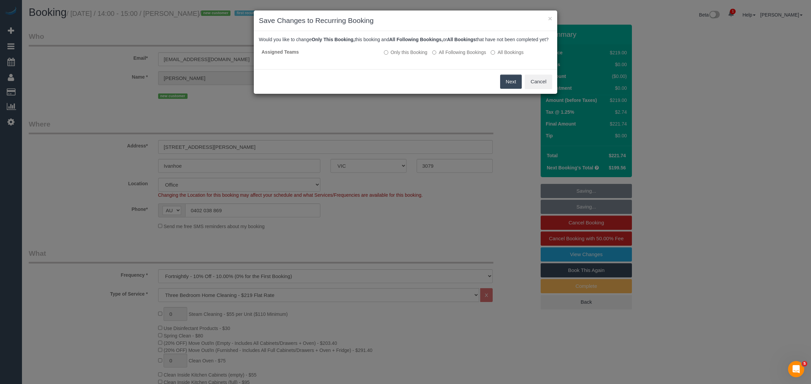
click at [504, 88] on button "Next" at bounding box center [511, 82] width 22 height 14
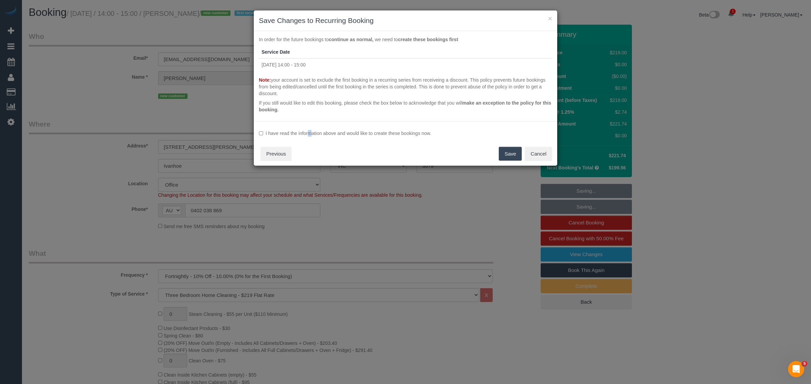
click at [291, 136] on label "I have read the information above and would like to create these bookings now." at bounding box center [405, 133] width 293 height 7
click at [499, 146] on div "I have read the information above and would like to create these bookings now. …" at bounding box center [405, 143] width 303 height 45
click at [501, 153] on button "Save" at bounding box center [510, 154] width 23 height 14
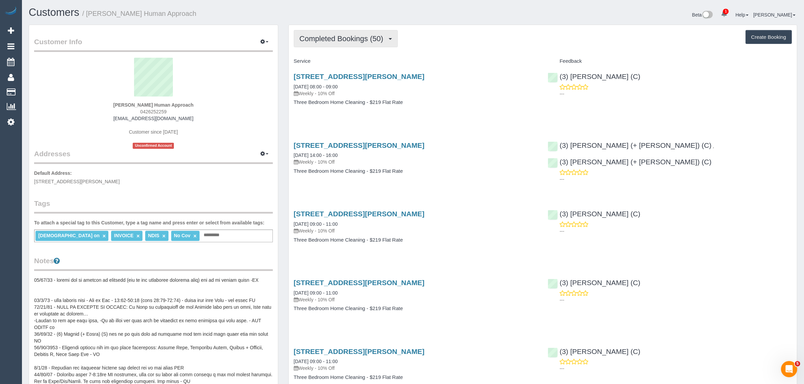
click at [335, 35] on span "Completed Bookings (50)" at bounding box center [343, 38] width 87 height 8
click at [327, 61] on link "Upcoming Bookings (11)" at bounding box center [330, 63] width 73 height 9
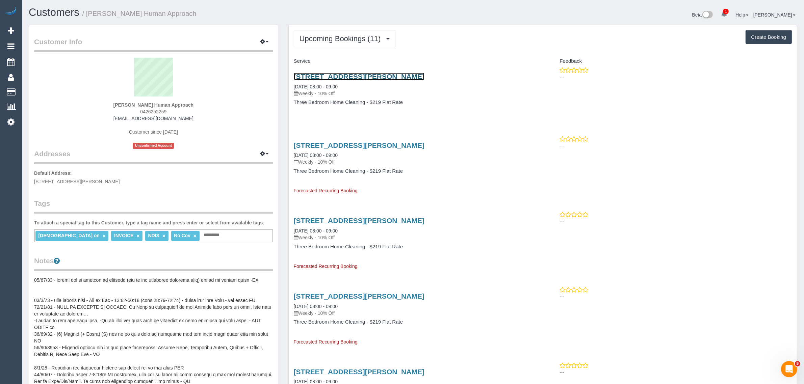
click at [367, 78] on link "[STREET_ADDRESS][PERSON_NAME]" at bounding box center [359, 77] width 131 height 8
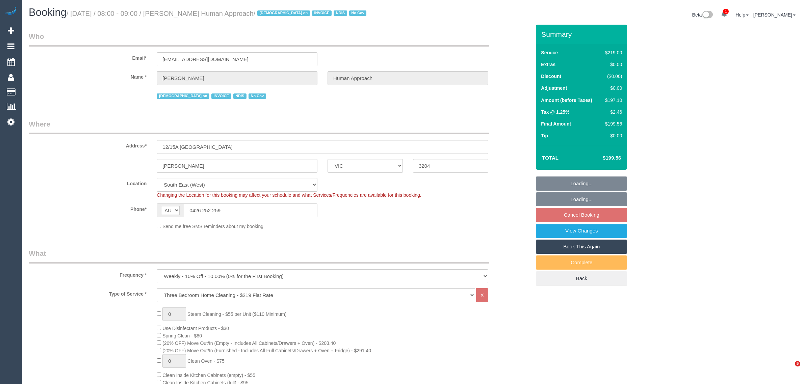
select select "VIC"
select select "number:27"
select select "number:14"
select select "number:18"
select select "number:36"
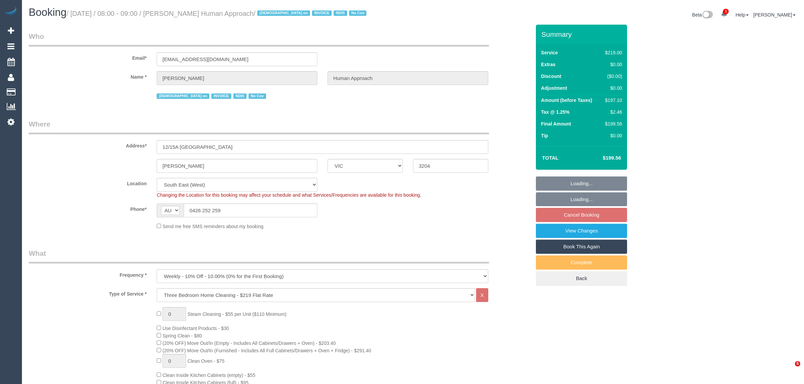
select select "number:35"
select select "number:13"
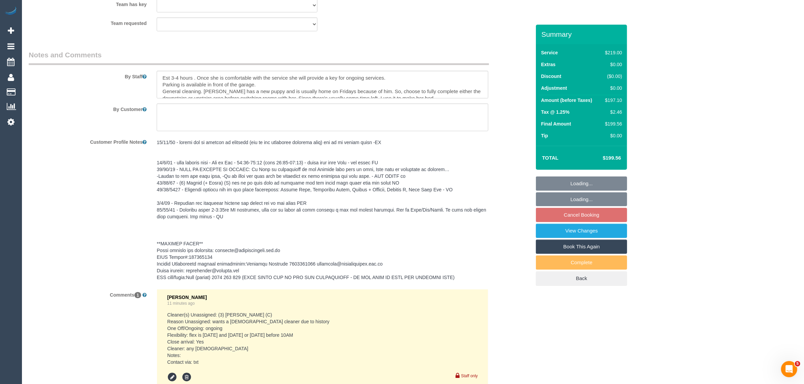
scroll to position [1182, 0]
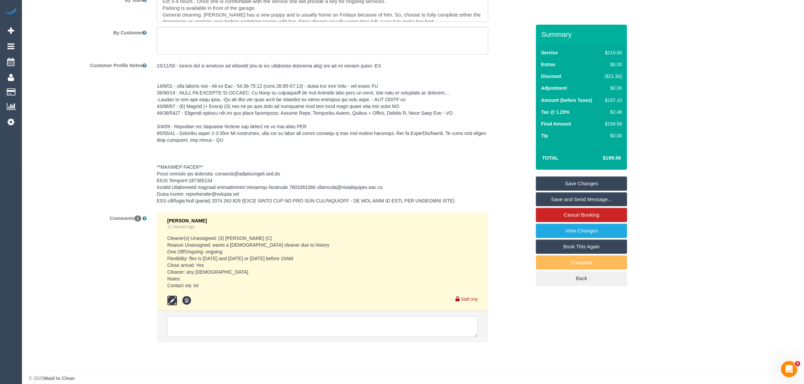
click at [170, 298] on icon at bounding box center [172, 301] width 10 height 10
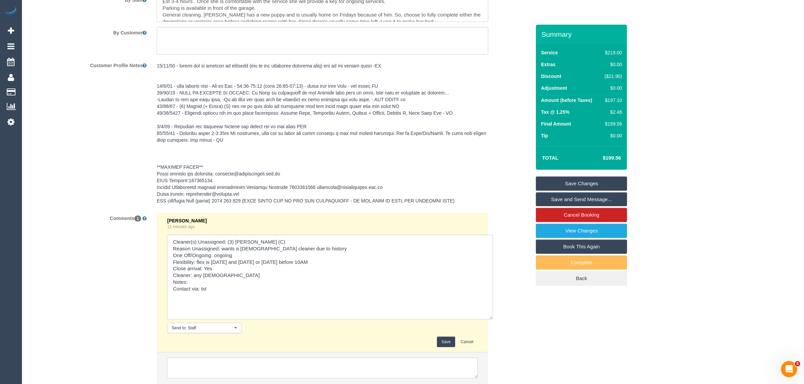
drag, startPoint x: 474, startPoint y: 269, endPoint x: 489, endPoint y: 333, distance: 66.4
click at [489, 333] on div "[PERSON_NAME] 11 minutes ago Send to: Staff Nothing selected Send to: Staff Sen…" at bounding box center [323, 302] width 342 height 178
drag, startPoint x: 197, startPoint y: 262, endPoint x: 317, endPoint y: 262, distance: 120.9
click at [317, 262] on textarea at bounding box center [330, 277] width 326 height 85
paste textarea "- Any time [DATE] and [DATE] - [DATE] pre 10am"
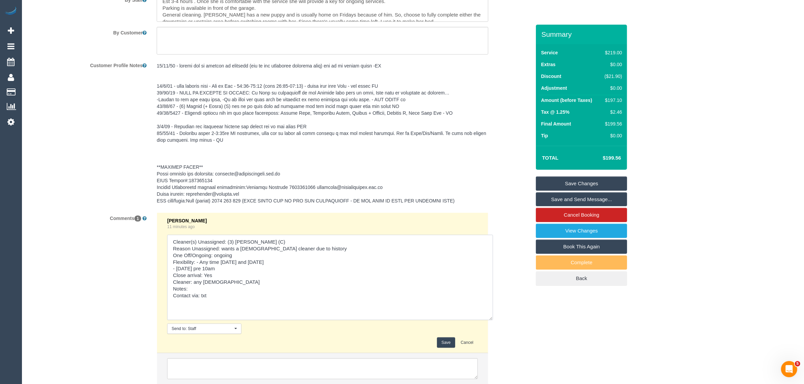
type textarea "Cleaner(s) Unassigned: (3) [PERSON_NAME] (C) Reason Unassigned: wants a [DEMOGR…"
click at [448, 345] on button "Save" at bounding box center [446, 343] width 18 height 10
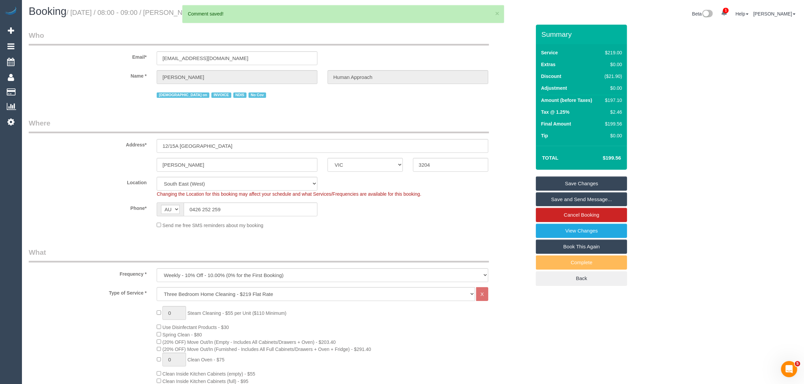
scroll to position [0, 0]
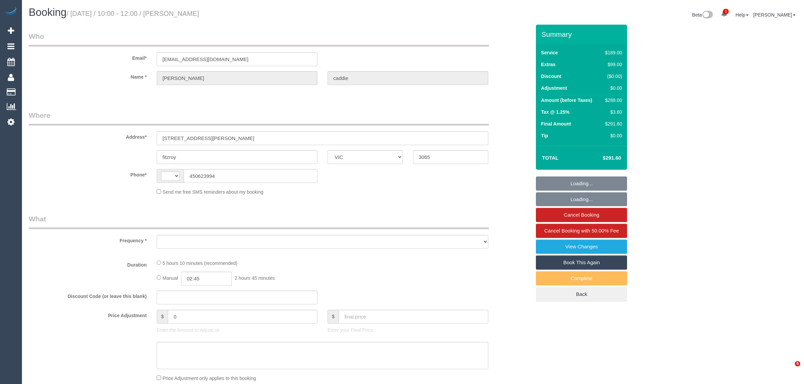
select select "VIC"
select select "string:stripe-pm_1QwCbO2GScqysDRViJjJNACY"
select select "number:28"
select select "number:14"
select select "number:19"
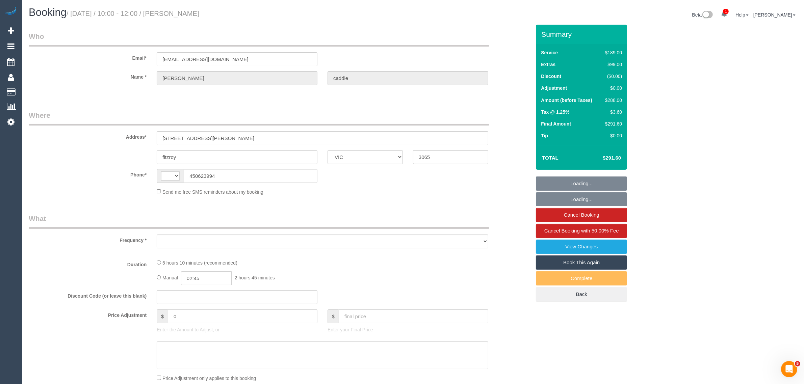
select select "number:23"
select select "number:13"
select select "string:AU"
click at [236, 177] on sui-booking-location "Phone* AF AL DZ AD AO AI AQ AG AR AM AW AU AT AZ BS BH BD BB BY BE BZ BJ BM BT …" at bounding box center [280, 182] width 502 height 26
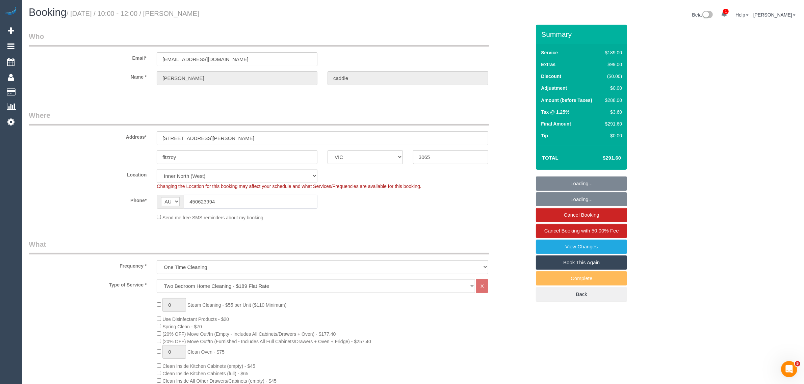
select select "object:1618"
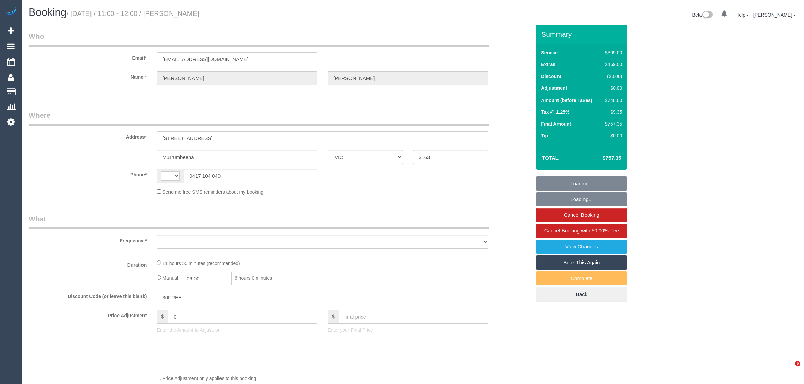
select select "VIC"
select select "object:299"
select select "string:stripe-pm_1S5yNp2GScqysDRVwdJibR5q"
select select "number:28"
select select "number:14"
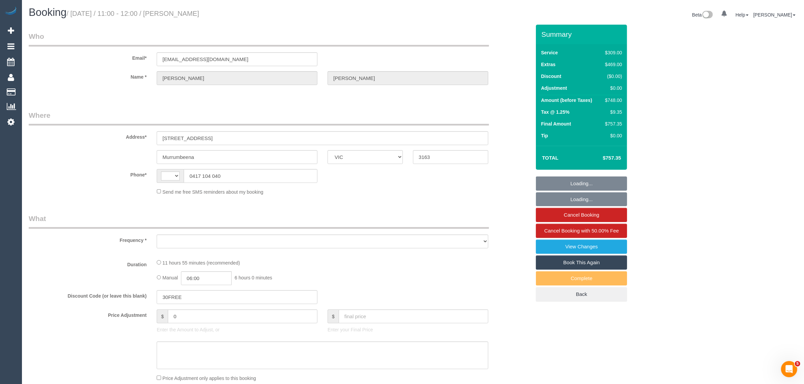
select select "number:19"
select select "number:22"
select select "number:12"
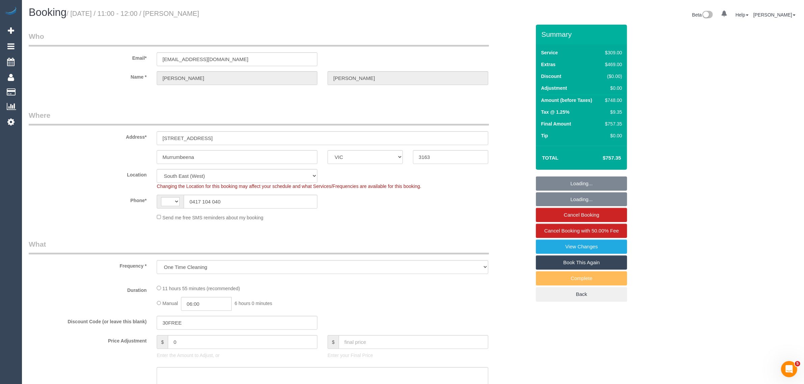
select select "object:783"
select select "string:AU"
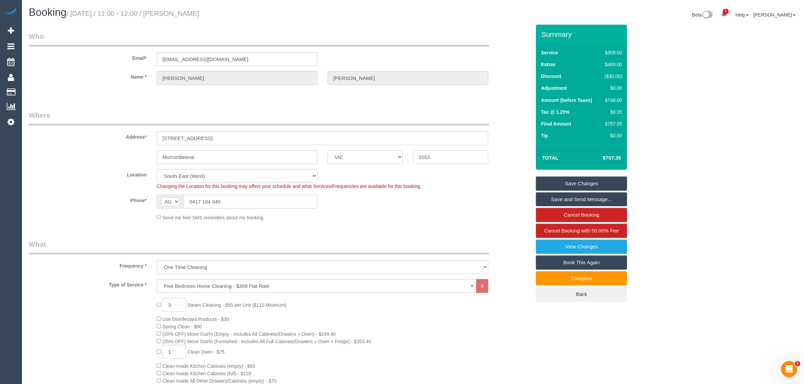
click at [232, 199] on input "0417 104 040" at bounding box center [251, 202] width 134 height 14
click at [233, 198] on input "0417 104 040" at bounding box center [251, 202] width 134 height 14
click at [238, 200] on input "0417 104 040" at bounding box center [251, 202] width 134 height 14
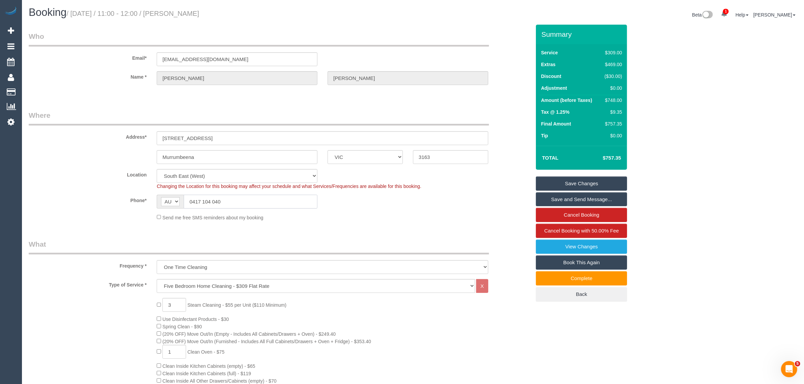
click at [238, 200] on input "0417 104 040" at bounding box center [251, 202] width 134 height 14
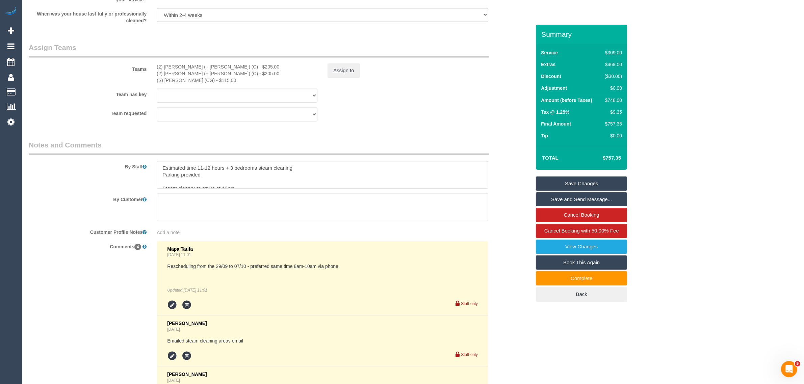
scroll to position [1013, 0]
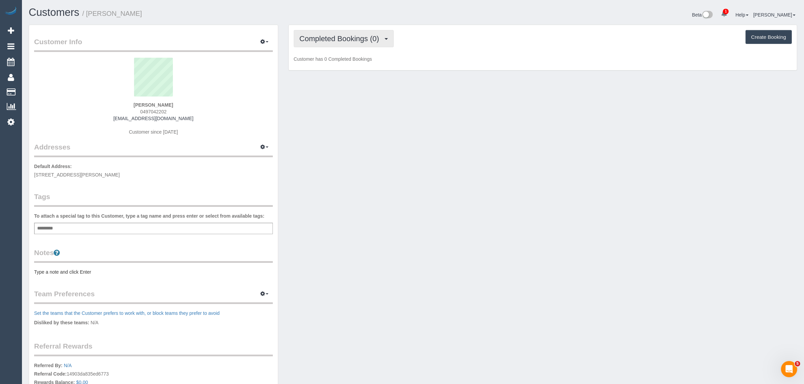
click at [333, 44] on button "Completed Bookings (0)" at bounding box center [344, 38] width 100 height 17
click at [326, 66] on link "Upcoming Bookings (1)" at bounding box center [329, 63] width 70 height 9
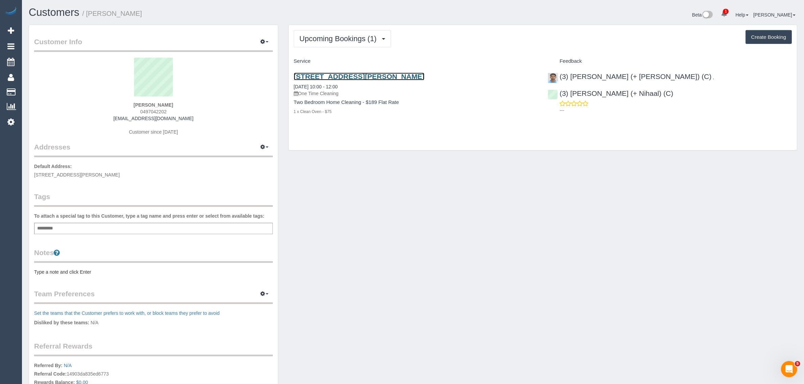
click at [316, 75] on link "[STREET_ADDRESS][PERSON_NAME]" at bounding box center [359, 77] width 131 height 8
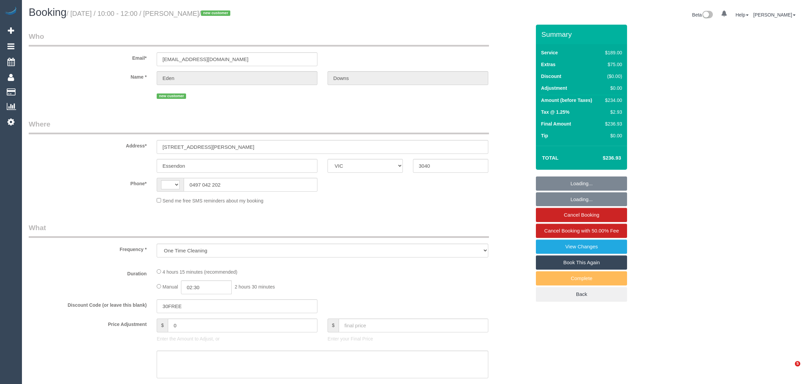
select select "VIC"
select select "string:stripe-pm_1SCx8v2GScqysDRVGQEbRGAY"
select select "string:AU"
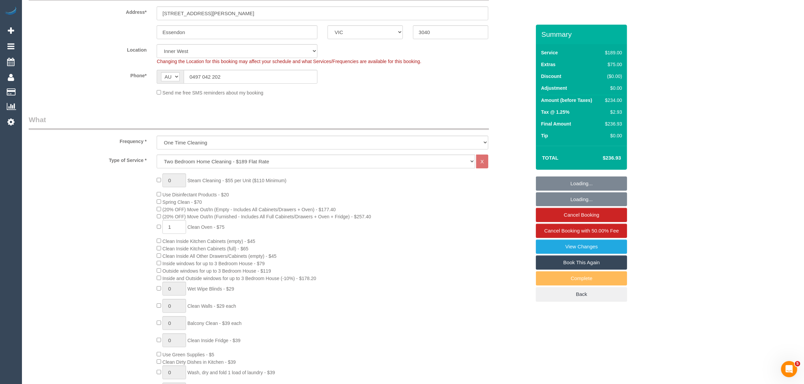
select select "number:28"
select select "number:14"
select select "number:19"
select select "number:24"
select select "object:1478"
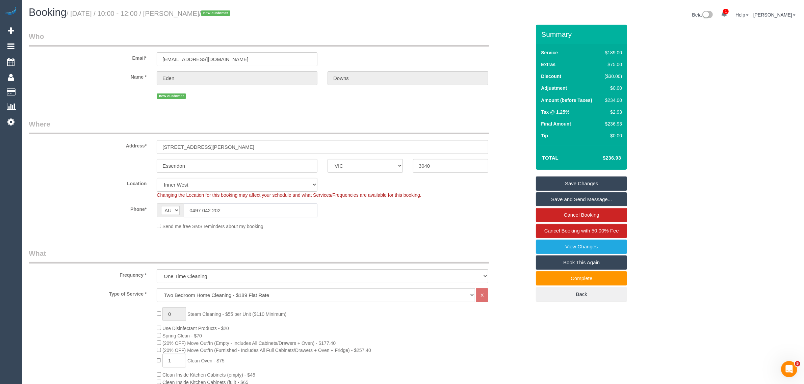
click at [259, 209] on input "0497 042 202" at bounding box center [251, 211] width 134 height 14
click at [387, 227] on div "Send me free SMS reminders about my booking" at bounding box center [323, 226] width 342 height 7
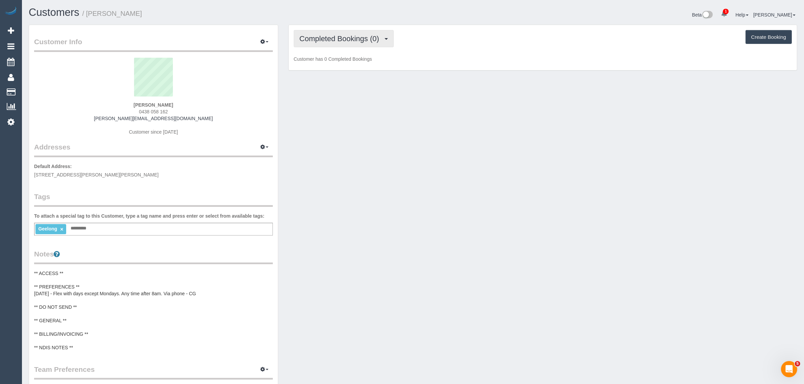
click at [333, 46] on button "Completed Bookings (0)" at bounding box center [344, 38] width 100 height 17
click at [324, 60] on link "Upcoming Bookings (11)" at bounding box center [329, 63] width 71 height 9
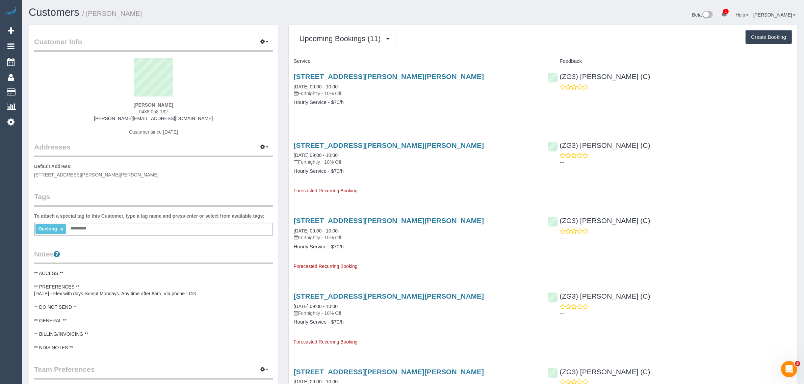
click at [160, 111] on span "0438 058 162" at bounding box center [153, 111] width 29 height 5
copy div "0438 058 162"
click at [340, 75] on link "[STREET_ADDRESS][PERSON_NAME][PERSON_NAME]" at bounding box center [389, 77] width 190 height 8
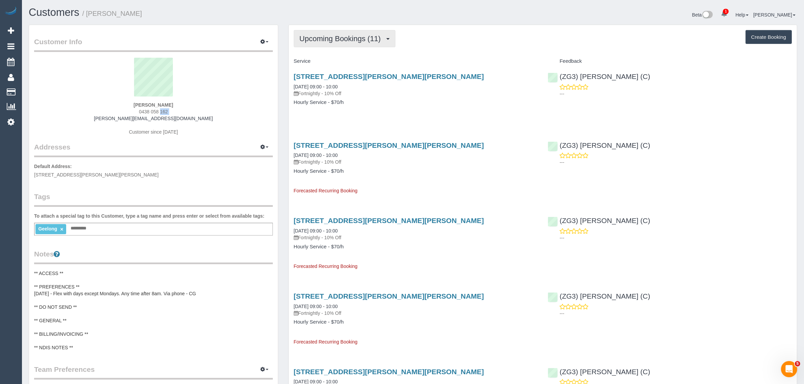
click at [343, 42] on button "Upcoming Bookings (11)" at bounding box center [345, 38] width 102 height 17
click at [343, 41] on span "Upcoming Bookings (11)" at bounding box center [342, 38] width 85 height 8
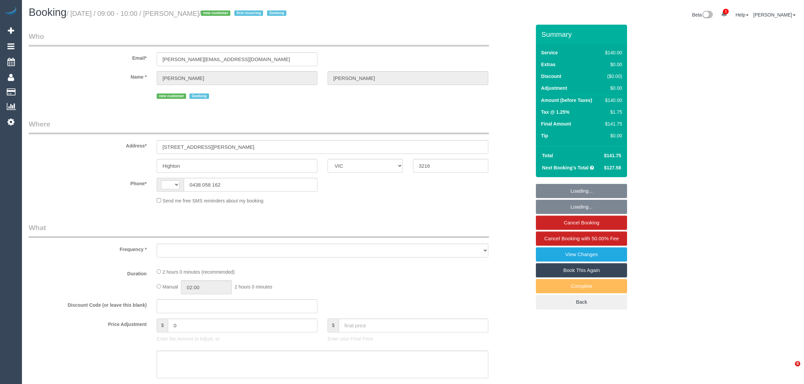
select select "VIC"
select select "number:28"
select select "number:15"
select select "number:19"
select select "number:36"
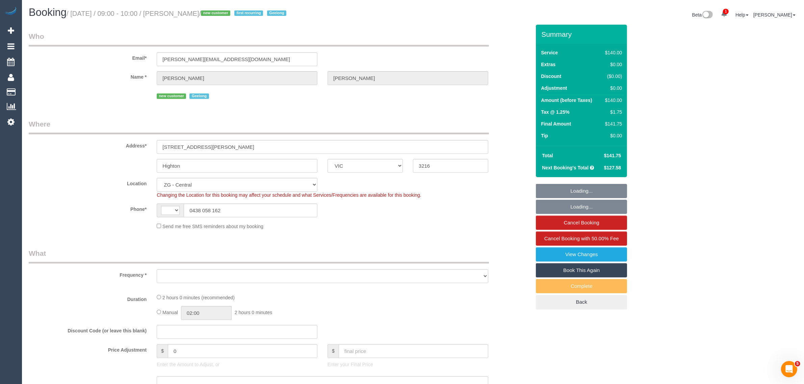
select select "string:AU"
select select "object:922"
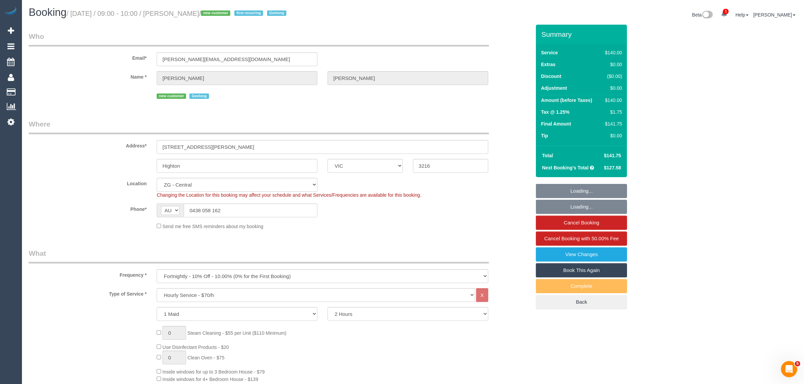
select select "string:stripe-pm_1SCUWN2GScqysDRVijzWprL9"
select select "object:1014"
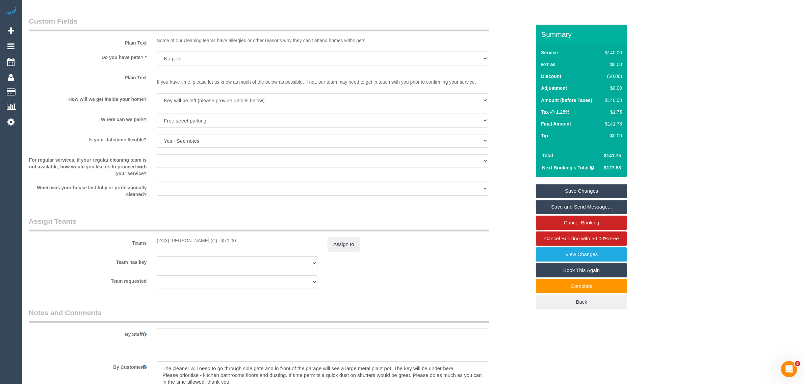
scroll to position [1013, 0]
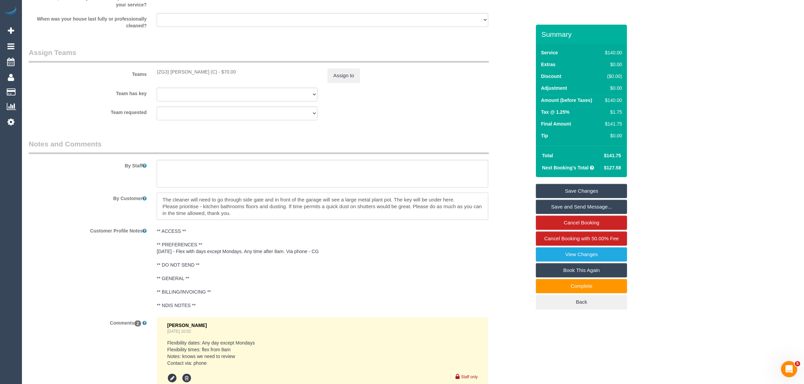
click at [382, 215] on textarea at bounding box center [323, 207] width 332 height 28
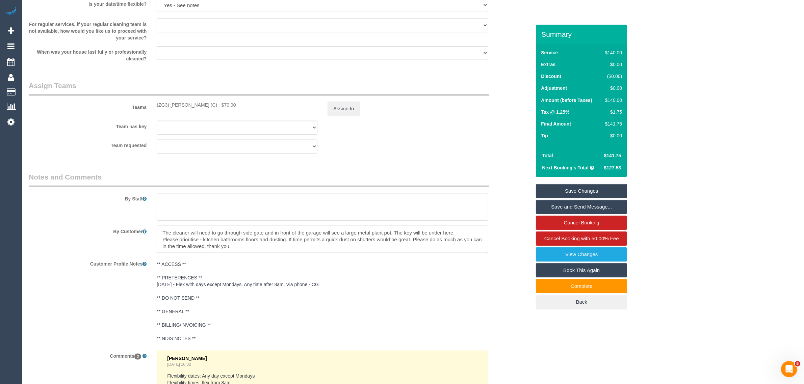
scroll to position [980, 0]
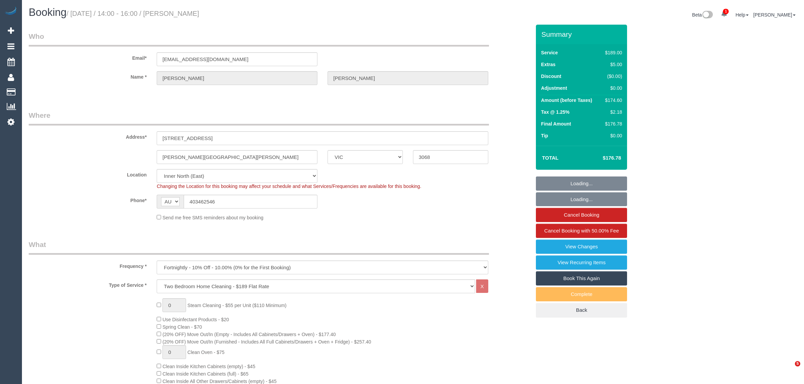
select select "VIC"
select select "number:27"
select select "number:16"
select select "number:19"
select select "number:24"
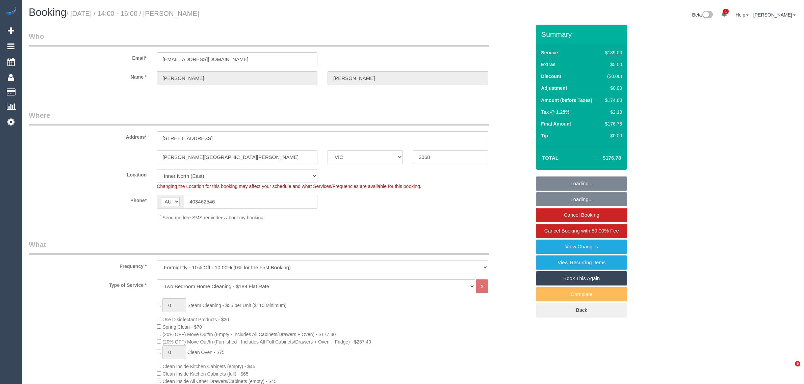
select select "number:35"
select select "number:11"
click at [264, 203] on input "403462546" at bounding box center [251, 202] width 134 height 14
click at [262, 206] on input "403462546" at bounding box center [251, 202] width 134 height 14
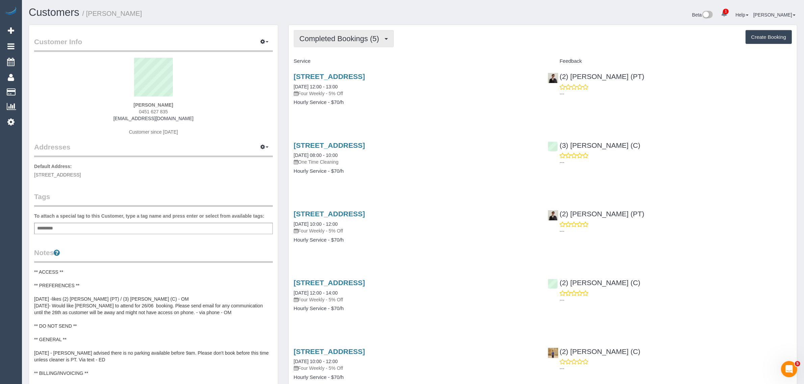
click at [331, 41] on span "Completed Bookings (5)" at bounding box center [341, 38] width 83 height 8
click at [326, 66] on link "Upcoming Bookings (11)" at bounding box center [329, 63] width 71 height 9
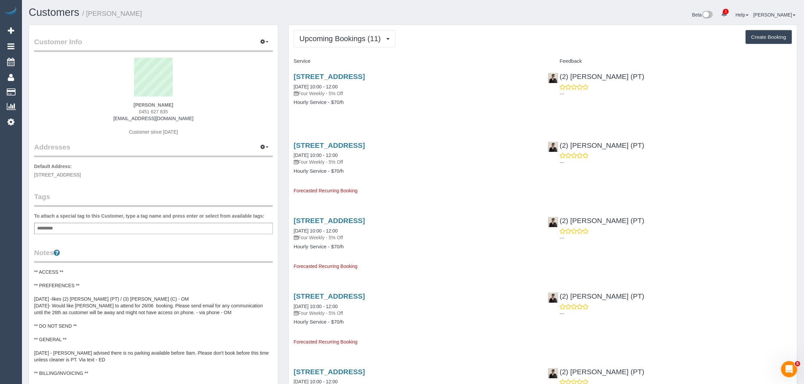
drag, startPoint x: 310, startPoint y: 83, endPoint x: 289, endPoint y: 85, distance: 20.6
click at [289, 85] on div "216/681 Chapel St, South Yarra, VIC 3141 09/10/2025 10:00 - 12:00 Four Weekly -…" at bounding box center [416, 93] width 254 height 52
copy link "09/10/2025 10:00 - 12:00"
drag, startPoint x: 644, startPoint y: 72, endPoint x: 560, endPoint y: 74, distance: 84.1
click at [560, 74] on div "(2) Azwad Raza (PT) ---" at bounding box center [670, 83] width 254 height 33
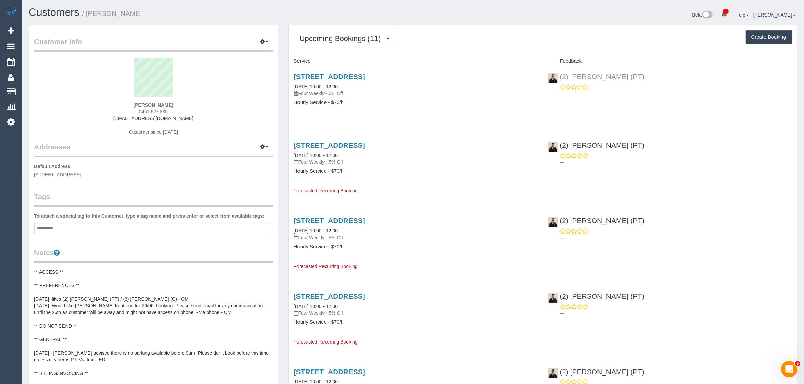
copy link "(2) Azwad Raza (PT)"
click at [370, 33] on button "Upcoming Bookings (11)" at bounding box center [345, 38] width 102 height 17
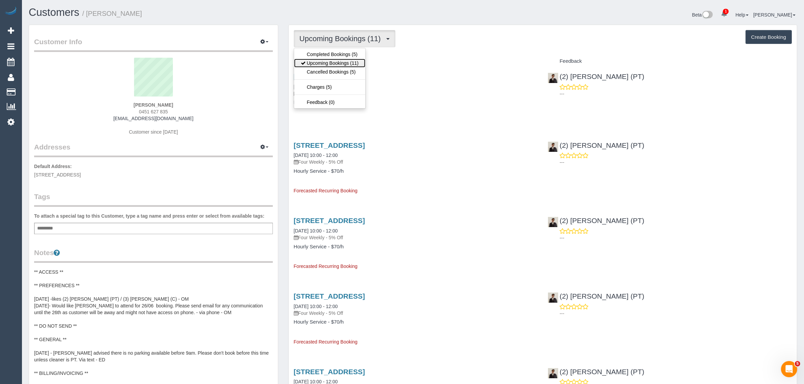
click at [357, 60] on link "Upcoming Bookings (11)" at bounding box center [329, 63] width 71 height 9
click at [348, 37] on span "Upcoming Bookings (11)" at bounding box center [342, 38] width 85 height 8
click at [323, 61] on link "Upcoming Bookings (11)" at bounding box center [329, 63] width 71 height 9
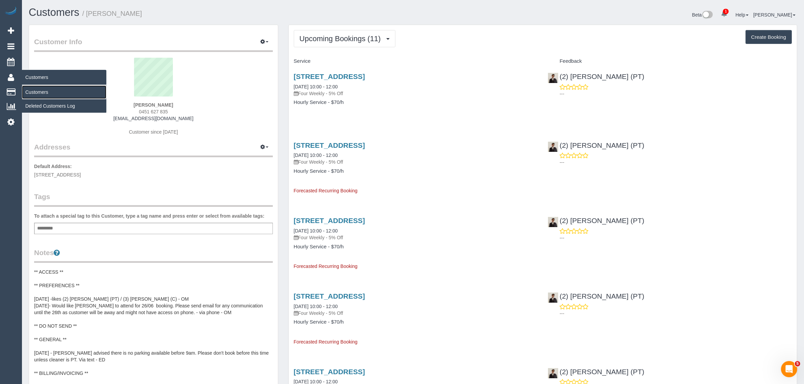
click at [36, 90] on link "Customers" at bounding box center [64, 92] width 84 height 14
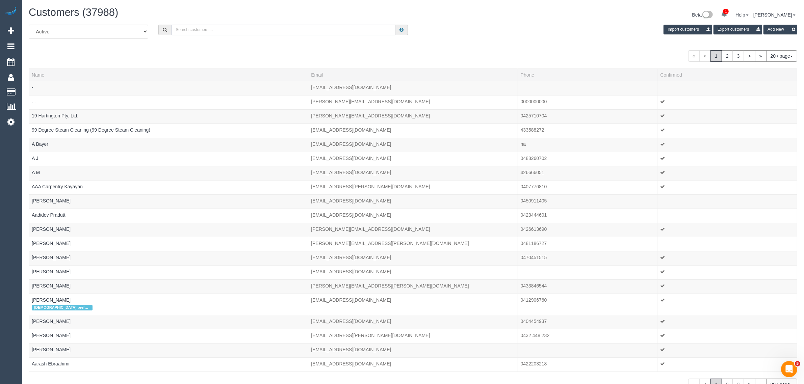
click at [182, 30] on input "text" at bounding box center [283, 30] width 224 height 10
paste input "+61410282320 Aircall new contact"
drag, startPoint x: 203, startPoint y: 28, endPoint x: 393, endPoint y: 88, distance: 199.1
click at [350, 68] on div "All Active Archived +61410282320 Aircall new contact Import customers Export cu…" at bounding box center [413, 208] width 769 height 366
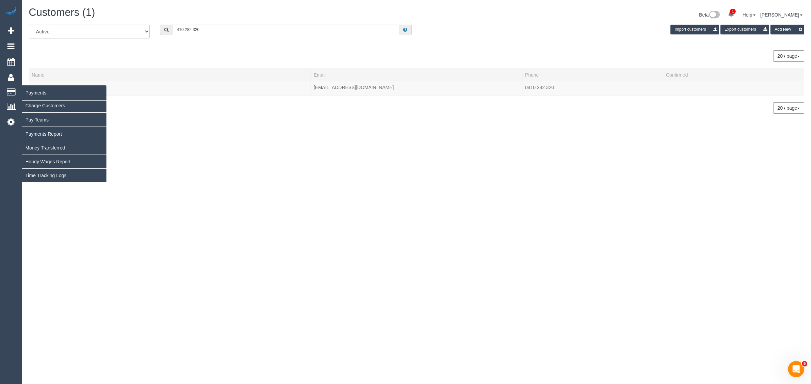
drag, startPoint x: 65, startPoint y: 85, endPoint x: 35, endPoint y: 83, distance: 29.1
click at [35, 83] on div "1 Beta Your Notifications You have 0 alerts × You have 2 to charge for 07/10/20…" at bounding box center [405, 72] width 811 height 144
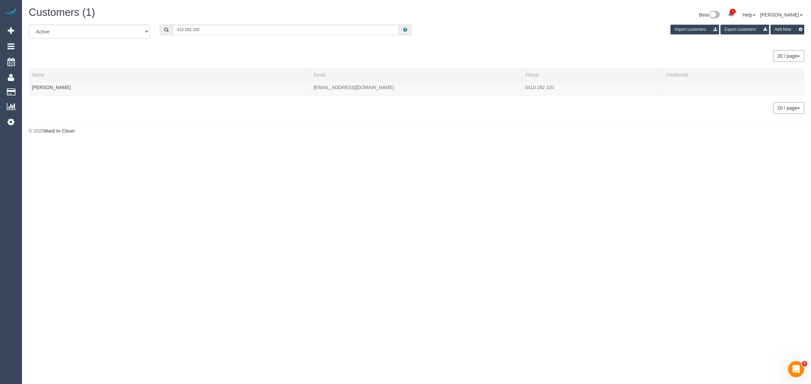
click at [168, 122] on div "Customers (1) Beta 1 Your Notifications You have 0 alerts × You have 2 to charg…" at bounding box center [416, 72] width 789 height 144
drag, startPoint x: 63, startPoint y: 91, endPoint x: 33, endPoint y: 88, distance: 30.5
click at [33, 88] on td "Seba Joseph" at bounding box center [170, 88] width 282 height 14
copy td "Seba Joseph"
drag, startPoint x: 208, startPoint y: 25, endPoint x: 212, endPoint y: 26, distance: 4.3
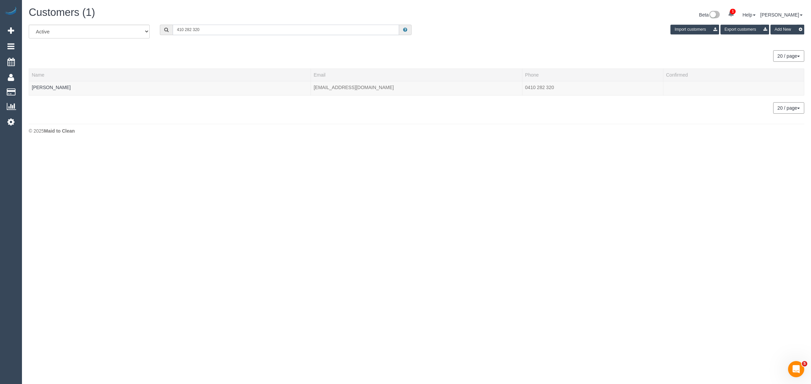
click at [212, 26] on input "410 282 320" at bounding box center [286, 30] width 226 height 10
click at [228, 27] on input "410 282 320" at bounding box center [286, 30] width 226 height 10
click at [228, 29] on input "410 282 320" at bounding box center [286, 30] width 226 height 10
paste input "Jacqueline Ablett"
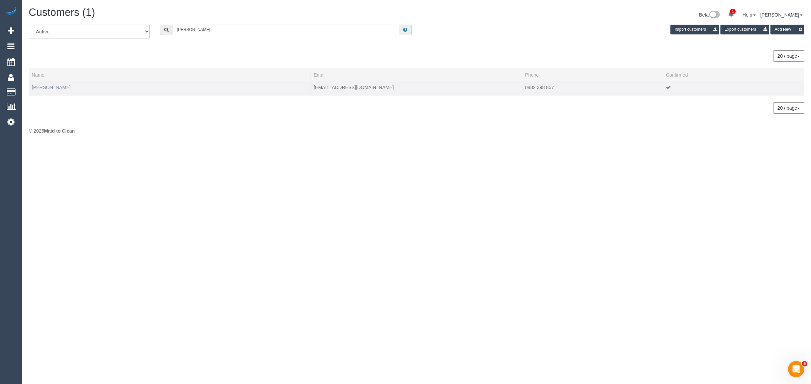
type input "Jacqueline Ablett"
click at [56, 86] on link "Jacqueline Ablett" at bounding box center [51, 87] width 39 height 5
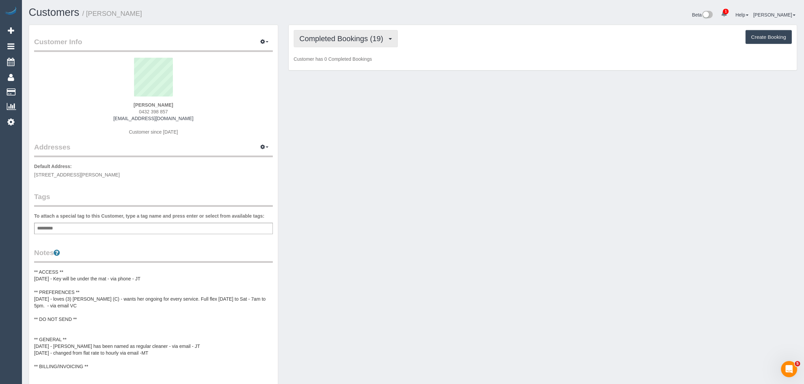
click at [339, 44] on button "Completed Bookings (19)" at bounding box center [346, 38] width 104 height 17
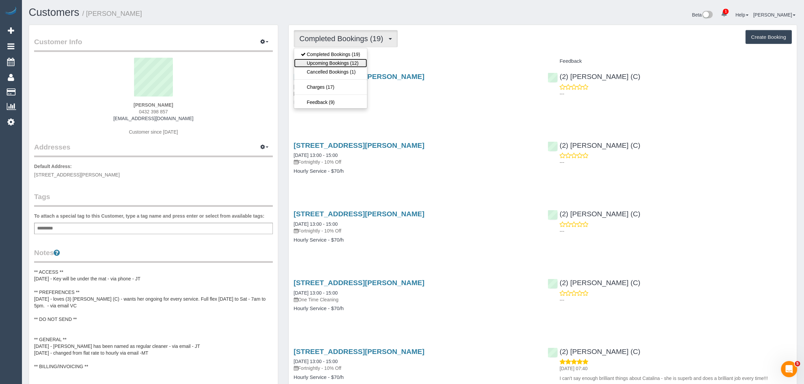
click at [333, 66] on link "Upcoming Bookings (12)" at bounding box center [330, 63] width 73 height 9
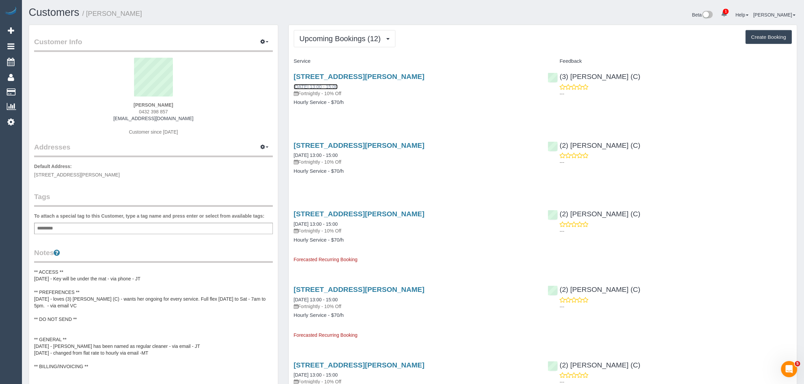
click at [336, 87] on link "07/10/2025 13:00 - 15:00" at bounding box center [316, 86] width 44 height 5
click at [356, 36] on span "Upcoming Bookings (12)" at bounding box center [342, 38] width 85 height 8
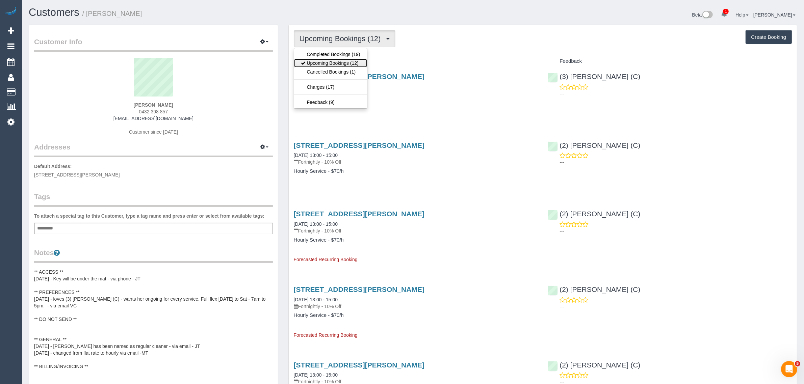
click at [327, 61] on link "Upcoming Bookings (12)" at bounding box center [330, 63] width 73 height 9
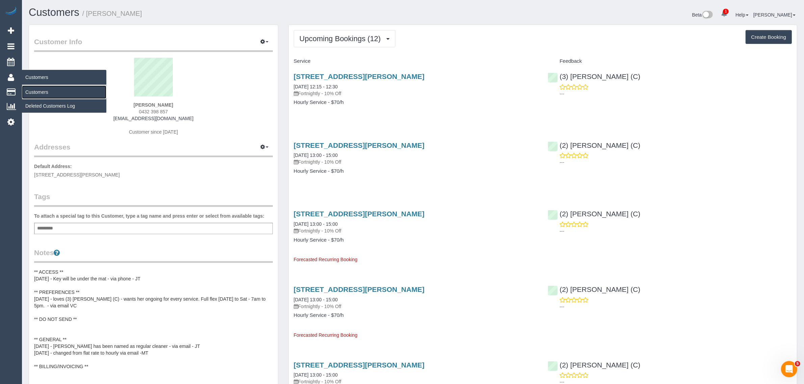
click at [40, 88] on link "Customers" at bounding box center [64, 92] width 84 height 14
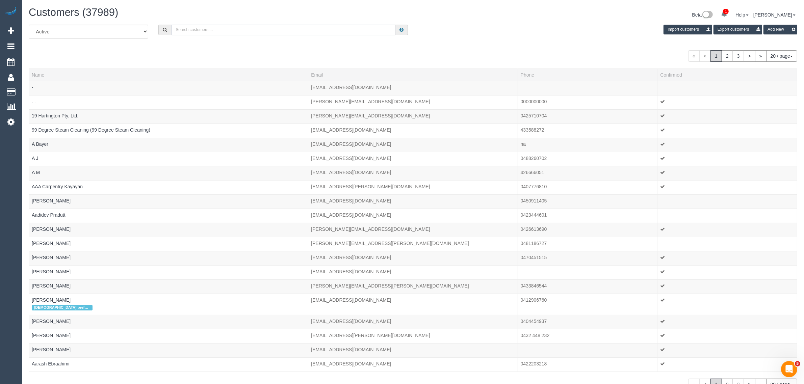
drag, startPoint x: 215, startPoint y: 33, endPoint x: 211, endPoint y: 33, distance: 3.7
click at [214, 33] on input "text" at bounding box center [283, 30] width 224 height 10
paste input "Sarah Anne DeGuara"
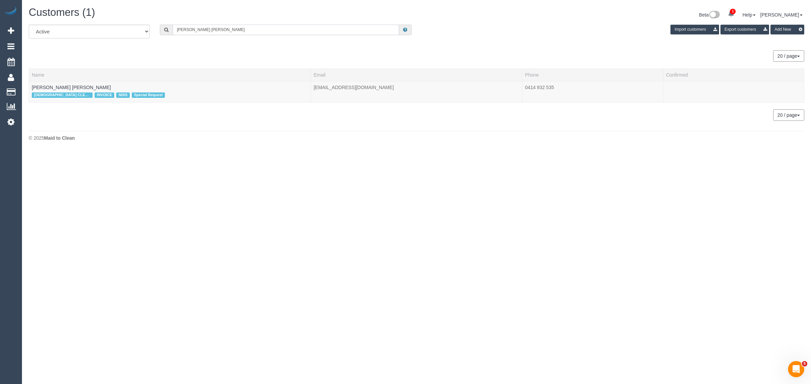
type input "Sarah Anne DeGuara"
click at [45, 85] on link "Sarah Anne DeGuara" at bounding box center [71, 87] width 79 height 5
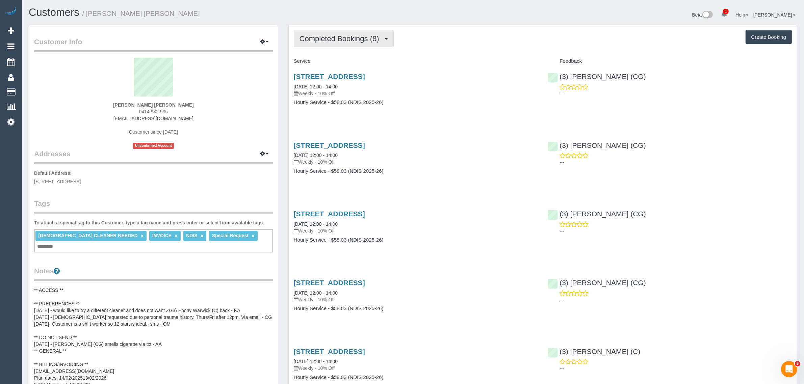
click at [345, 37] on span "Completed Bookings (8)" at bounding box center [341, 38] width 83 height 8
click at [333, 61] on link "Upcoming Bookings (11)" at bounding box center [329, 63] width 71 height 9
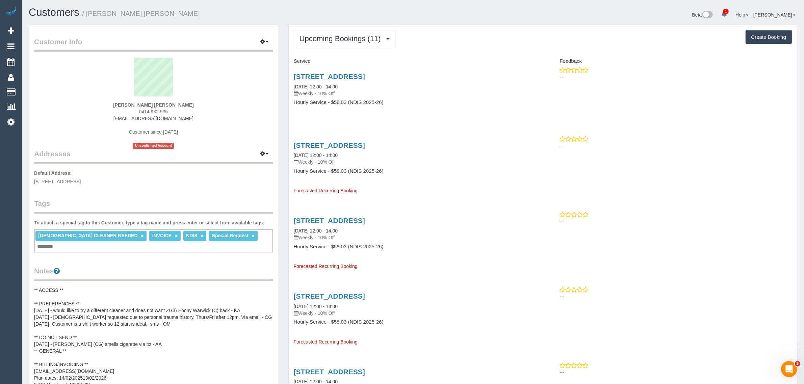
drag, startPoint x: 350, startPoint y: 82, endPoint x: 292, endPoint y: 88, distance: 58.1
click at [292, 88] on div "516/29 Waterline Place, Williamstown, VIC 3016 10/10/2025 12:00 - 14:00 Weekly …" at bounding box center [416, 93] width 254 height 52
copy link "10/10/2025 12:00 - 14:00"
click at [29, 85] on link "Customers" at bounding box center [64, 92] width 84 height 14
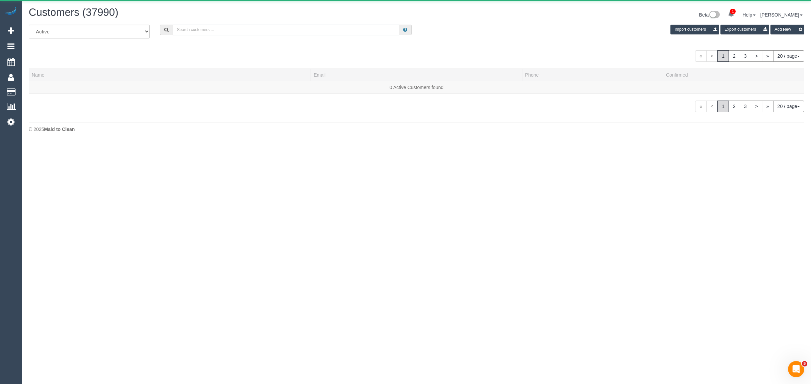
drag, startPoint x: 203, startPoint y: 29, endPoint x: 195, endPoint y: 36, distance: 10.8
click at [203, 30] on input "text" at bounding box center [286, 30] width 226 height 10
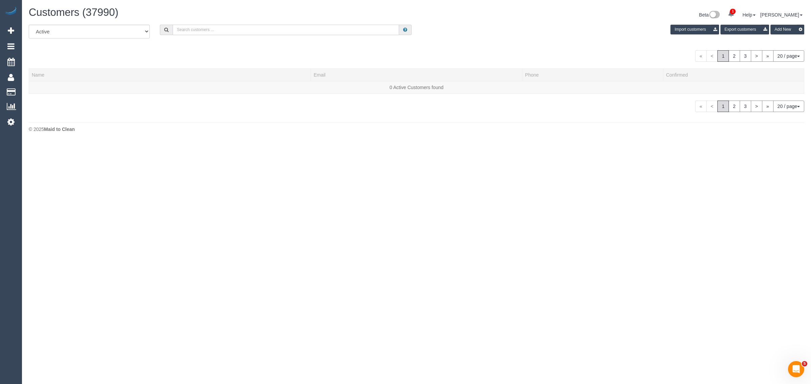
paste input "Jacqueline Ablett"
type input "Jacqueline Ablett"
click at [57, 89] on link "Jacqueline Ablett" at bounding box center [51, 87] width 39 height 5
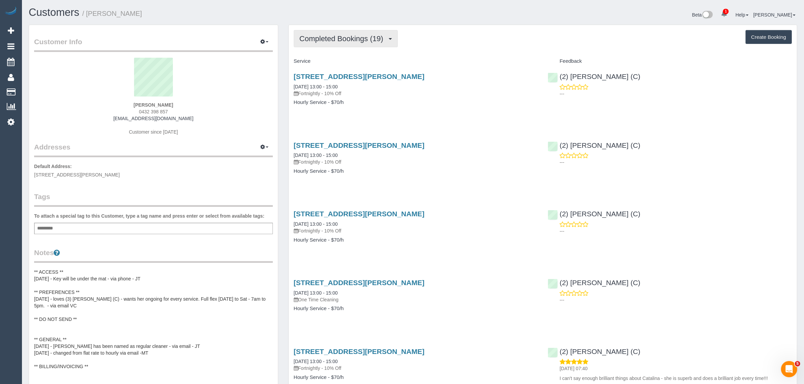
click at [342, 41] on span "Completed Bookings (19)" at bounding box center [343, 38] width 87 height 8
click at [325, 59] on link "Upcoming Bookings (12)" at bounding box center [330, 63] width 73 height 9
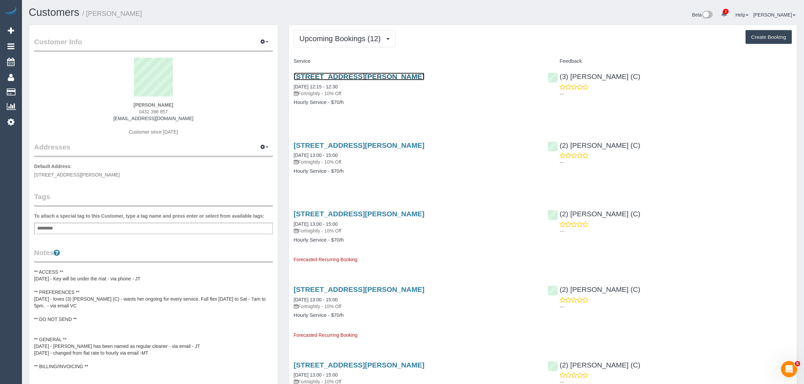
click at [348, 73] on link "5 Jolimont Place, Narre Warren, VIC 3805" at bounding box center [359, 77] width 131 height 8
drag, startPoint x: 292, startPoint y: 154, endPoint x: 318, endPoint y: 152, distance: 26.0
click at [318, 152] on div "5 Jolimont Place, Narre Warren, VIC 3805 21/10/2025 13:00 - 15:00 Fortnightly -…" at bounding box center [416, 162] width 254 height 52
copy link "21/10/2025"
click at [309, 46] on button "Upcoming Bookings (12)" at bounding box center [345, 38] width 102 height 17
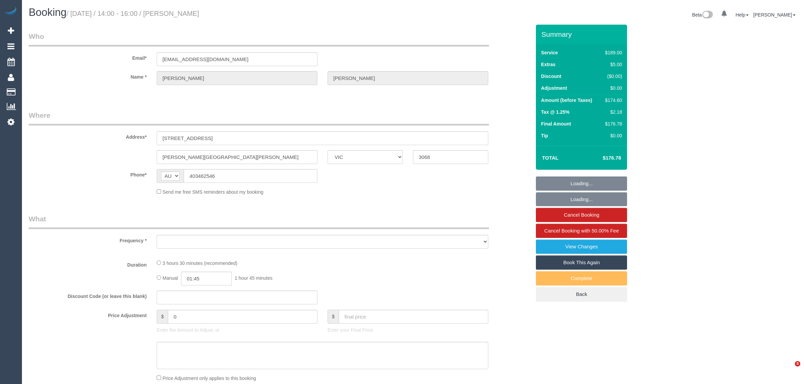
select select "VIC"
select select "string:stripe-pm_1QsZSU2GScqysDRVoFDGKnqn"
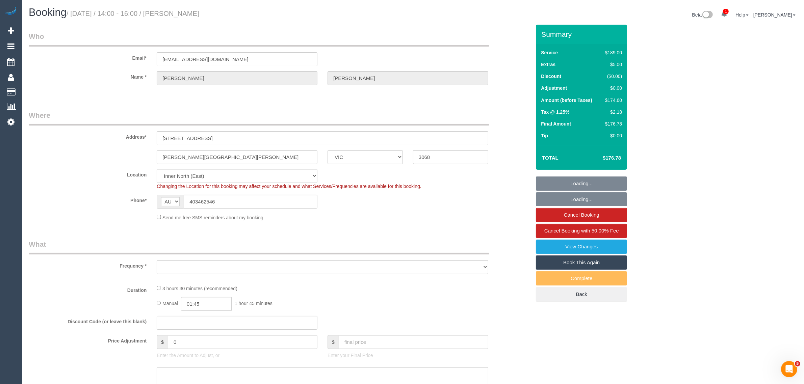
select select "number:27"
select select "number:16"
select select "number:19"
select select "number:24"
select select "number:35"
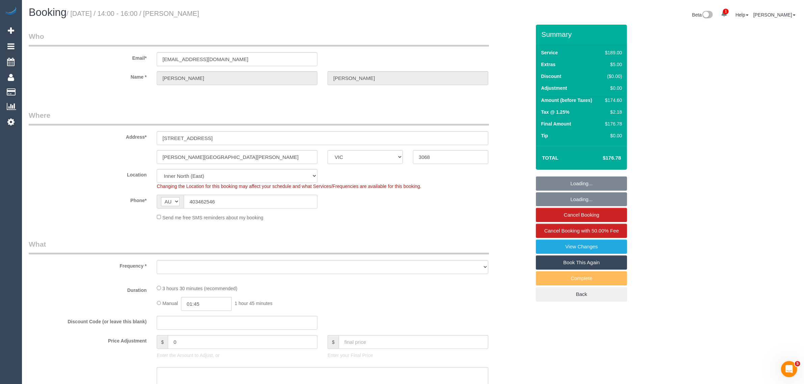
select select "number:11"
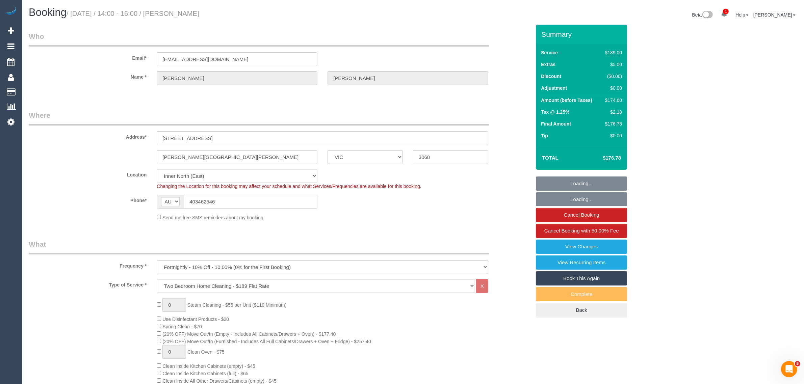
select select "object:1560"
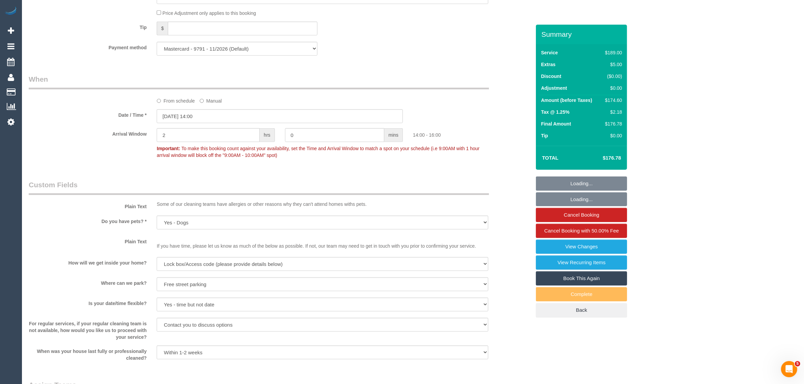
scroll to position [675, 0]
click at [205, 117] on input "07/10/2025 14:00" at bounding box center [280, 116] width 246 height 14
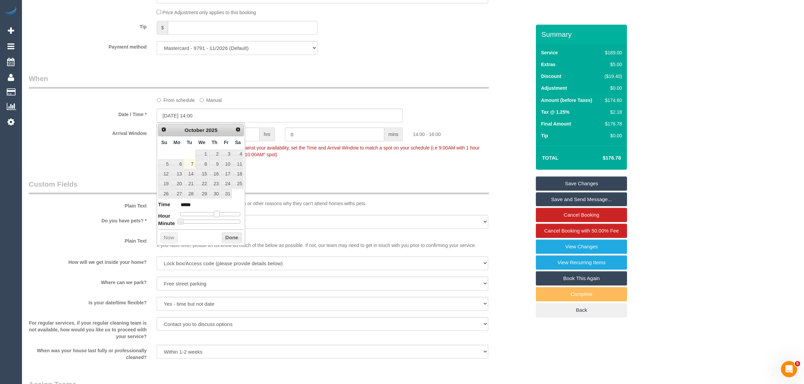
type input "07/10/2025 13:00"
type input "*****"
click at [214, 217] on span at bounding box center [214, 214] width 6 height 6
type input "07/10/2025 13:20"
type input "*****"
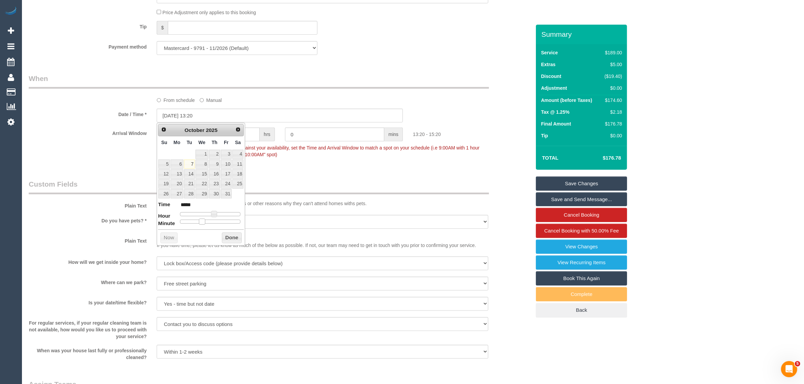
drag, startPoint x: 178, startPoint y: 223, endPoint x: 200, endPoint y: 223, distance: 22.6
click at [200, 223] on span at bounding box center [202, 222] width 6 height 6
type input "07/10/2025 13:25"
type input "*****"
type input "07/10/2025 13:30"
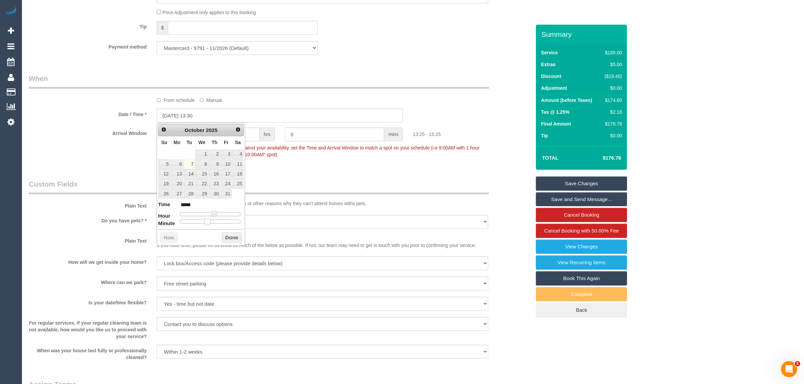
type input "*****"
drag, startPoint x: 200, startPoint y: 223, endPoint x: 213, endPoint y: 222, distance: 13.2
click at [213, 222] on span at bounding box center [213, 222] width 6 height 6
click at [230, 241] on button "Done" at bounding box center [232, 238] width 20 height 11
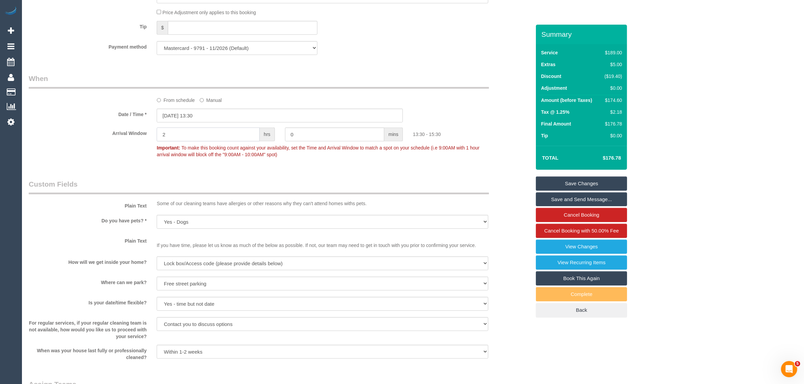
click at [255, 136] on input "2" at bounding box center [208, 135] width 103 height 14
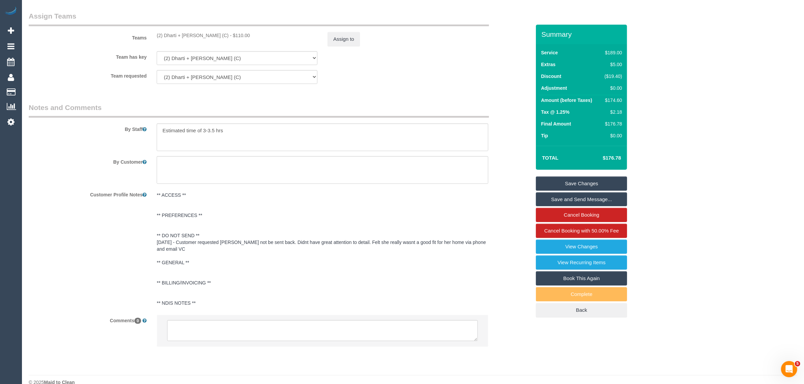
scroll to position [1056, 0]
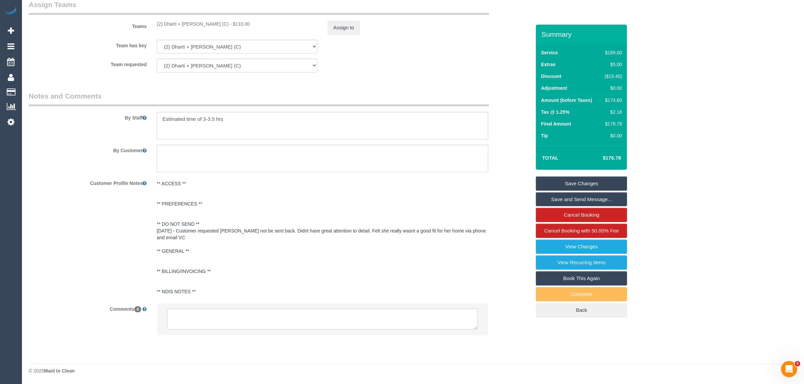
type input "0"
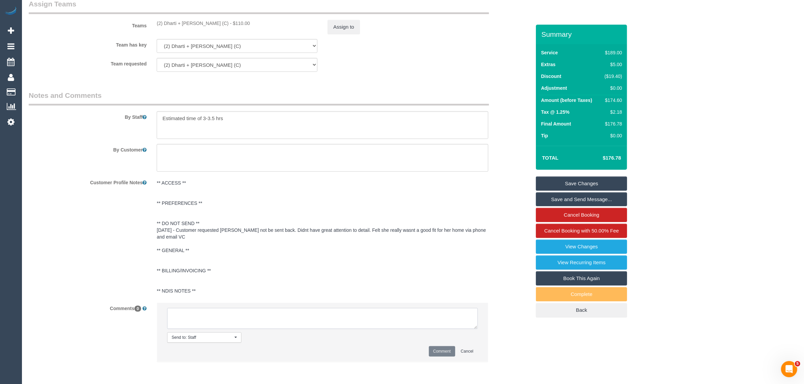
click at [275, 321] on textarea at bounding box center [322, 318] width 311 height 21
type textarea "Customer agreed to 1:30 PM arrival via txt AA"
click at [441, 362] on li "Send to: Staff Nothing selected Send to: Staff Send to: Customer Send to: Team …" at bounding box center [322, 332] width 331 height 59
click at [445, 355] on button "Comment" at bounding box center [442, 352] width 26 height 10
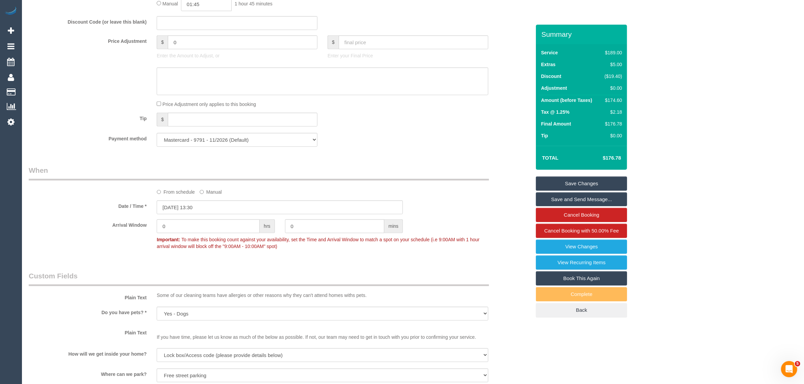
scroll to position [550, 0]
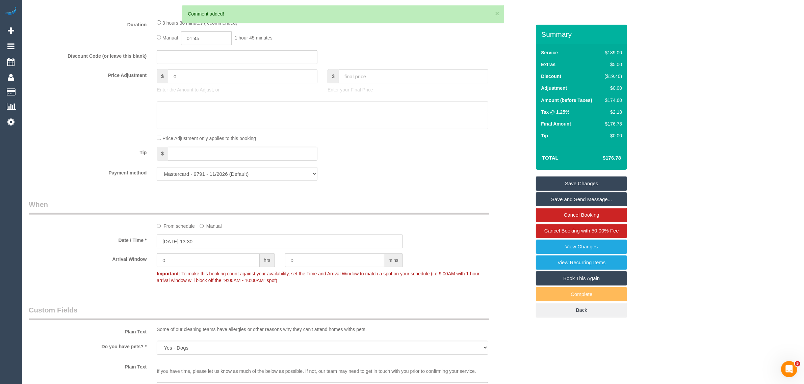
click at [542, 184] on link "Save Changes" at bounding box center [581, 184] width 91 height 14
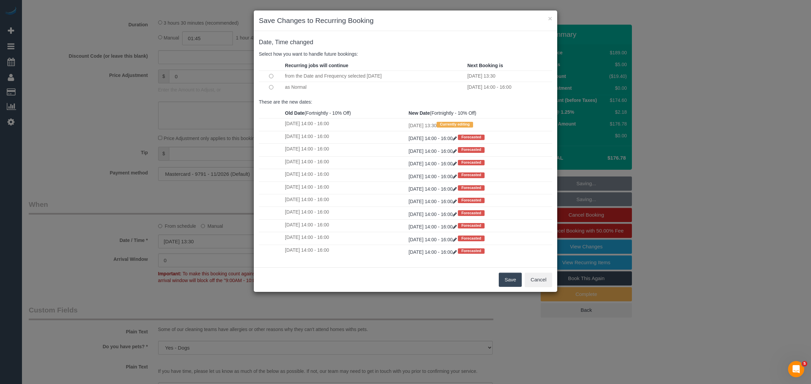
click at [504, 277] on button "Save" at bounding box center [510, 280] width 23 height 14
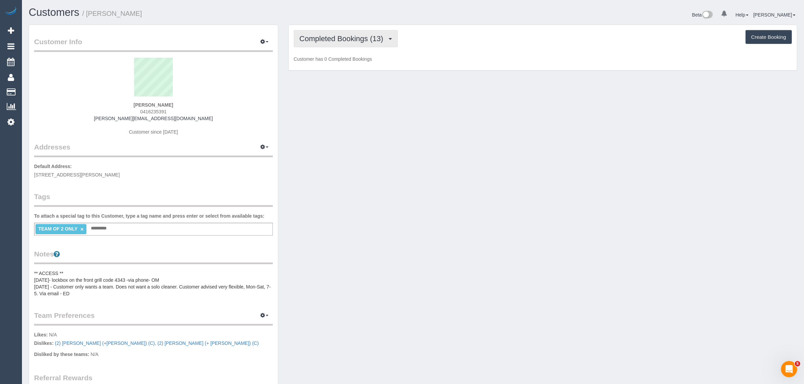
click at [374, 37] on span "Completed Bookings (13)" at bounding box center [343, 38] width 87 height 8
click at [357, 61] on link "Upcoming Bookings (12)" at bounding box center [330, 63] width 73 height 9
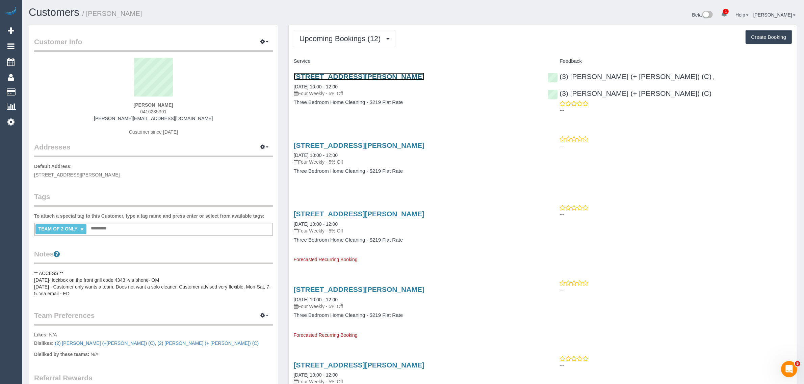
click at [382, 74] on link "[STREET_ADDRESS][PERSON_NAME]" at bounding box center [359, 77] width 131 height 8
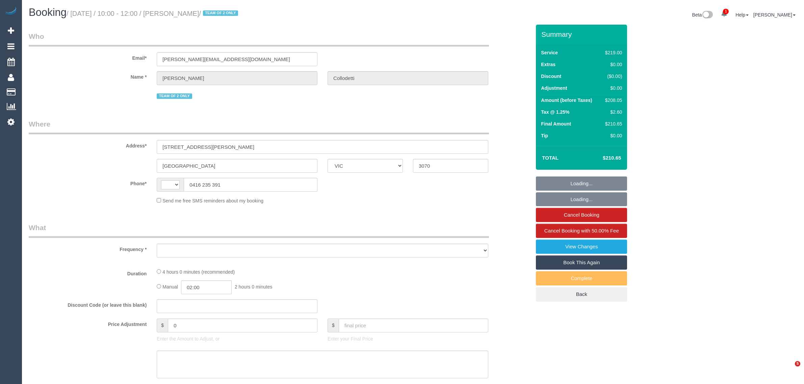
select select "VIC"
select select "string:stripe-pm_1PkwNl2GScqysDRVzeb8zFQM"
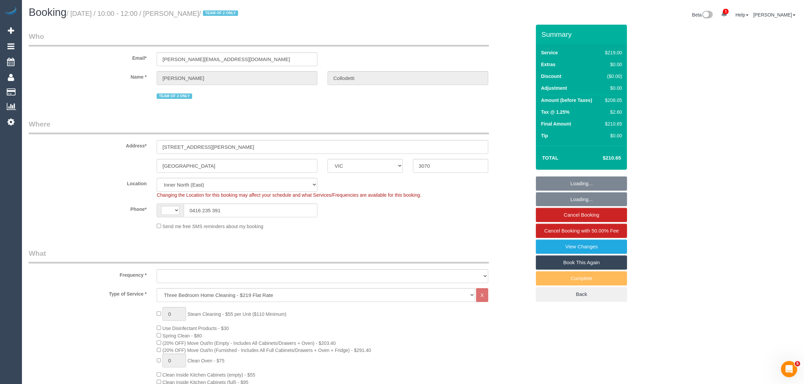
select select "object:432"
select select "number:27"
select select "number:14"
select select "number:18"
select select "number:22"
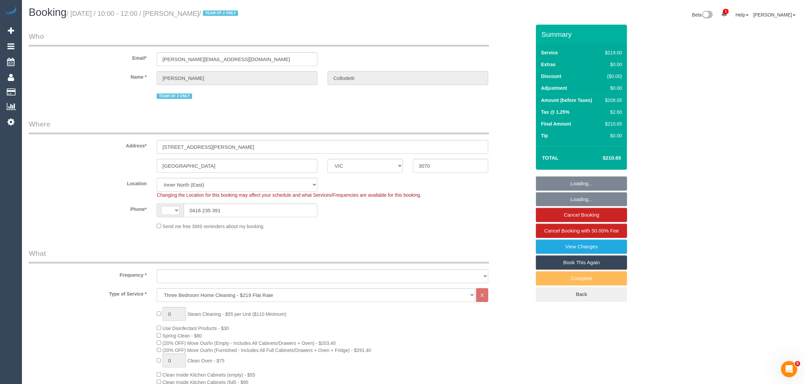
select select "number:34"
select select "number:26"
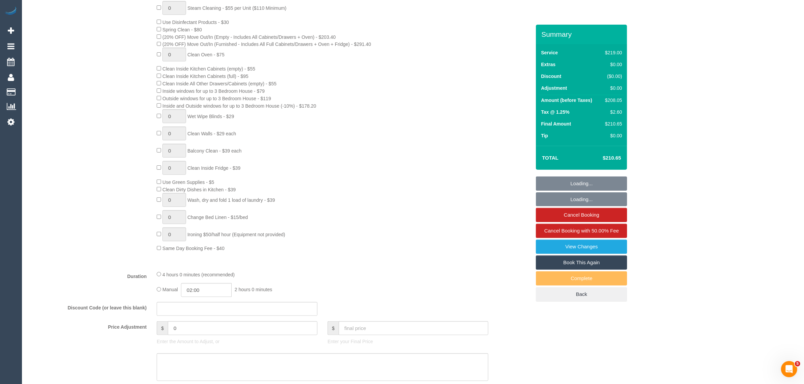
select select "string:AU"
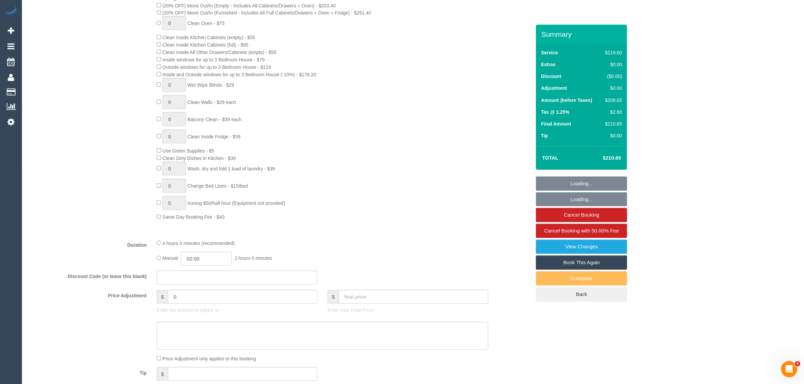
select select "object:844"
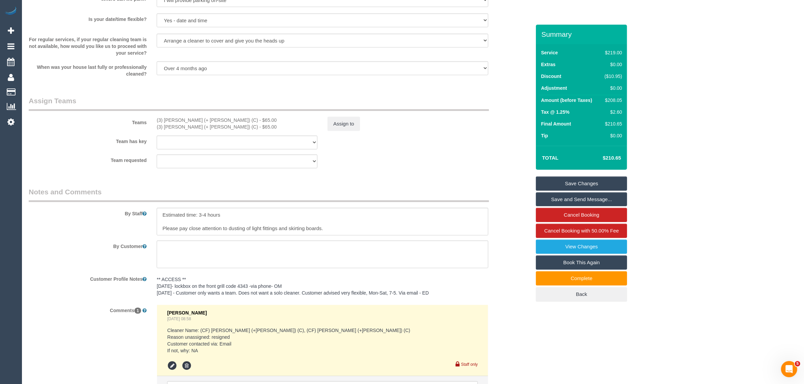
scroll to position [1013, 0]
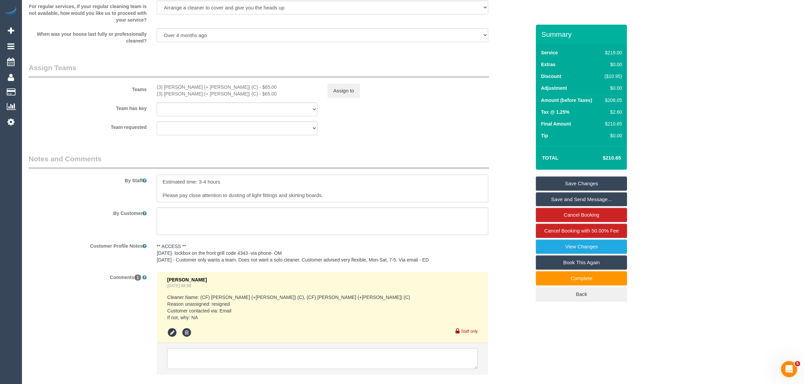
drag, startPoint x: 229, startPoint y: 182, endPoint x: 150, endPoint y: 186, distance: 78.4
click at [150, 186] on div "By Staff" at bounding box center [280, 178] width 512 height 49
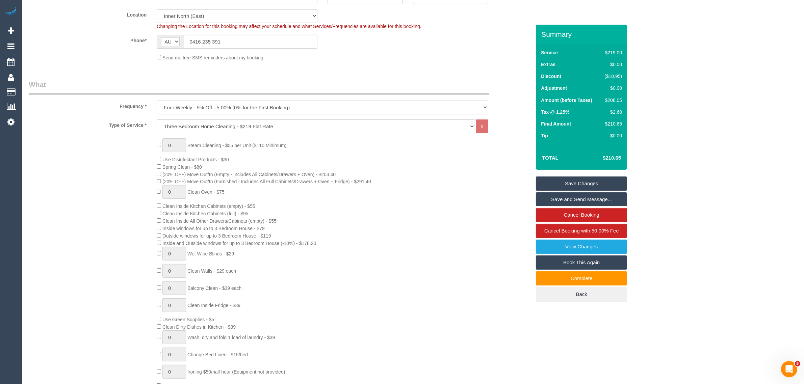
scroll to position [0, 0]
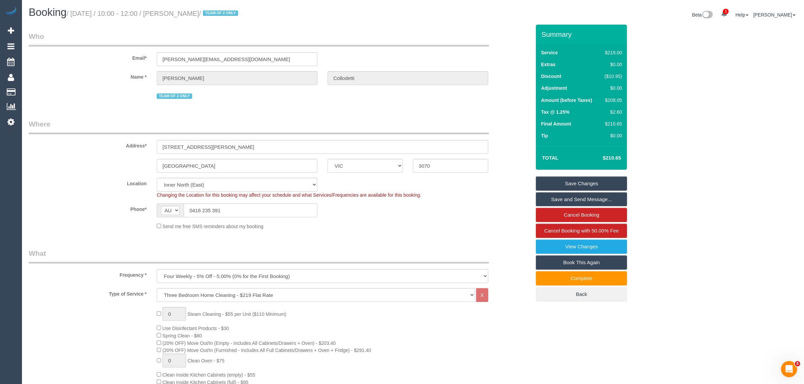
click at [294, 207] on input "0416 235 391" at bounding box center [251, 211] width 134 height 14
click at [295, 205] on input "0416 235 391" at bounding box center [251, 211] width 134 height 14
click at [295, 200] on sui-booking-location "Location Office City East (North) East (South) Inner East Inner North (East) In…" at bounding box center [280, 204] width 502 height 52
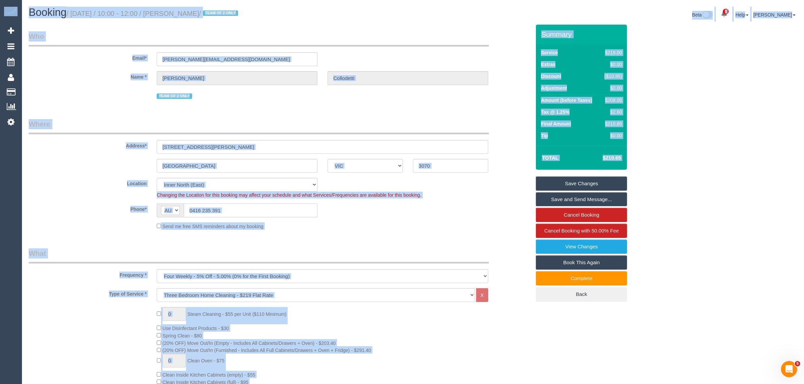
click at [275, 210] on input "0416 235 391" at bounding box center [251, 211] width 134 height 14
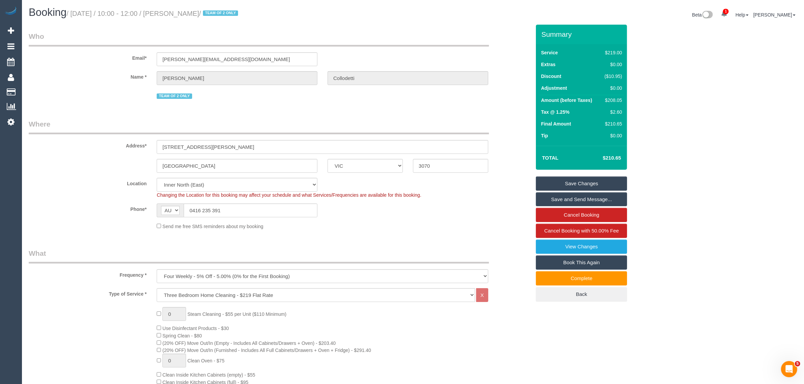
click at [373, 217] on div "Phone* AF AL DZ AD AO AI AQ AG AR AM AW AU AT AZ BS BH BD BB BY BE BZ BJ BM BT …" at bounding box center [280, 211] width 512 height 14
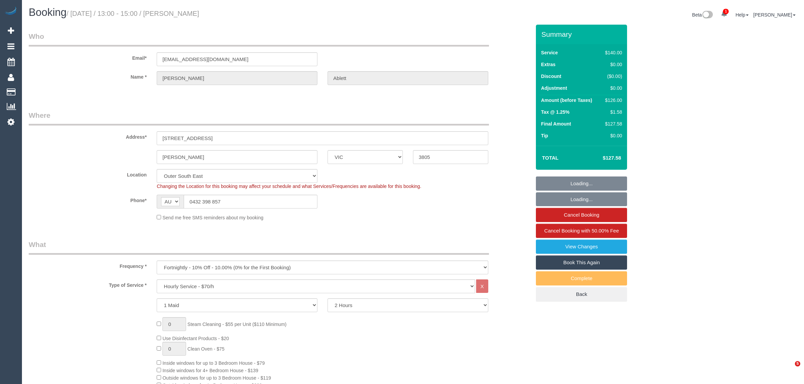
select select "VIC"
select select "number:29"
select select "number:14"
select select "number:19"
select select "number:23"
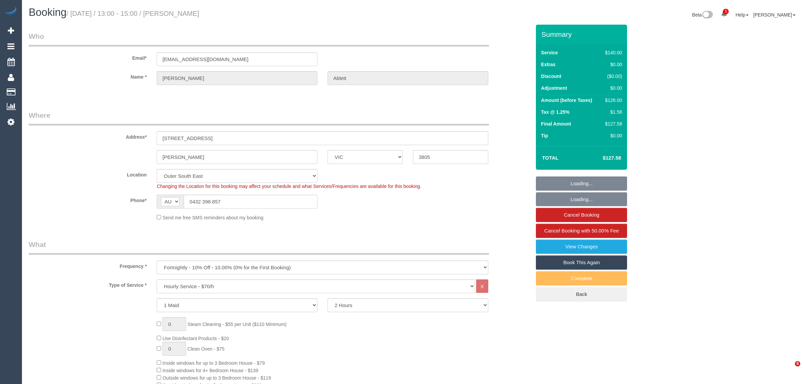
select select "number:33"
select select "number:12"
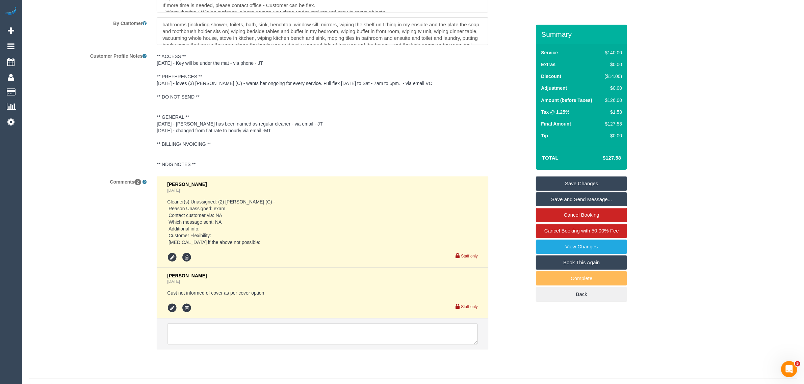
scroll to position [1206, 0]
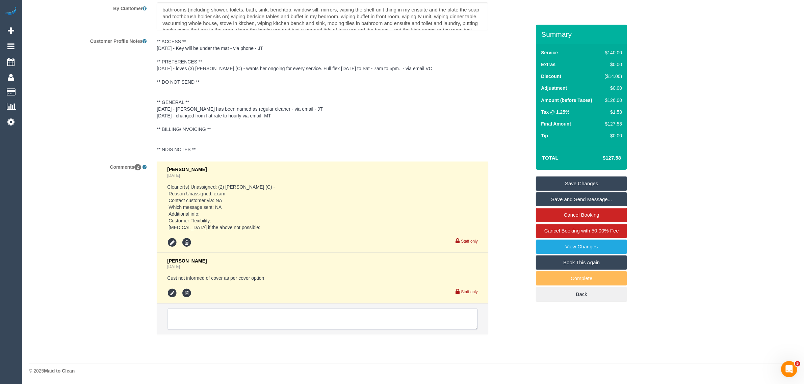
click at [263, 310] on textarea at bounding box center [322, 319] width 311 height 21
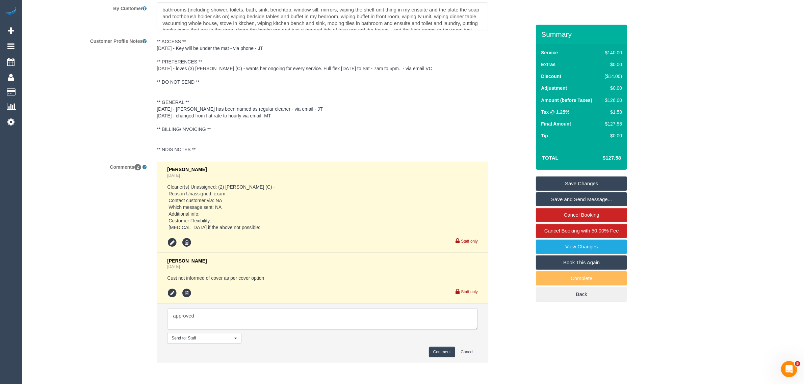
paste textarea "12.15pm - 12.30pm"
type textarea "approved 12.15pm - 12.30pm AW via txt AA"
click at [450, 348] on button "Comment" at bounding box center [442, 352] width 26 height 10
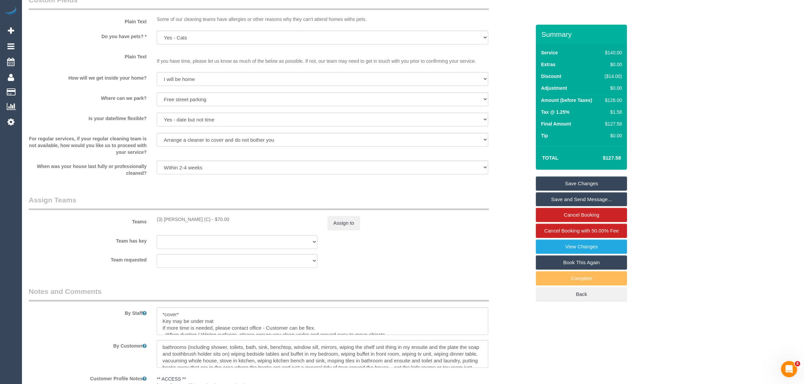
scroll to position [699, 0]
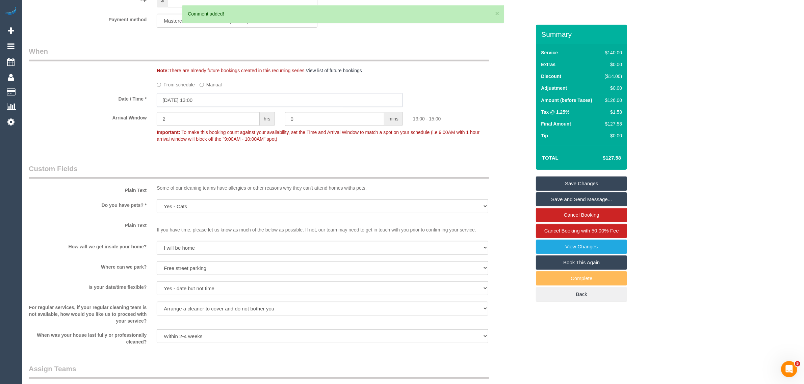
click at [221, 101] on input "07/10/2025 13:00" at bounding box center [280, 100] width 246 height 14
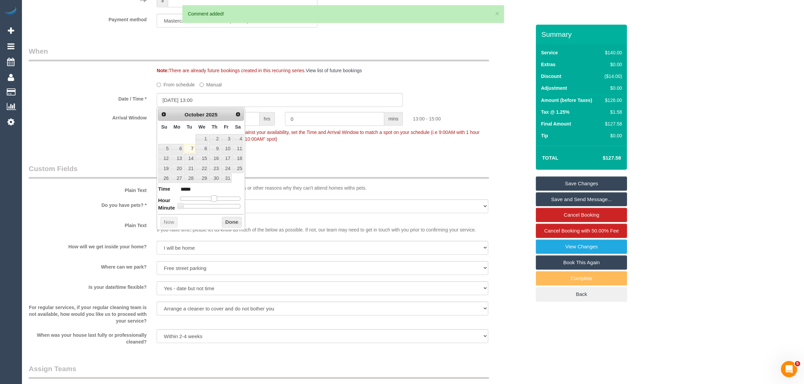
type input "07/10/2025 12:00"
type input "*****"
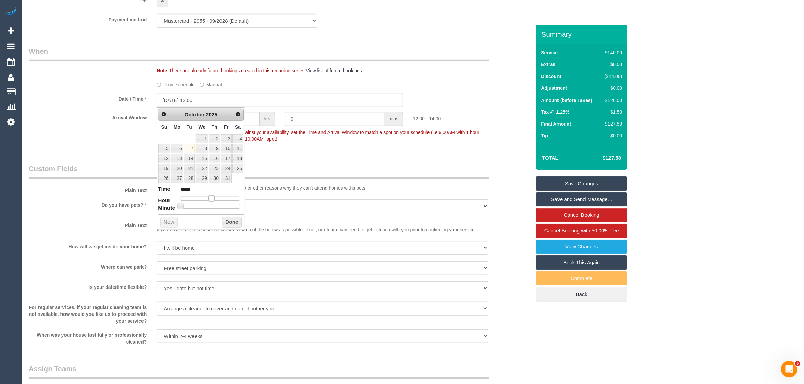
click at [210, 199] on span at bounding box center [211, 199] width 6 height 6
type input "07/10/2025 12:05"
type input "*****"
drag, startPoint x: 179, startPoint y: 209, endPoint x: 186, endPoint y: 210, distance: 7.1
click at [186, 209] on span at bounding box center [186, 206] width 6 height 6
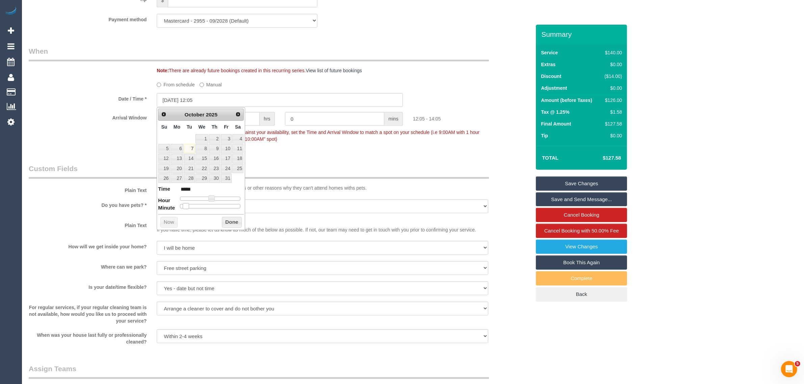
type input "07/10/2025 12:10"
type input "*****"
type input "07/10/2025 12:15"
type input "*****"
drag, startPoint x: 184, startPoint y: 207, endPoint x: 195, endPoint y: 207, distance: 10.5
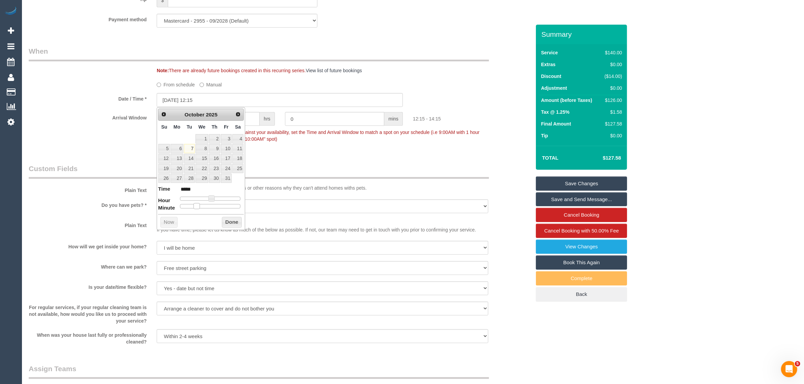
click at [195, 207] on span at bounding box center [197, 206] width 6 height 6
click at [230, 222] on button "Done" at bounding box center [232, 222] width 20 height 11
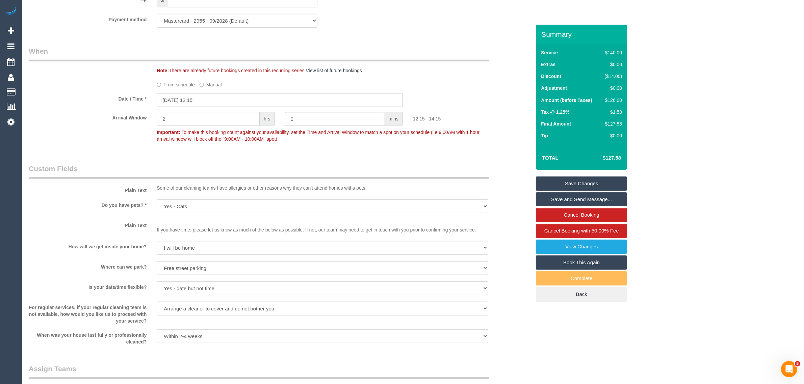
click at [235, 116] on input "2" at bounding box center [208, 119] width 103 height 14
type input "0"
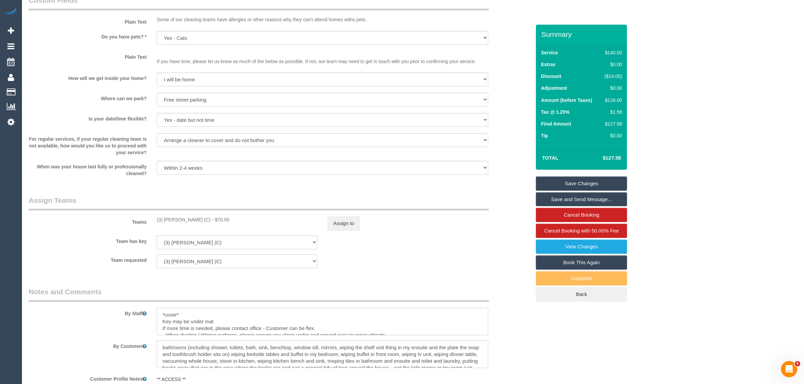
scroll to position [868, 0]
type input "15"
click at [591, 181] on link "Save Changes" at bounding box center [581, 184] width 91 height 14
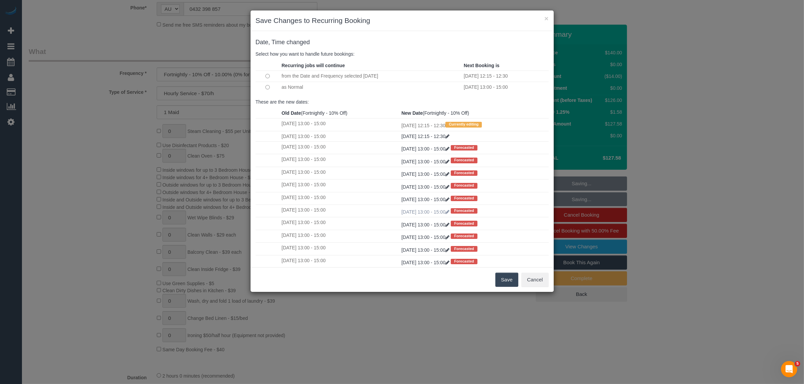
scroll to position [24, 0]
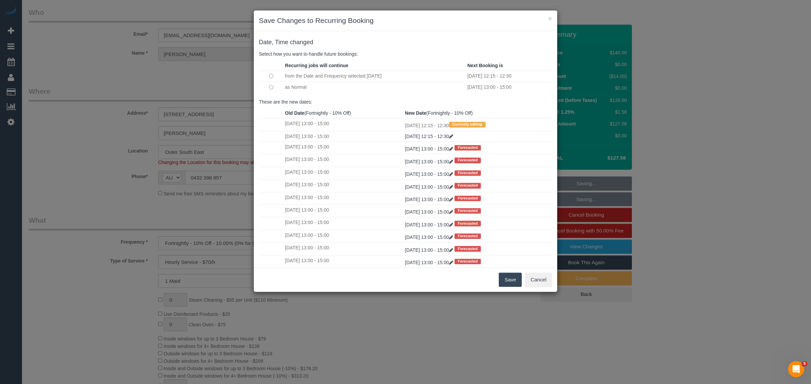
click at [281, 92] on td at bounding box center [271, 87] width 24 height 11
click at [274, 87] on td at bounding box center [271, 87] width 24 height 11
click at [506, 275] on button "Save" at bounding box center [510, 280] width 23 height 14
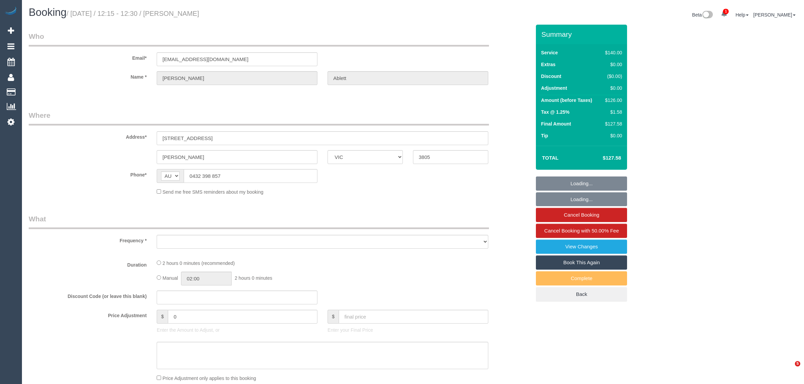
select select "VIC"
select select "object:541"
select select "string:stripe-pm_1RQzBa2GScqysDRVj8HqEay9"
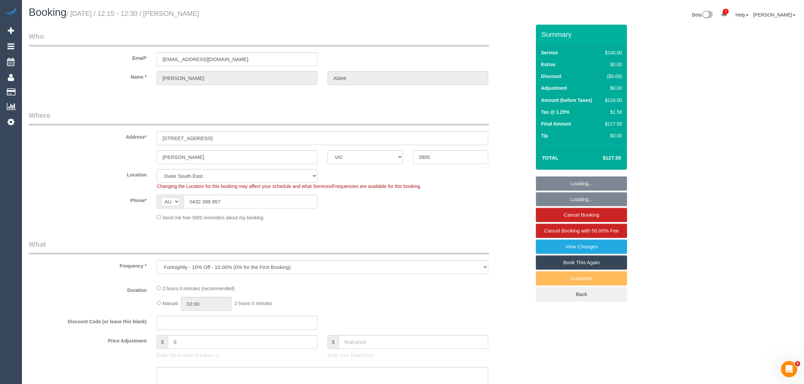
select select "object:932"
select select "number:29"
select select "number:14"
select select "number:19"
select select "number:23"
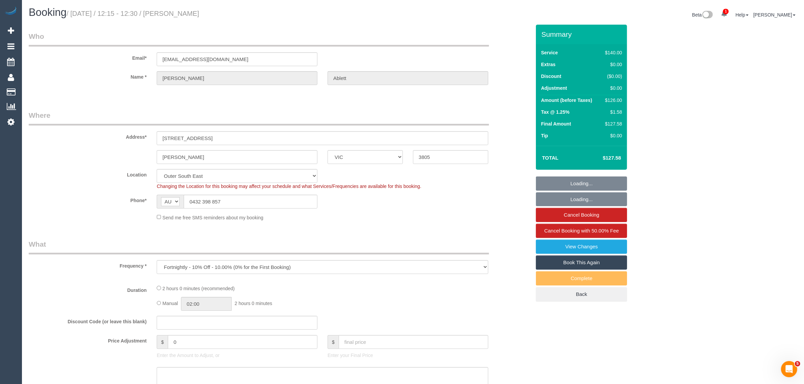
select select "number:33"
select select "number:12"
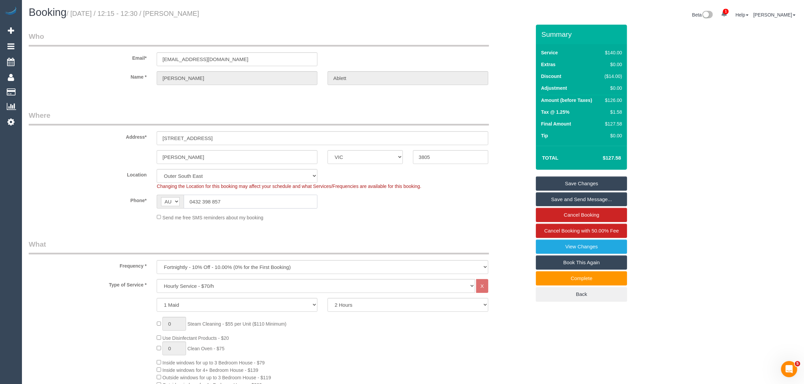
click at [261, 200] on input "0432 398 857" at bounding box center [251, 202] width 134 height 14
click at [261, 201] on input "0432 398 857" at bounding box center [251, 202] width 134 height 14
click at [261, 208] on sui-booking-location "Location [GEOGRAPHIC_DATA] (North) East (South) [GEOGRAPHIC_DATA] (East) [GEOGR…" at bounding box center [280, 195] width 502 height 52
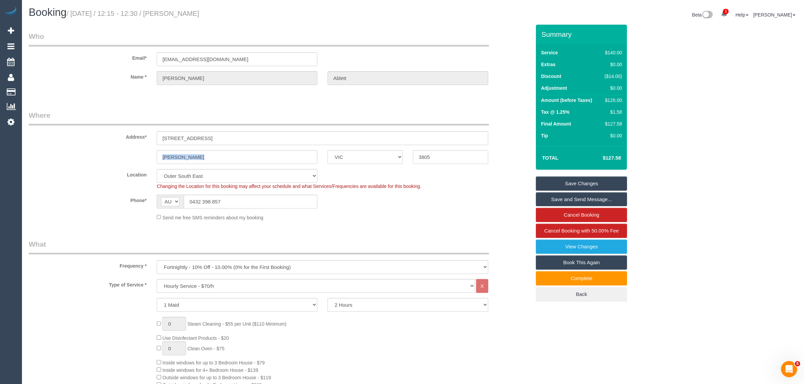
click at [261, 208] on sui-booking-location "Location [GEOGRAPHIC_DATA] (North) East (South) [GEOGRAPHIC_DATA] (East) [GEOGR…" at bounding box center [280, 195] width 502 height 52
click at [261, 209] on sui-booking-location "Location [GEOGRAPHIC_DATA] (North) East (South) [GEOGRAPHIC_DATA] (East) [GEOGR…" at bounding box center [280, 195] width 502 height 52
click at [264, 205] on input "0432 398 857" at bounding box center [251, 202] width 134 height 14
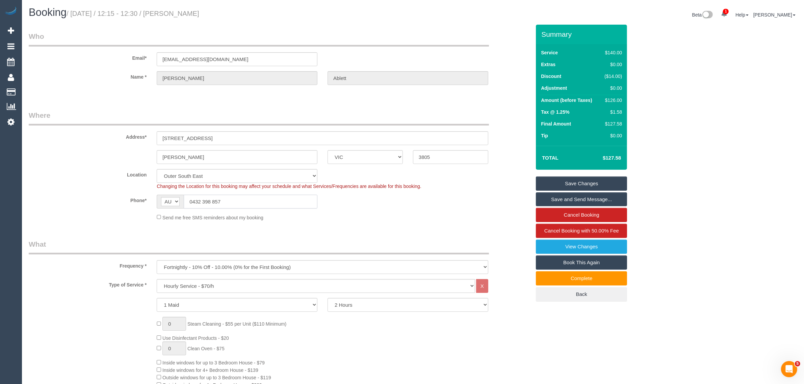
click at [285, 205] on input "0432 398 857" at bounding box center [251, 202] width 134 height 14
click at [285, 206] on input "0432 398 857" at bounding box center [251, 202] width 134 height 14
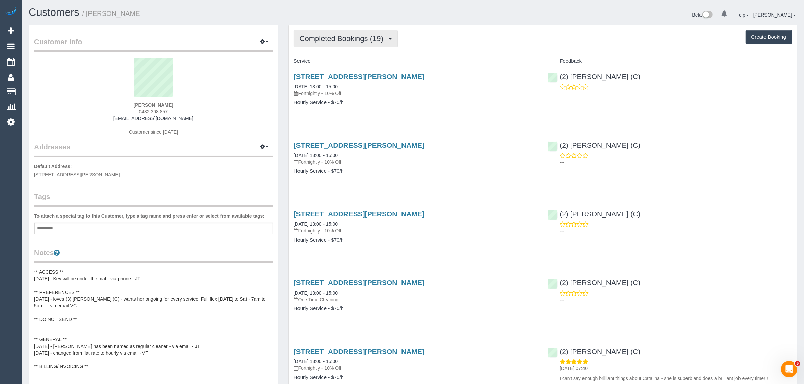
click at [320, 31] on button "Completed Bookings (19)" at bounding box center [346, 38] width 104 height 17
click at [336, 61] on link "Upcoming Bookings (12)" at bounding box center [330, 63] width 73 height 9
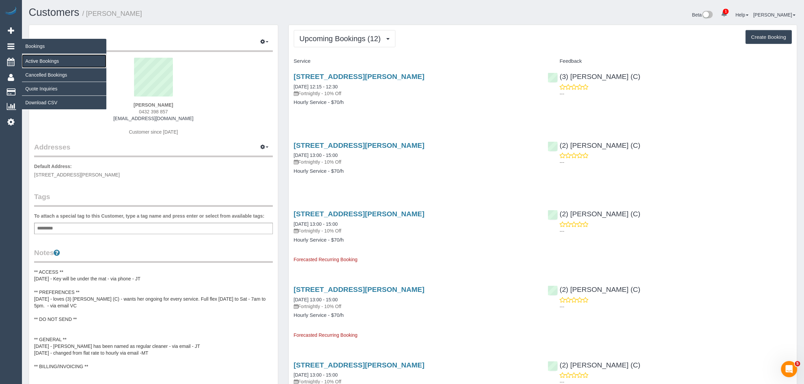
click at [37, 58] on link "Active Bookings" at bounding box center [64, 61] width 84 height 14
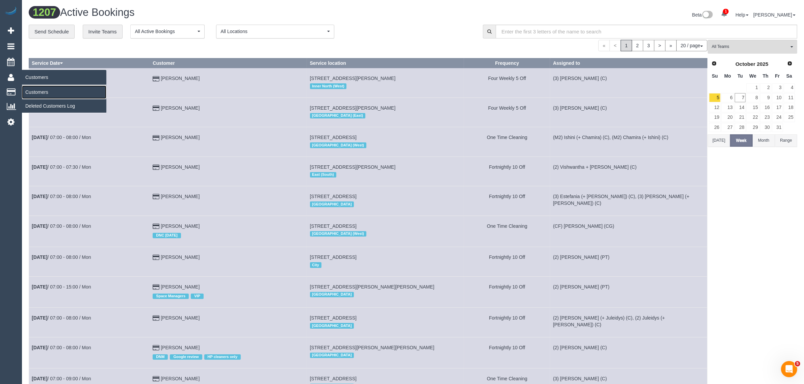
click at [25, 85] on link "Customers" at bounding box center [64, 92] width 84 height 14
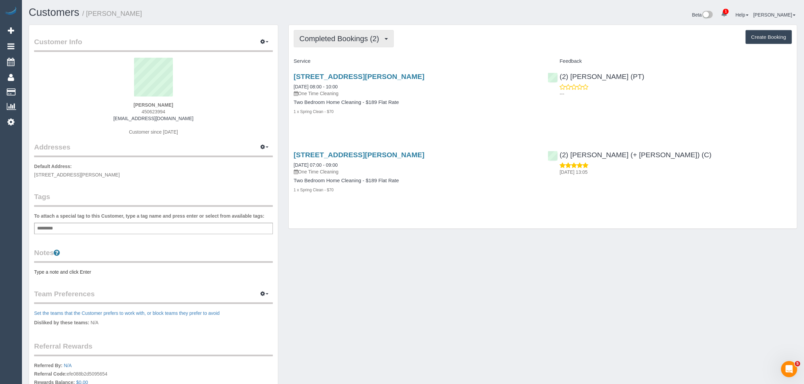
click at [341, 38] on span "Completed Bookings (2)" at bounding box center [341, 38] width 83 height 8
click at [334, 64] on link "Upcoming Bookings (1)" at bounding box center [329, 63] width 70 height 9
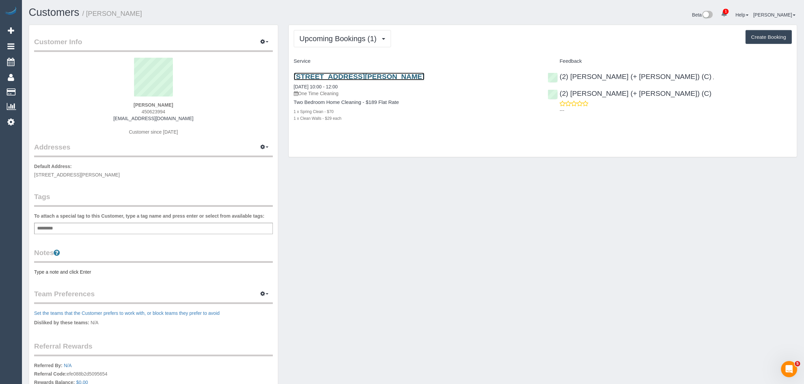
click at [352, 80] on link "[STREET_ADDRESS][PERSON_NAME]" at bounding box center [359, 77] width 131 height 8
drag, startPoint x: 389, startPoint y: 75, endPoint x: 293, endPoint y: 77, distance: 95.9
click at [293, 77] on div "[STREET_ADDRESS][PERSON_NAME] [DATE] 10:00 - 12:00 One Time Cleaning Two Bedroo…" at bounding box center [416, 101] width 254 height 68
copy link "[STREET_ADDRESS][PERSON_NAME]"
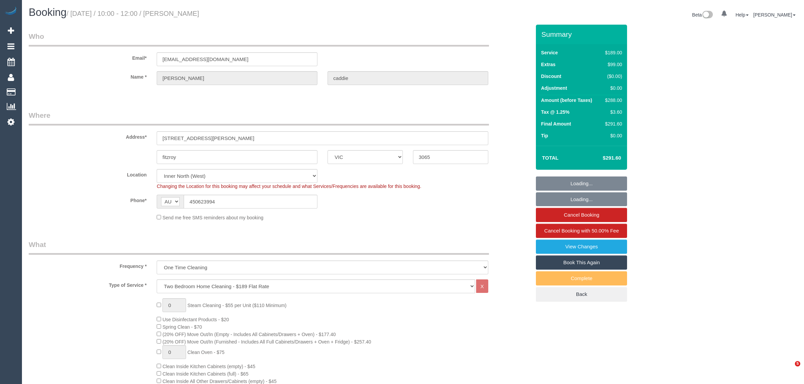
select select "VIC"
select select "number:28"
select select "number:14"
select select "number:19"
select select "number:23"
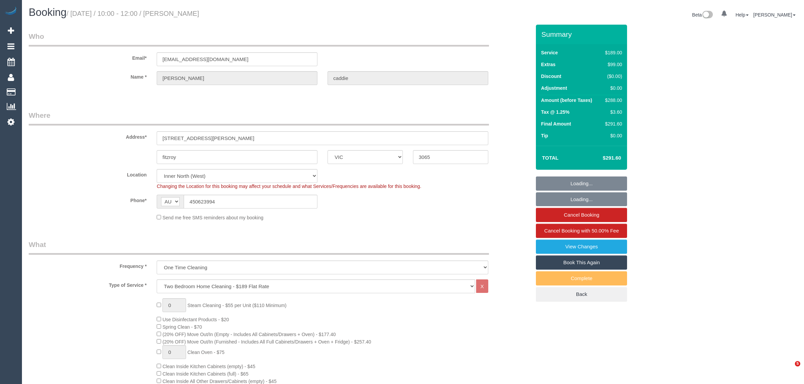
select select "number:13"
select select "object:1720"
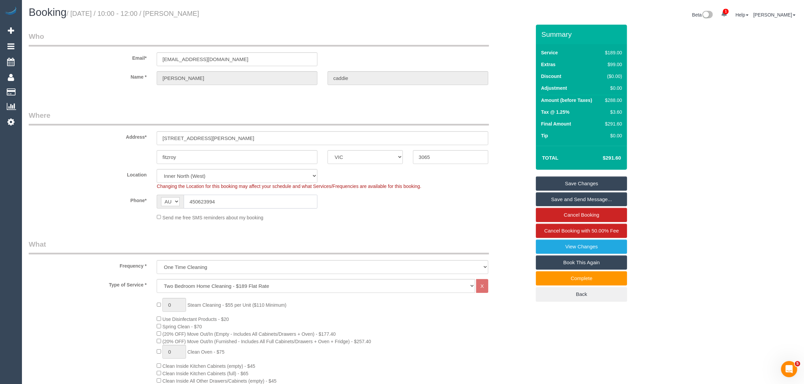
click at [259, 203] on input "450623994" at bounding box center [251, 202] width 134 height 14
click at [453, 240] on legend "What" at bounding box center [259, 246] width 460 height 15
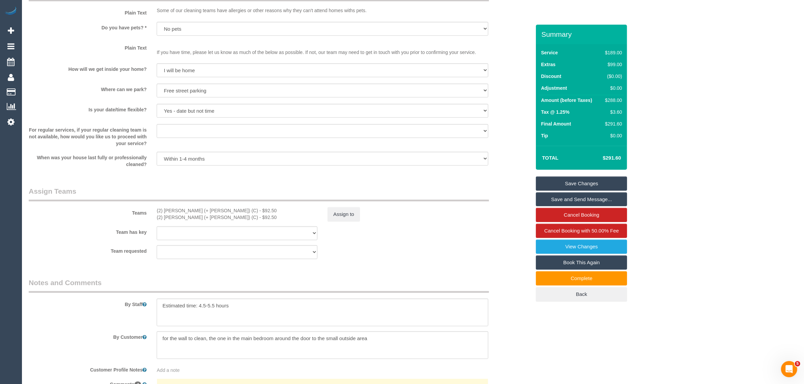
scroll to position [1013, 0]
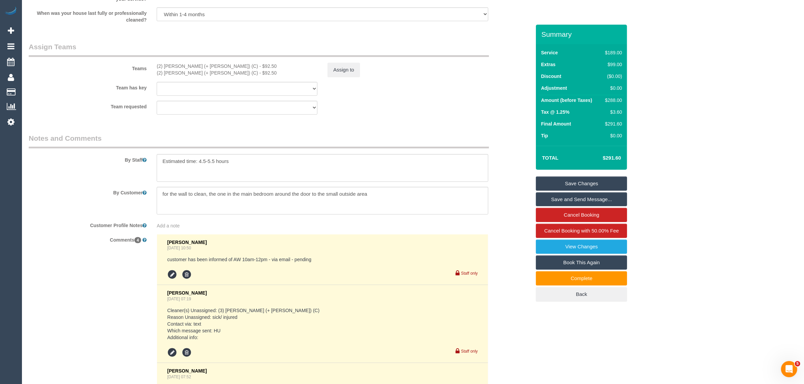
click at [507, 206] on div "By Customer" at bounding box center [280, 201] width 512 height 28
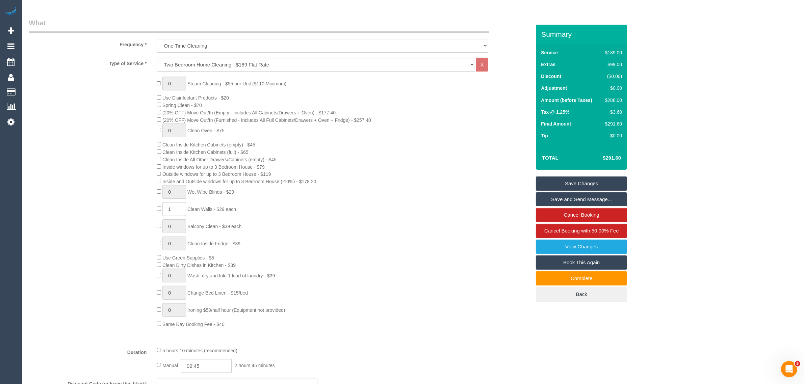
scroll to position [0, 0]
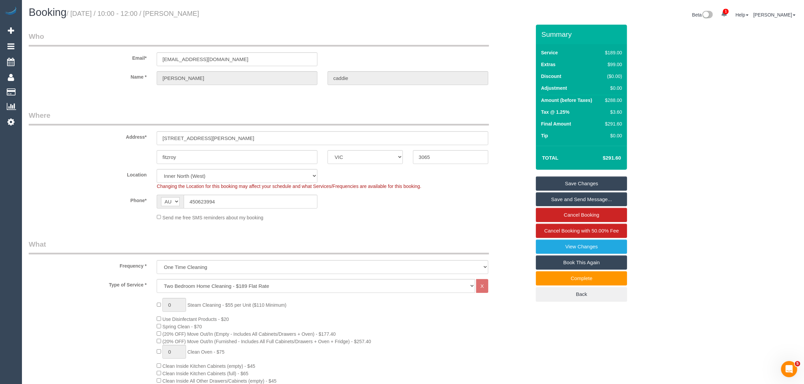
click at [504, 192] on sui-booking-location "Location Office City East (North) East (South) Inner East Inner North (East) In…" at bounding box center [280, 195] width 502 height 52
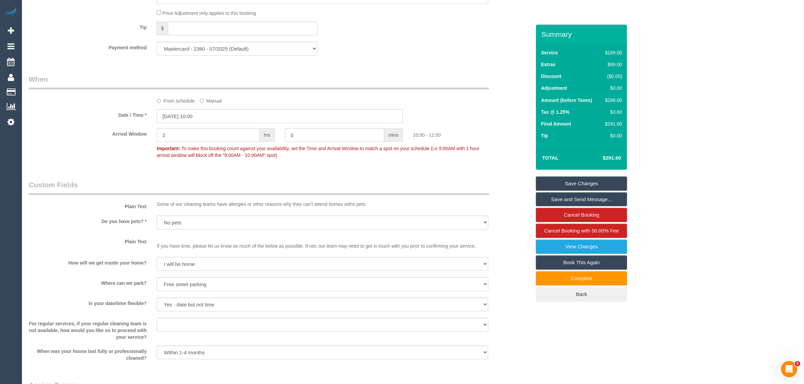
scroll to position [675, 0]
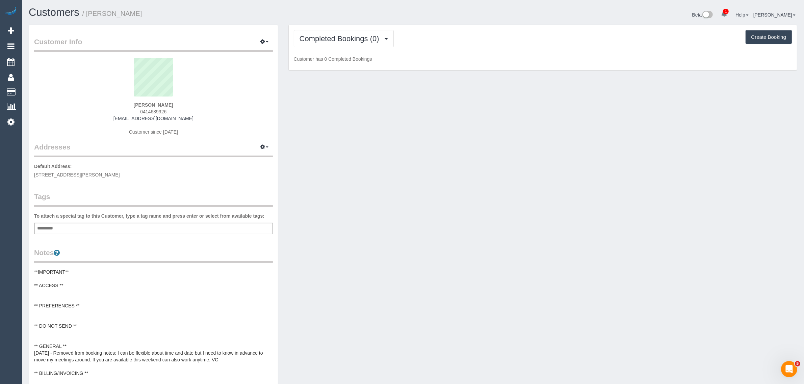
click at [153, 111] on span "0414689926" at bounding box center [153, 111] width 26 height 5
copy span "0414689926"
click at [343, 160] on div "Customer Info Edit Contact Info Send Message Email Preferences Special Sales Ta…" at bounding box center [413, 302] width 779 height 554
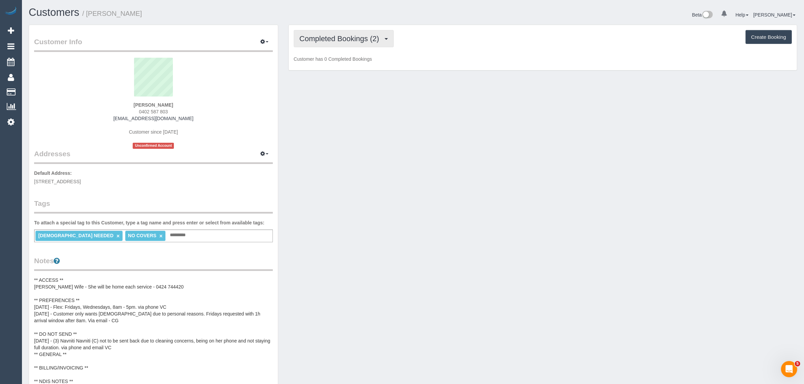
click at [366, 40] on span "Completed Bookings (2)" at bounding box center [341, 38] width 83 height 8
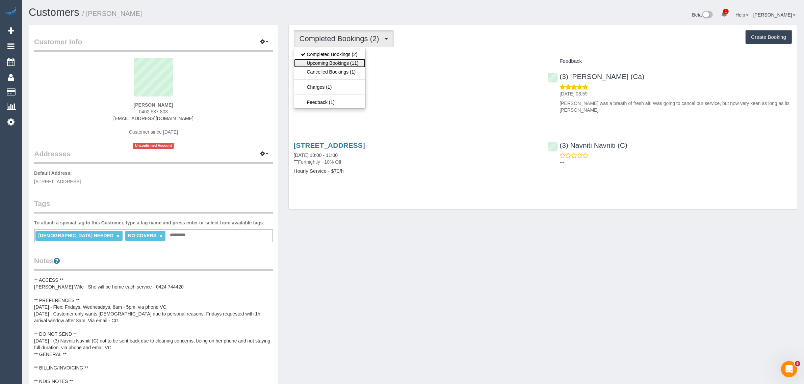
click at [349, 61] on link "Upcoming Bookings (11)" at bounding box center [329, 63] width 71 height 9
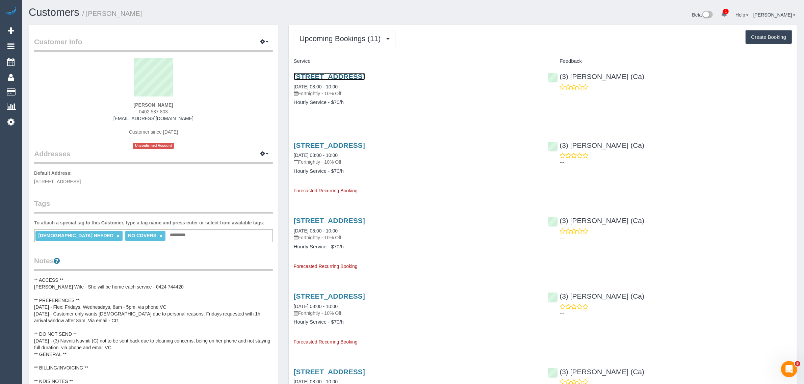
click at [364, 74] on link "[STREET_ADDRESS]" at bounding box center [329, 77] width 71 height 8
click at [365, 36] on span "Upcoming Bookings (11)" at bounding box center [342, 38] width 85 height 8
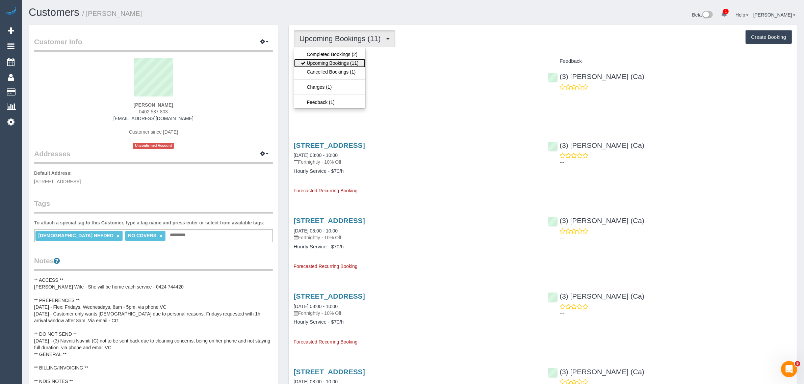
click at [336, 60] on link "Upcoming Bookings (11)" at bounding box center [329, 63] width 71 height 9
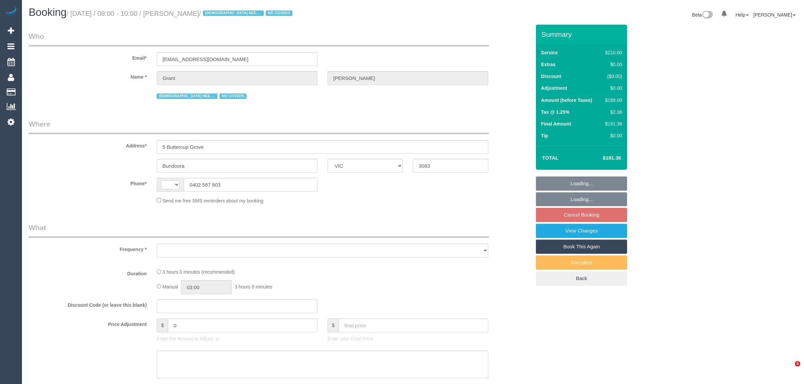
select select "VIC"
select select "string:AU"
select select "string:stripe-pm_1RvnLP2GScqysDRVt4v4WotE"
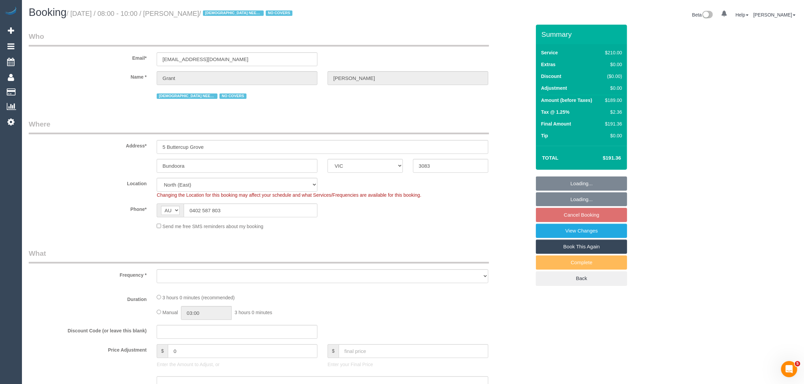
click at [460, 35] on legend "Who" at bounding box center [259, 38] width 460 height 15
select select "number:28"
select select "number:14"
select select "number:19"
select select "number:25"
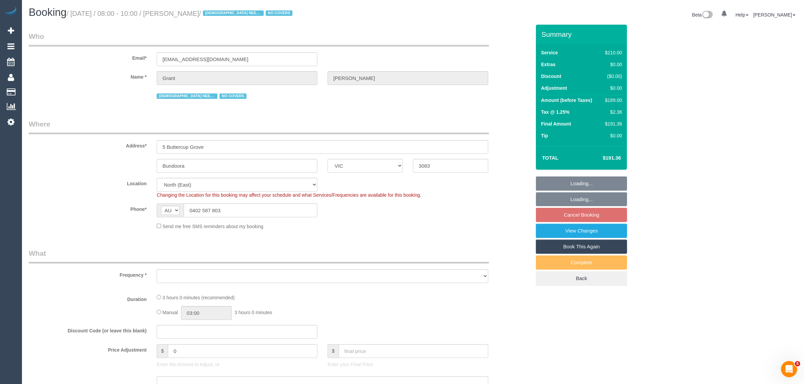
select select "number:35"
select select "number:12"
select select "object:698"
select select "180"
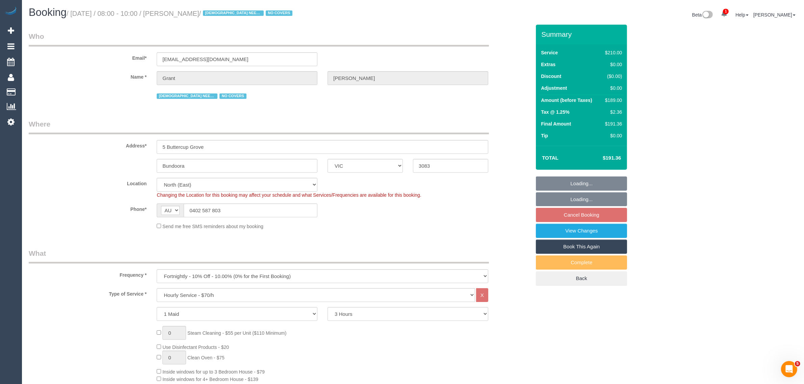
select select "object:1451"
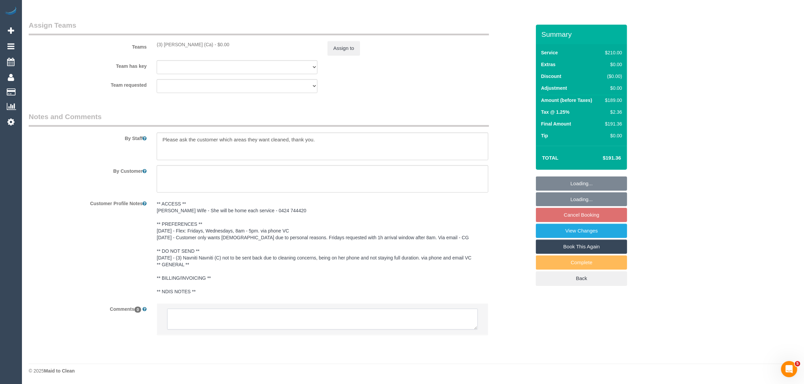
click at [320, 310] on textarea at bounding box center [322, 319] width 311 height 21
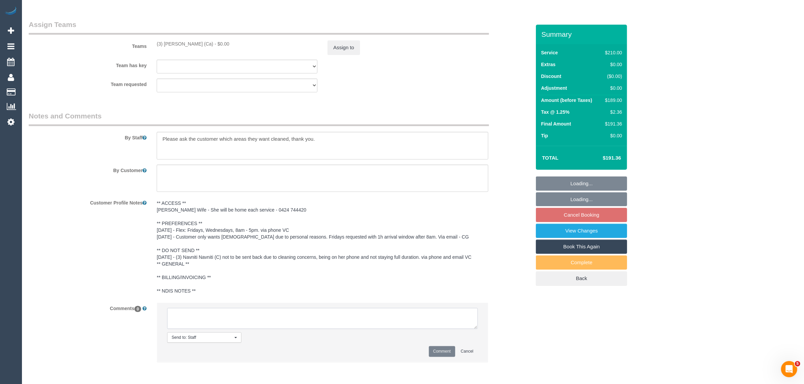
paste textarea "Cleaner(s) Unassigned: Reason Unassigned: Contact via: Which message sent: Addi…"
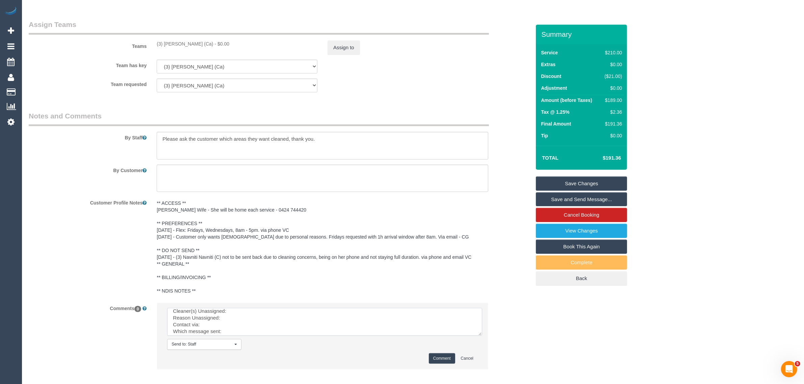
scroll to position [0, 0]
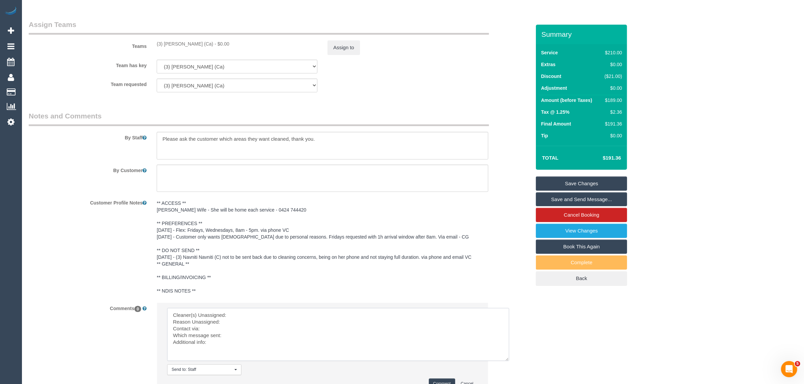
drag, startPoint x: 475, startPoint y: 327, endPoint x: 397, endPoint y: 334, distance: 78.3
click at [505, 360] on textarea at bounding box center [338, 334] width 342 height 53
click at [378, 316] on textarea at bounding box center [337, 335] width 340 height 54
drag, startPoint x: 147, startPoint y: 43, endPoint x: 210, endPoint y: 41, distance: 63.2
click at [210, 41] on div "Teams (3) [PERSON_NAME] (Ca) - $0.00 Assign to" at bounding box center [280, 37] width 512 height 35
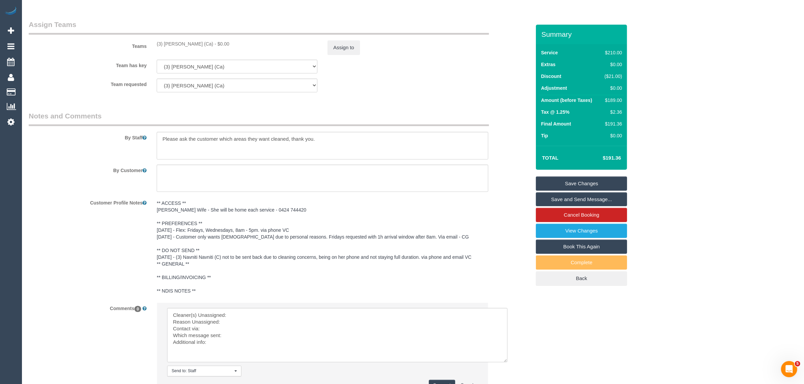
copy div "(3) Melissa Alampi (Ca) -"
click at [280, 313] on textarea at bounding box center [337, 335] width 340 height 54
paste textarea "(3) Melissa Alampi (Ca) -"
click at [256, 321] on textarea at bounding box center [337, 335] width 340 height 54
click at [173, 323] on textarea at bounding box center [337, 335] width 340 height 54
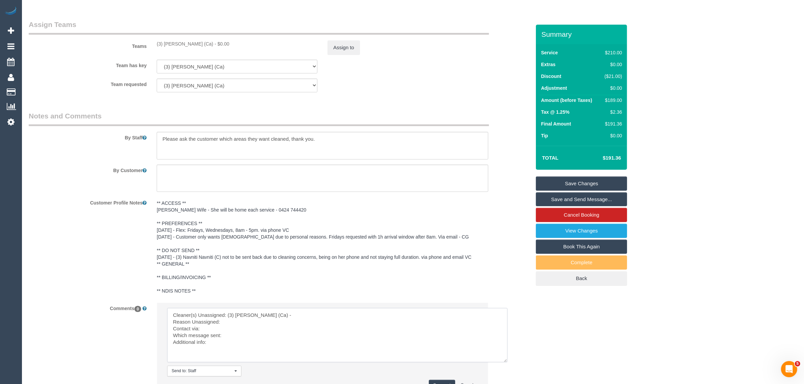
click at [249, 324] on textarea at bounding box center [337, 335] width 340 height 54
click at [253, 337] on textarea at bounding box center [337, 335] width 340 height 54
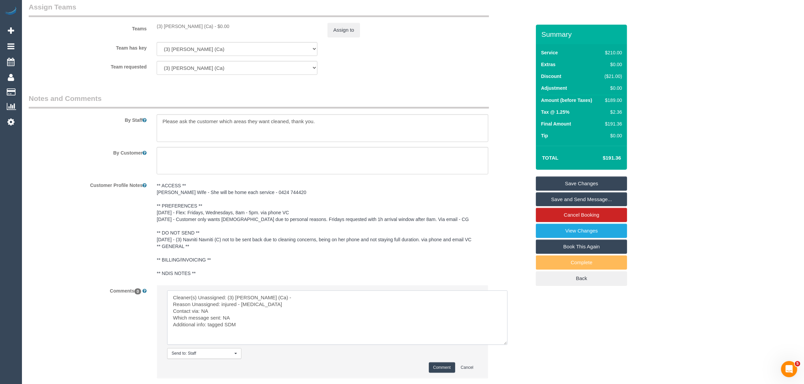
scroll to position [1103, 0]
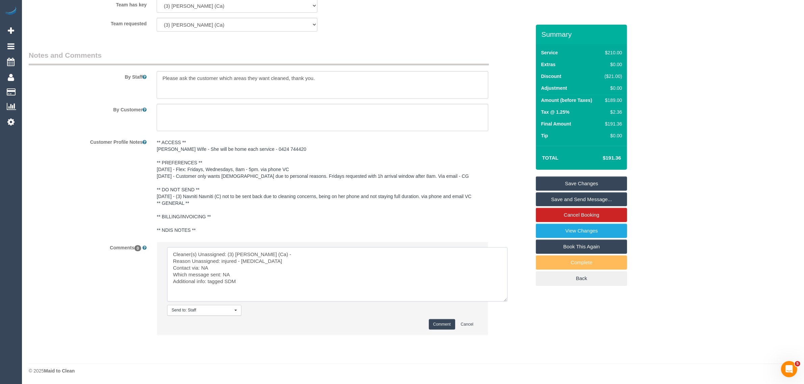
type textarea "Cleaner(s) Unassigned: (3) Melissa Alampi (Ca) - Reason Unassigned: injured - s…"
click at [432, 326] on button "Comment" at bounding box center [442, 325] width 26 height 10
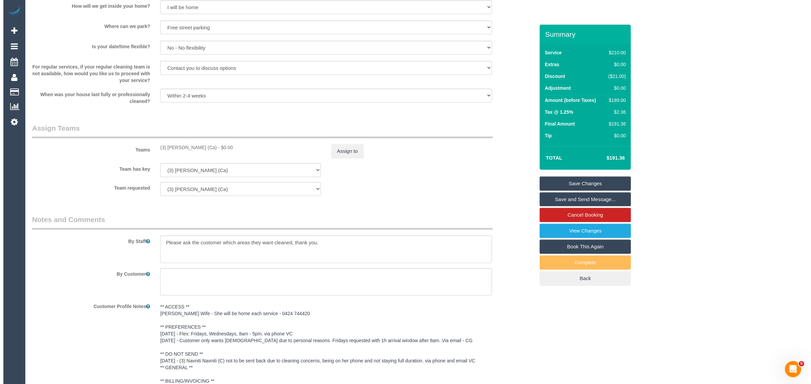
scroll to position [934, 0]
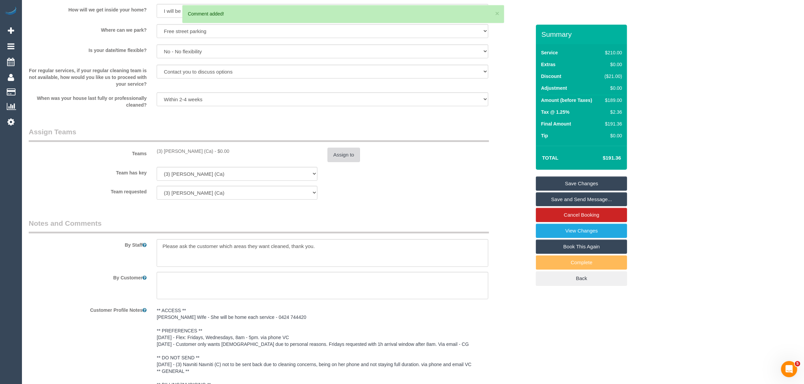
click at [336, 158] on button "Assign to" at bounding box center [344, 155] width 32 height 14
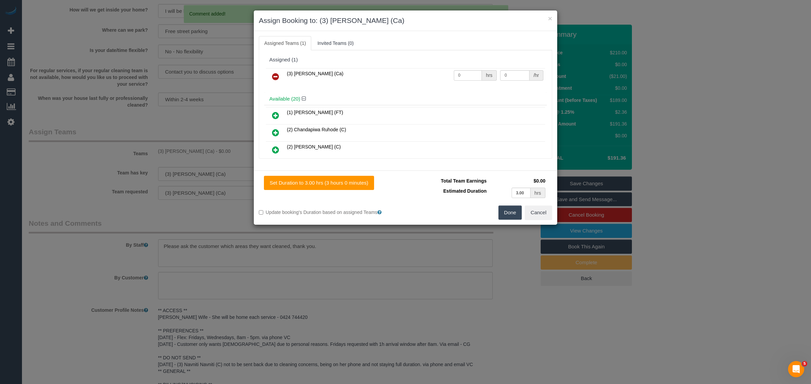
click at [274, 73] on icon at bounding box center [275, 77] width 7 height 8
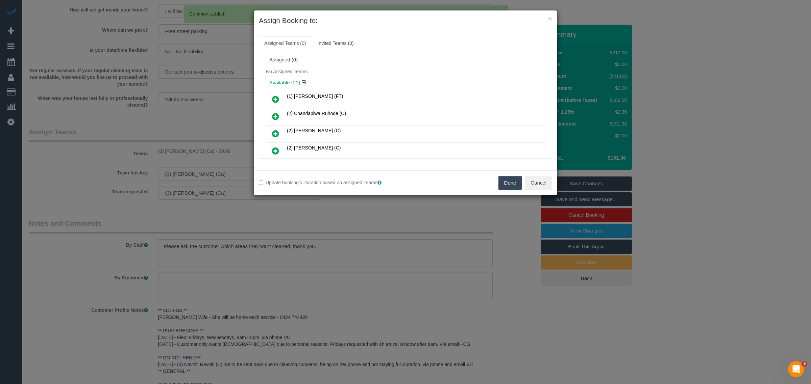
click at [512, 187] on button "Done" at bounding box center [510, 183] width 24 height 14
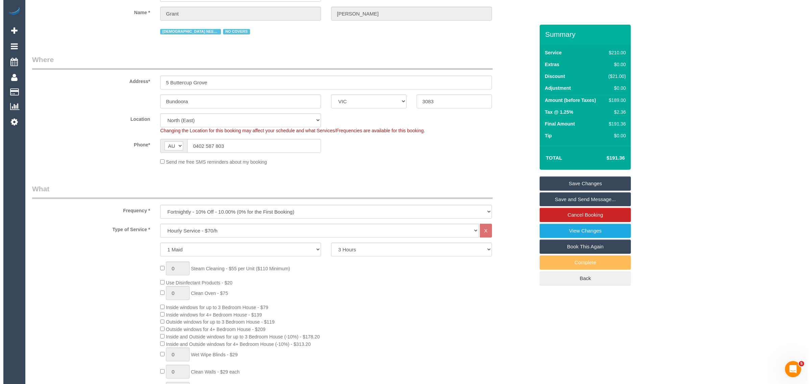
scroll to position [0, 0]
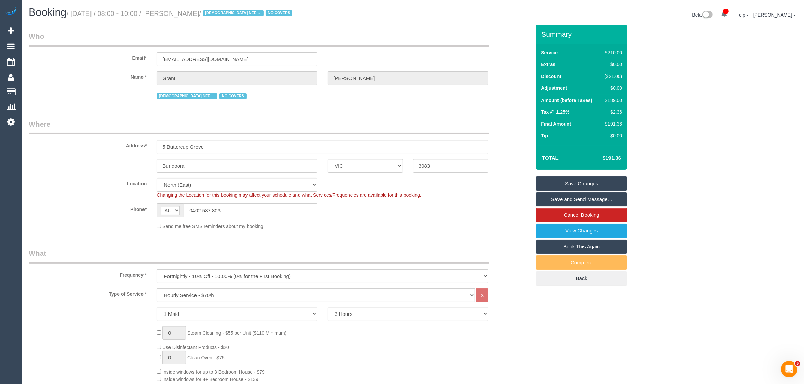
click at [558, 177] on link "Save Changes" at bounding box center [581, 184] width 91 height 14
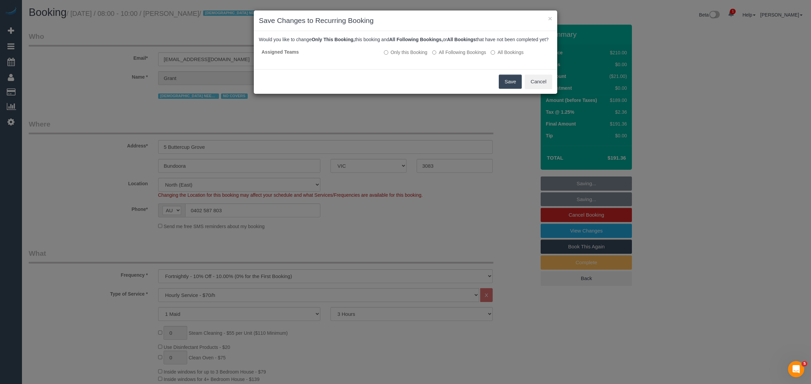
click at [503, 83] on button "Save" at bounding box center [510, 82] width 23 height 14
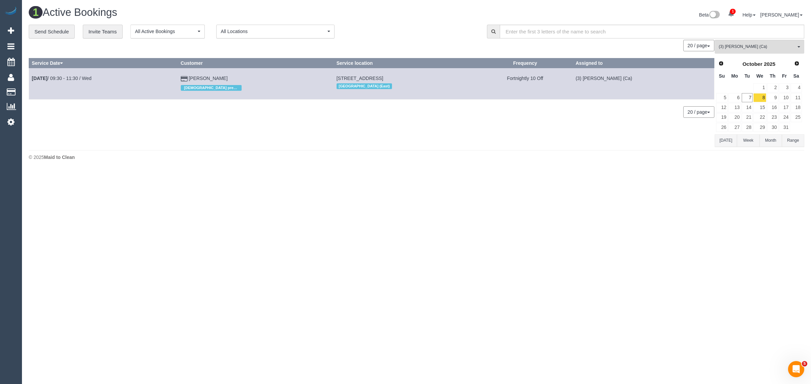
click at [393, 106] on div "20 / page 10 / page 20 / page 30 / page 40 / page 50 / page 100 / page" at bounding box center [371, 111] width 685 height 11
click at [365, 31] on div "**********" at bounding box center [253, 32] width 448 height 14
drag, startPoint x: 215, startPoint y: 75, endPoint x: 210, endPoint y: 78, distance: 6.3
click at [745, 93] on link "7" at bounding box center [746, 97] width 11 height 9
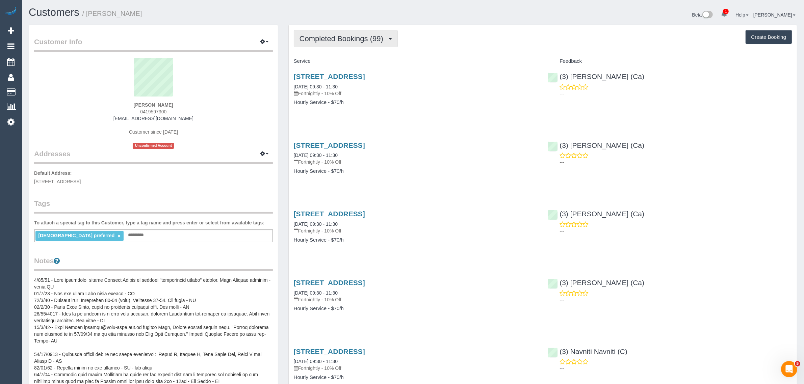
click at [348, 37] on span "Completed Bookings (99)" at bounding box center [343, 38] width 87 height 8
click at [338, 61] on link "Upcoming Bookings (11)" at bounding box center [330, 63] width 73 height 9
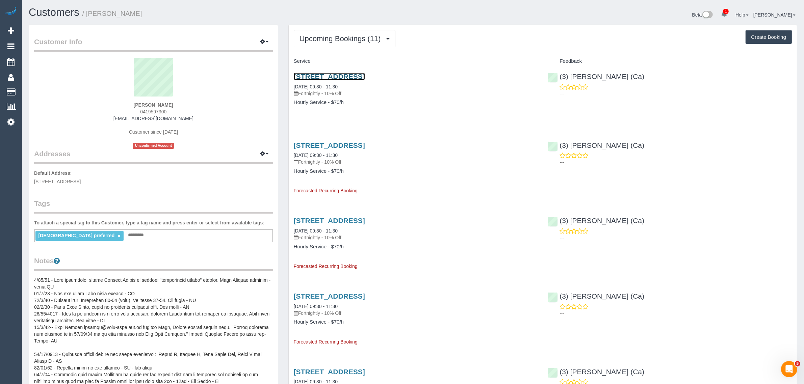
click at [359, 75] on link "[STREET_ADDRESS]" at bounding box center [329, 77] width 71 height 8
click at [362, 32] on button "Upcoming Bookings (11)" at bounding box center [345, 38] width 102 height 17
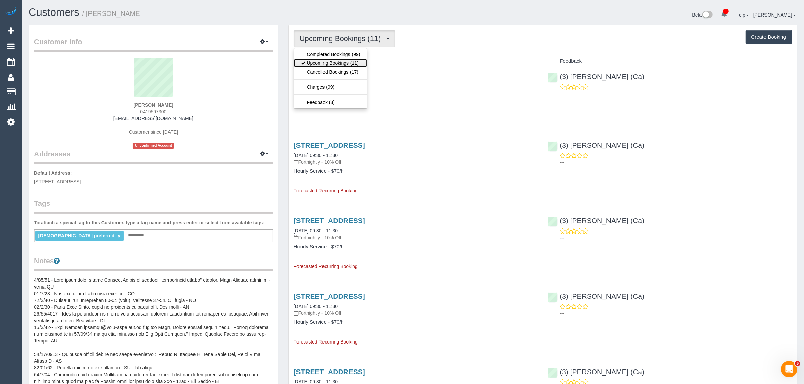
click at [346, 60] on link "Upcoming Bookings (11)" at bounding box center [330, 63] width 73 height 9
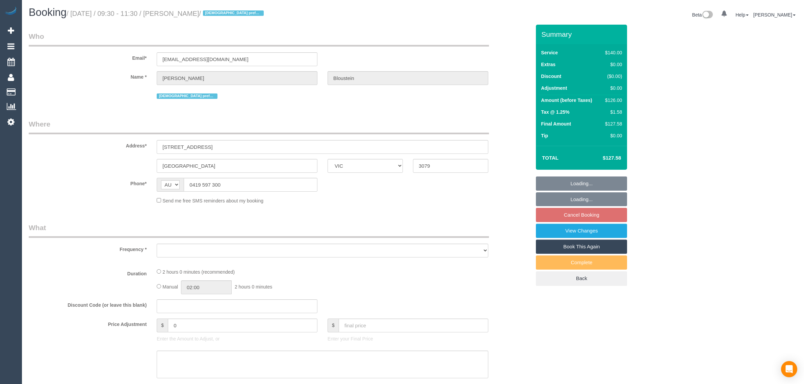
select select "VIC"
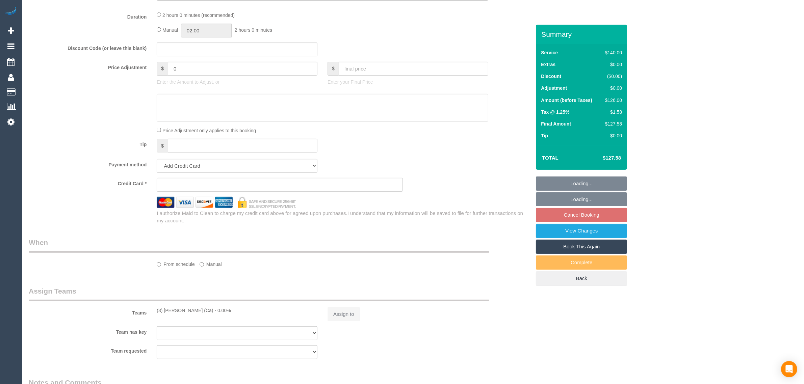
select select "string:stripe-pm_1O9xBK2GScqysDRVLCItVcgE"
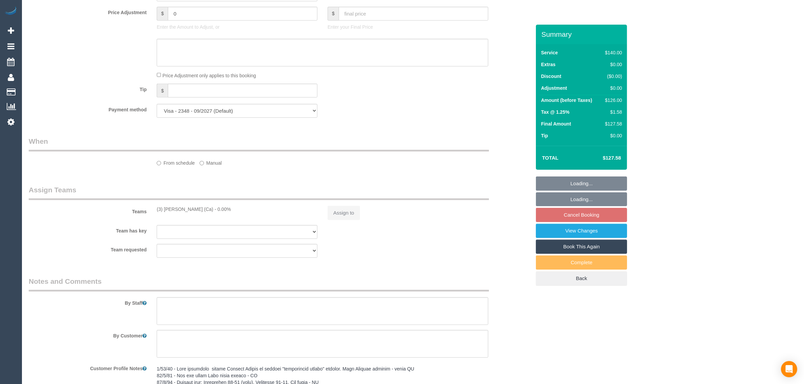
select select "object:548"
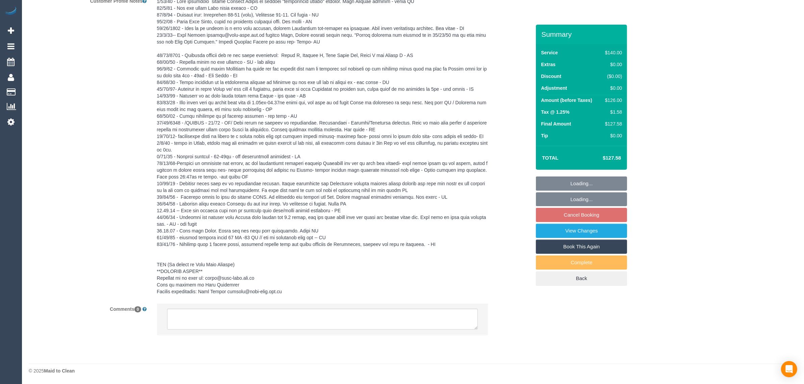
select select "number:28"
select select "number:14"
select select "number:19"
select select "number:24"
select select "number:35"
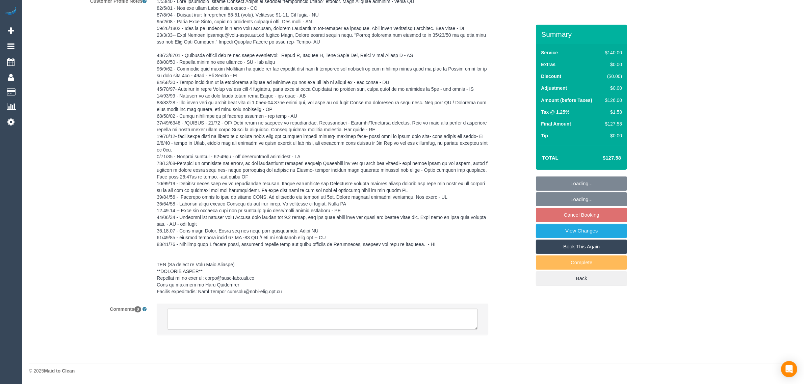
select select "number:13"
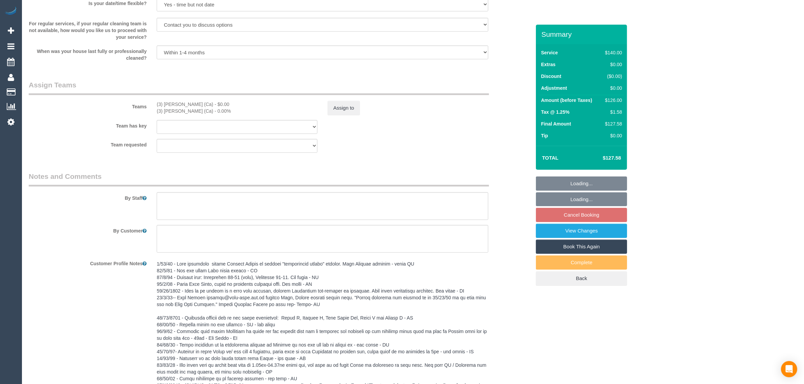
select select "object:1637"
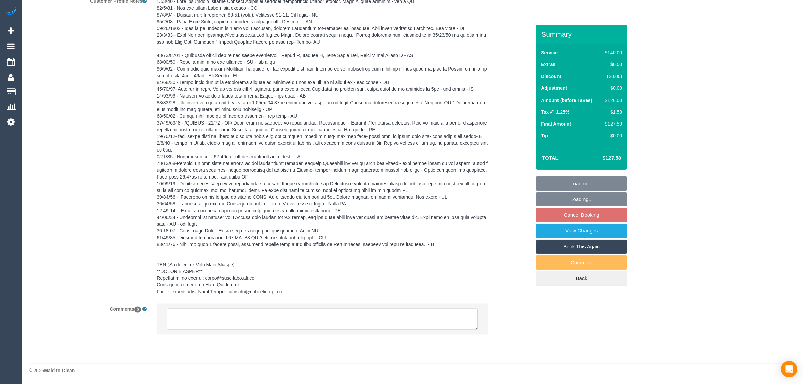
click at [338, 316] on textarea at bounding box center [322, 319] width 311 height 21
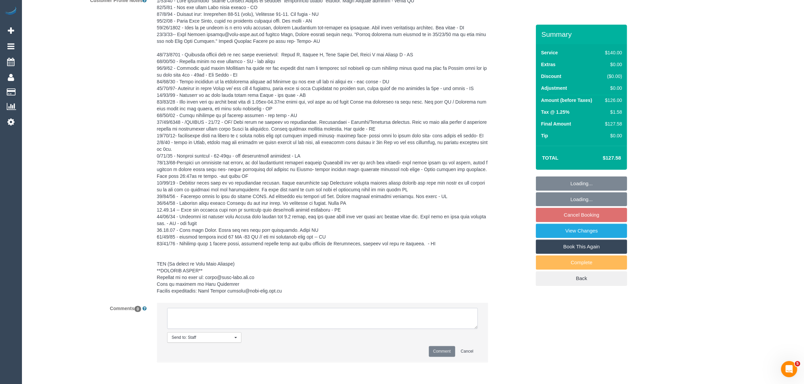
paste textarea "Cleaner(s) Unassigned: Reason Unassigned: Contact via: Which message sent: Addi…"
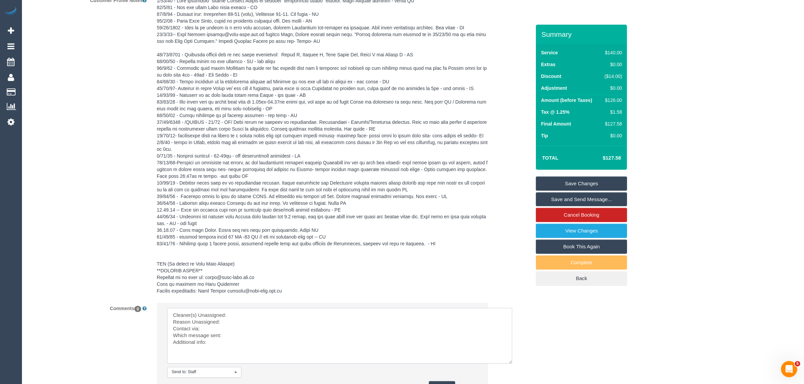
scroll to position [0, 0]
drag, startPoint x: 509, startPoint y: 363, endPoint x: 512, endPoint y: 369, distance: 6.7
click at [512, 364] on textarea at bounding box center [339, 336] width 345 height 56
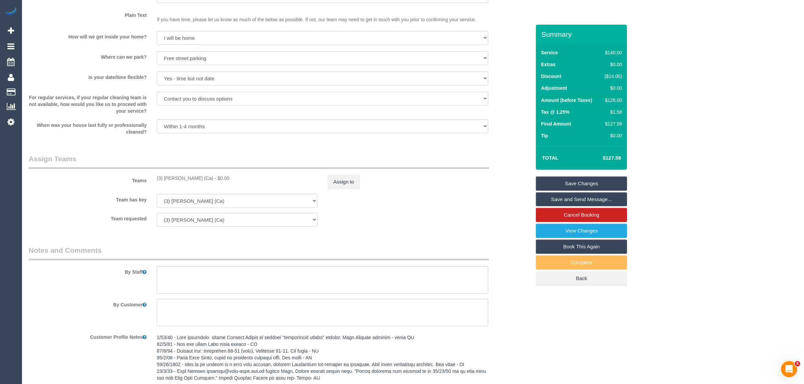
scroll to position [906, 0]
drag, startPoint x: 156, startPoint y: 181, endPoint x: 206, endPoint y: 182, distance: 50.0
click at [206, 182] on div "Teams (3) [PERSON_NAME] (Ca) - $0.00 Assign to" at bounding box center [280, 172] width 512 height 35
copy div "(3) [PERSON_NAME] (Ca)"
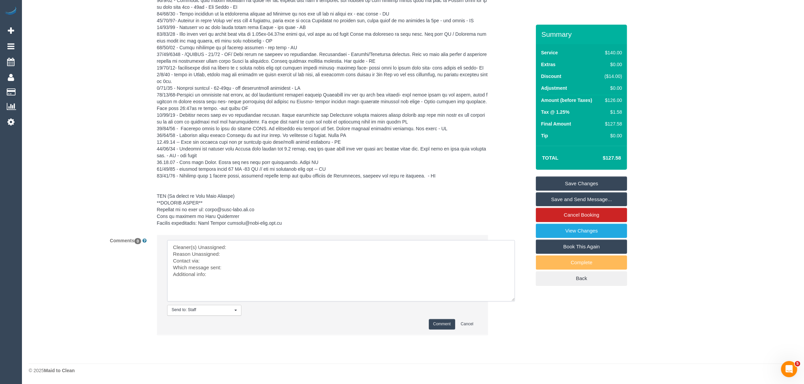
click at [300, 248] on textarea at bounding box center [341, 270] width 348 height 61
paste textarea "(3) [PERSON_NAME] (Ca)"
click at [227, 253] on textarea at bounding box center [341, 270] width 348 height 61
click at [260, 269] on textarea at bounding box center [341, 270] width 348 height 61
type textarea "Cleaner(s) Unassigned:(3) [PERSON_NAME] (Ca) Reason Unassigned: injury - [MEDIC…"
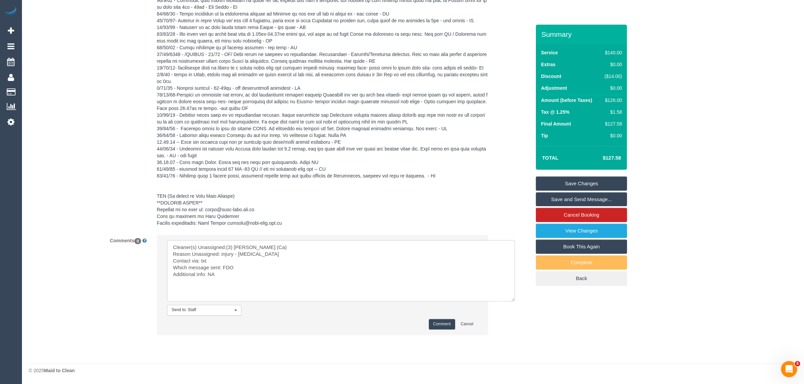
click at [438, 327] on button "Comment" at bounding box center [442, 325] width 26 height 10
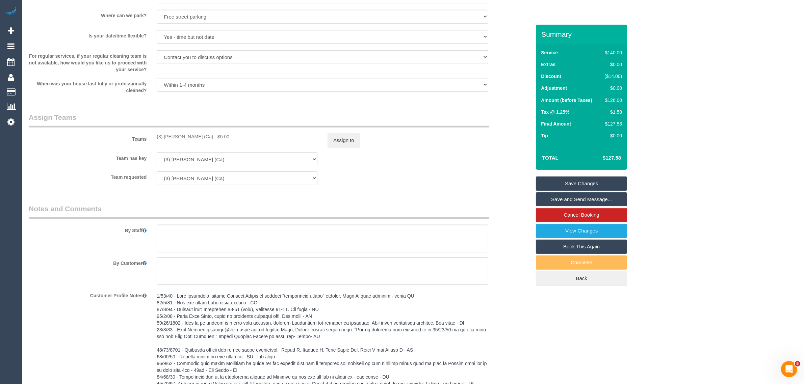
scroll to position [806, 0]
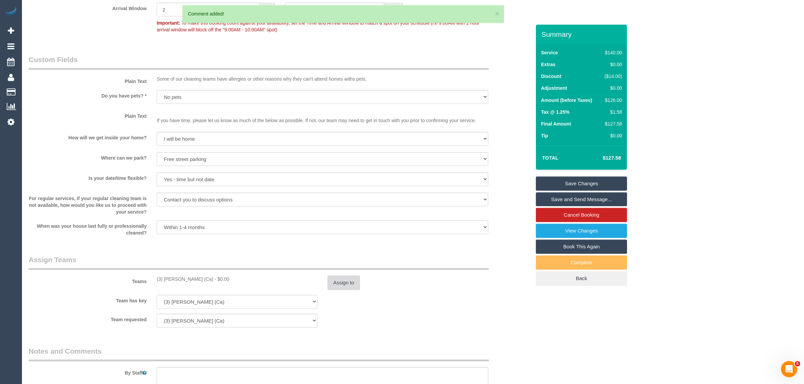
click at [338, 279] on button "Assign to" at bounding box center [344, 283] width 32 height 14
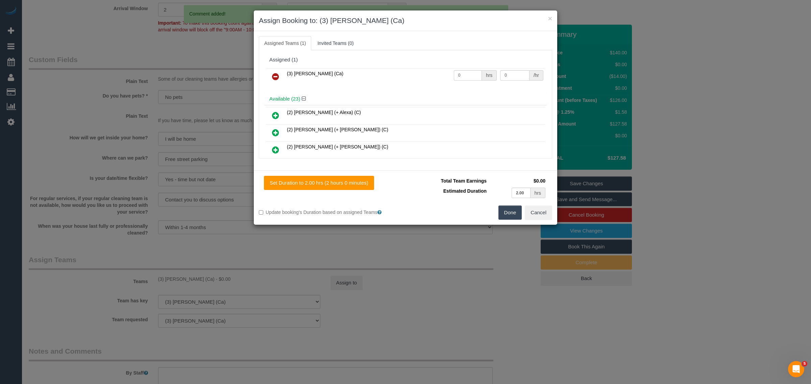
click at [279, 75] on link at bounding box center [275, 77] width 16 height 14
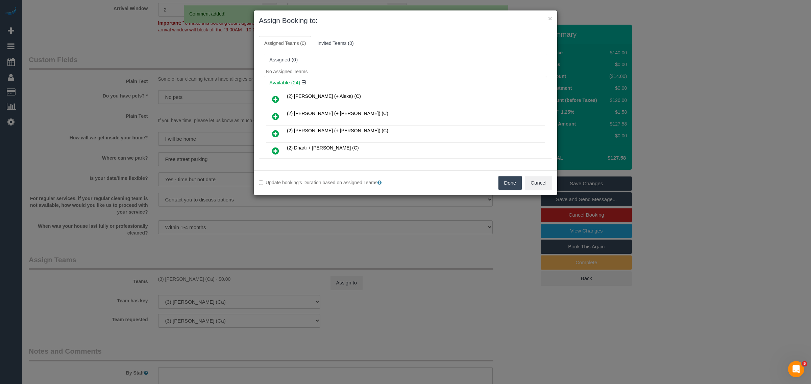
click at [504, 189] on button "Done" at bounding box center [510, 183] width 24 height 14
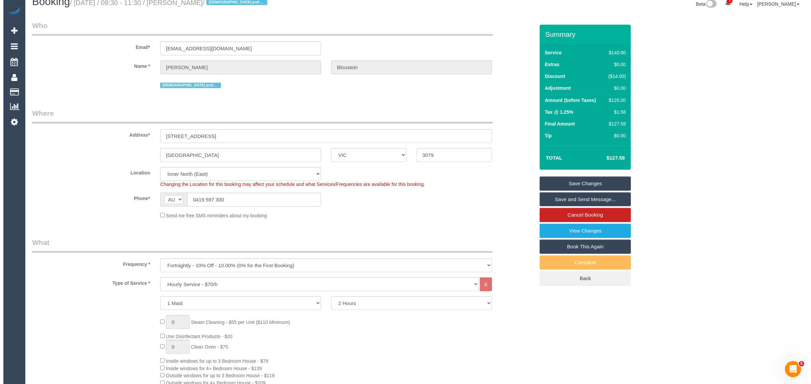
scroll to position [0, 0]
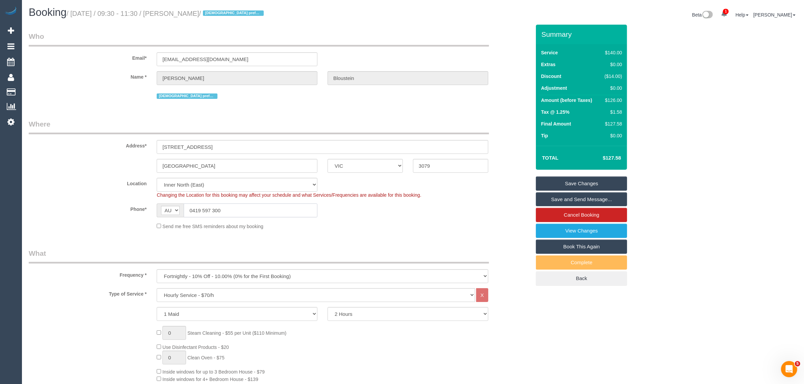
click at [247, 209] on input "0419 597 300" at bounding box center [251, 211] width 134 height 14
click at [378, 216] on div "Phone* AF AL DZ AD AO AI AQ AG AR AM AW AU AT AZ BS BH BD BB BY BE BZ BJ BM BT …" at bounding box center [280, 211] width 512 height 14
click at [579, 182] on link "Save Changes" at bounding box center [581, 184] width 91 height 14
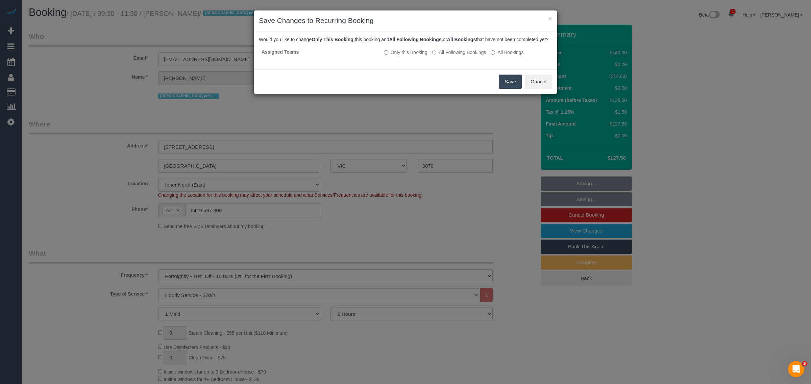
click at [506, 89] on button "Save" at bounding box center [510, 82] width 23 height 14
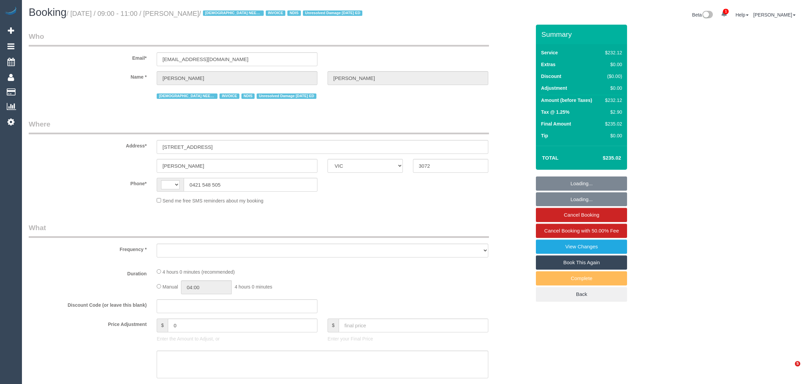
select select "VIC"
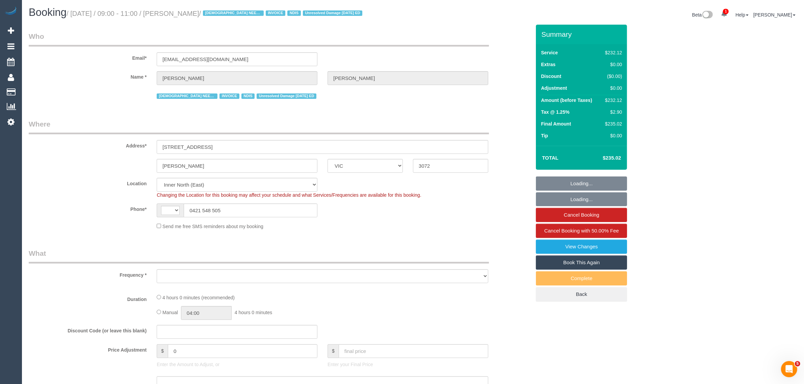
select select "string:AU"
select select "object:548"
select select "240"
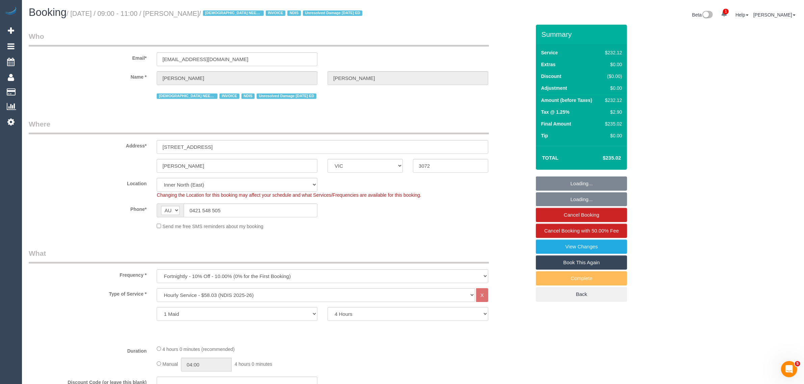
select select "number:27"
select select "number:14"
select select "number:19"
select select "number:36"
select select "number:35"
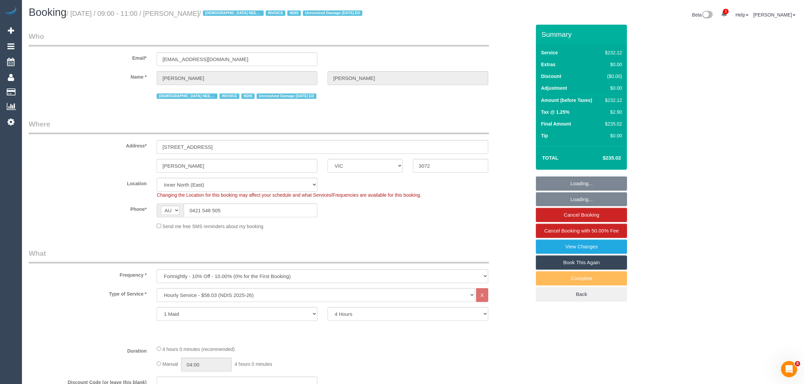
select select "object:1520"
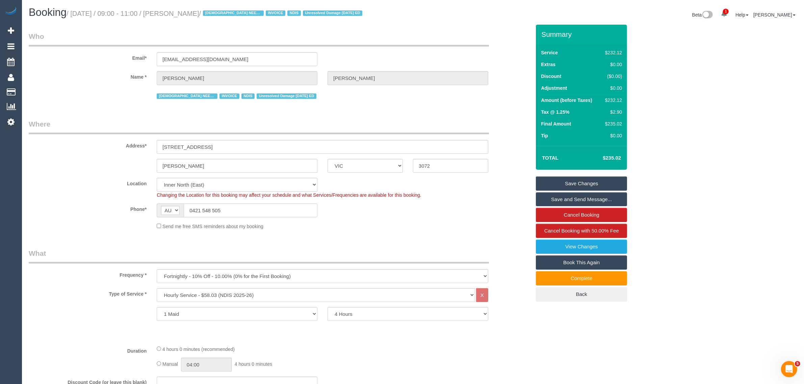
click at [257, 209] on input "0421 548 505" at bounding box center [251, 211] width 134 height 14
click at [256, 209] on input "0421 548 505" at bounding box center [251, 211] width 134 height 14
click at [255, 209] on input "0421 548 505" at bounding box center [251, 211] width 134 height 14
click at [255, 208] on input "0421 548 505" at bounding box center [251, 211] width 134 height 14
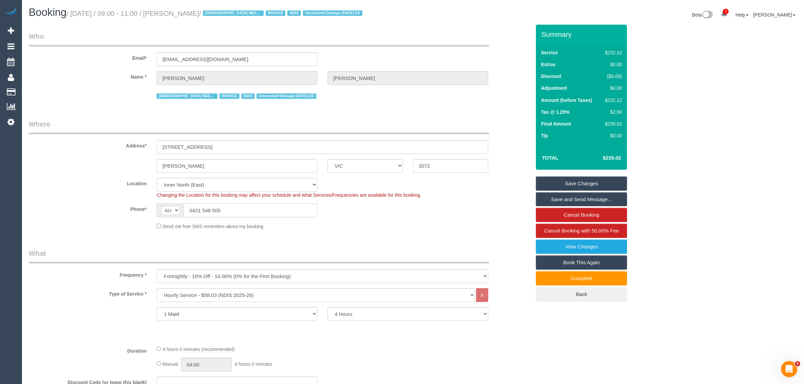
click at [257, 206] on input "0421 548 505" at bounding box center [251, 211] width 134 height 14
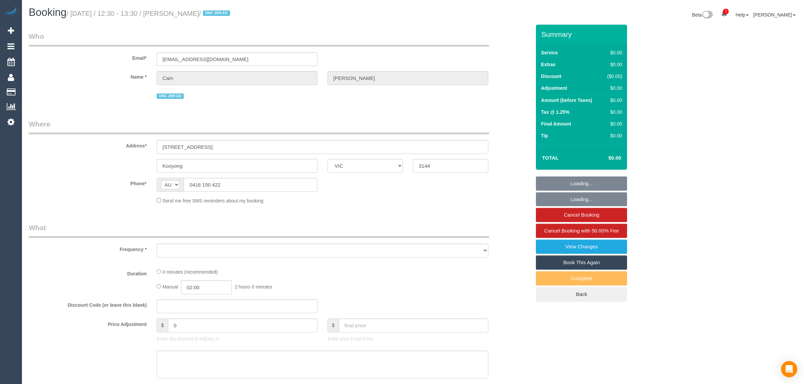
select select "VIC"
select select "string:stripe-pm_1S6SwY2GScqysDRVzguSIoje"
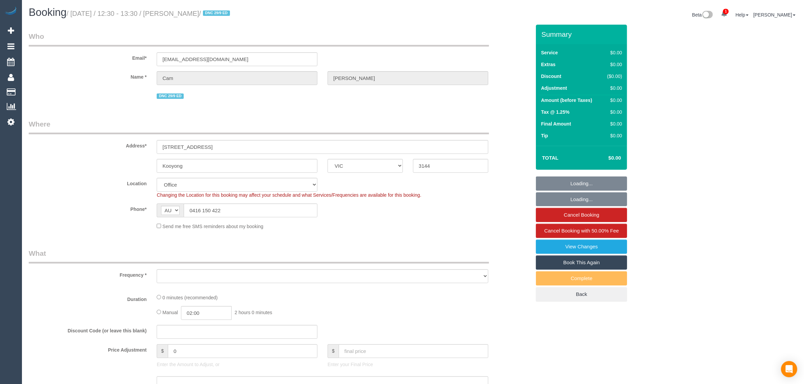
select select "object:737"
select select "number:28"
select select "number:14"
select select "number:18"
select select "number:24"
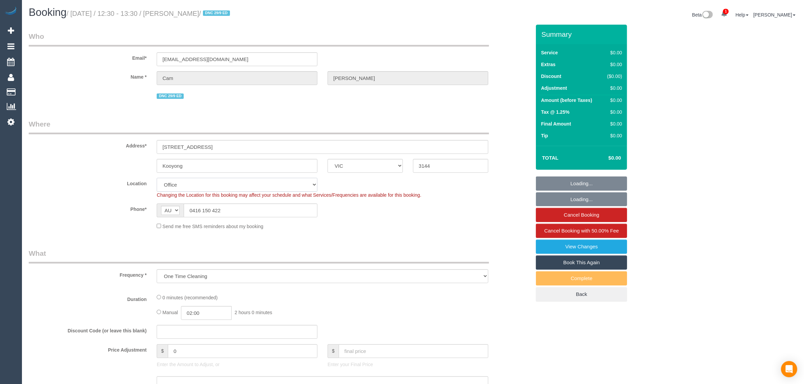
click at [233, 187] on select "Office [GEOGRAPHIC_DATA] (North) East (South) [GEOGRAPHIC_DATA] (East) [GEOGRAP…" at bounding box center [237, 185] width 161 height 14
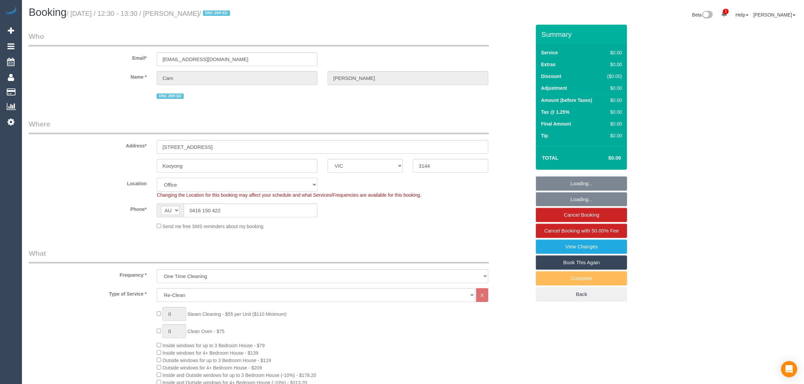
select select "object:2015"
click at [365, 220] on sui-booking-location "Location Office City East (North) East (South) Inner East Inner North (East) In…" at bounding box center [280, 204] width 502 height 52
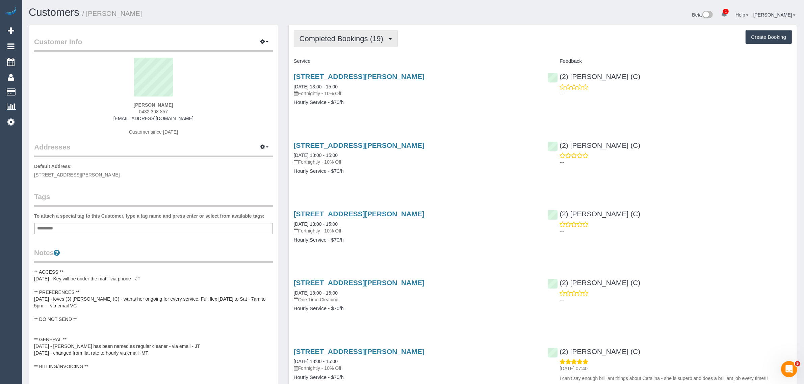
click at [327, 43] on button "Completed Bookings (19)" at bounding box center [346, 38] width 104 height 17
click at [336, 63] on link "Upcoming Bookings (12)" at bounding box center [330, 63] width 73 height 9
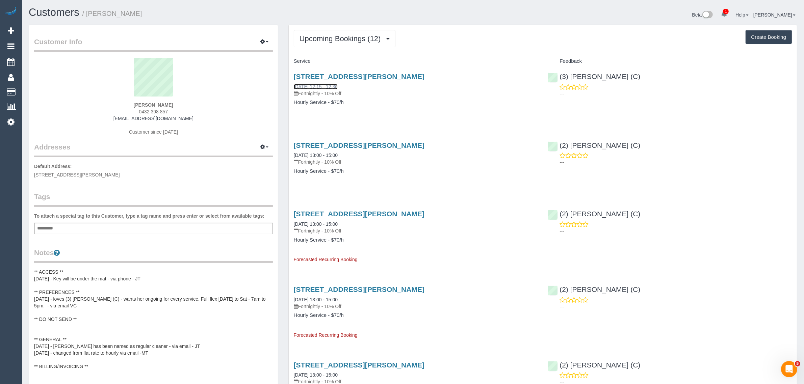
click at [321, 87] on link "[DATE] 12:15 - 12:30" at bounding box center [316, 86] width 44 height 5
click at [357, 37] on span "Upcoming Bookings (12)" at bounding box center [342, 38] width 85 height 8
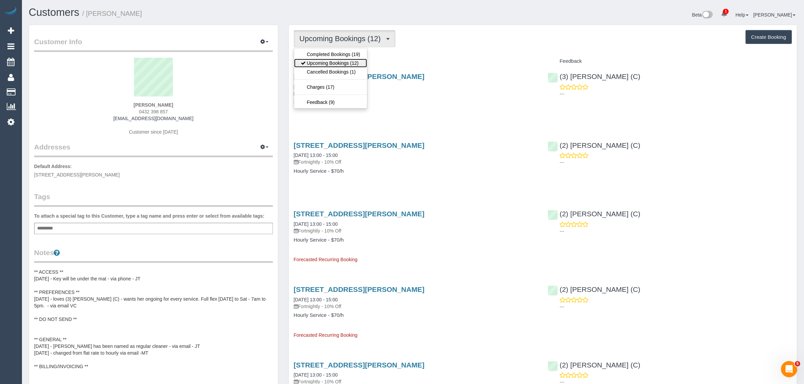
click at [332, 61] on link "Upcoming Bookings (12)" at bounding box center [330, 63] width 73 height 9
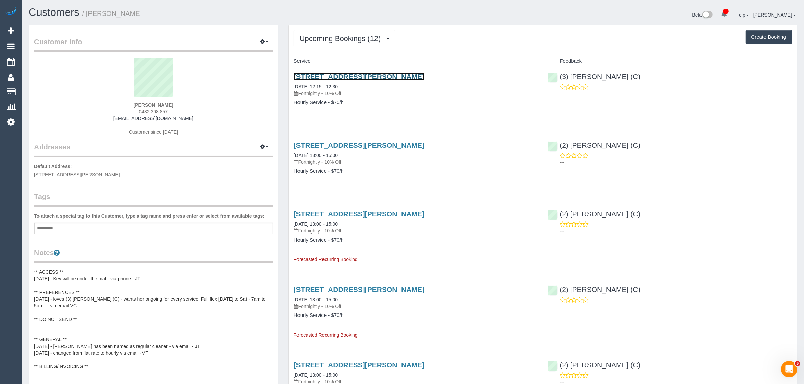
click at [337, 76] on link "[STREET_ADDRESS][PERSON_NAME]" at bounding box center [359, 77] width 131 height 8
click at [333, 34] on span "Upcoming Bookings (12)" at bounding box center [342, 38] width 85 height 8
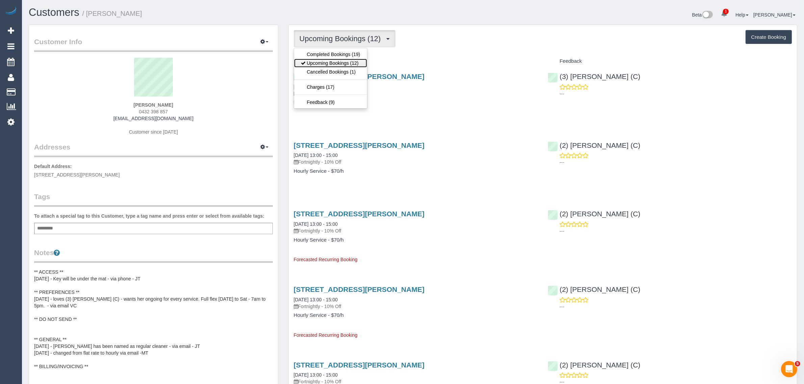
click at [325, 63] on link "Upcoming Bookings (12)" at bounding box center [330, 63] width 73 height 9
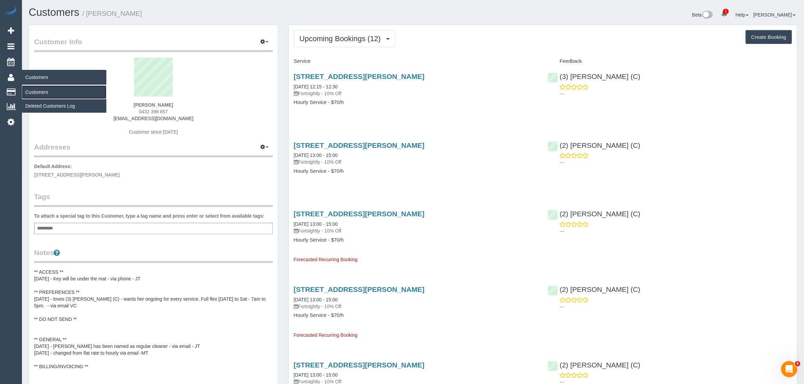
drag, startPoint x: 43, startPoint y: 88, endPoint x: 53, endPoint y: 78, distance: 14.8
click at [43, 88] on link "Customers" at bounding box center [64, 92] width 84 height 14
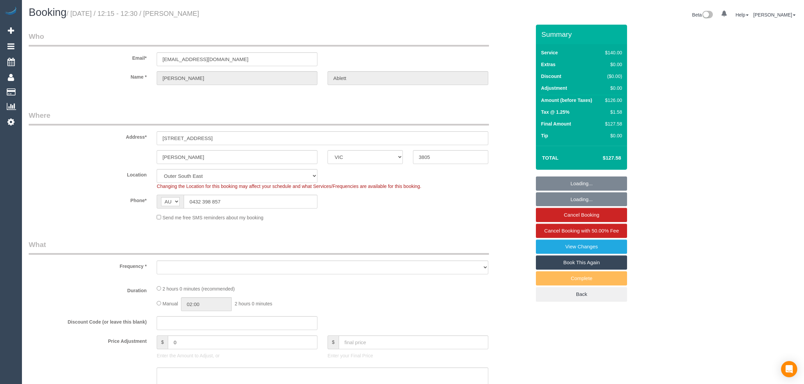
select select "VIC"
select select "object:600"
select select "number:29"
select select "number:14"
select select "number:19"
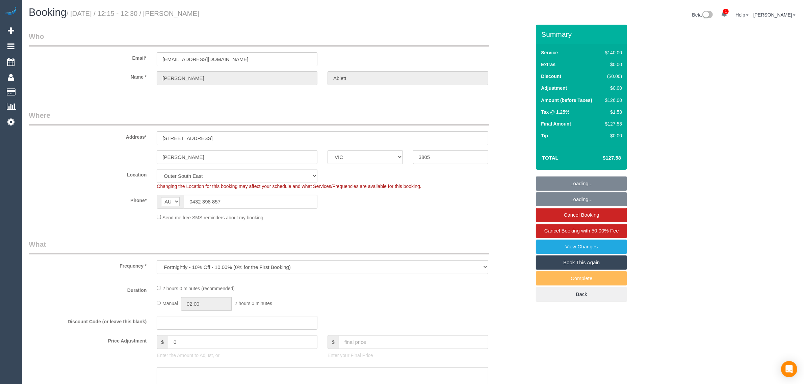
select select "number:23"
select select "number:34"
select select "number:12"
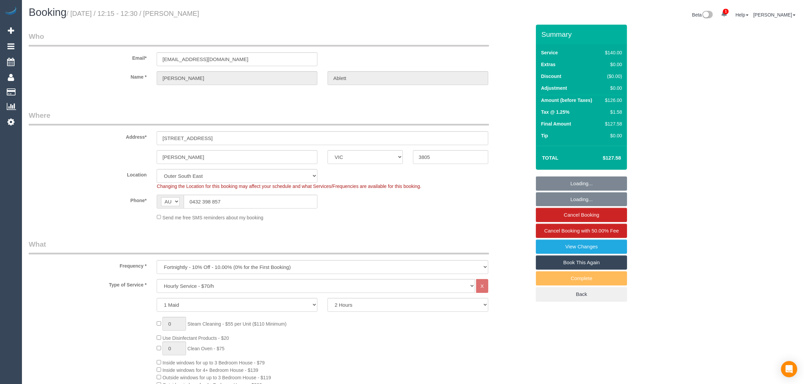
select select "object:1250"
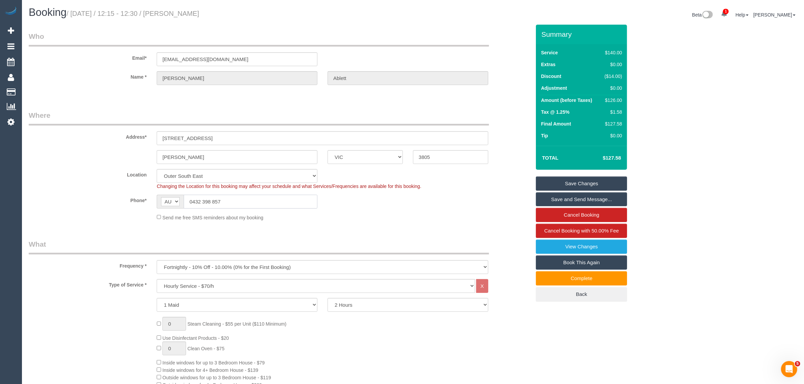
click at [230, 198] on input "0432 398 857" at bounding box center [251, 202] width 134 height 14
click at [376, 219] on div "Send me free SMS reminders about my booking" at bounding box center [323, 217] width 342 height 7
click at [253, 199] on input "0432 398 857" at bounding box center [251, 202] width 134 height 14
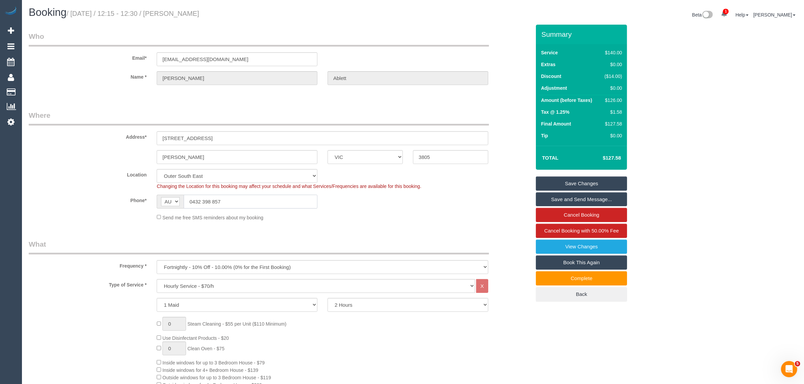
click at [253, 199] on input "0432 398 857" at bounding box center [251, 202] width 134 height 14
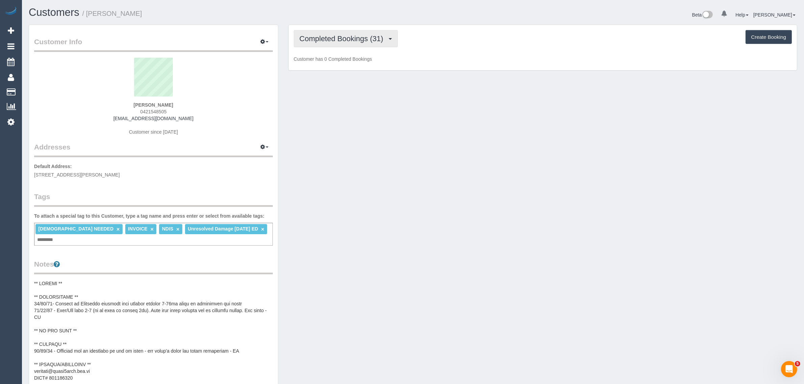
click at [353, 43] on button "Completed Bookings (31)" at bounding box center [346, 38] width 104 height 17
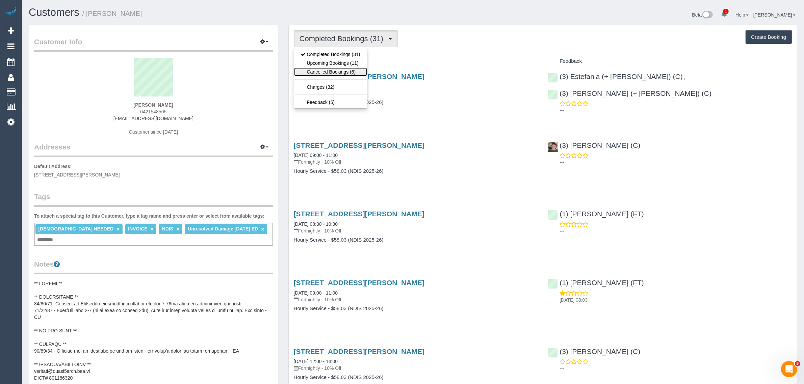
click at [335, 68] on link "Cancelled Bookings (6)" at bounding box center [330, 72] width 73 height 9
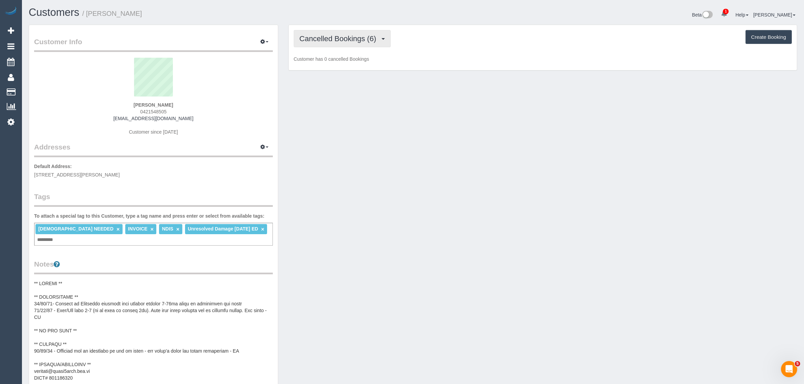
click at [351, 43] on button "Cancelled Bookings (6)" at bounding box center [342, 38] width 97 height 17
click at [332, 64] on link "Upcoming Bookings (11)" at bounding box center [330, 63] width 73 height 9
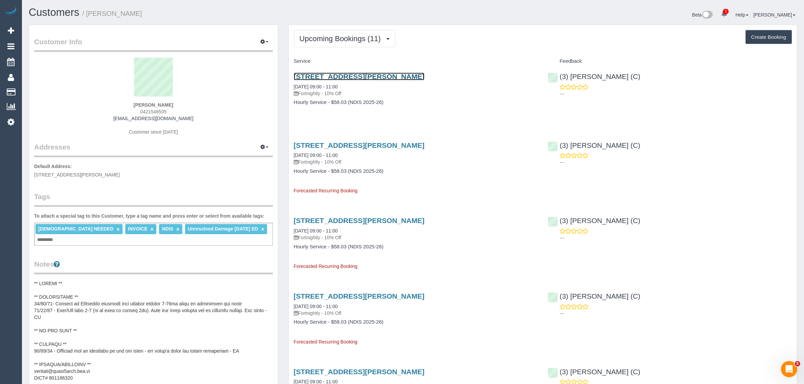
click at [356, 73] on link "[STREET_ADDRESS][PERSON_NAME]" at bounding box center [359, 77] width 131 height 8
click at [352, 36] on span "Upcoming Bookings (11)" at bounding box center [342, 38] width 85 height 8
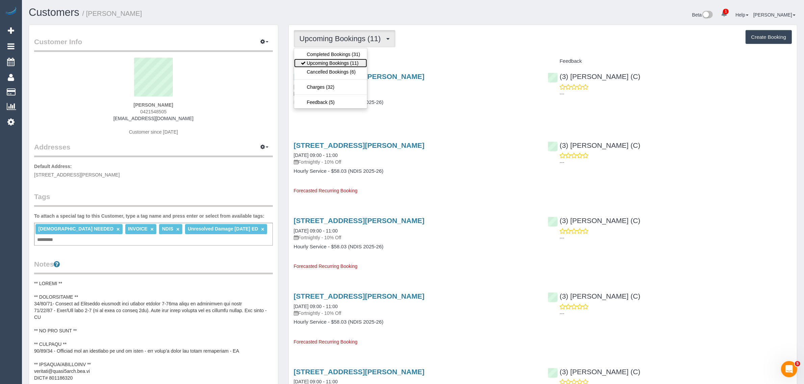
click at [343, 61] on link "Upcoming Bookings (11)" at bounding box center [330, 63] width 73 height 9
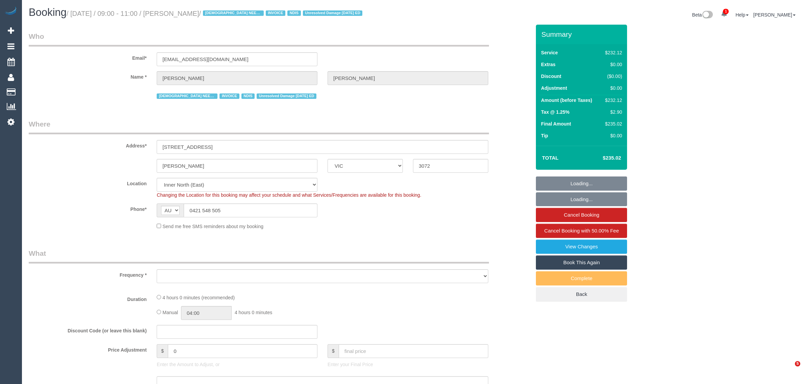
select select "VIC"
select select "240"
select select "number:27"
select select "number:14"
select select "number:19"
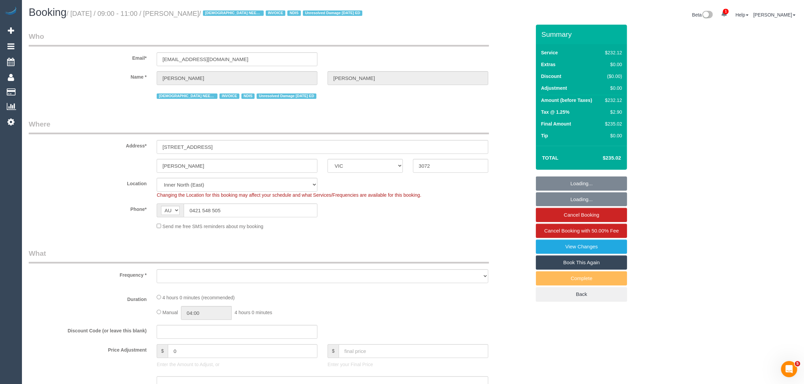
select select "number:36"
select select "number:35"
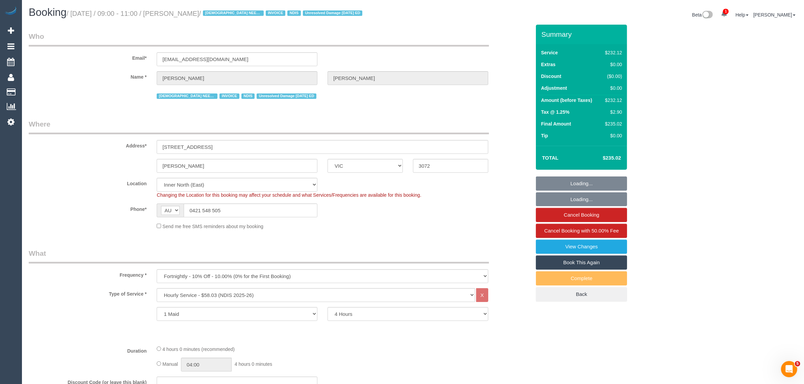
select select "object:1520"
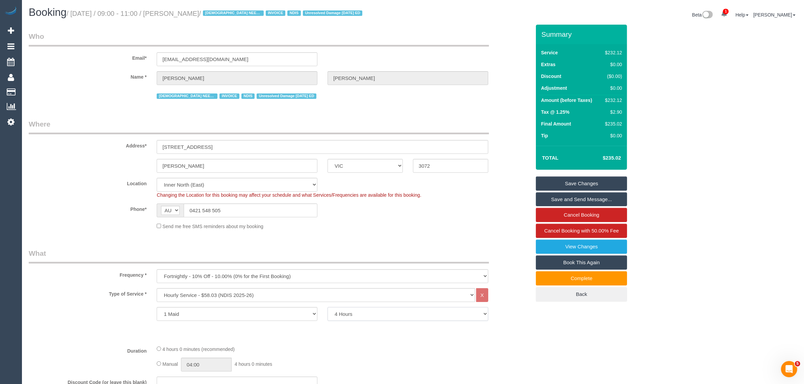
click at [357, 316] on select "2 Hours 2.5 Hours 3 Hours 3.5 Hours 4 Hours 4.5 Hours 5 Hours 5.5 Hours 6 Hours…" at bounding box center [408, 314] width 161 height 14
select select "180"
click at [328, 307] on select "2 Hours 2.5 Hours 3 Hours 3.5 Hours 4 Hours 4.5 Hours 5 Hours 5.5 Hours 6 Hours…" at bounding box center [408, 314] width 161 height 14
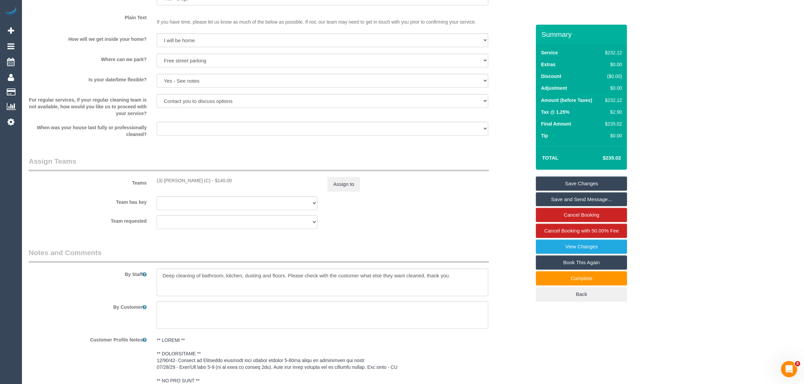
scroll to position [675, 0]
click at [331, 186] on button "Assign to" at bounding box center [344, 185] width 32 height 14
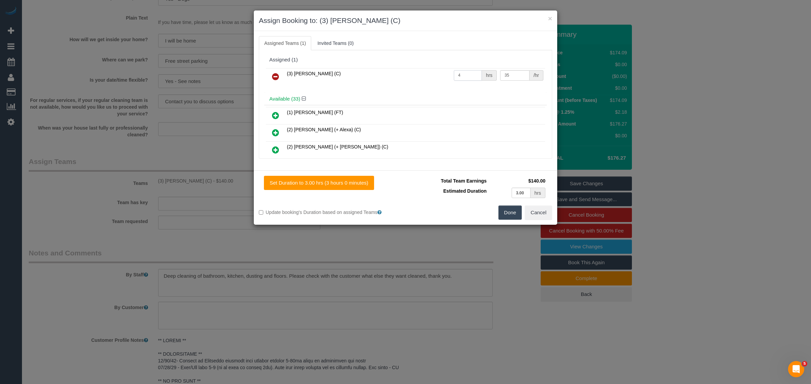
click at [468, 72] on input "4" at bounding box center [468, 75] width 28 height 10
type input "3"
click at [509, 208] on button "Done" at bounding box center [510, 213] width 24 height 14
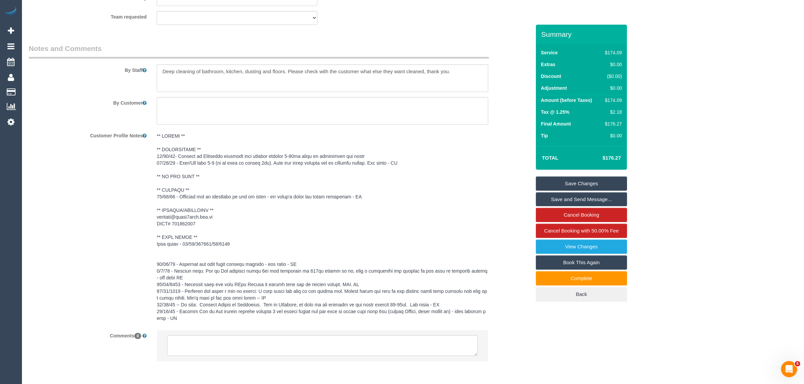
scroll to position [907, 0]
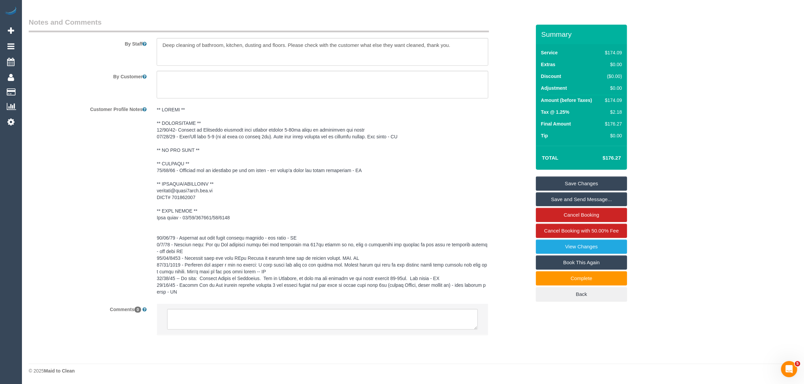
click at [335, 332] on li at bounding box center [322, 319] width 331 height 31
click at [340, 330] on li at bounding box center [322, 319] width 331 height 31
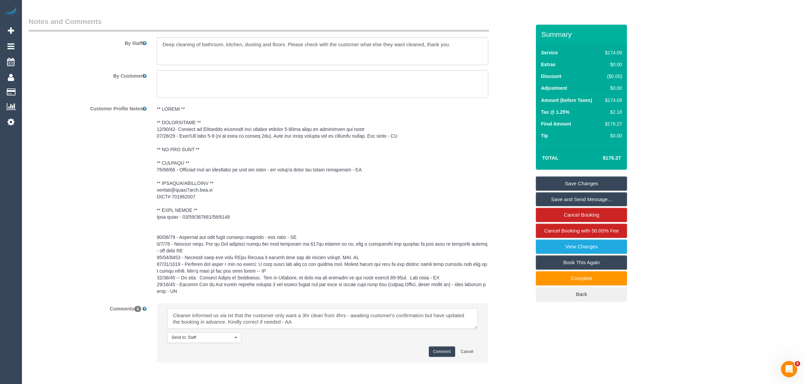
type textarea "Cleaner informed us via txt that the customer only want a 3hr clean from 4hrs -…"
click at [444, 355] on button "Comment" at bounding box center [442, 352] width 26 height 10
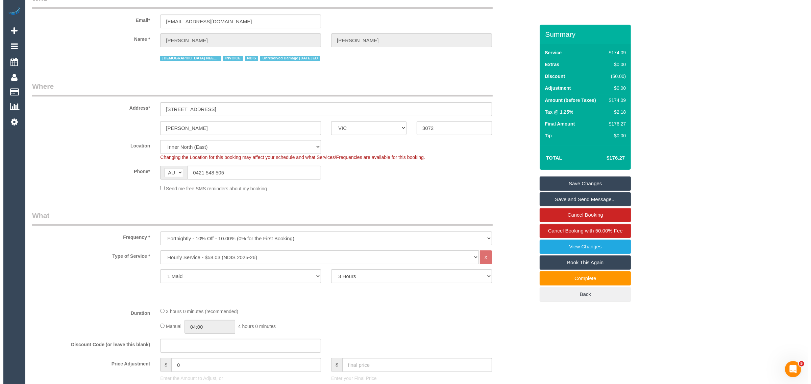
scroll to position [0, 0]
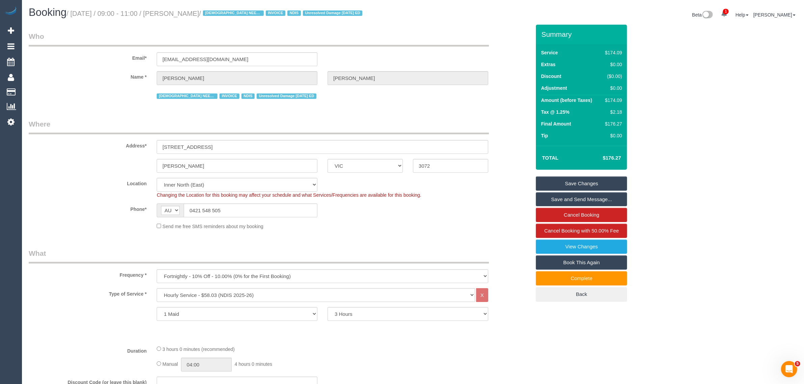
click at [575, 185] on link "Save Changes" at bounding box center [581, 184] width 91 height 14
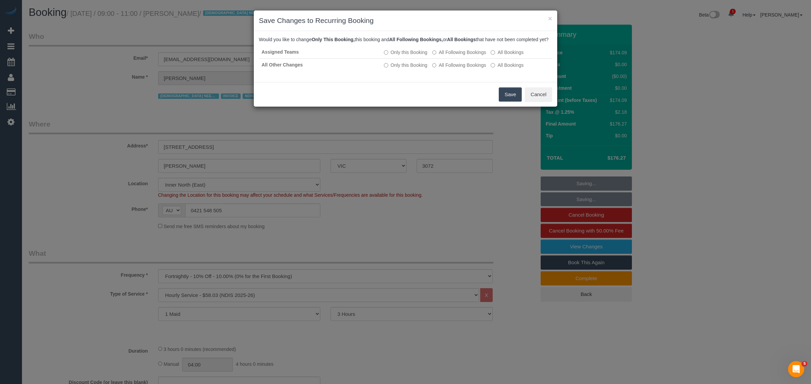
click at [500, 99] on button "Save" at bounding box center [510, 94] width 23 height 14
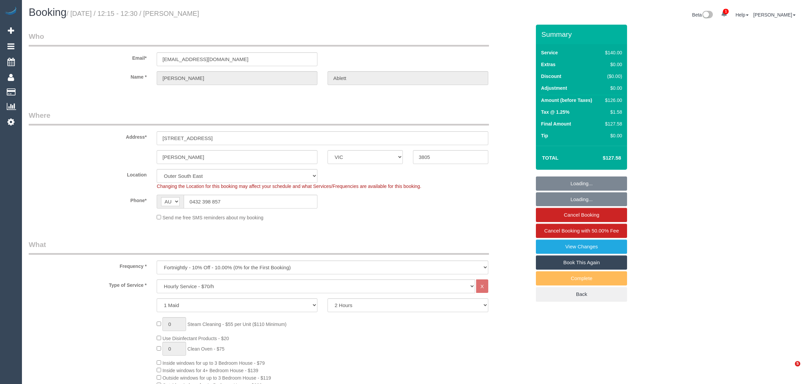
select select "VIC"
select select "number:29"
select select "number:14"
select select "number:19"
select select "number:23"
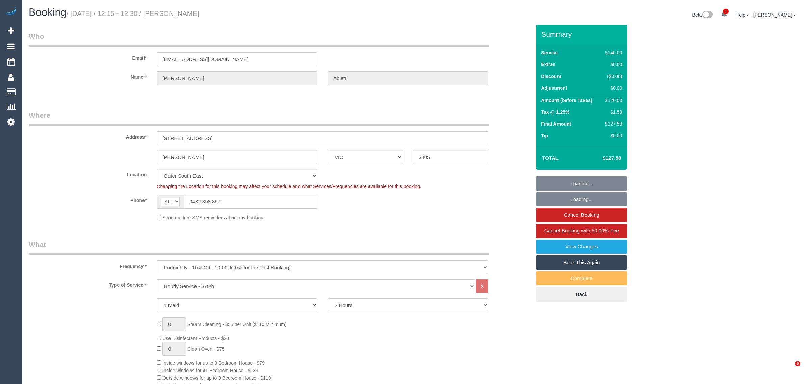
select select "number:34"
select select "number:12"
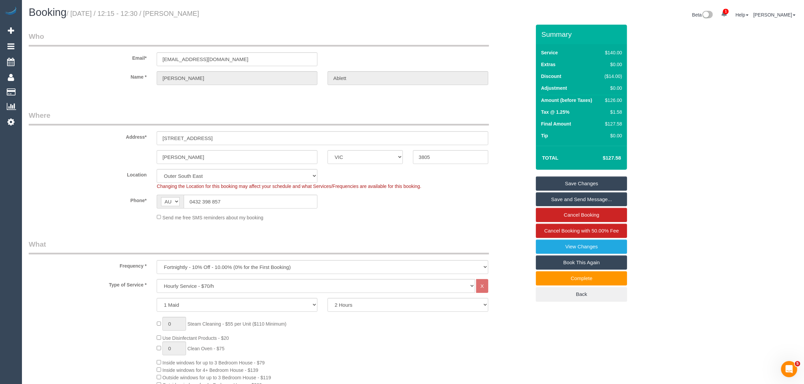
click at [390, 118] on legend "Where" at bounding box center [259, 117] width 460 height 15
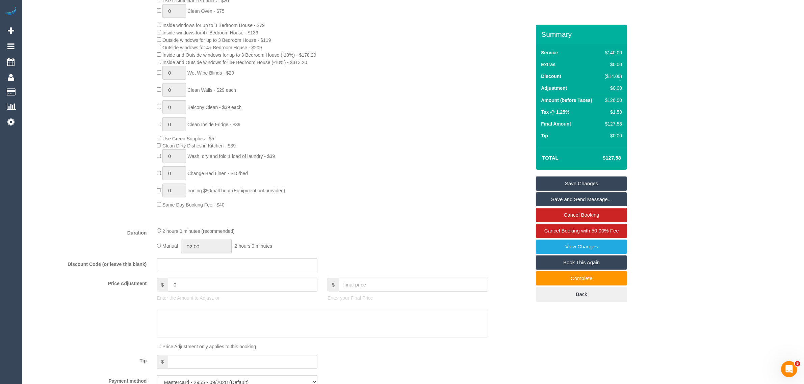
scroll to position [169, 0]
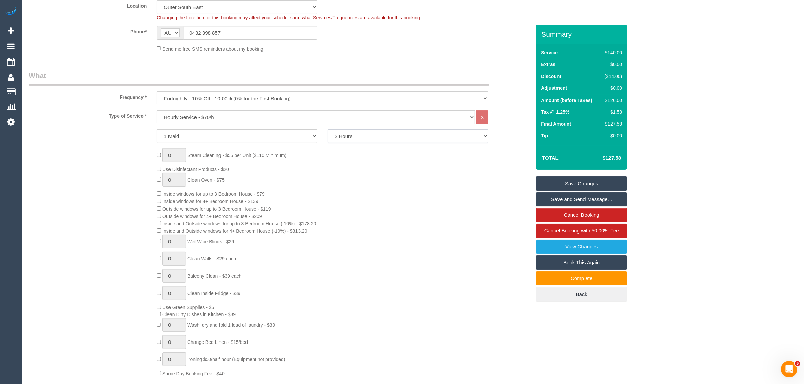
click at [401, 131] on select "2 Hours 2.5 Hours 3 Hours 3.5 Hours 4 Hours 4.5 Hours 5 Hours 5.5 Hours 6 Hours…" at bounding box center [408, 136] width 161 height 14
select select "150"
click at [328, 129] on select "2 Hours 2.5 Hours 3 Hours 3.5 Hours 4 Hours 4.5 Hours 5 Hours 5.5 Hours 6 Hours…" at bounding box center [408, 136] width 161 height 14
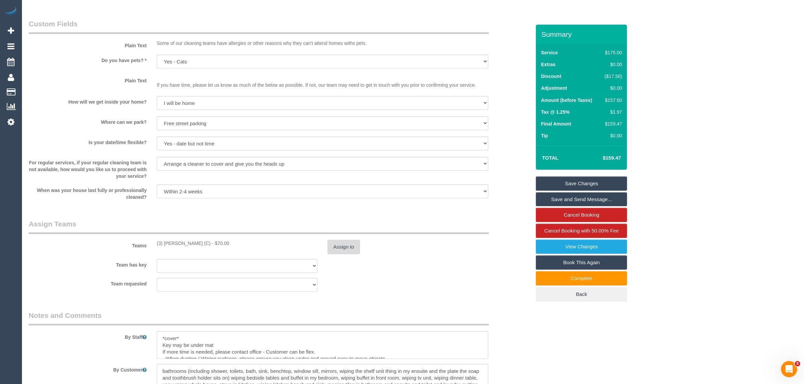
click at [352, 244] on button "Assign to" at bounding box center [344, 247] width 32 height 14
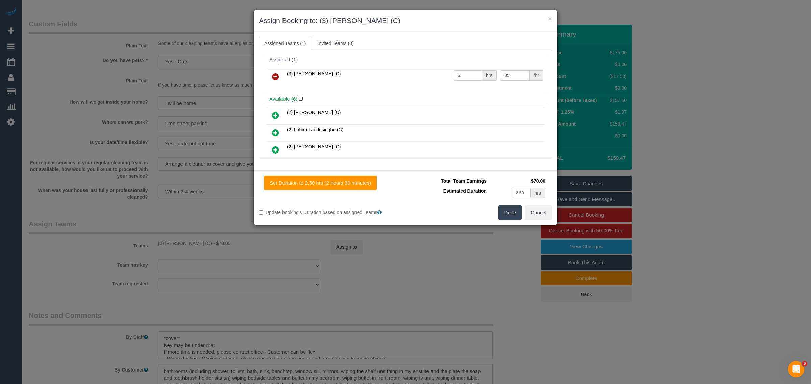
click at [463, 76] on input "2" at bounding box center [468, 75] width 28 height 10
type input "2.5"
click at [500, 209] on button "Done" at bounding box center [510, 213] width 24 height 14
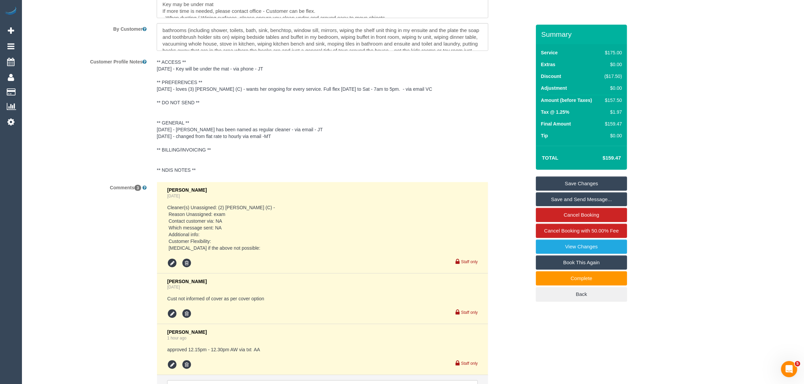
scroll to position [1257, 0]
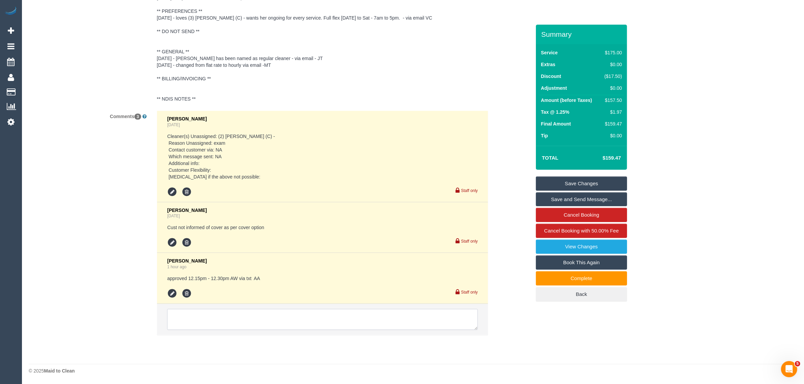
click at [303, 322] on textarea at bounding box center [322, 319] width 311 height 21
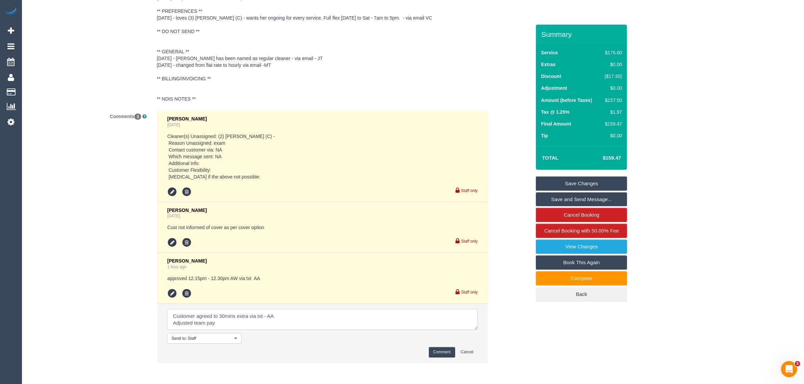
type textarea "Customer agreed to 30mins extra via txt - AA Adjusted team pay"
drag, startPoint x: 445, startPoint y: 361, endPoint x: 443, endPoint y: 357, distance: 4.1
click at [444, 360] on li "Send to: Staff Nothing selected Send to: Staff Send to: Customer Send to: Team …" at bounding box center [322, 333] width 331 height 59
click at [443, 351] on button "Comment" at bounding box center [442, 353] width 26 height 10
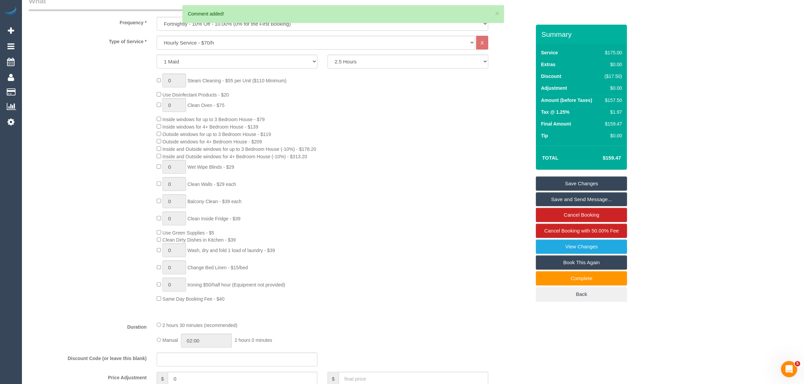
drag, startPoint x: 572, startPoint y: 179, endPoint x: 558, endPoint y: 181, distance: 14.2
click at [572, 179] on link "Save Changes" at bounding box center [581, 184] width 91 height 14
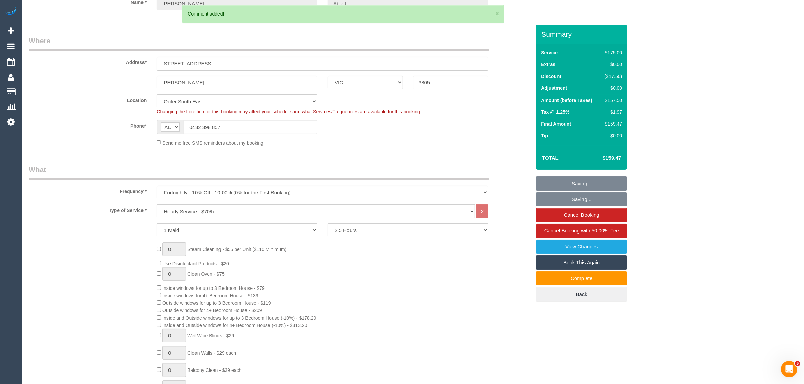
scroll to position [0, 0]
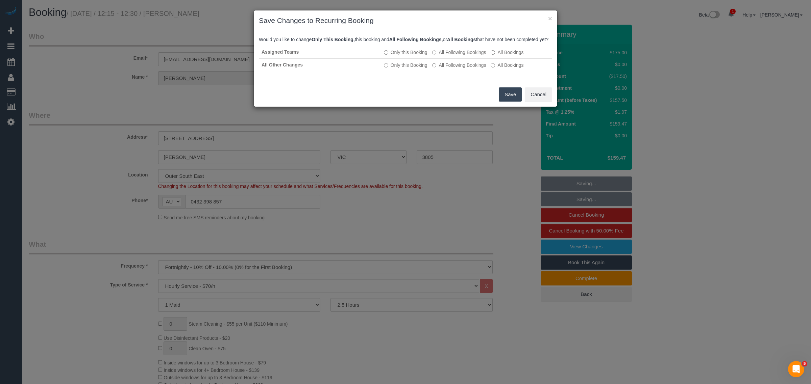
click at [503, 102] on button "Save" at bounding box center [510, 94] width 23 height 14
